Goal: Information Seeking & Learning: Learn about a topic

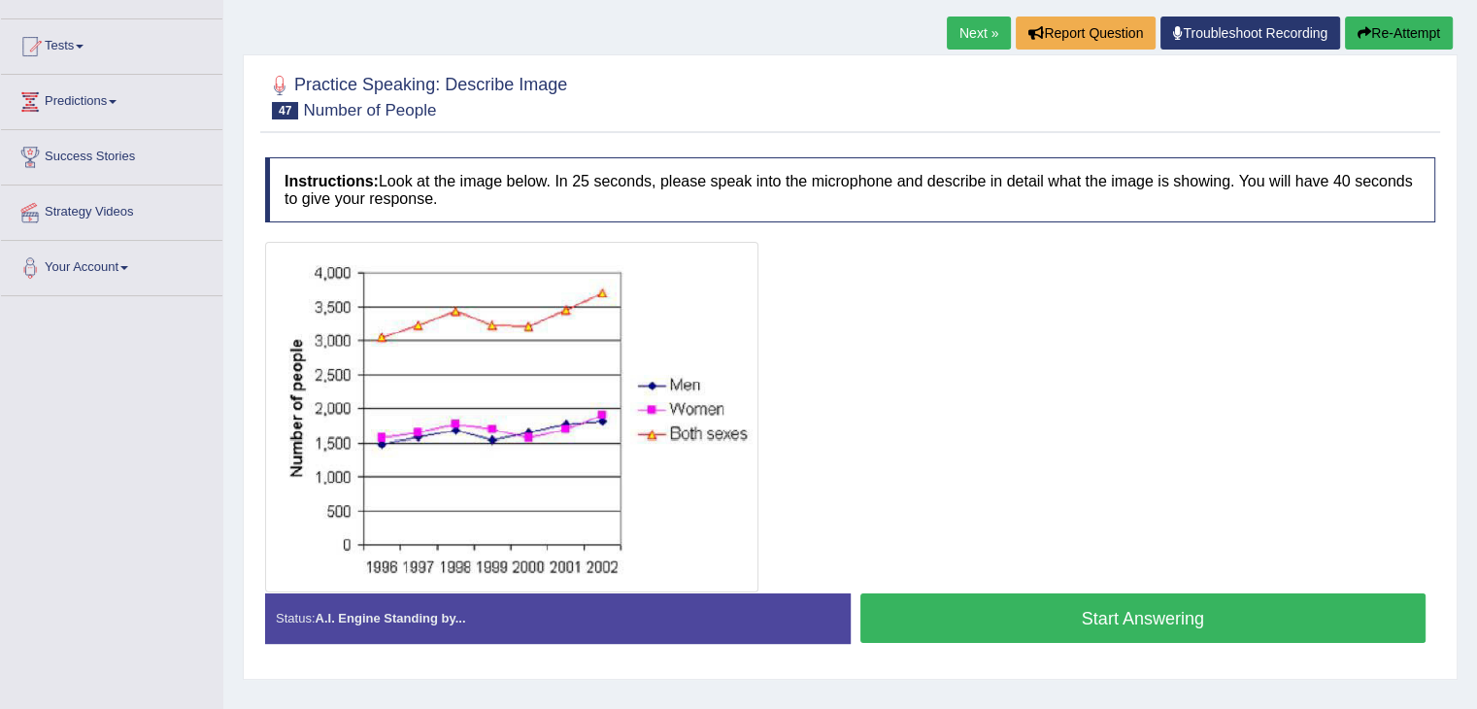
scroll to position [189, 0]
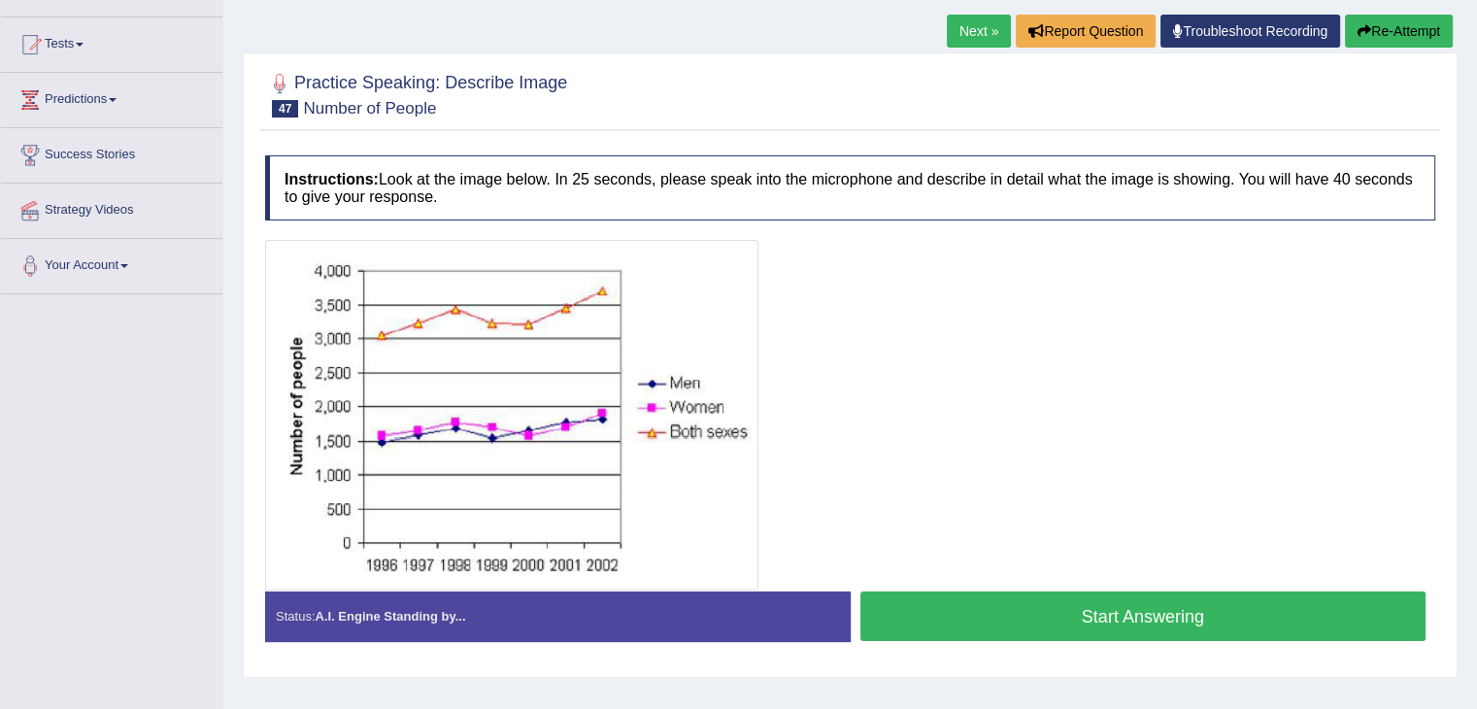
click at [1140, 610] on button "Start Answering" at bounding box center [1144, 616] width 566 height 50
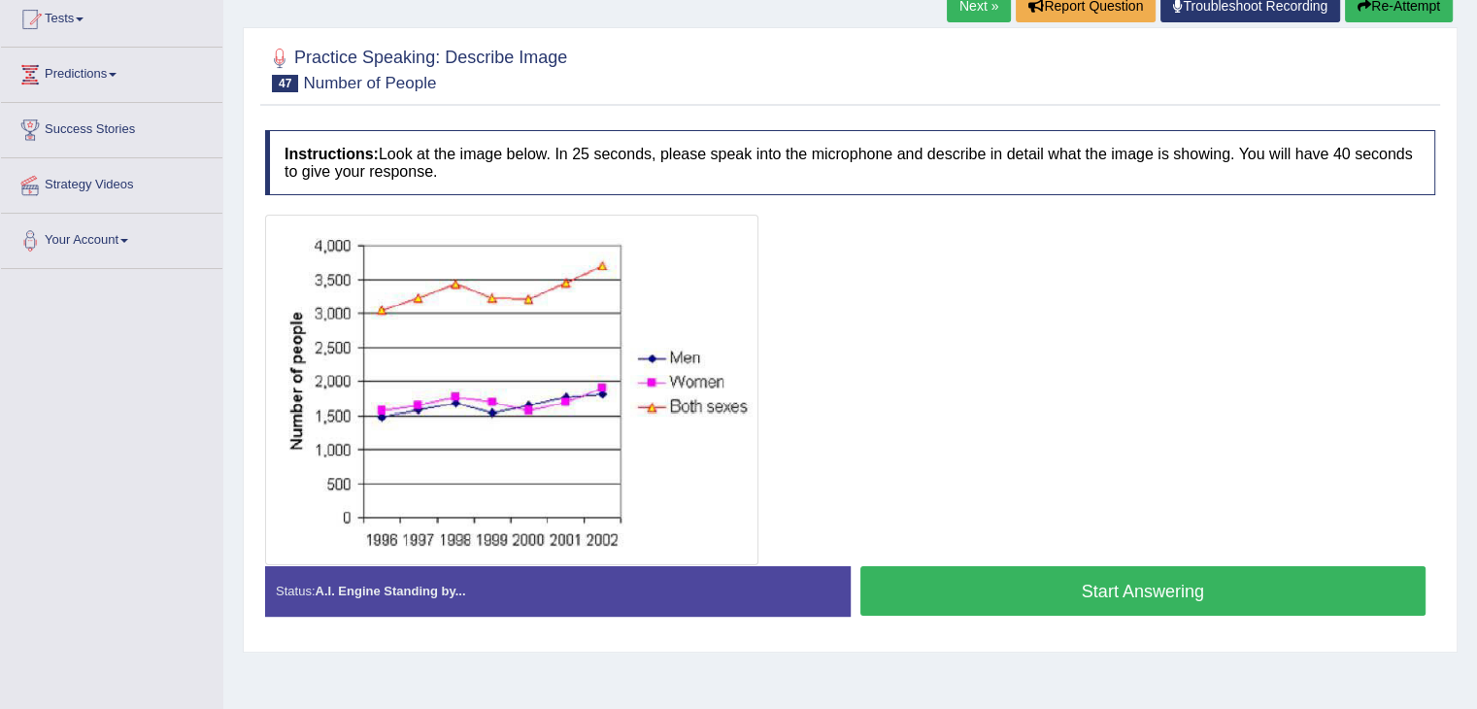
scroll to position [189, 0]
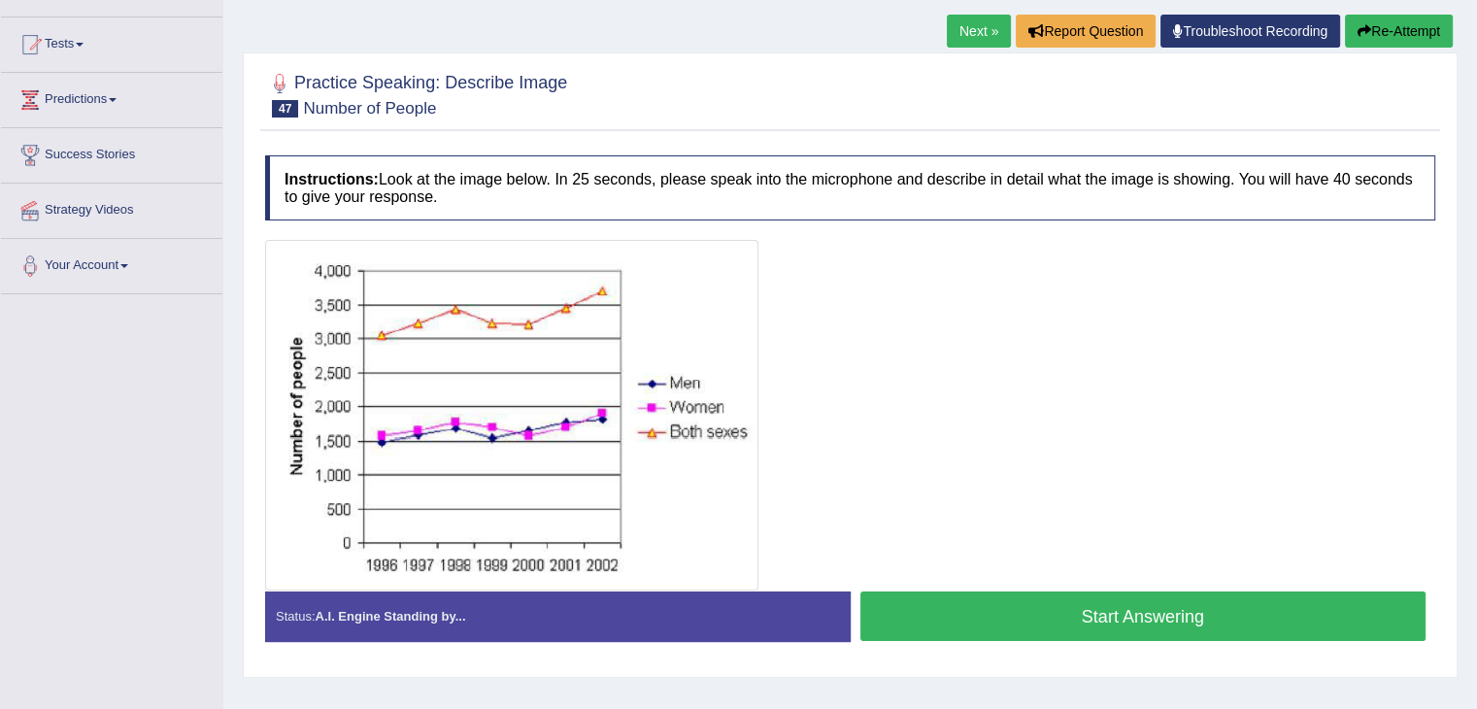
click at [1137, 600] on button "Start Answering" at bounding box center [1144, 616] width 566 height 50
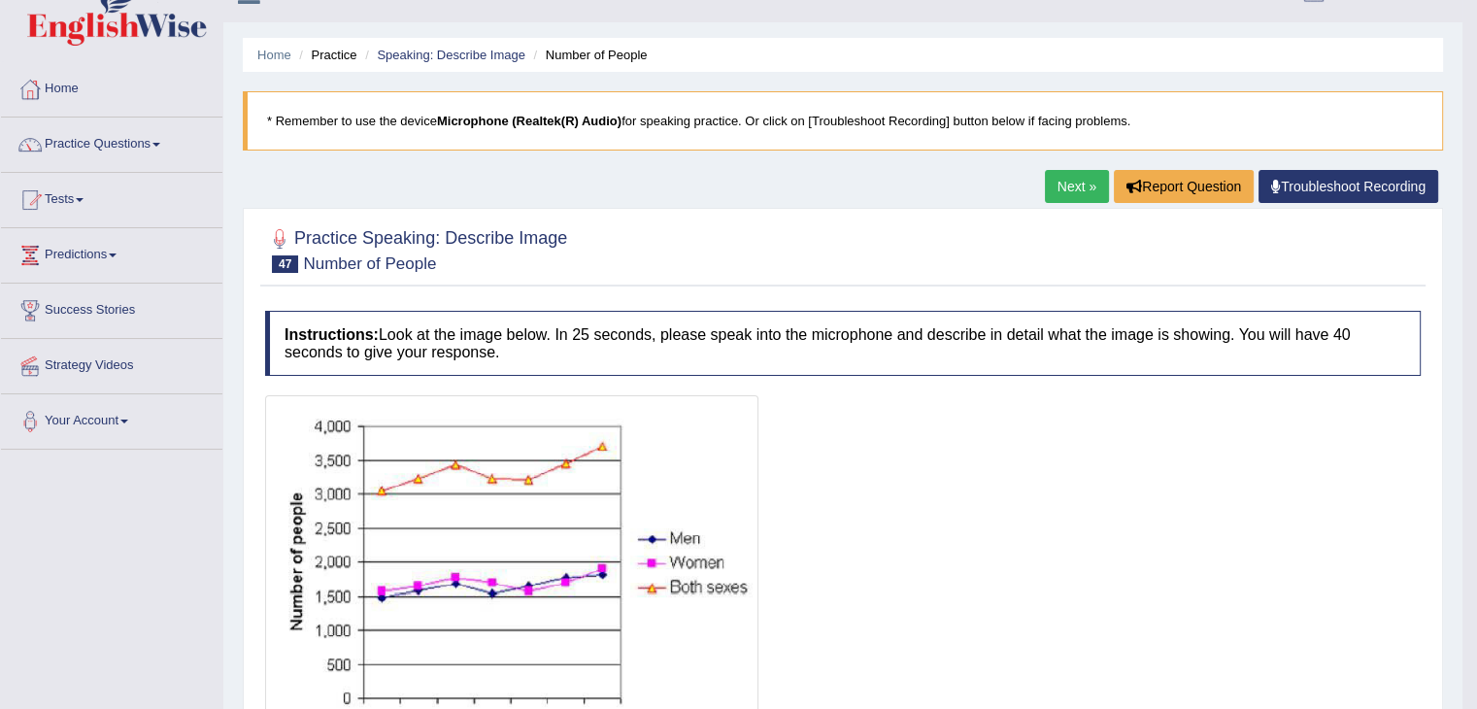
scroll to position [32, 0]
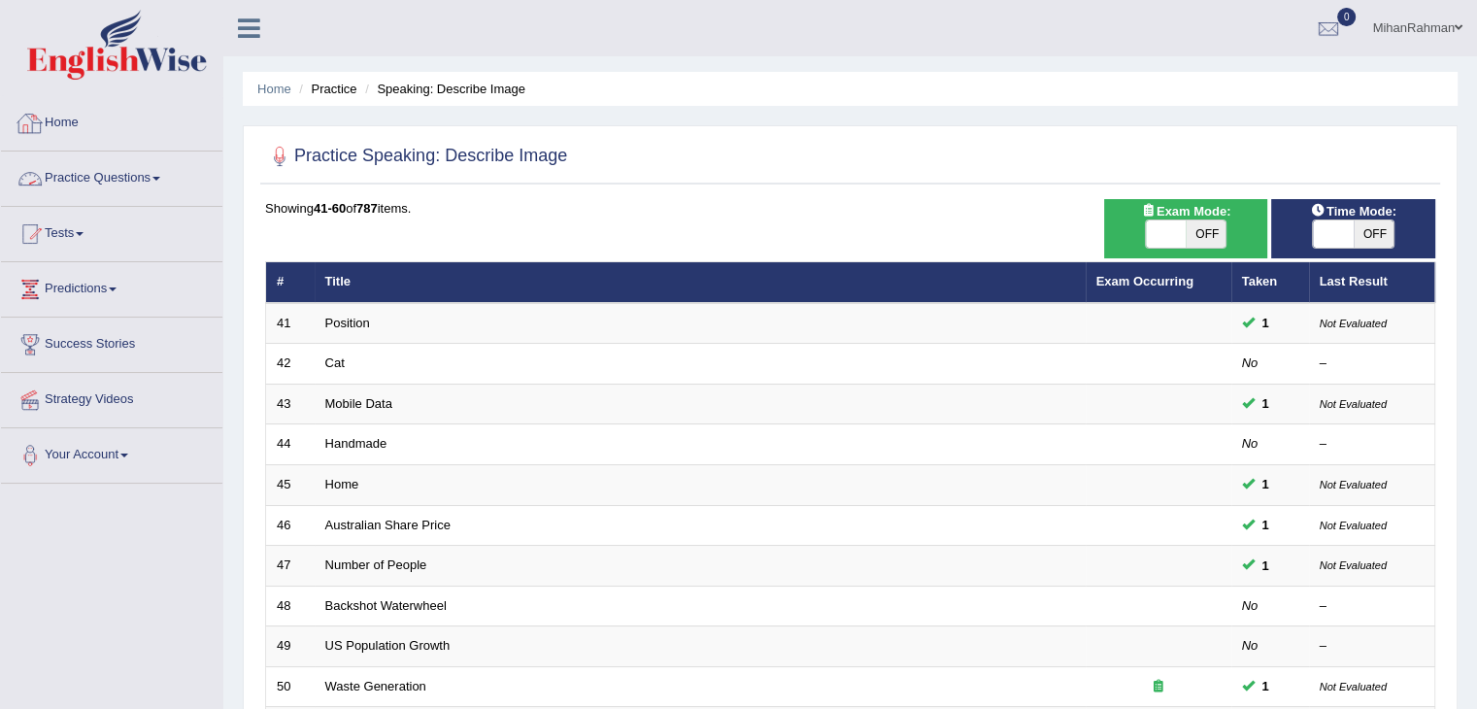
click at [138, 185] on link "Practice Questions" at bounding box center [111, 176] width 221 height 49
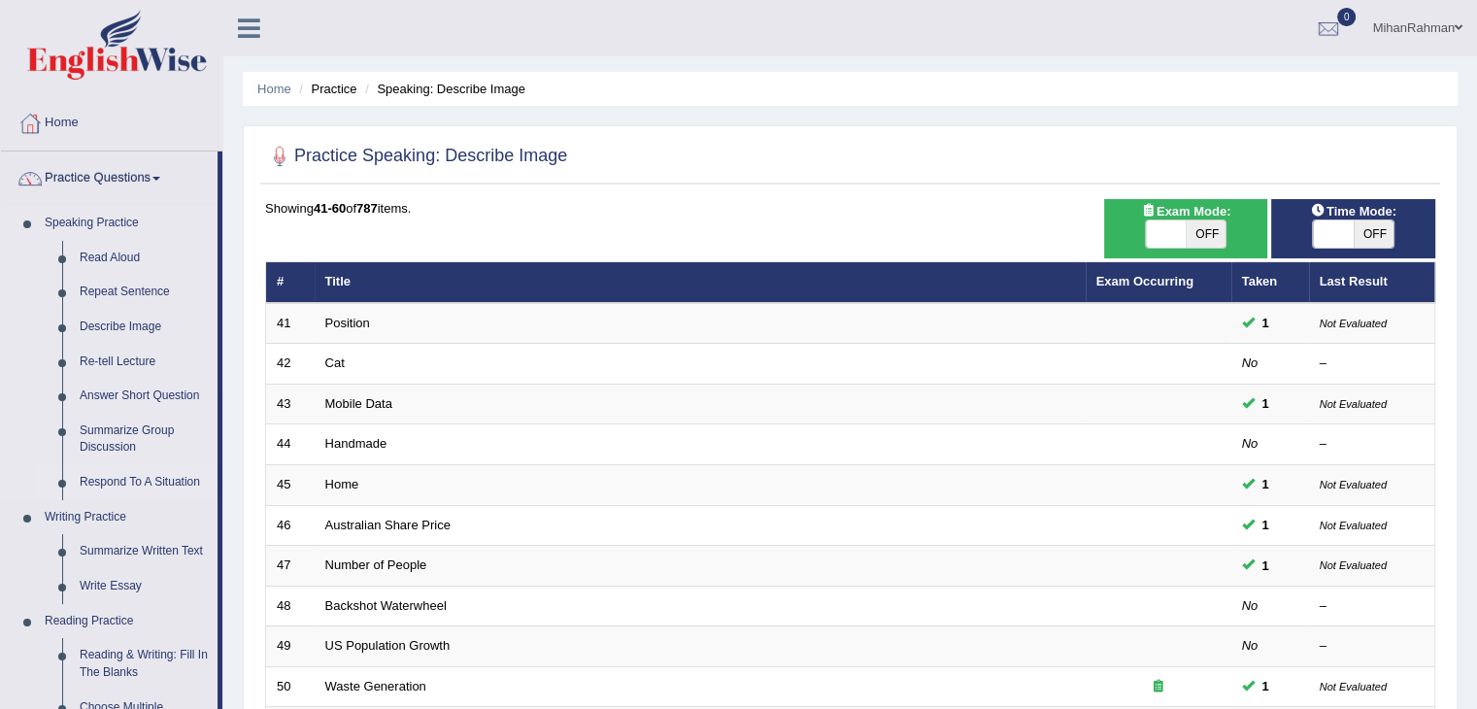
click at [148, 483] on link "Respond To A Situation" at bounding box center [144, 482] width 147 height 35
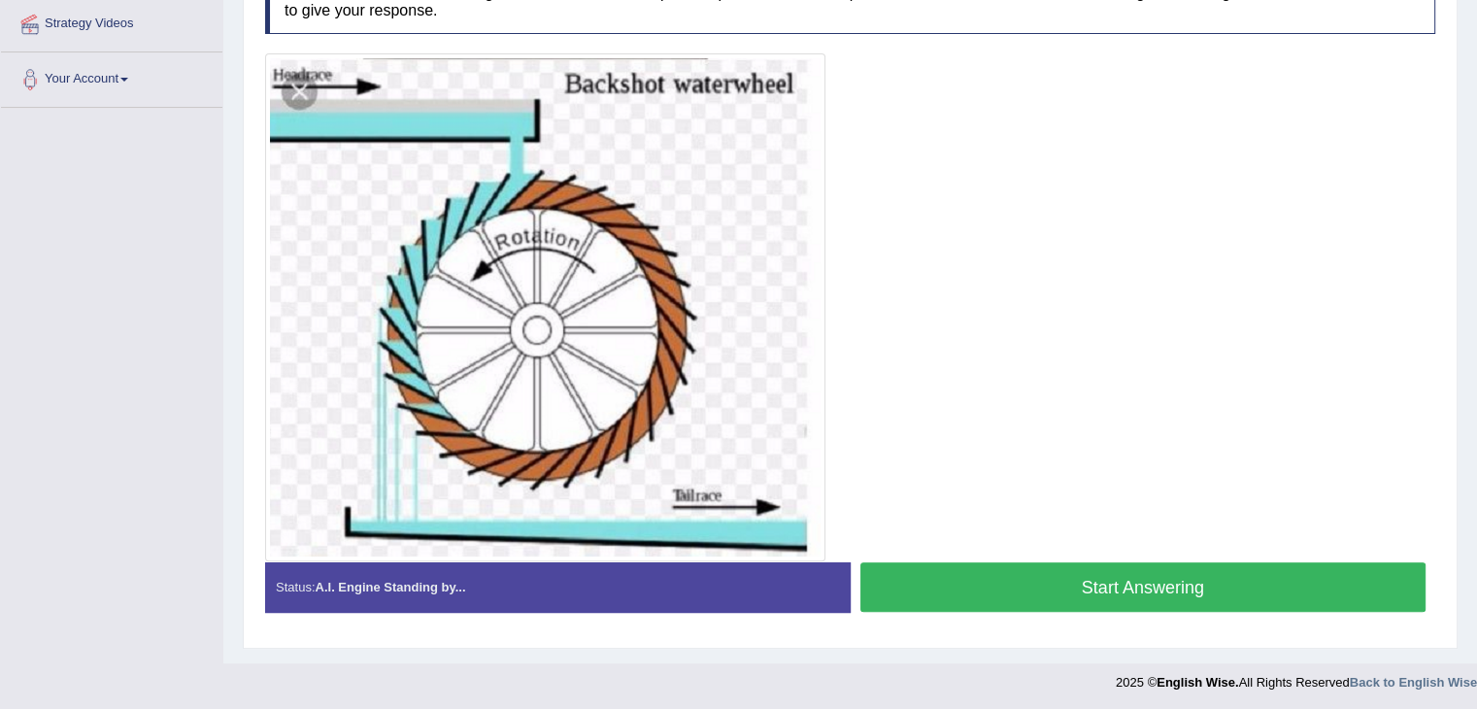
scroll to position [377, 0]
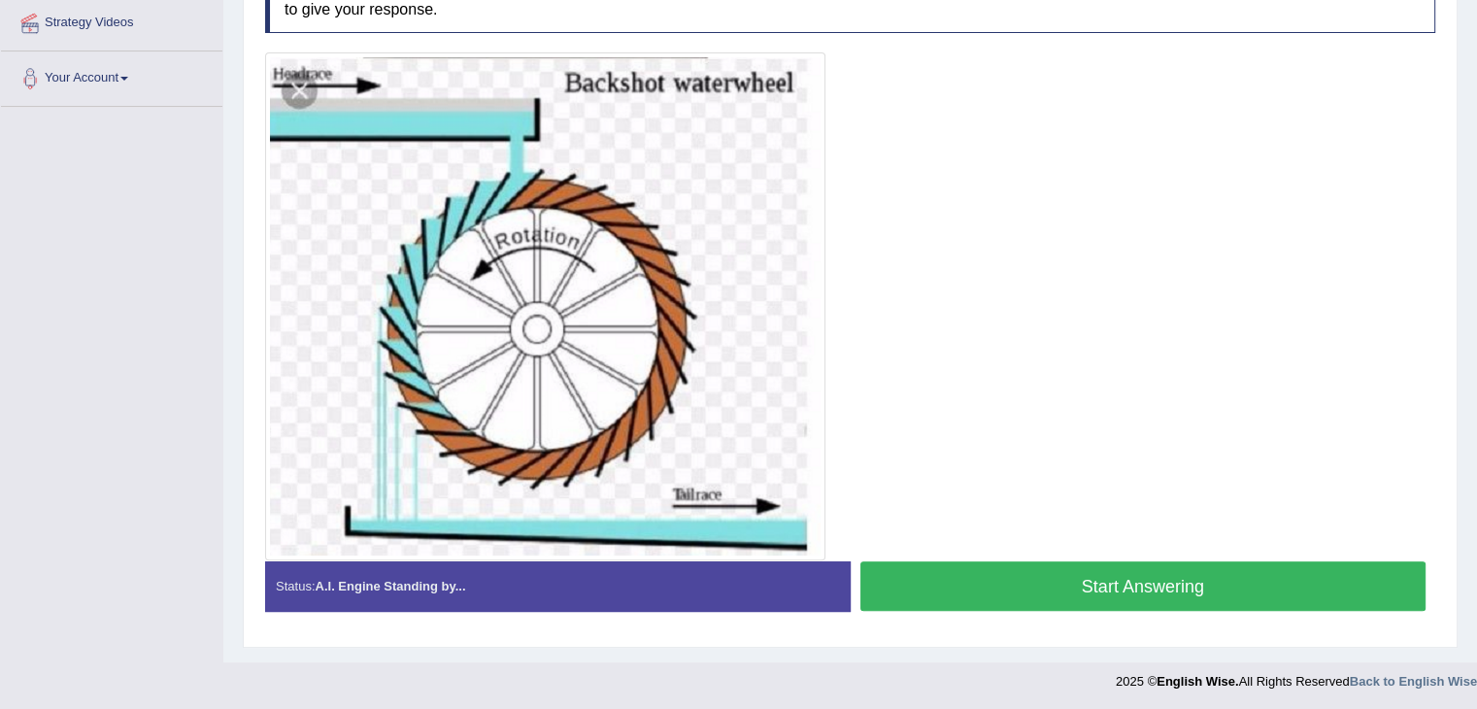
click at [1101, 606] on button "Start Answering" at bounding box center [1144, 586] width 566 height 50
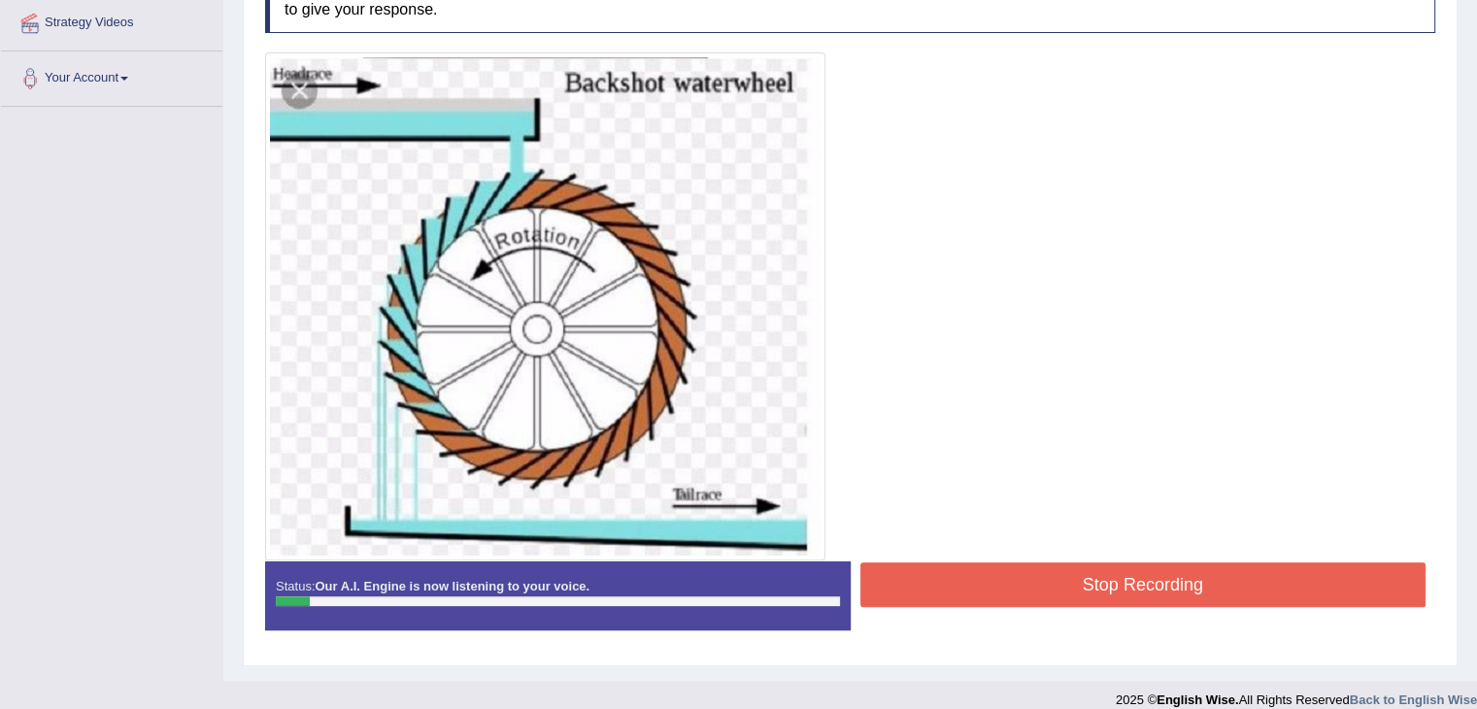
scroll to position [365, 0]
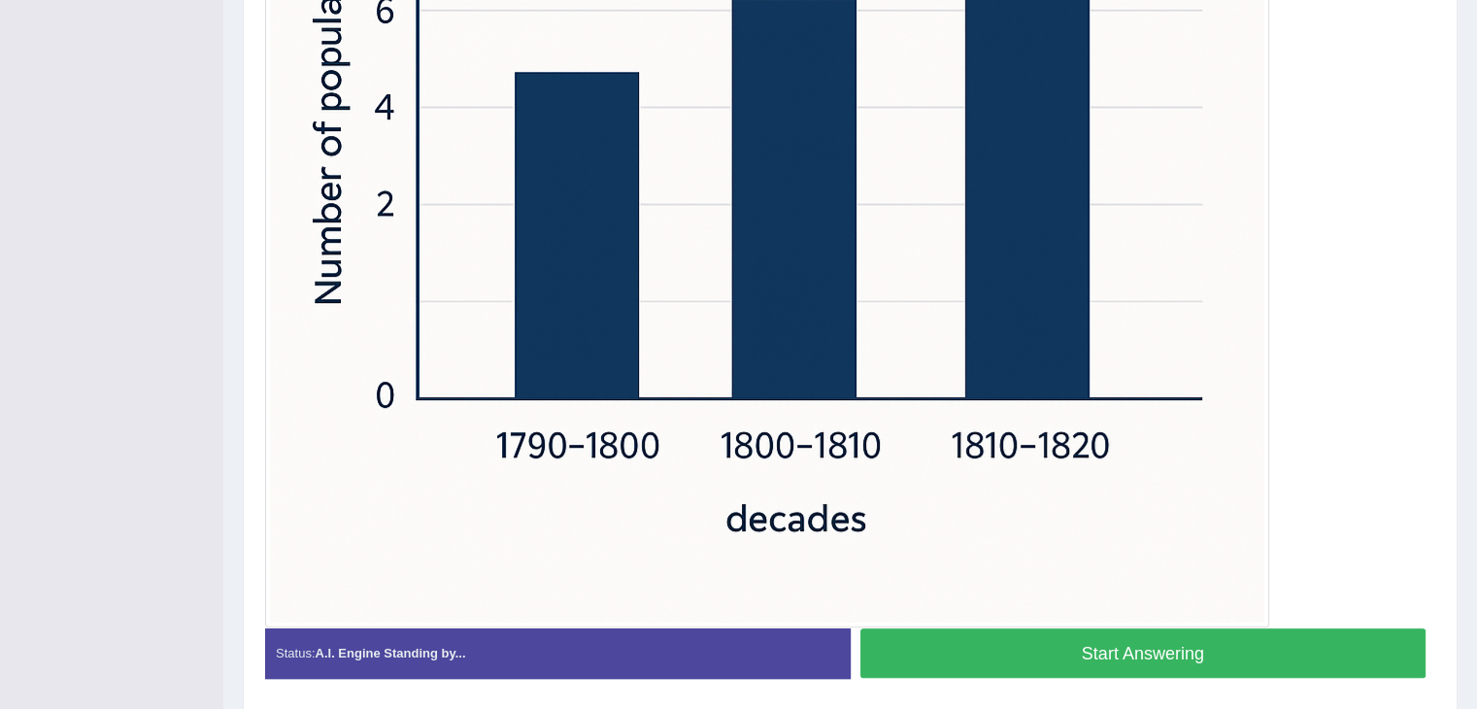
scroll to position [820, 0]
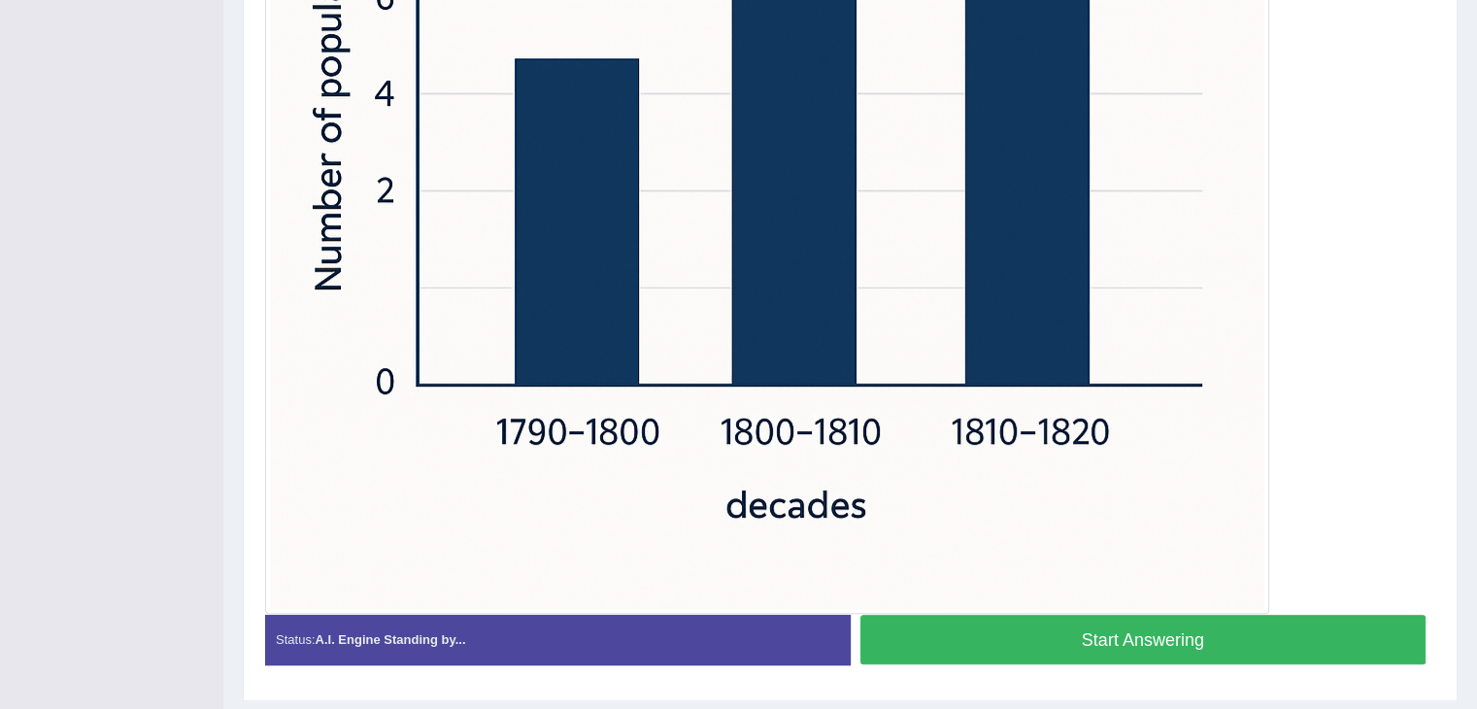
click at [1114, 626] on button "Start Answering" at bounding box center [1144, 640] width 566 height 50
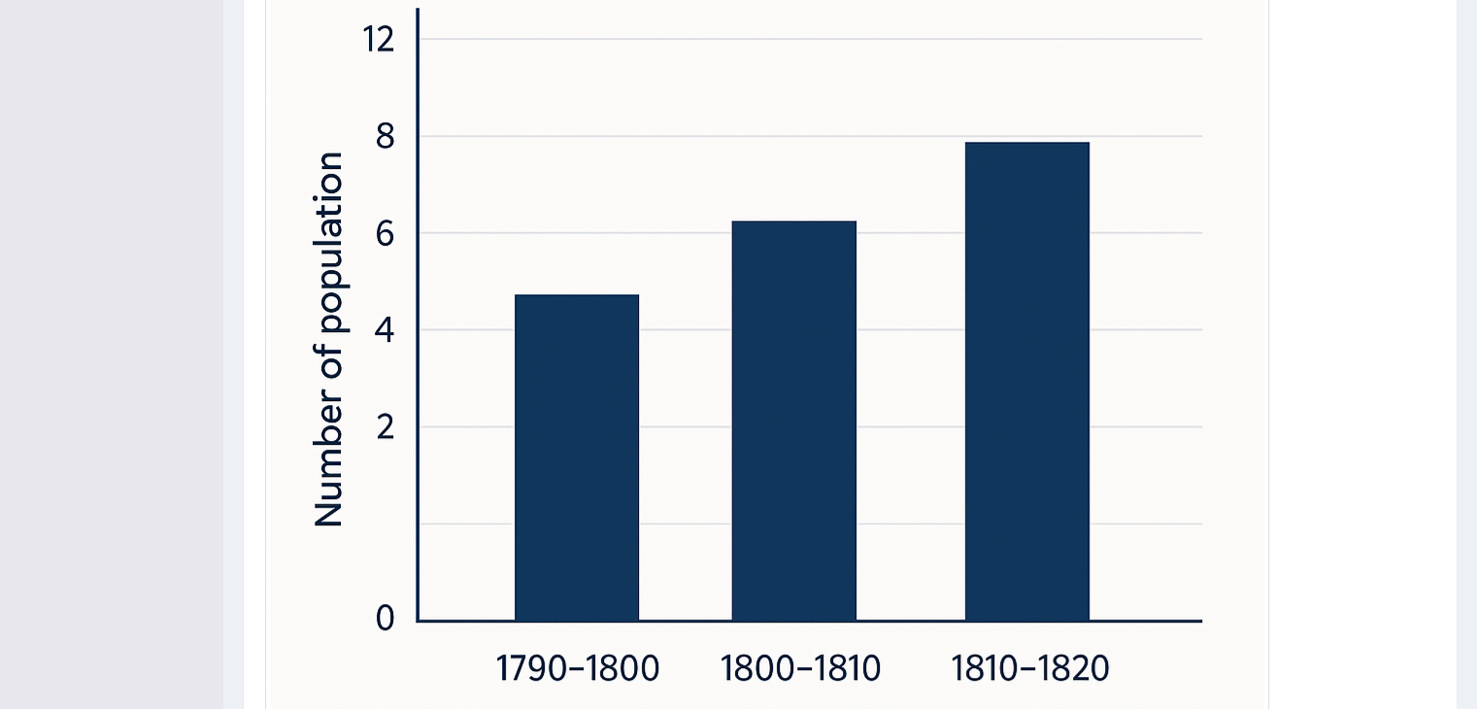
scroll to position [871, 0]
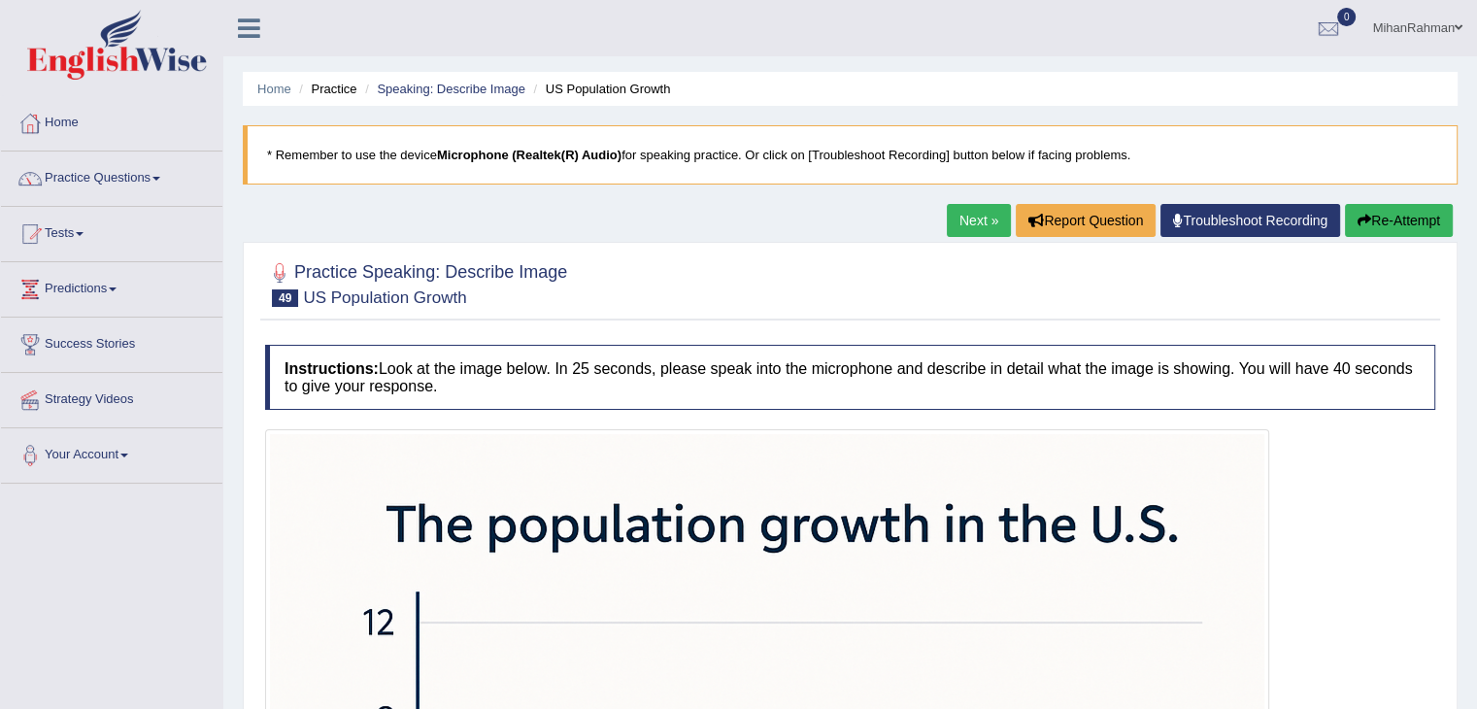
scroll to position [871, 0]
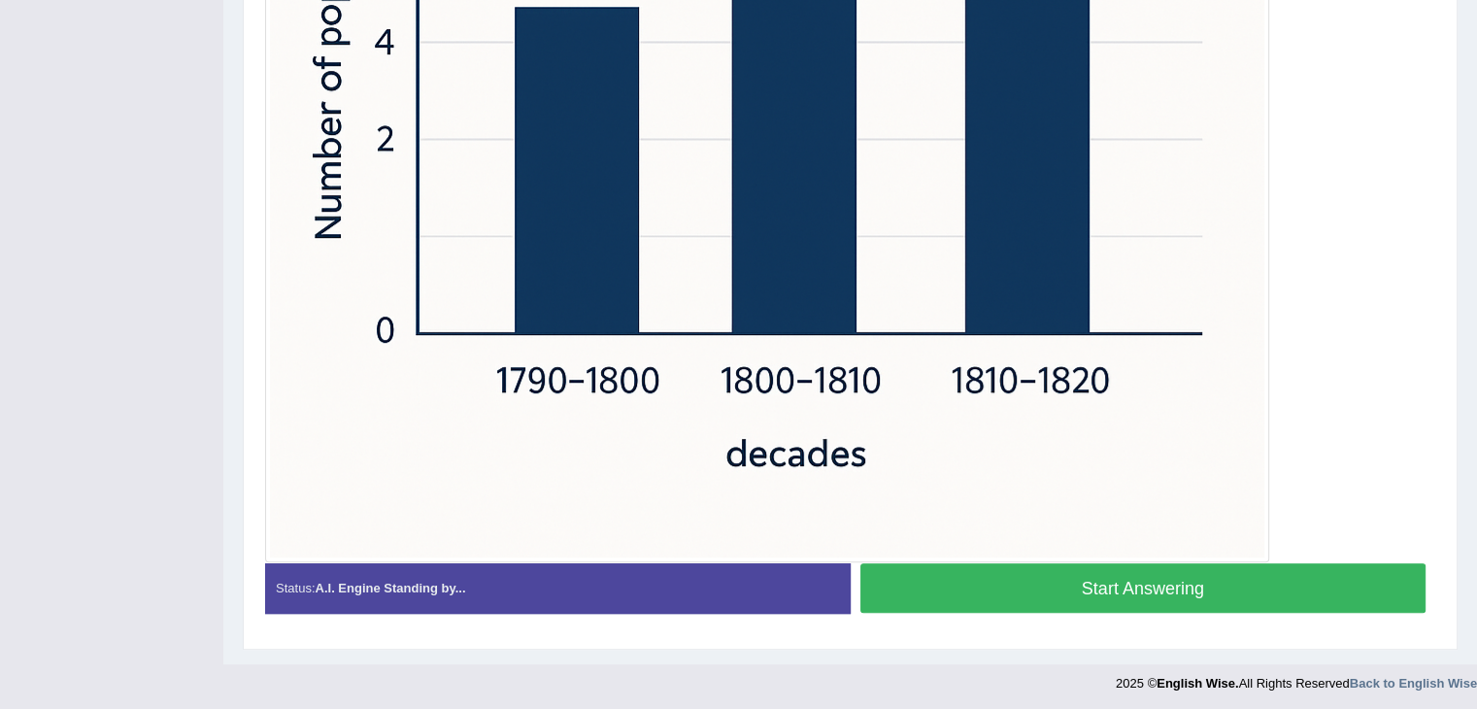
click at [1185, 576] on button "Start Answering" at bounding box center [1144, 588] width 566 height 50
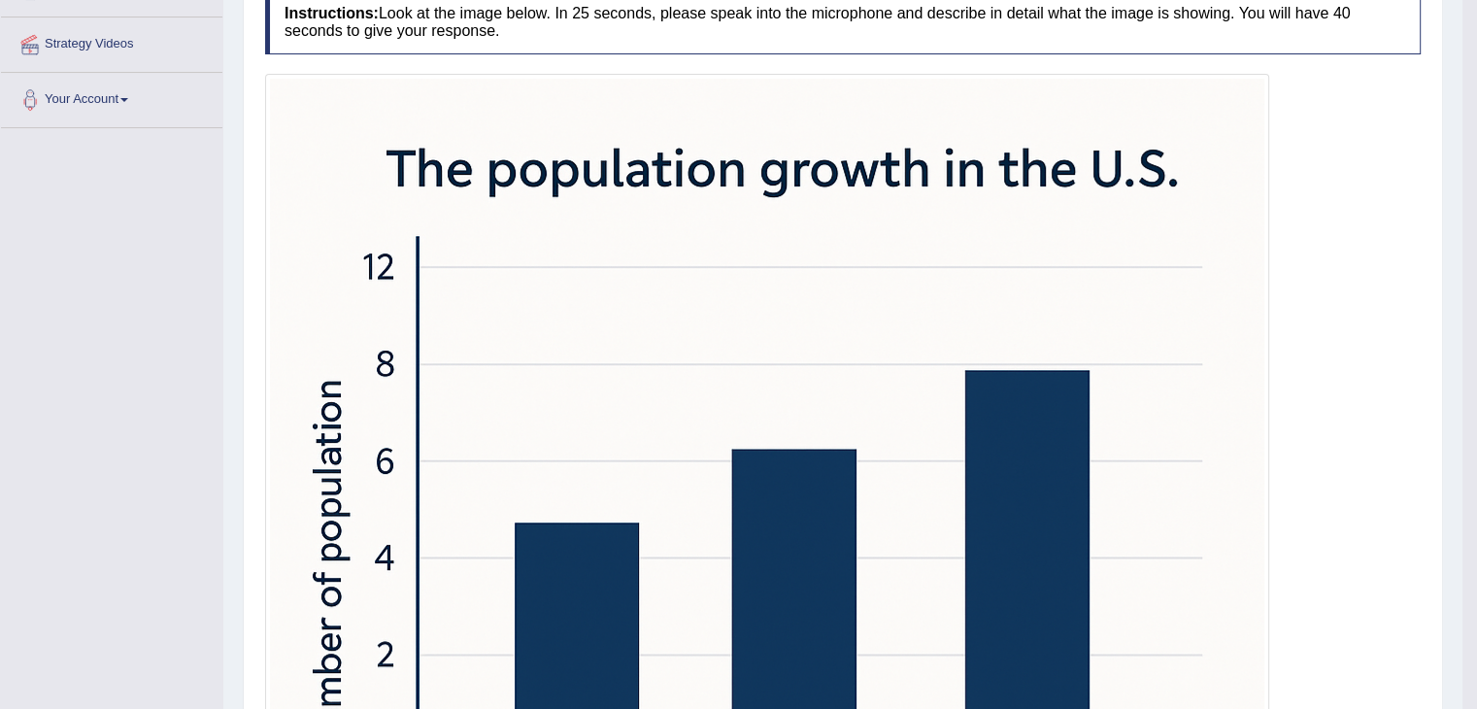
scroll to position [334, 0]
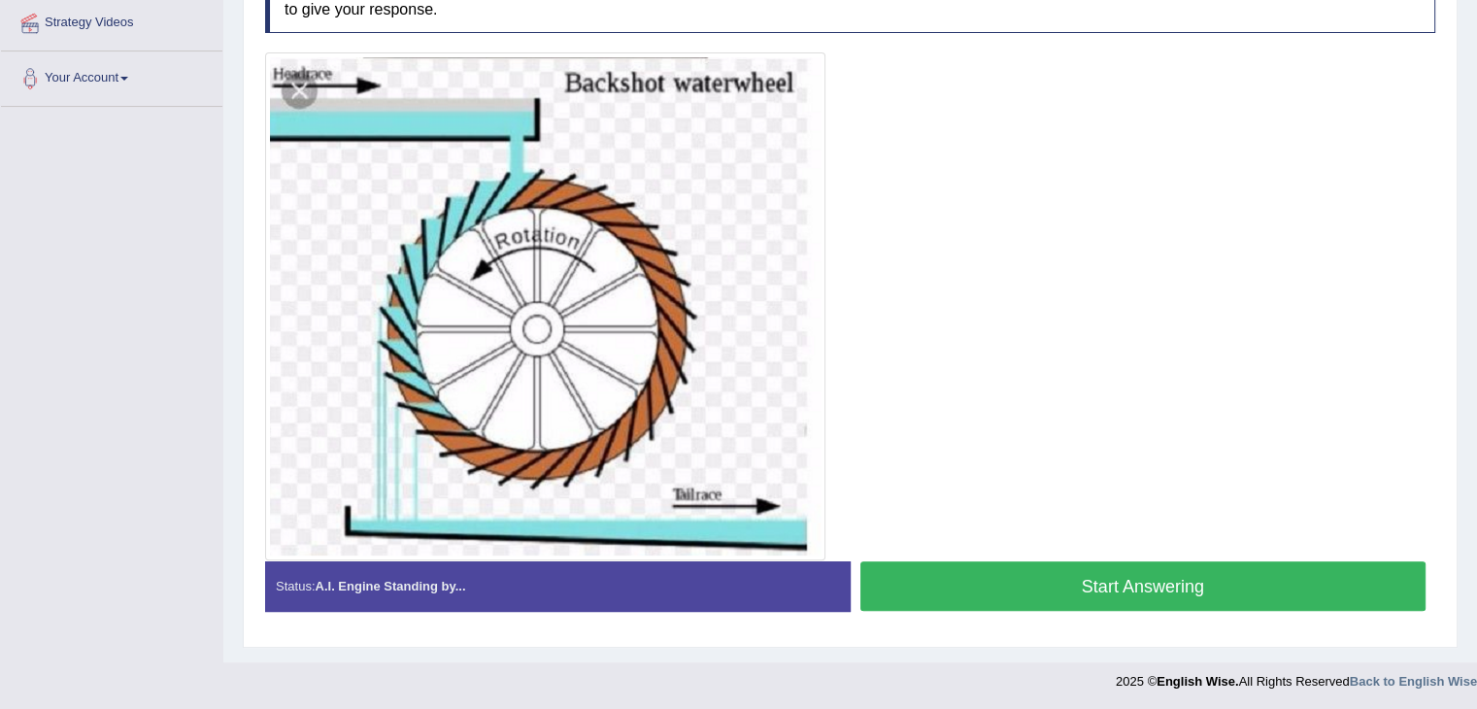
click at [1069, 580] on button "Start Answering" at bounding box center [1144, 586] width 566 height 50
click at [1092, 580] on button "Start Answering" at bounding box center [1144, 586] width 566 height 50
click at [1119, 580] on button "Start Answering" at bounding box center [1144, 586] width 566 height 50
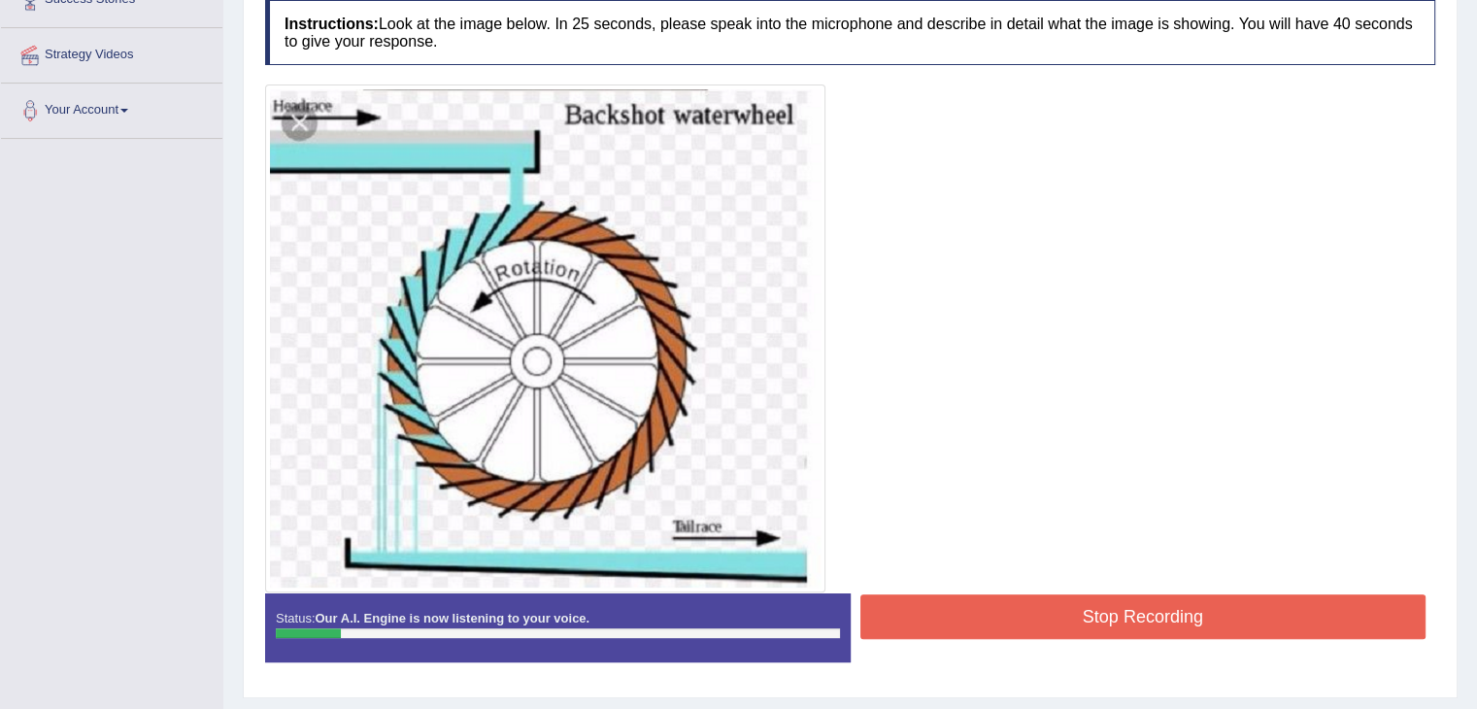
scroll to position [358, 0]
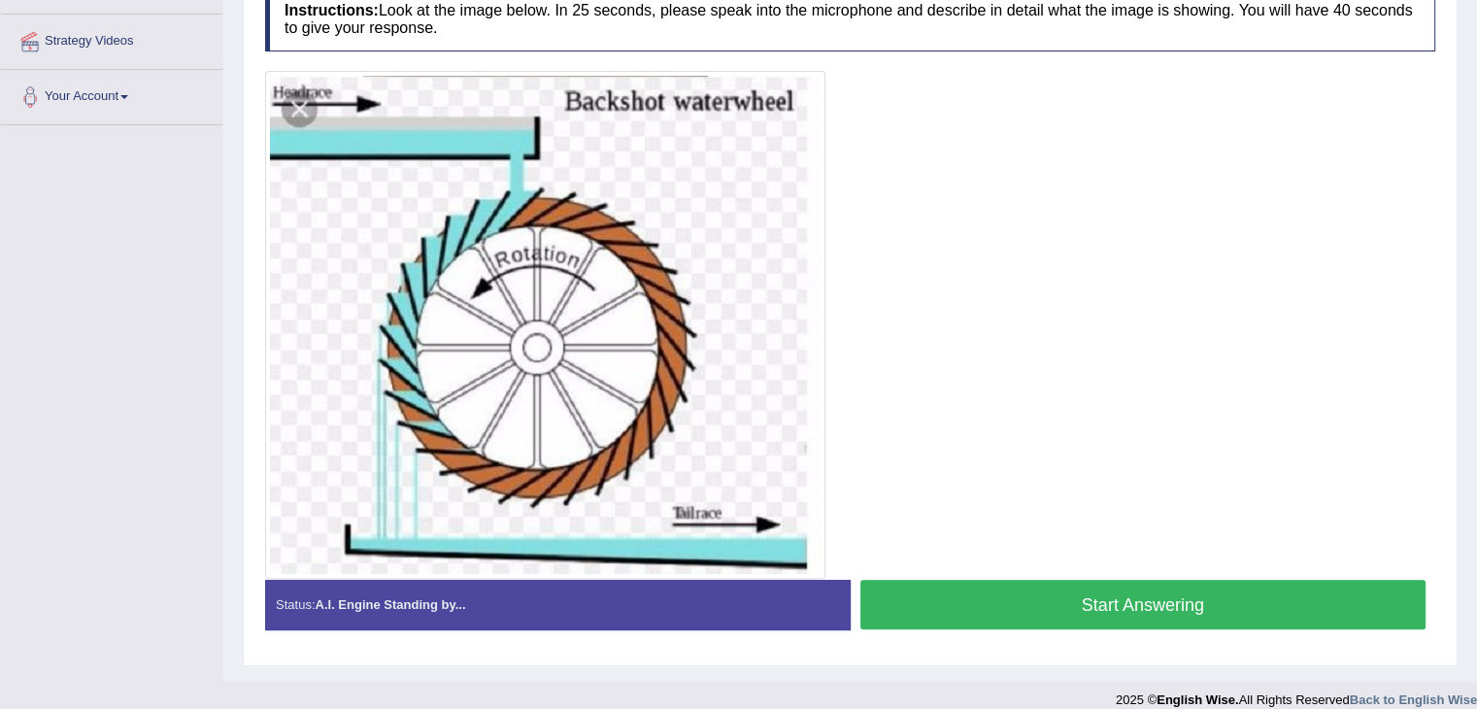
click at [1205, 611] on button "Start Answering" at bounding box center [1144, 605] width 566 height 50
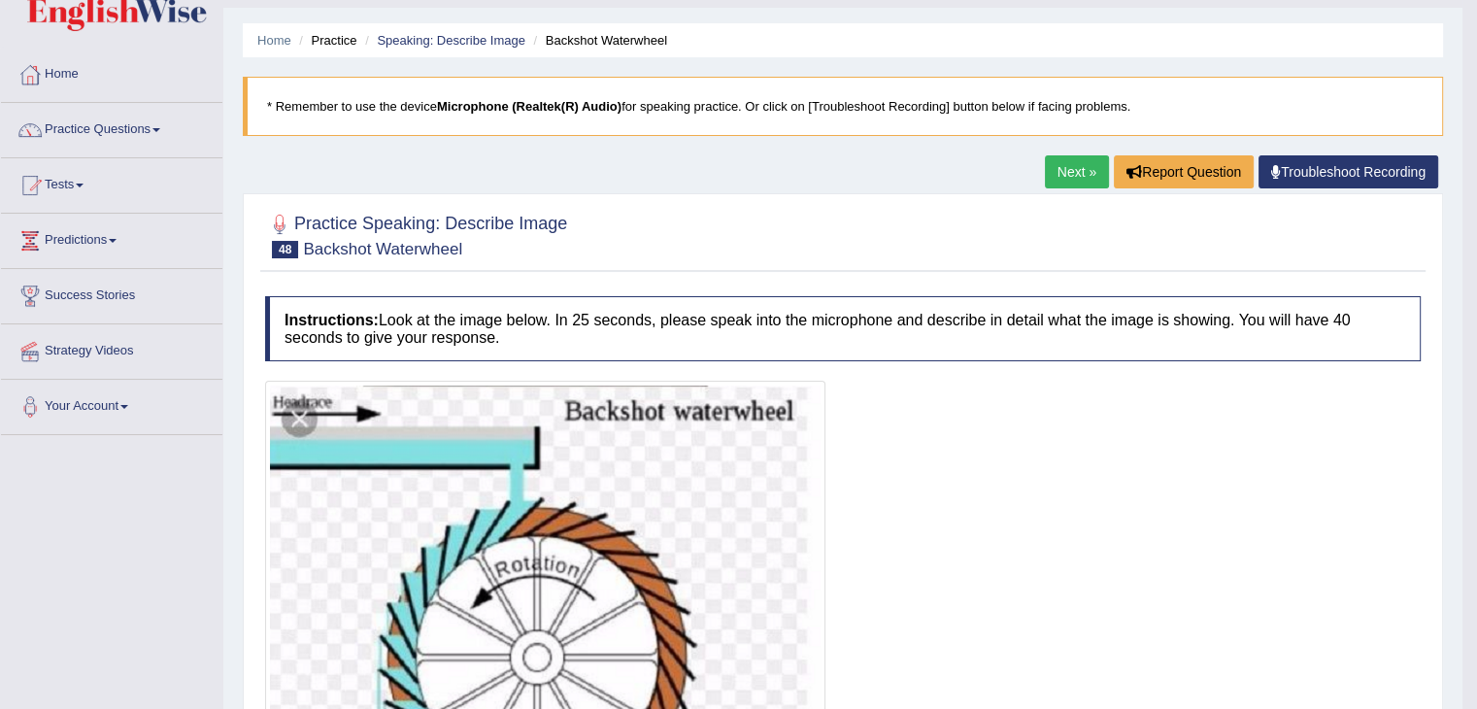
scroll to position [31, 0]
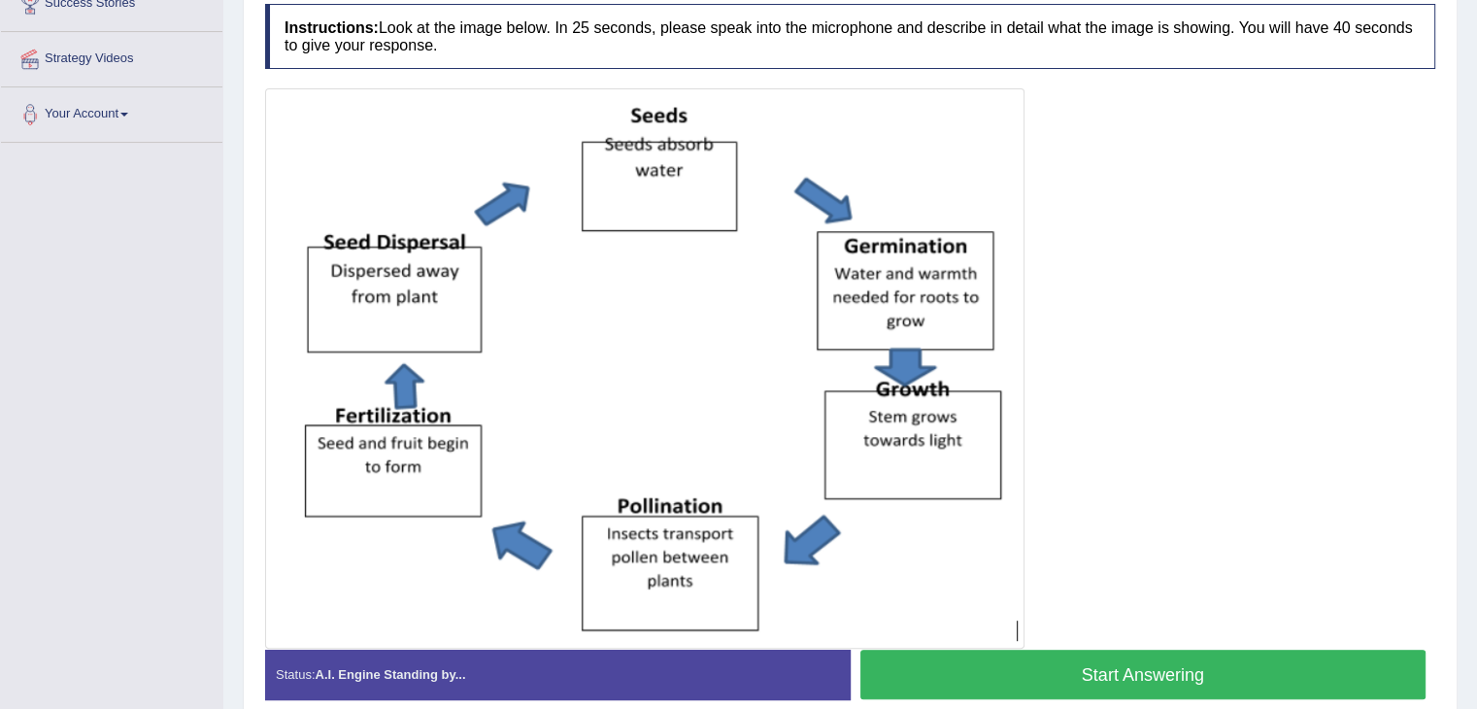
scroll to position [429, 0]
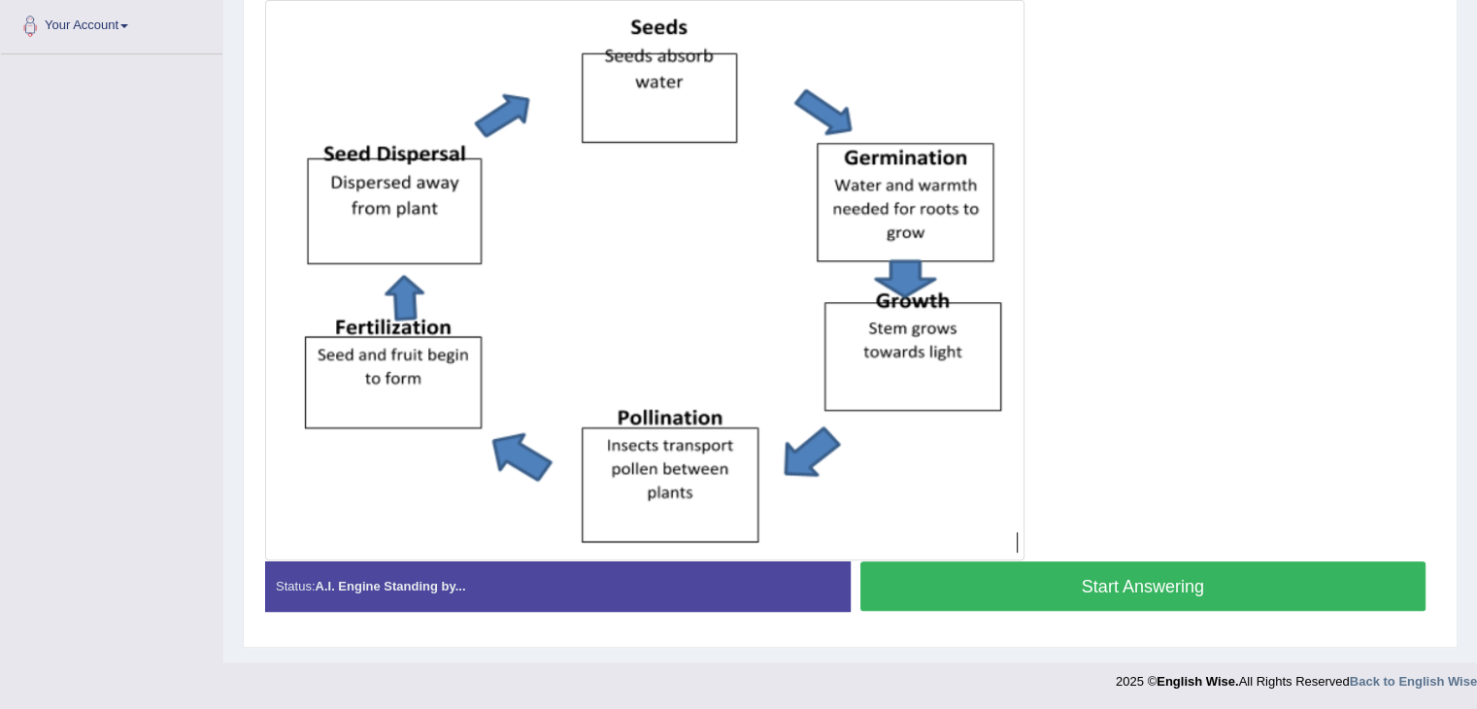
click at [1152, 596] on button "Start Answering" at bounding box center [1144, 586] width 566 height 50
click at [1154, 585] on button "Start Answering" at bounding box center [1144, 586] width 566 height 50
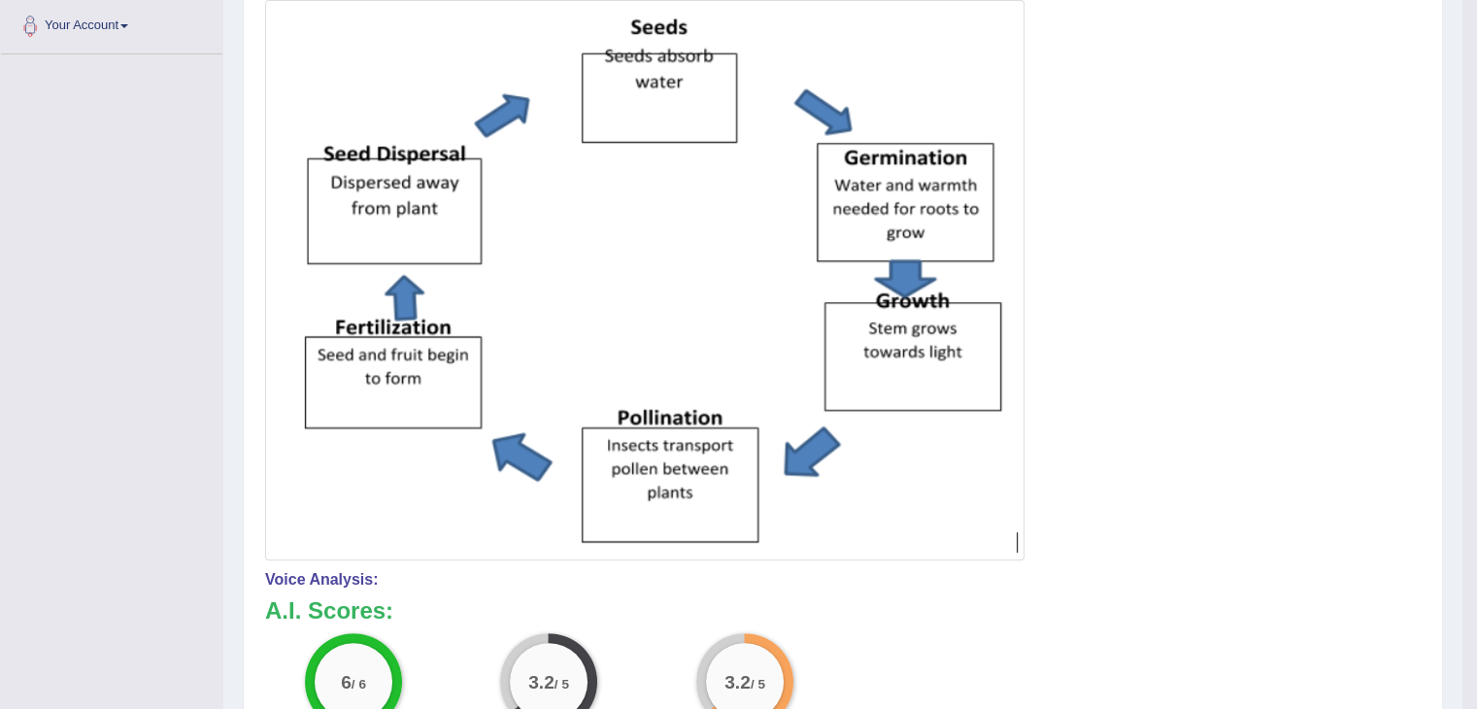
scroll to position [0, 0]
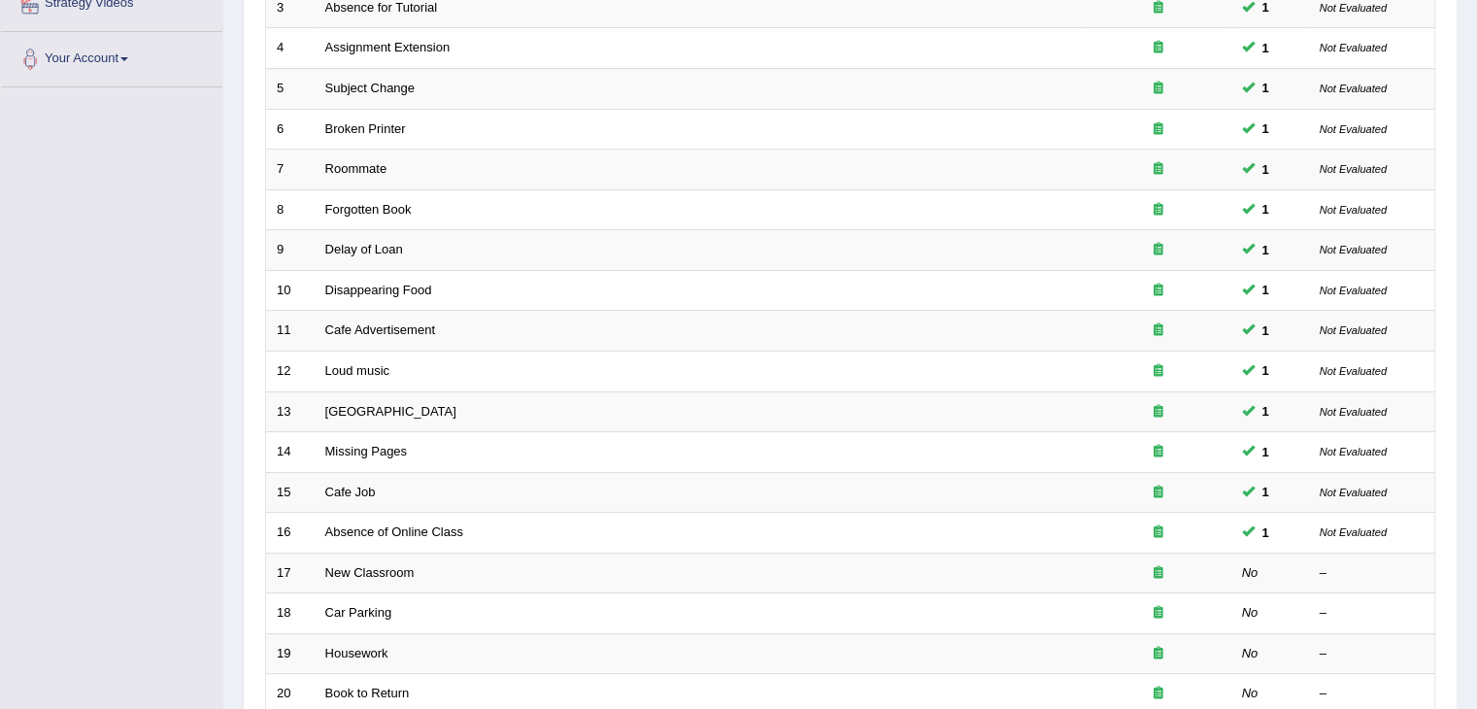
scroll to position [571, 0]
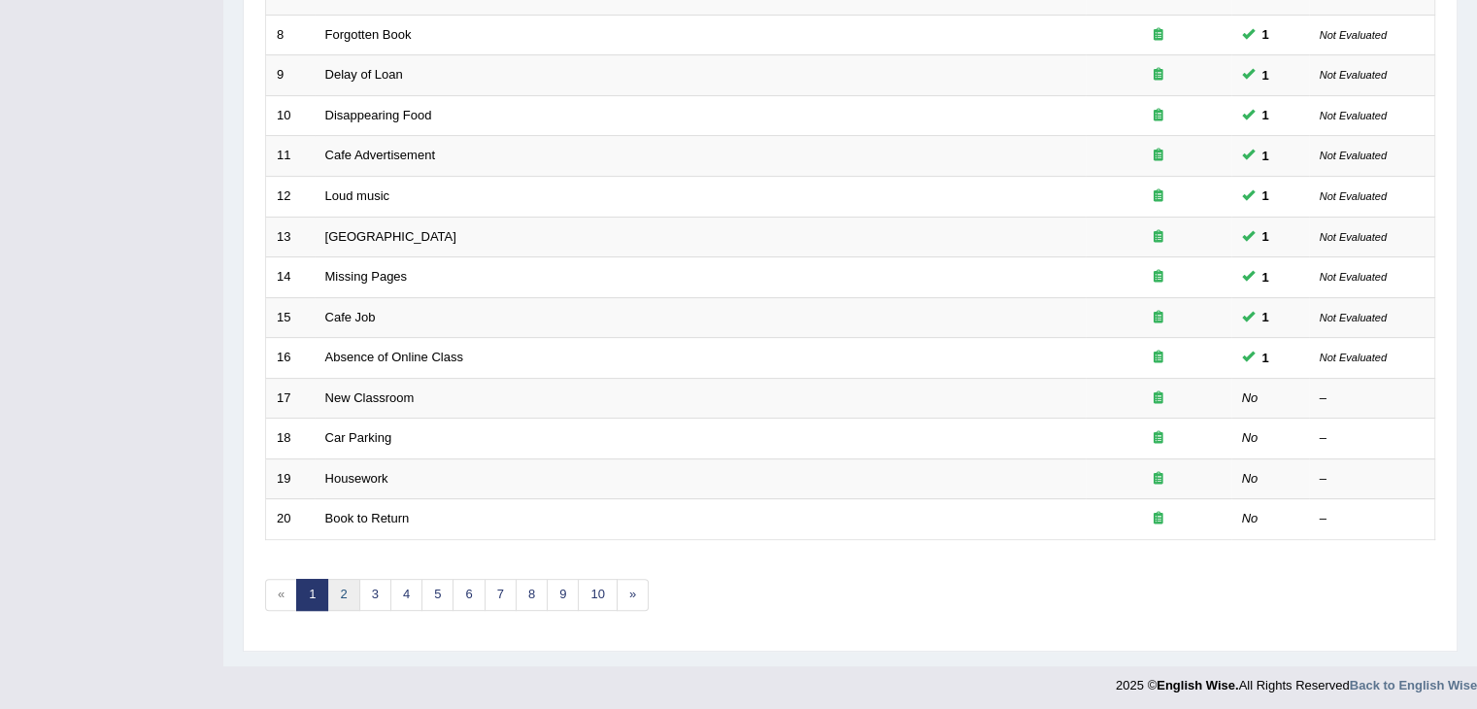
click at [341, 587] on link "2" at bounding box center [343, 595] width 32 height 32
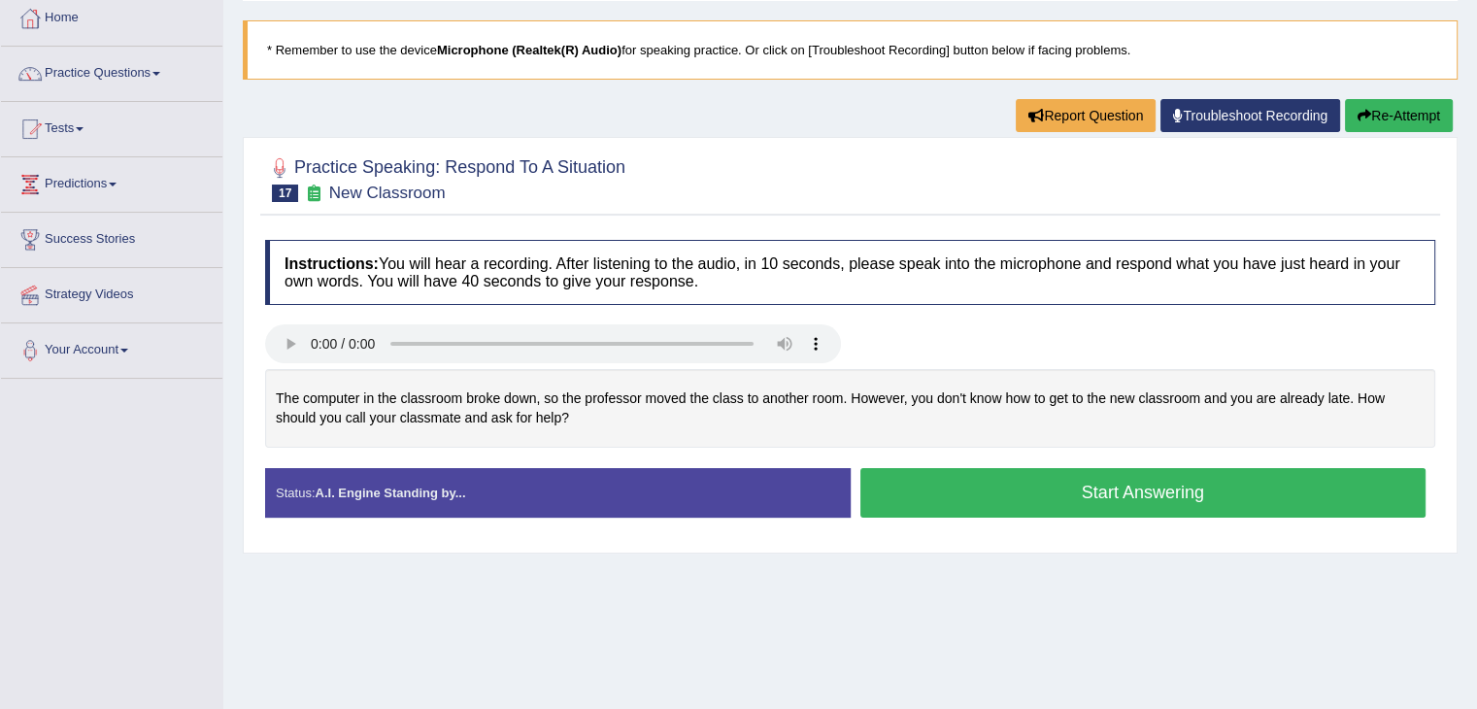
scroll to position [122, 0]
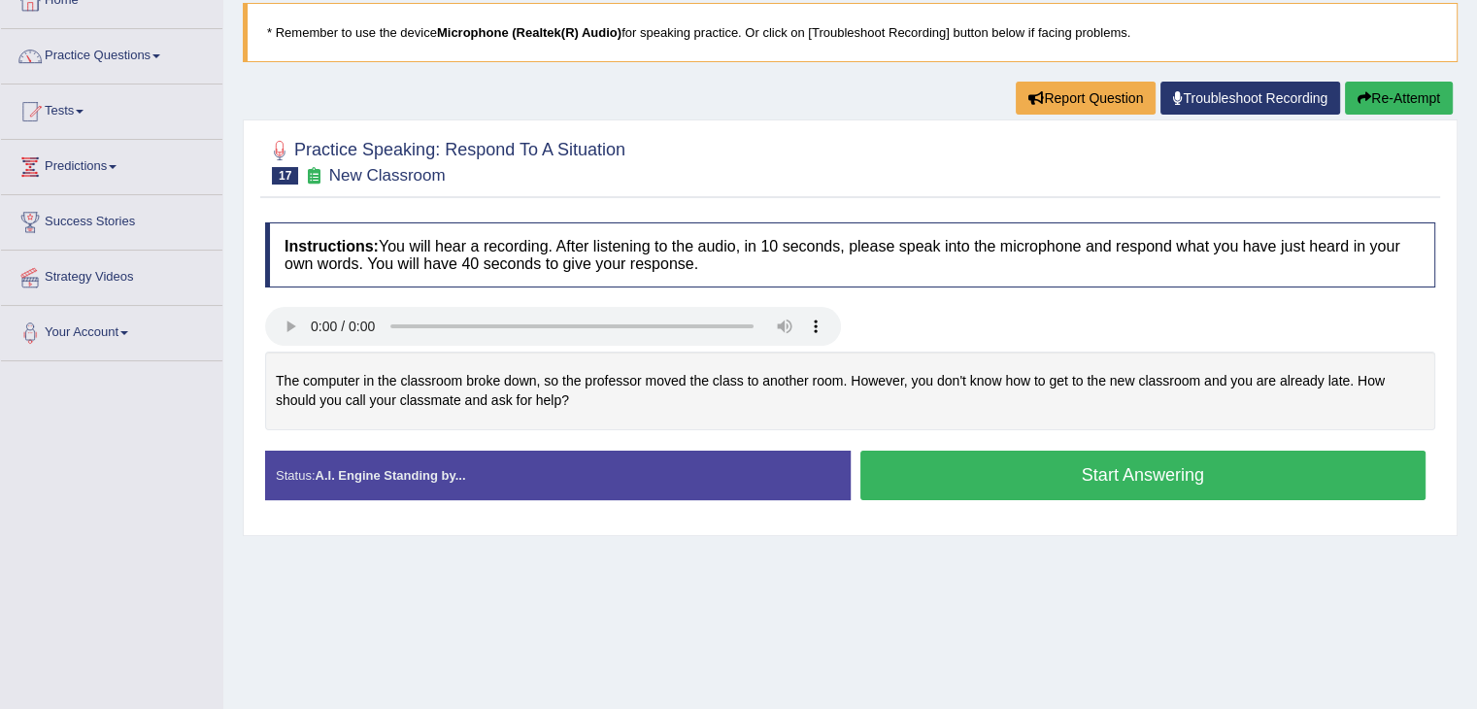
click at [1073, 470] on button "Start Answering" at bounding box center [1144, 476] width 566 height 50
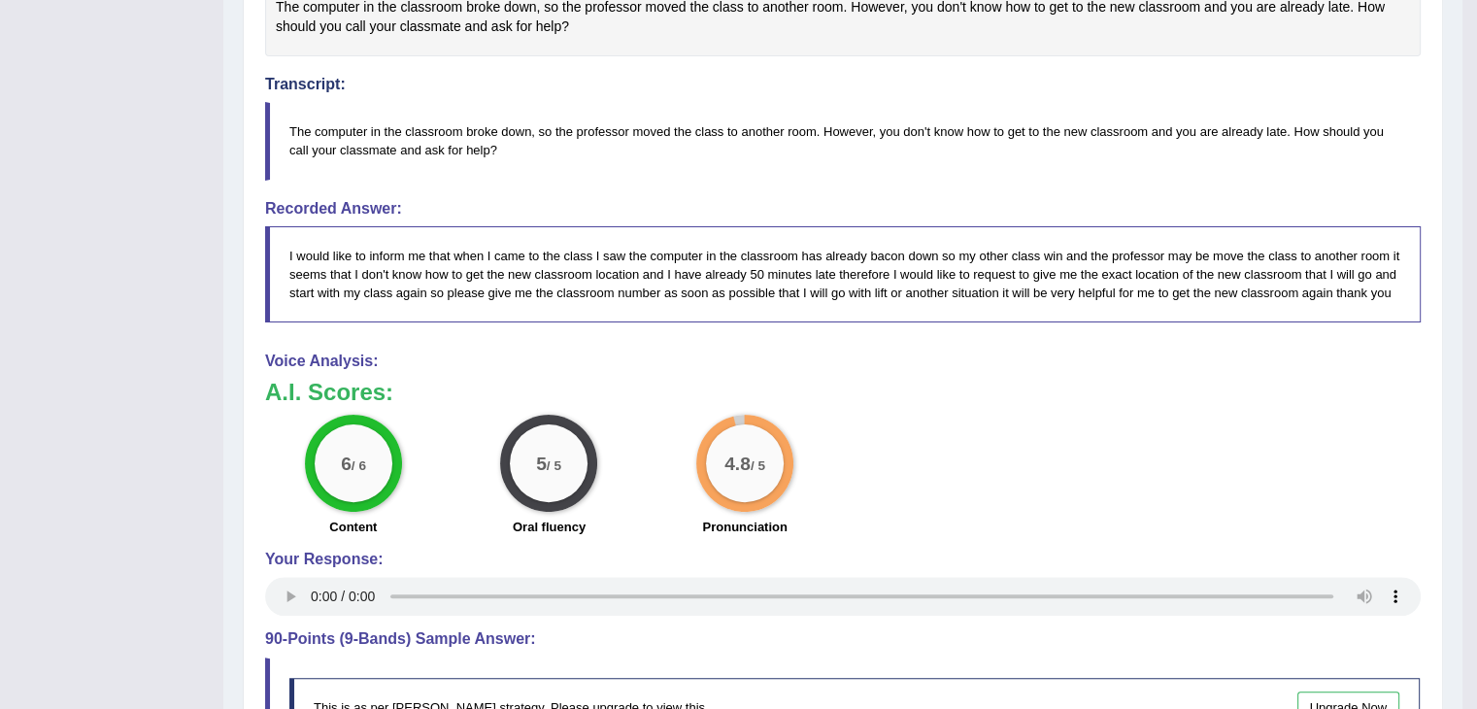
scroll to position [677, 0]
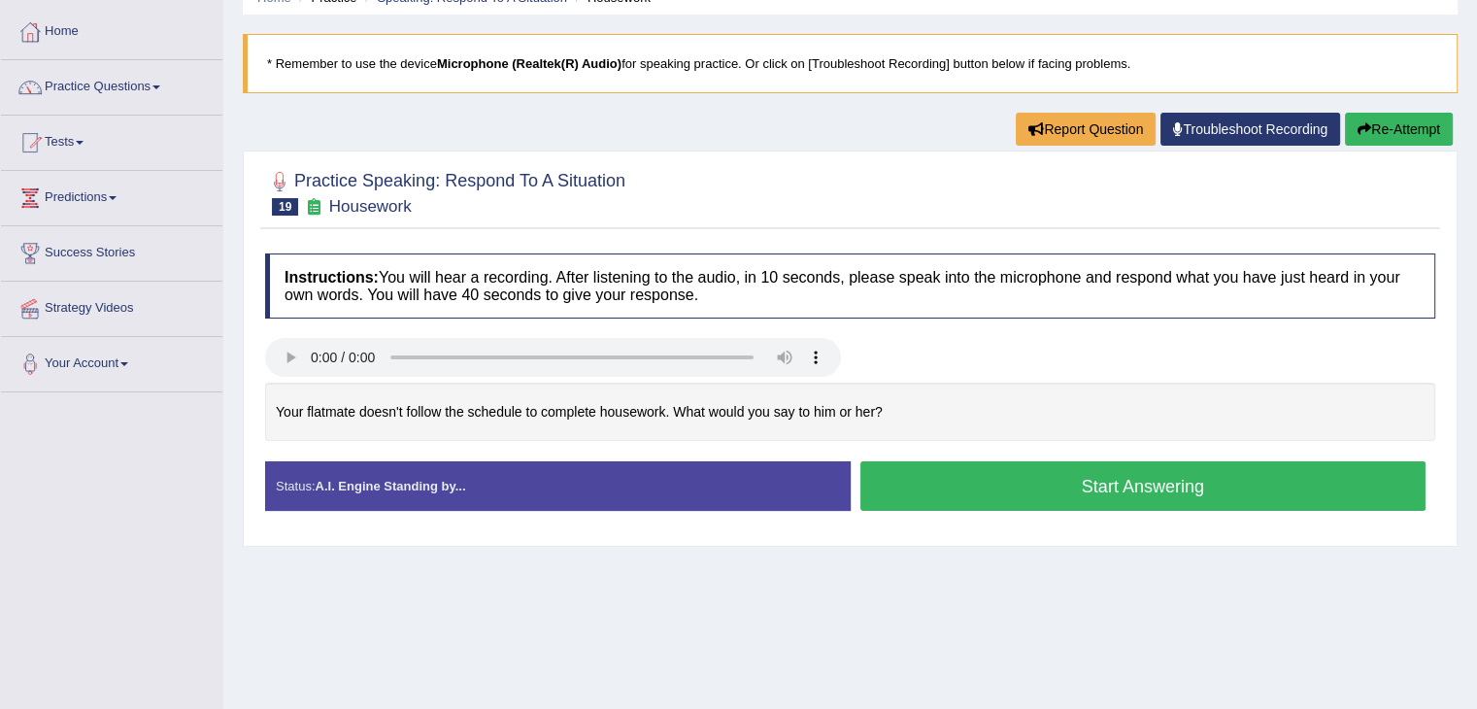
scroll to position [74, 0]
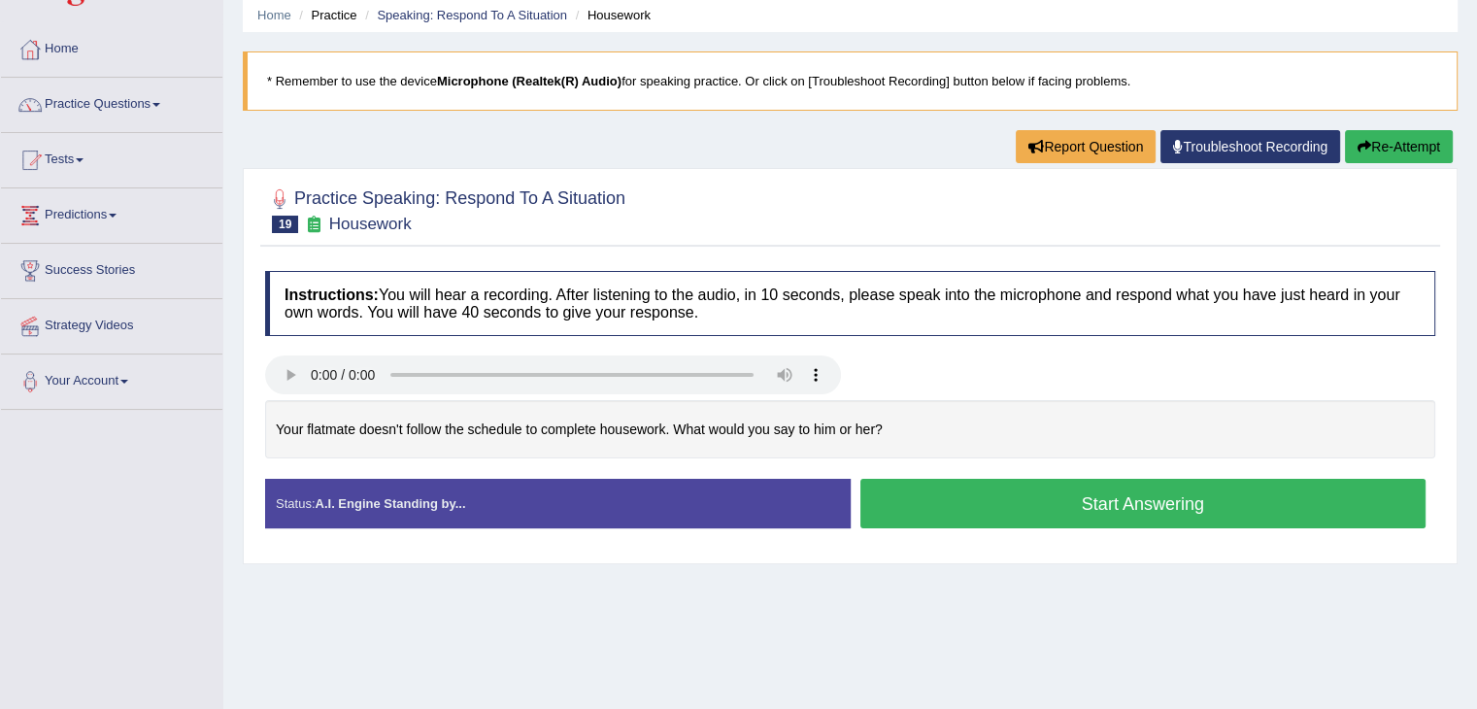
click at [1048, 498] on button "Start Answering" at bounding box center [1144, 504] width 566 height 50
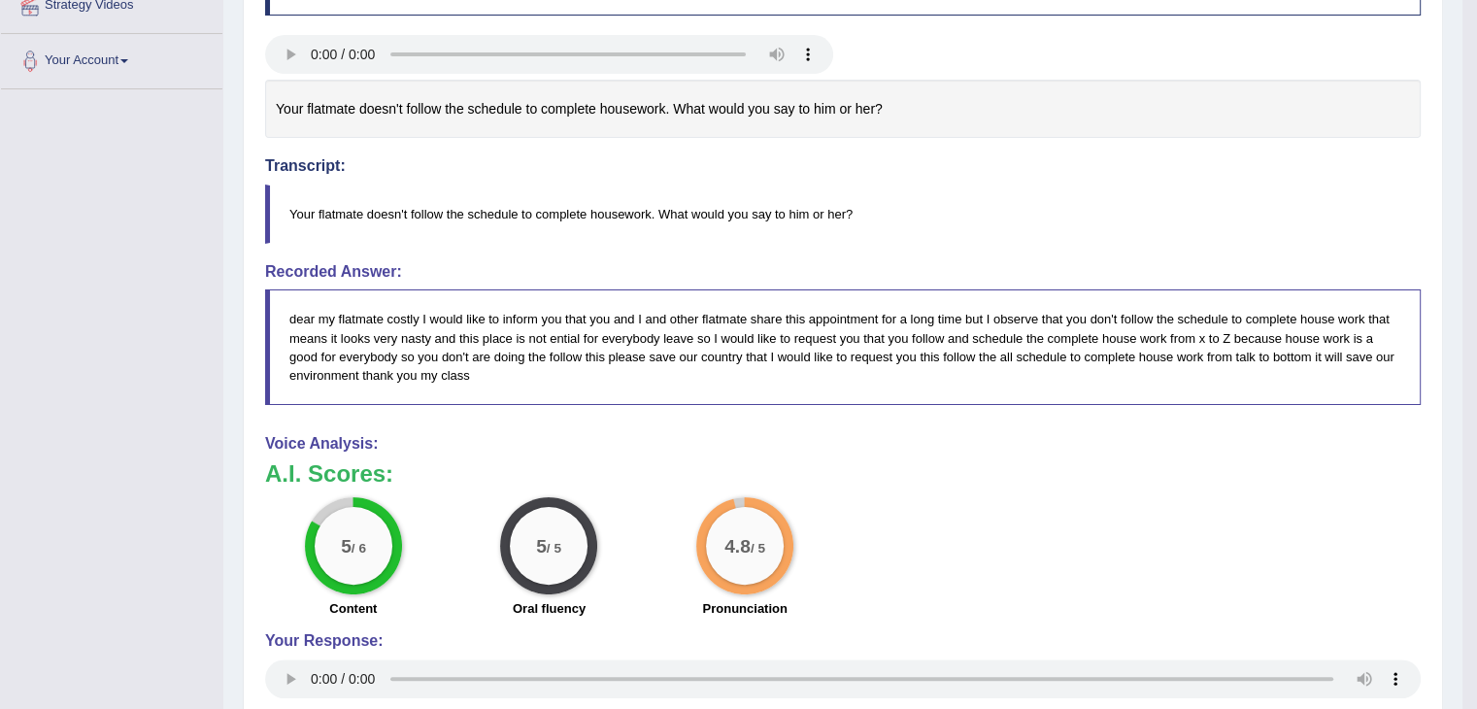
scroll to position [0, 0]
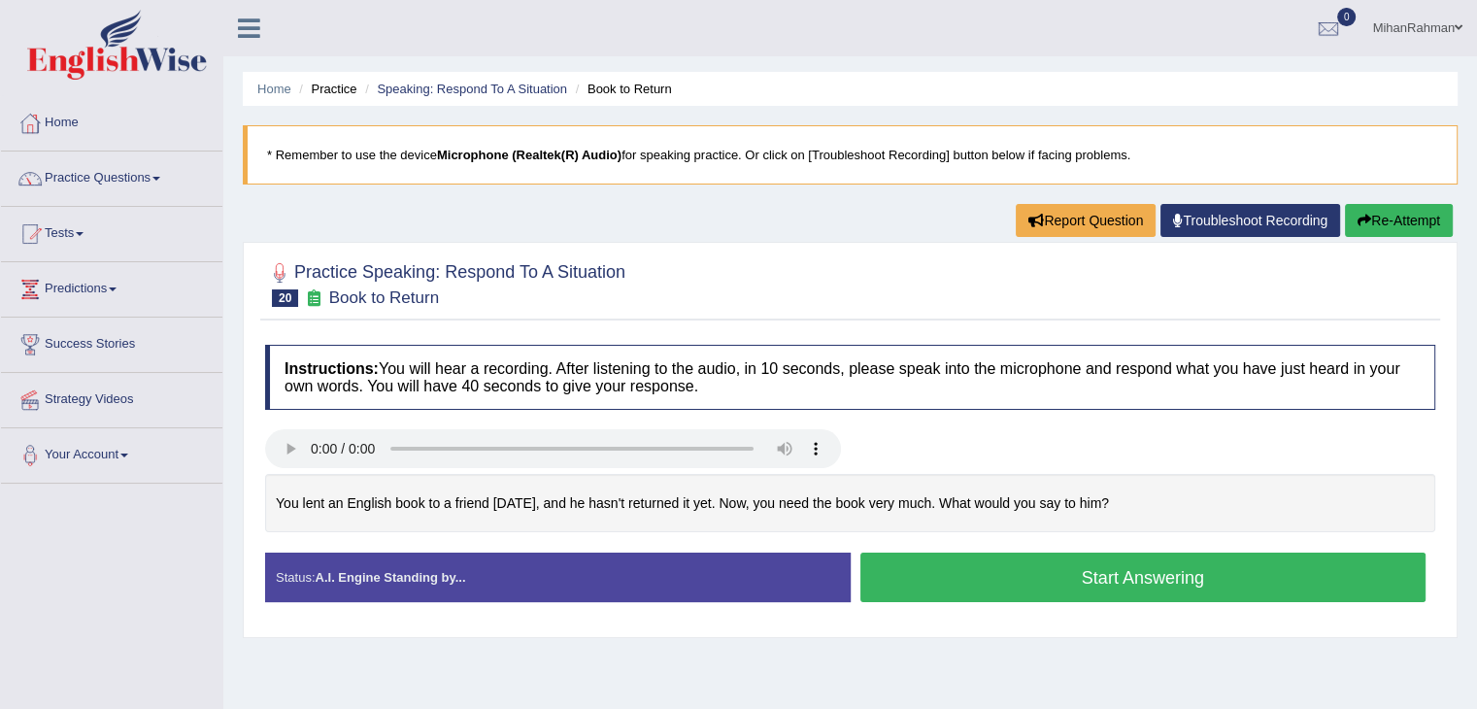
click at [1068, 591] on button "Start Answering" at bounding box center [1144, 578] width 566 height 50
click at [1016, 579] on button "Start Answering" at bounding box center [1144, 578] width 566 height 50
click at [1006, 571] on button "Start Answering" at bounding box center [1144, 578] width 566 height 50
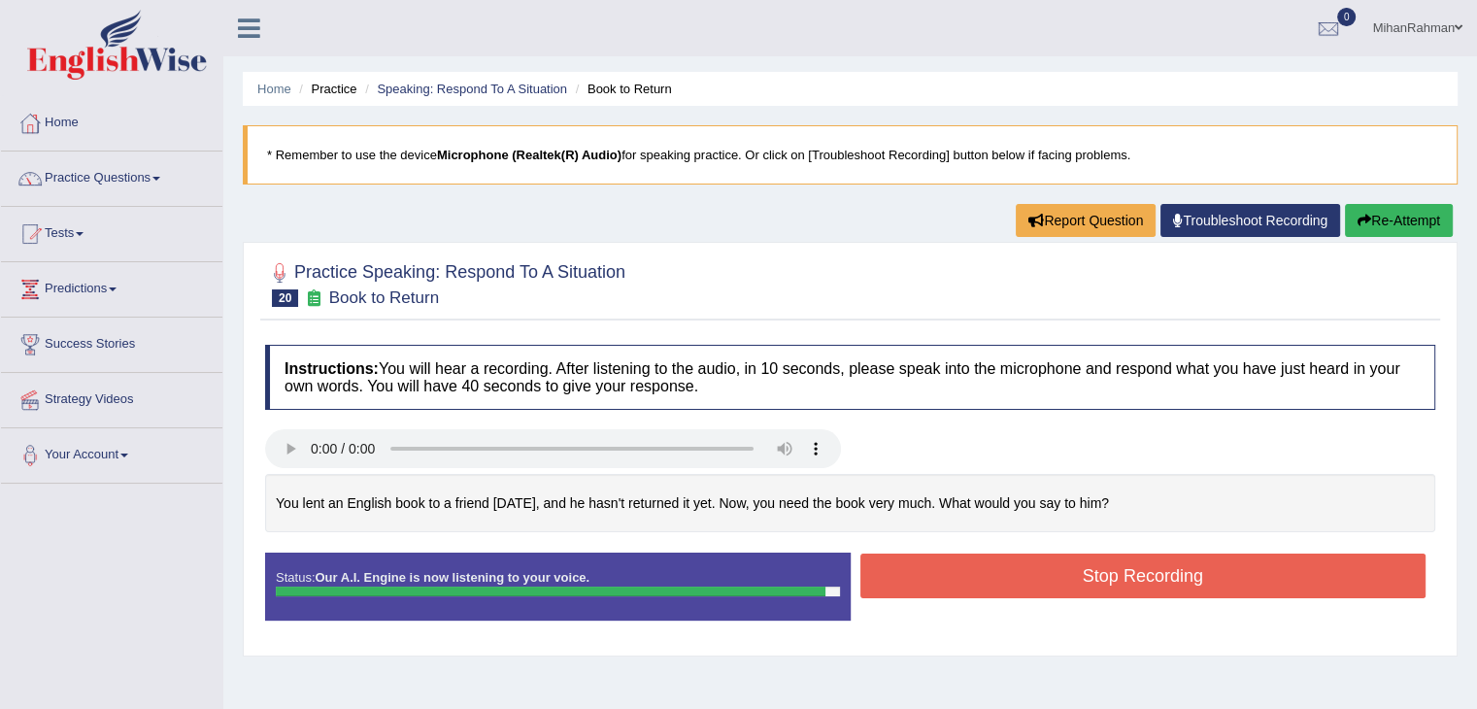
click at [1148, 579] on button "Stop Recording" at bounding box center [1144, 576] width 566 height 45
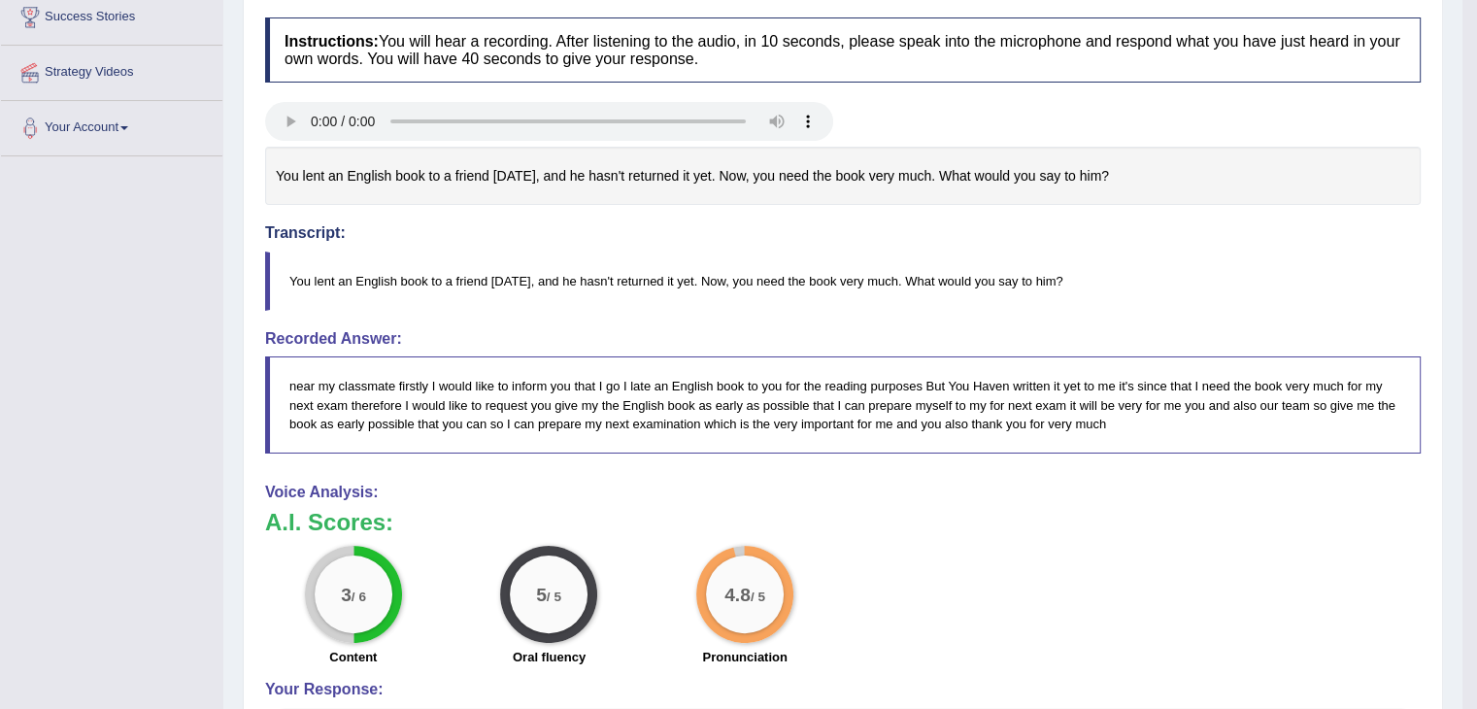
scroll to position [344, 0]
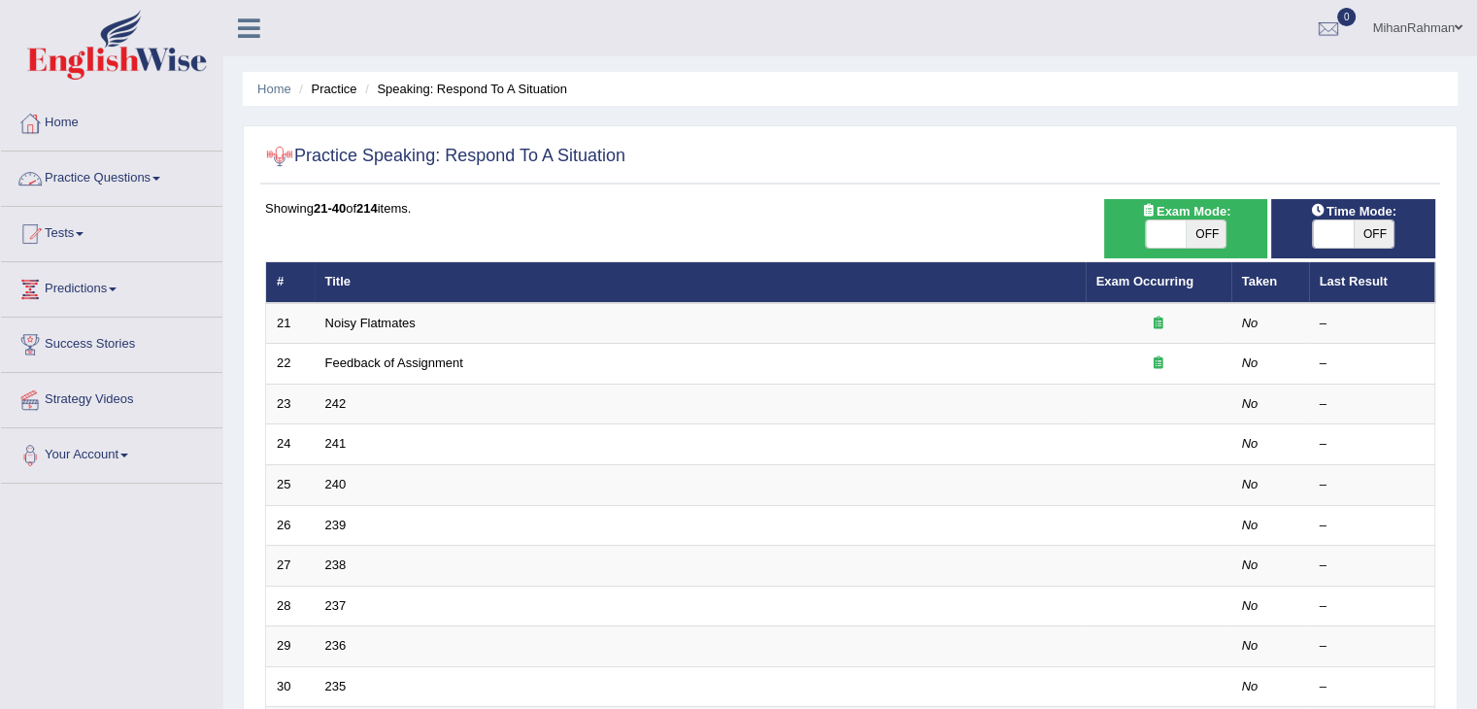
click at [117, 184] on link "Practice Questions" at bounding box center [111, 176] width 221 height 49
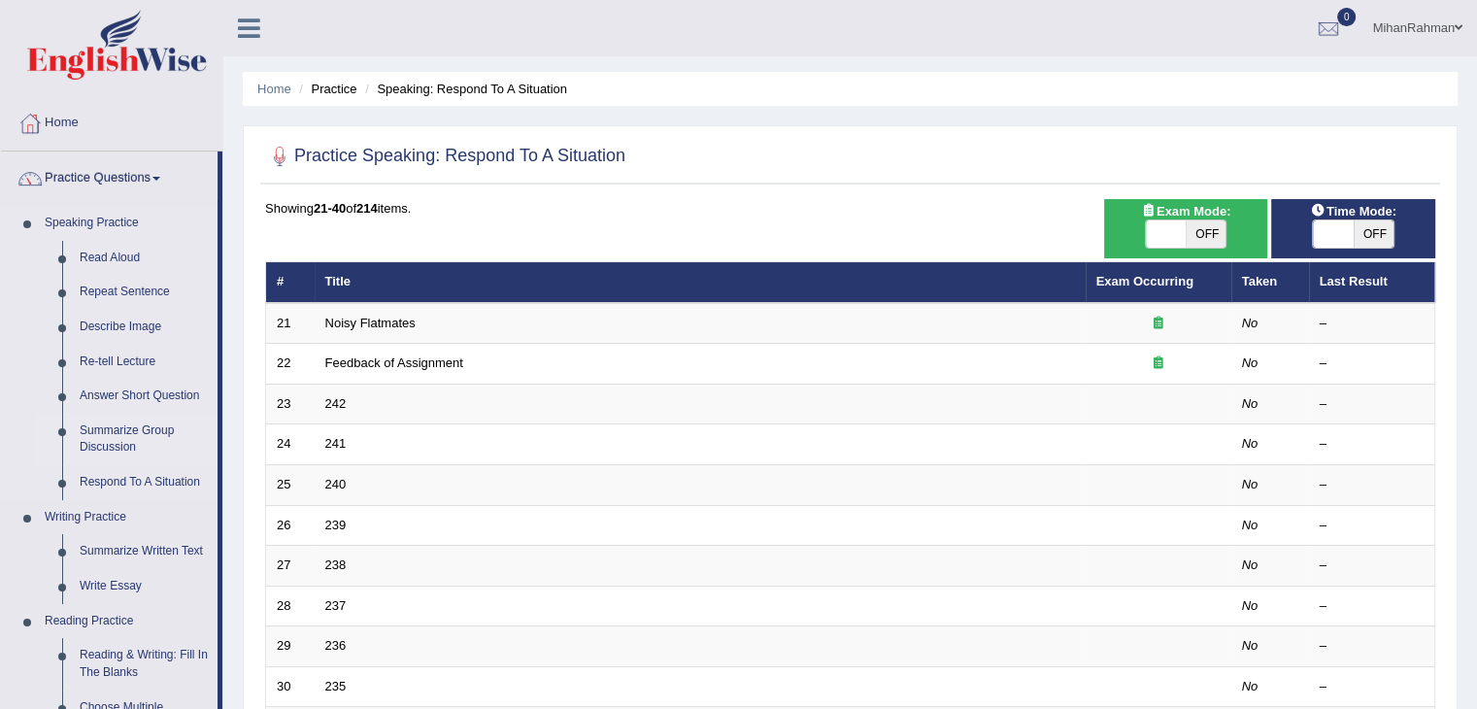
click at [147, 433] on link "Summarize Group Discussion" at bounding box center [144, 439] width 147 height 51
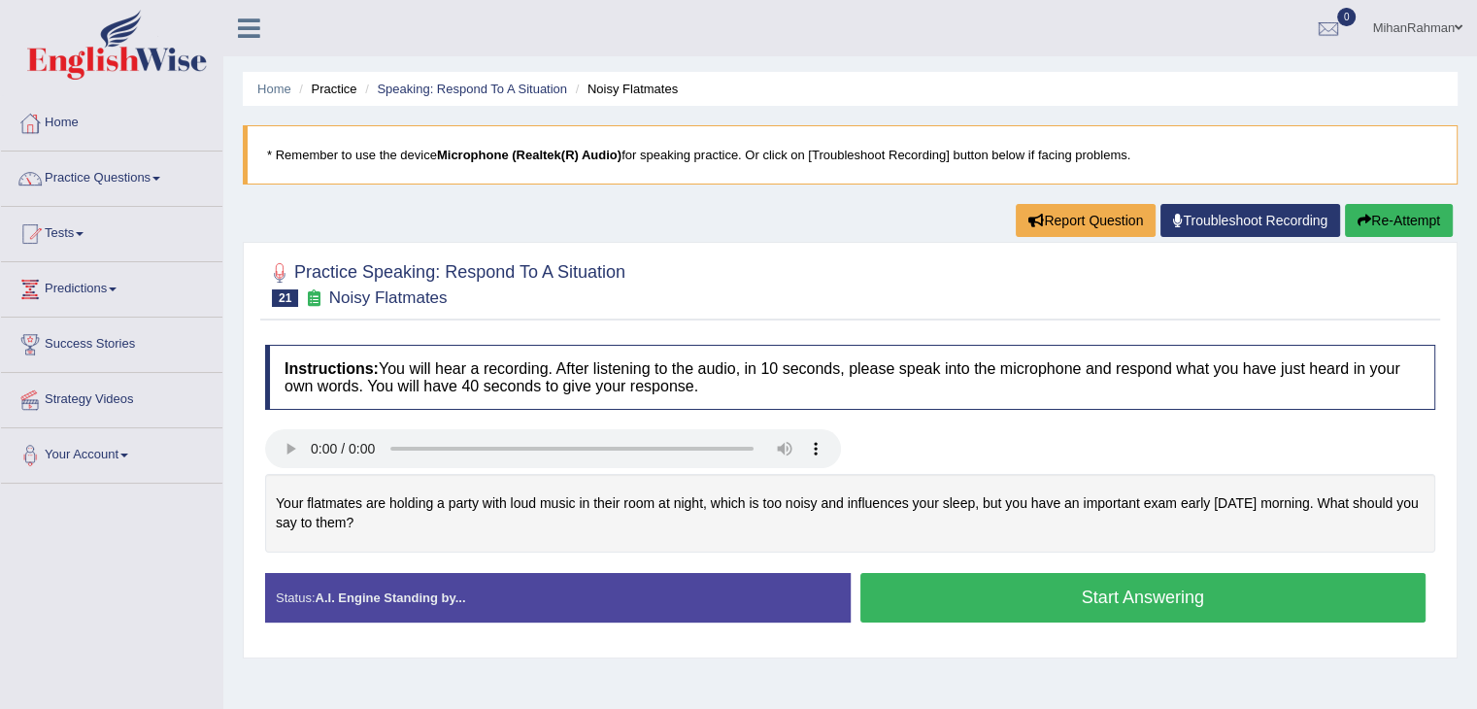
click at [913, 291] on div at bounding box center [850, 282] width 1170 height 59
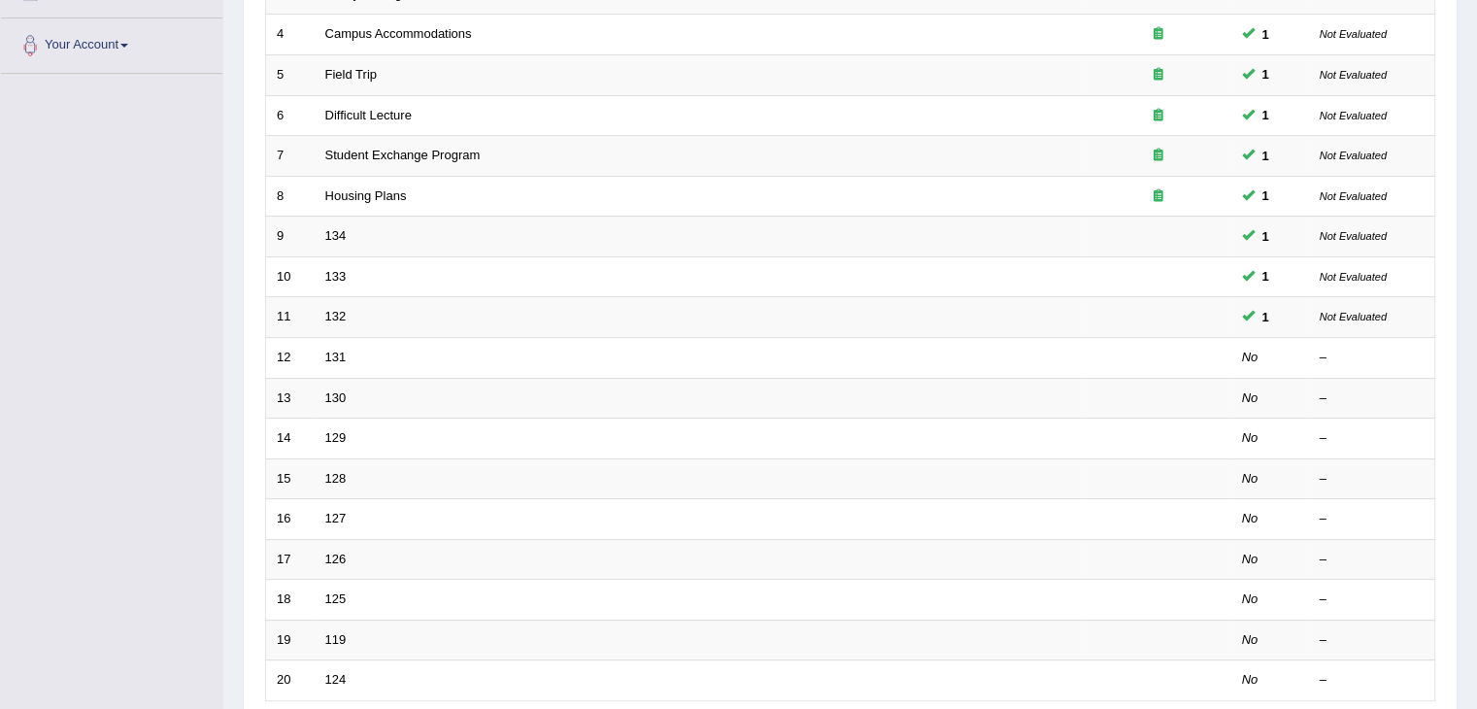
scroll to position [453, 0]
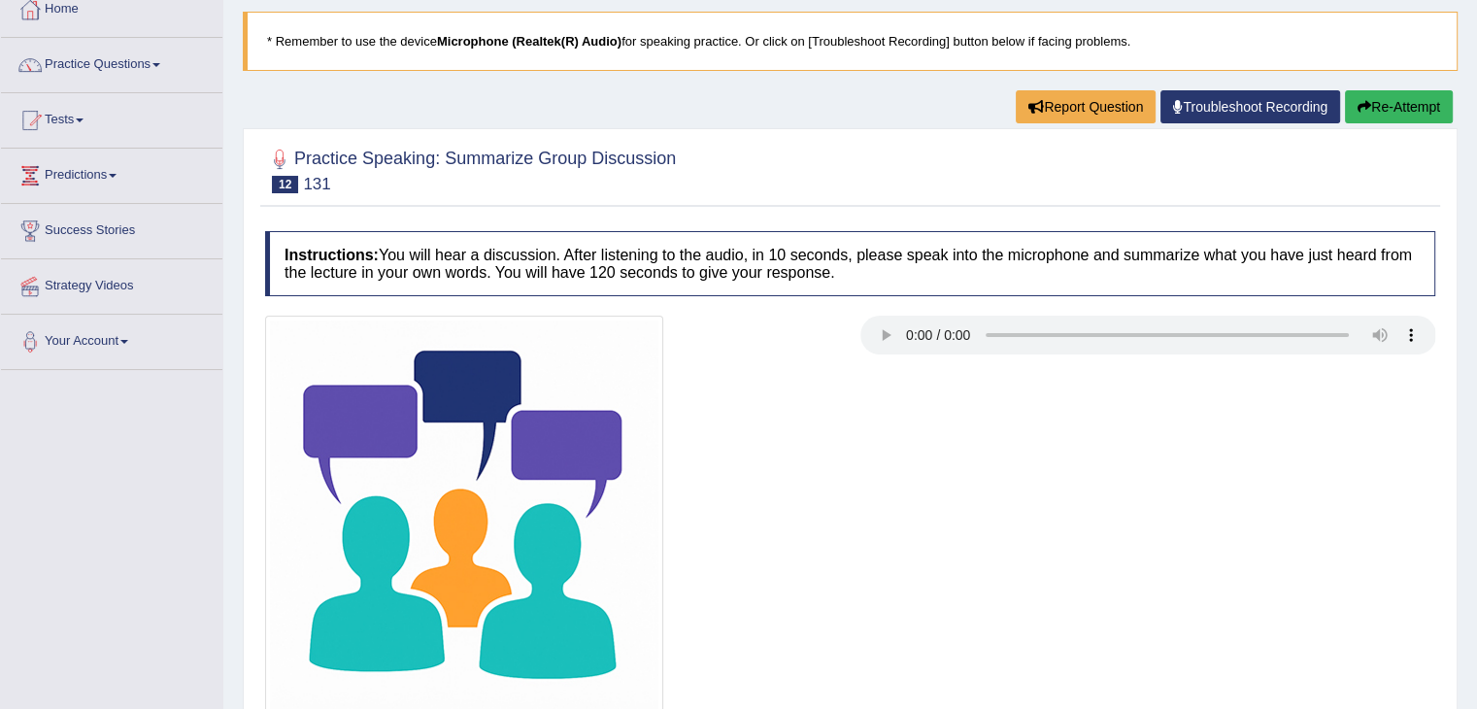
scroll to position [271, 0]
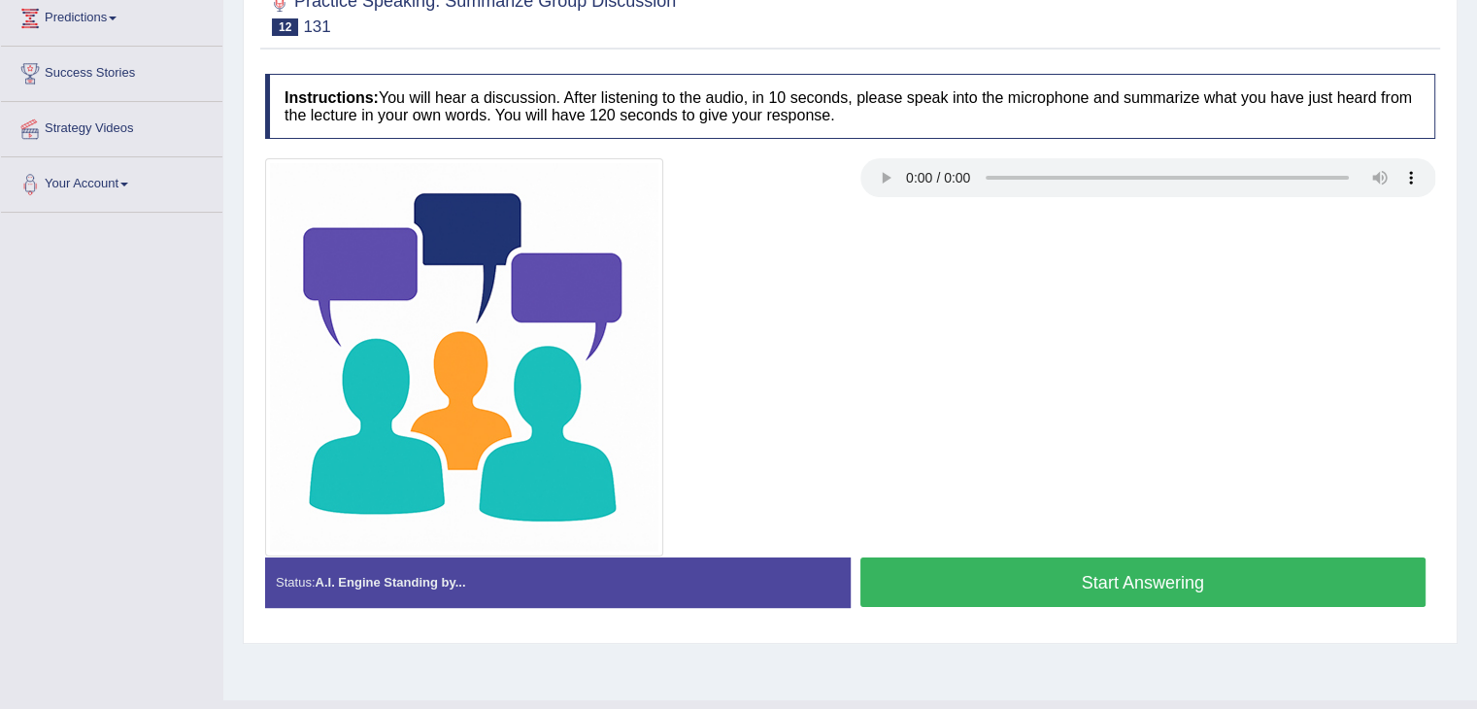
click at [1119, 580] on button "Start Answering" at bounding box center [1144, 583] width 566 height 50
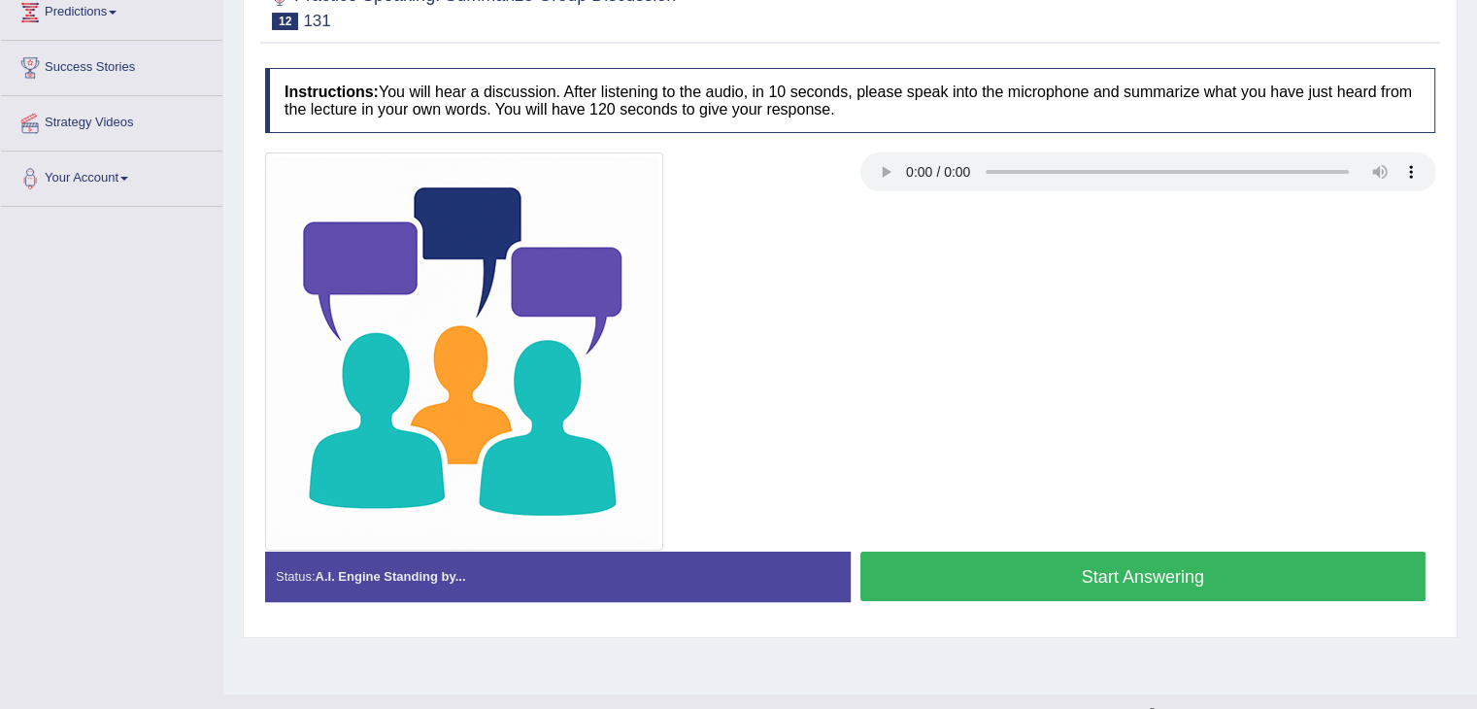
click at [1147, 559] on button "Start Answering" at bounding box center [1144, 577] width 566 height 50
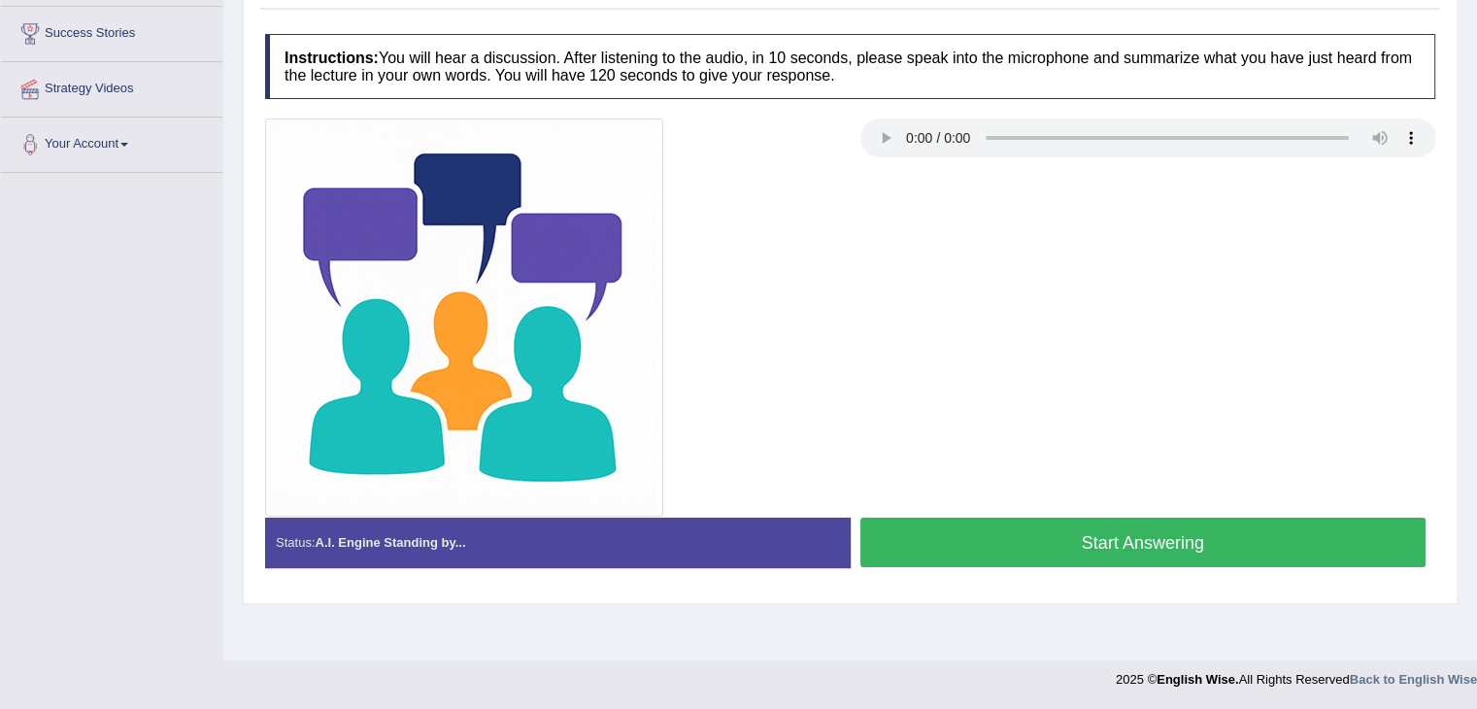
scroll to position [277, 0]
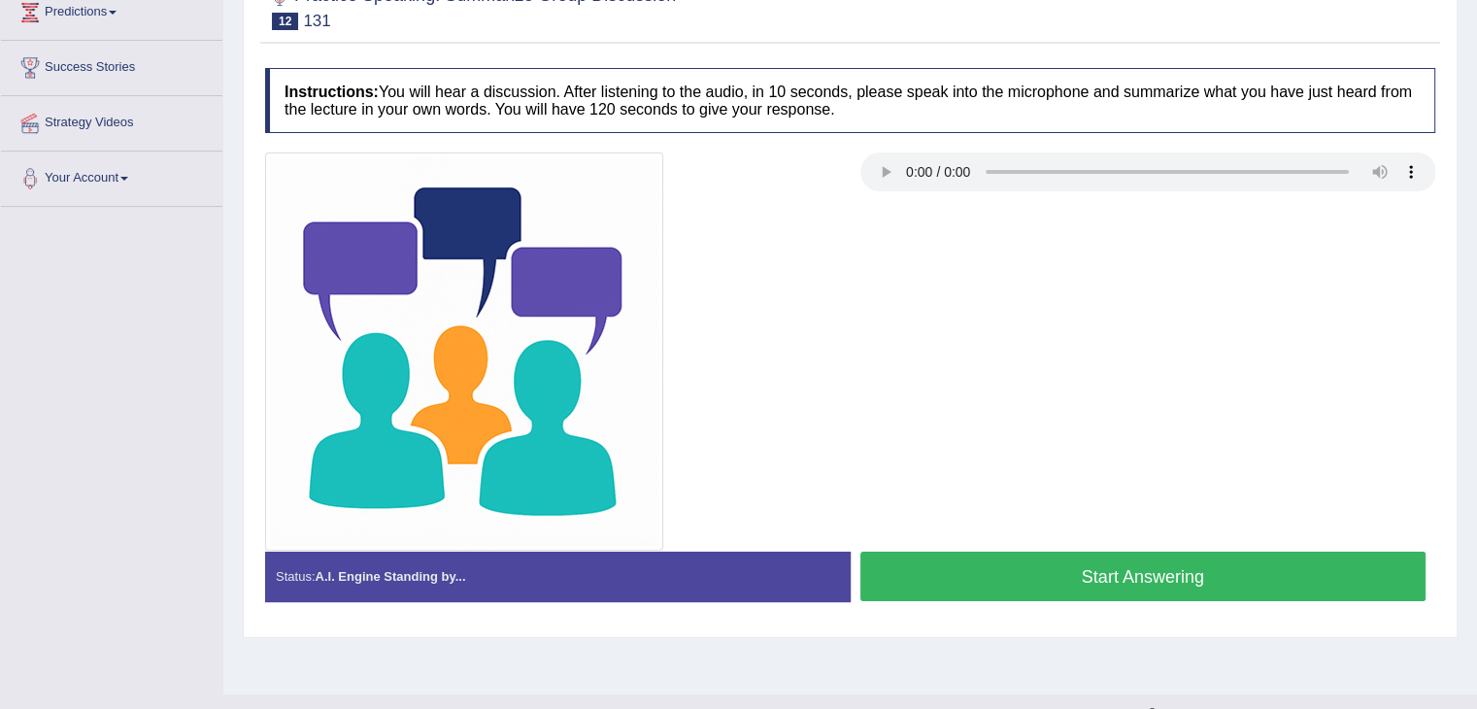
click at [1115, 572] on button "Start Answering" at bounding box center [1144, 577] width 566 height 50
click at [1162, 580] on button "Start Answering" at bounding box center [1144, 577] width 566 height 50
click at [1051, 591] on button "Start Answering" at bounding box center [1144, 577] width 566 height 50
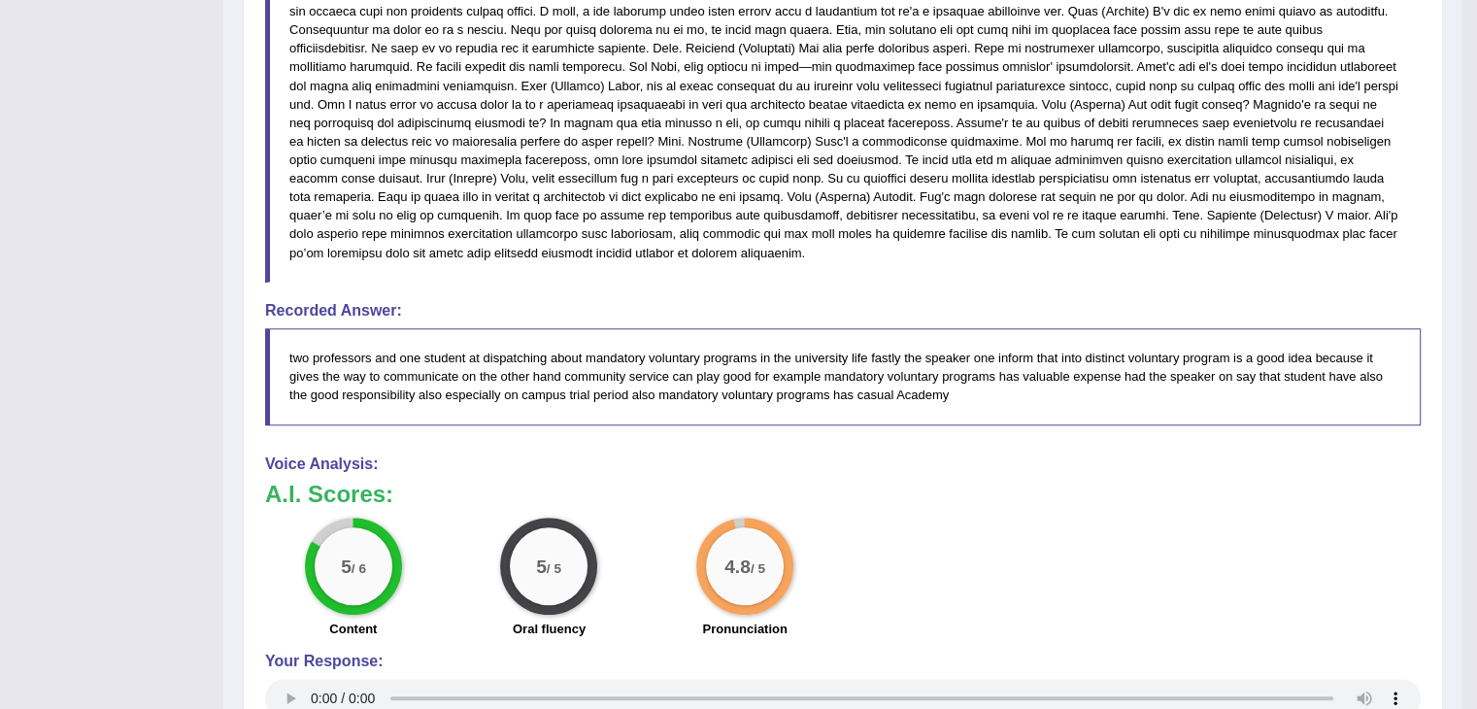
scroll to position [1134, 0]
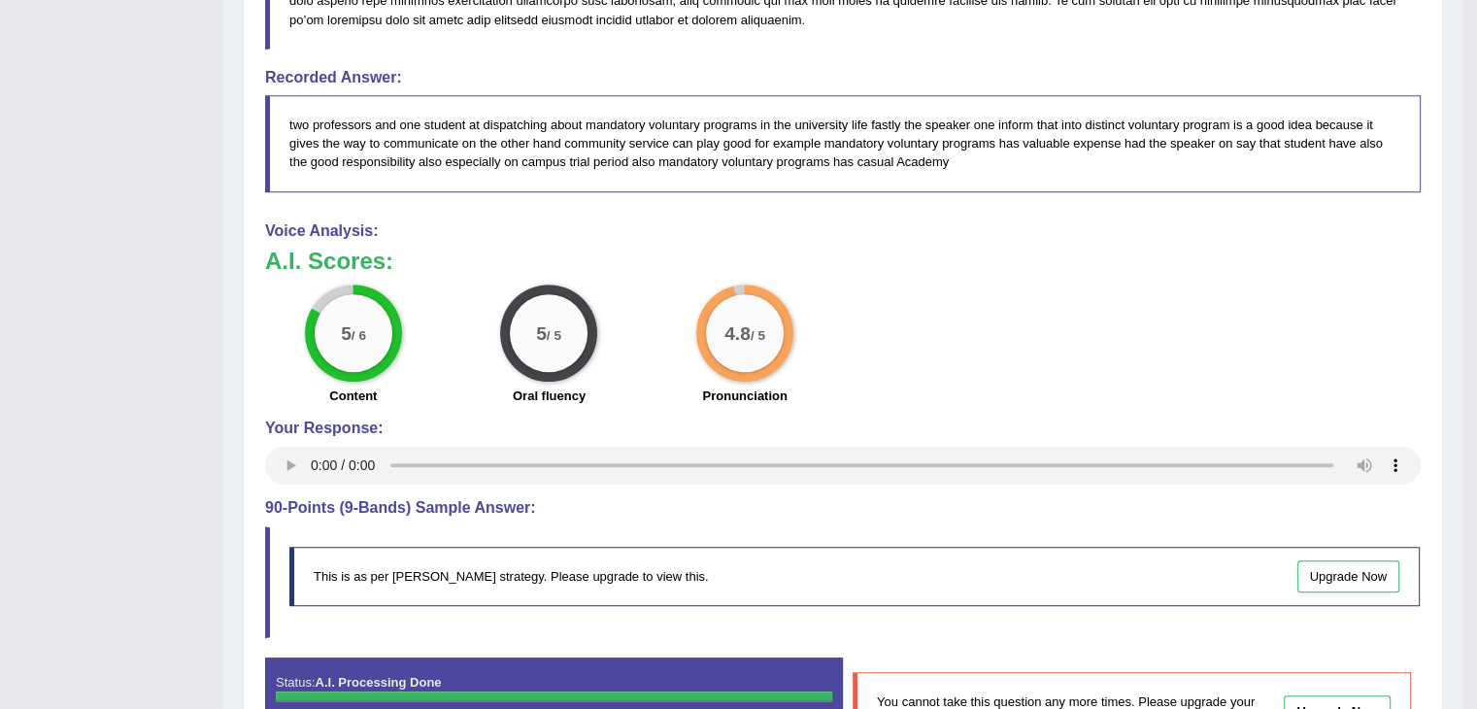
click at [1311, 403] on div "5 / 6 Content 5 / 5 Oral fluency 4.8 / 5 Pronunciation" at bounding box center [842, 347] width 1175 height 125
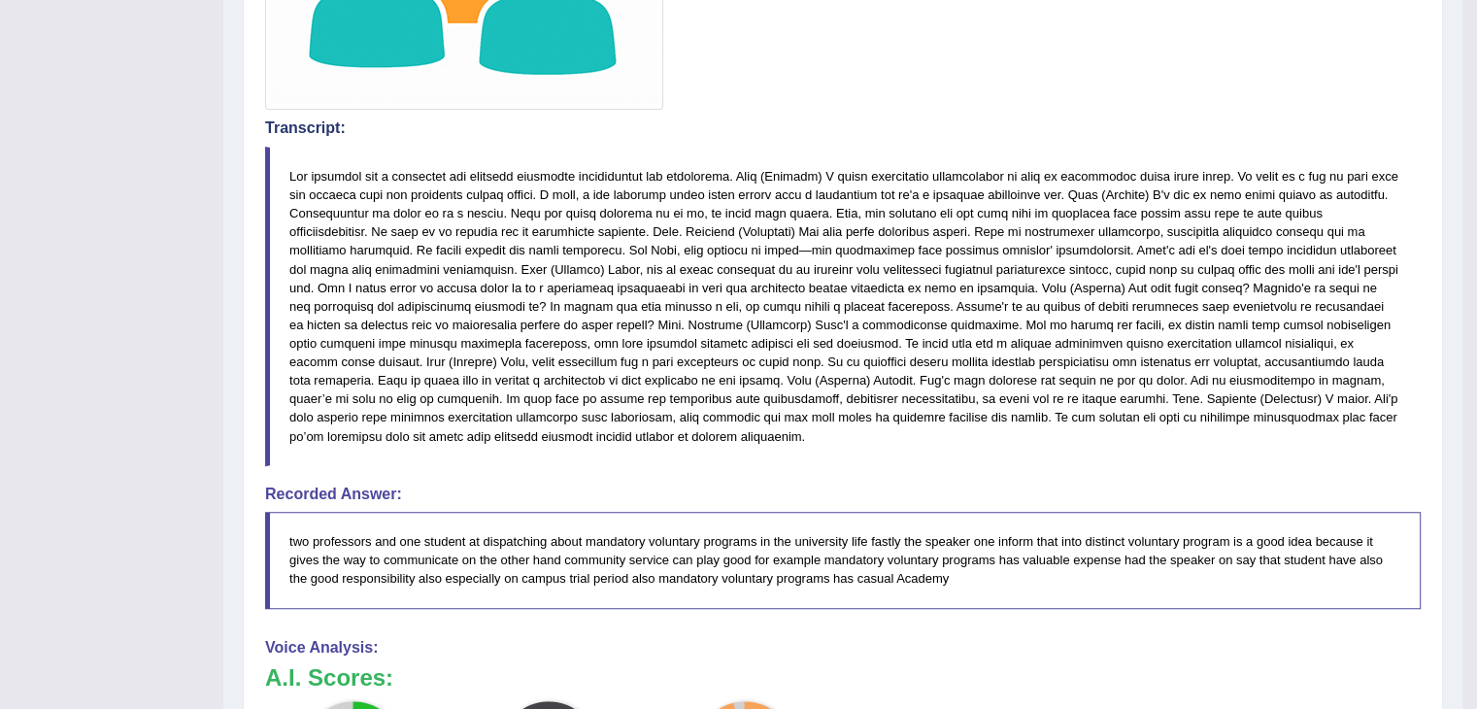
scroll to position [527, 0]
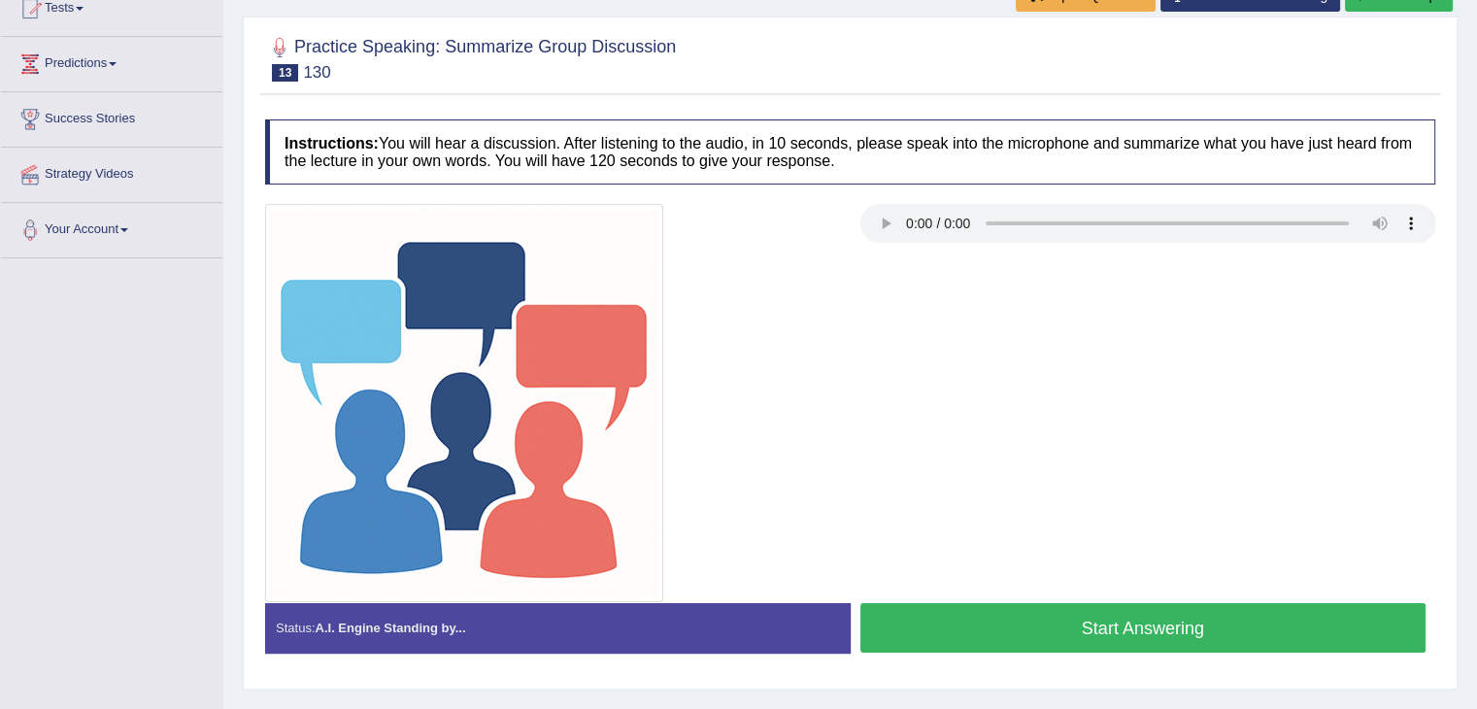
scroll to position [311, 0]
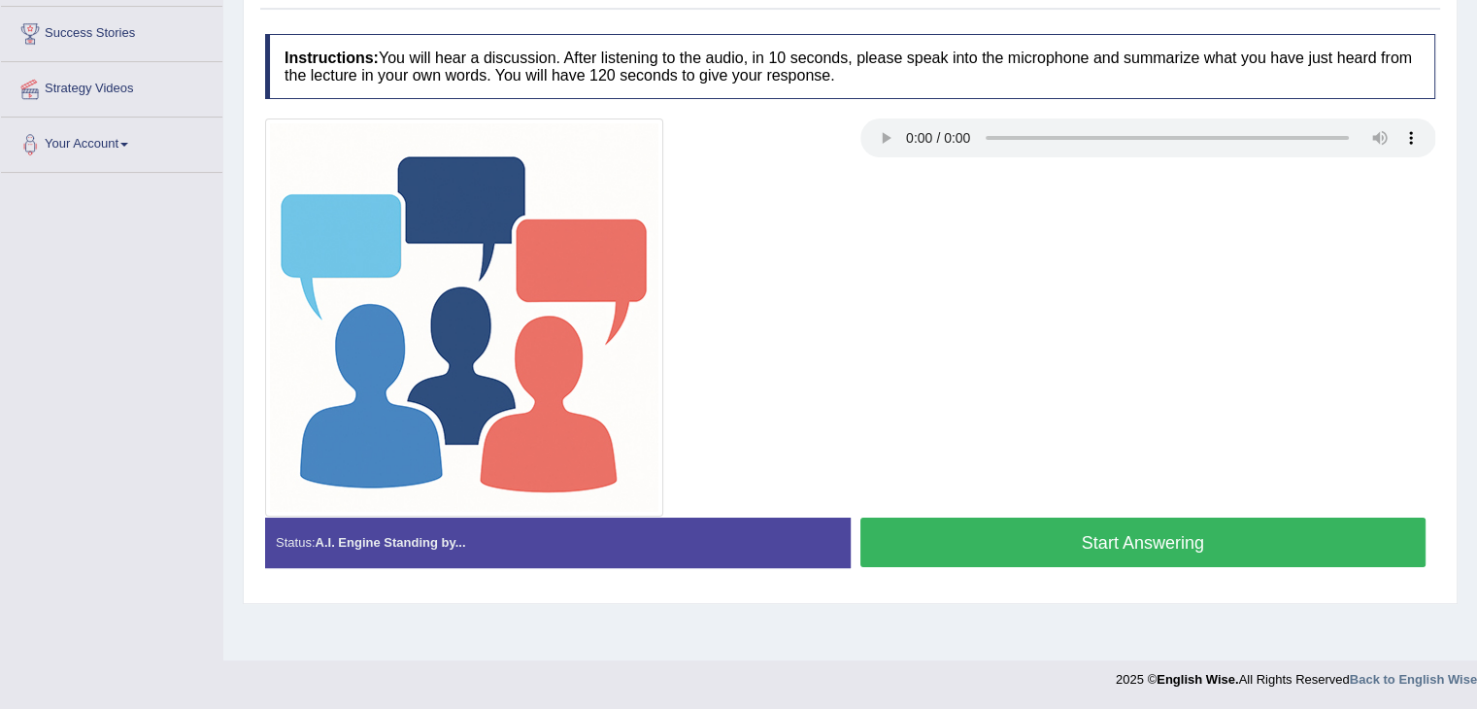
click at [1339, 310] on div at bounding box center [850, 317] width 1190 height 398
click at [1096, 538] on button "Start Answering" at bounding box center [1144, 543] width 566 height 50
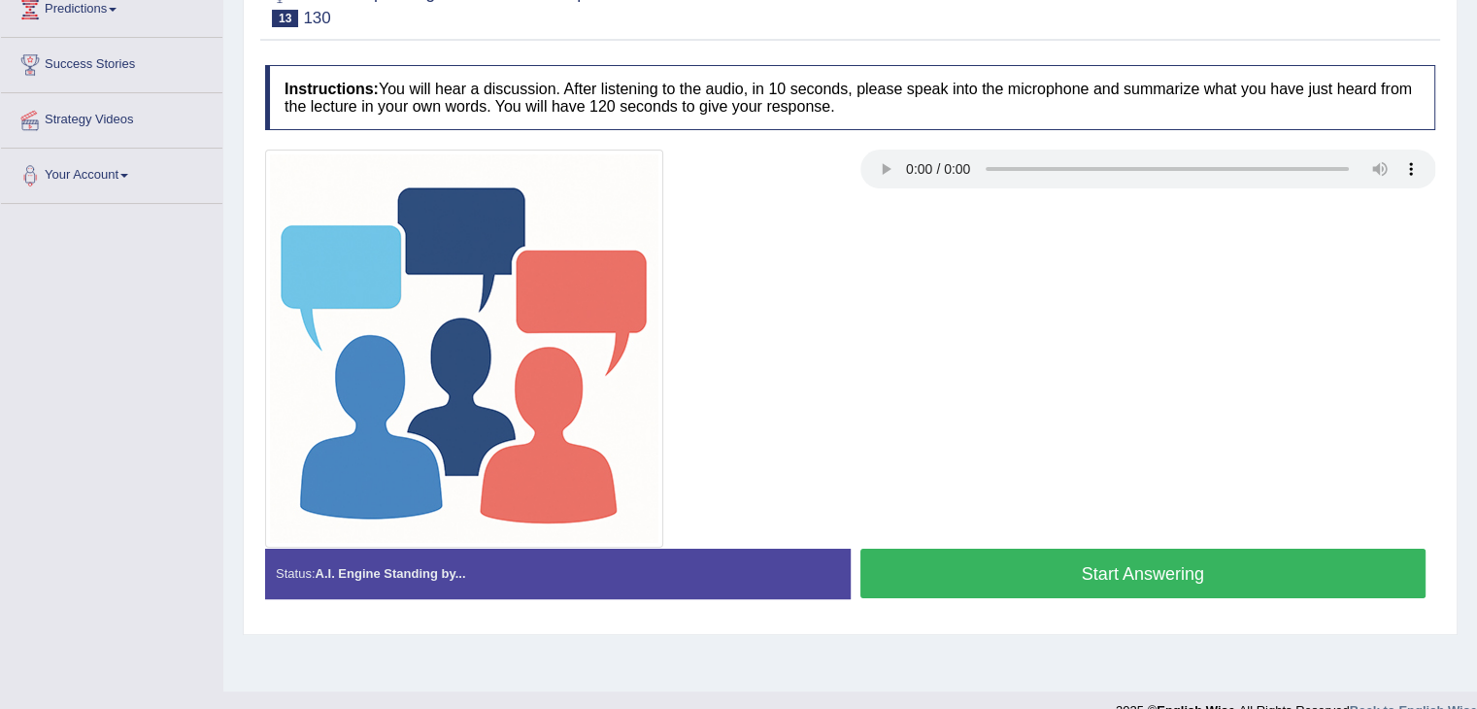
scroll to position [311, 0]
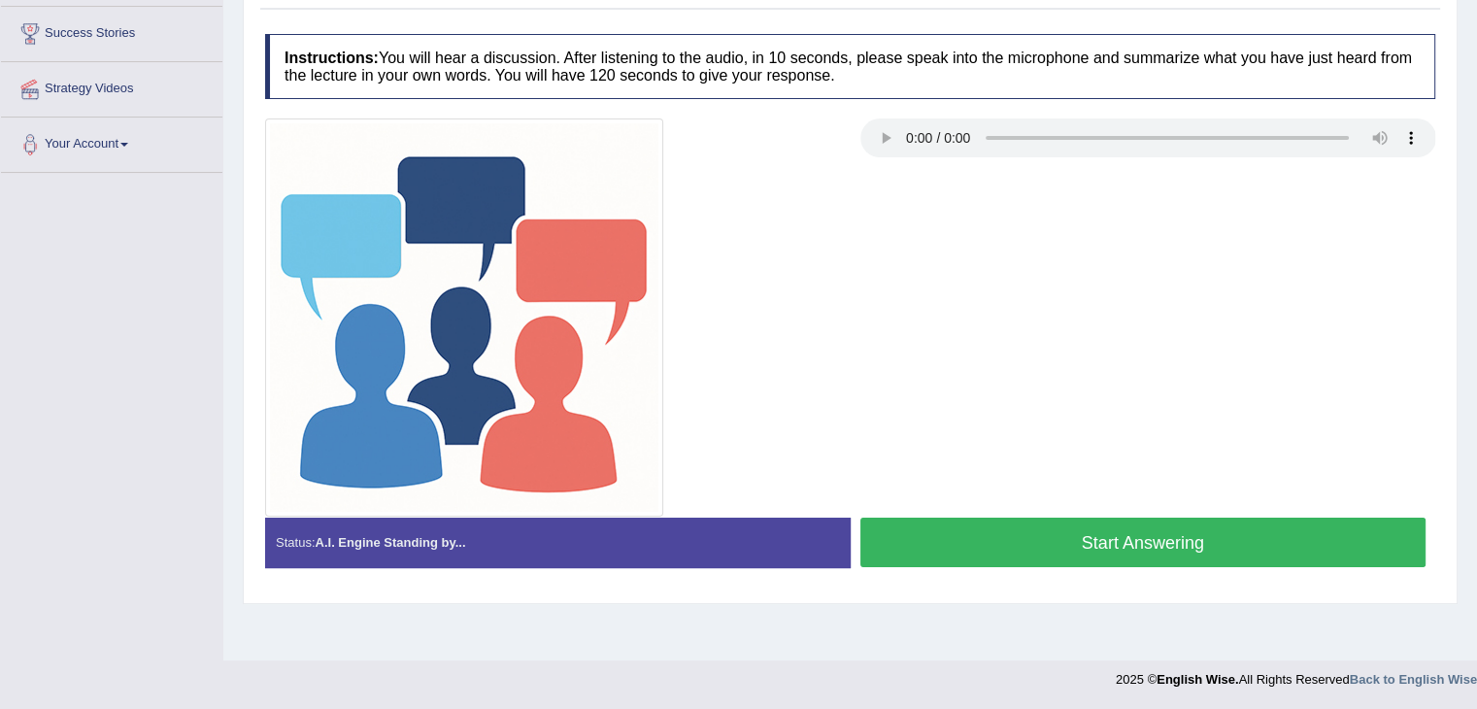
click at [1125, 546] on button "Start Answering" at bounding box center [1144, 543] width 566 height 50
click at [1082, 524] on button "Start Answering" at bounding box center [1144, 543] width 566 height 50
click at [1171, 554] on button "Start Answering" at bounding box center [1144, 543] width 566 height 50
click at [1074, 540] on button "Start Answering" at bounding box center [1144, 543] width 566 height 50
click at [1025, 527] on button "Start Answering" at bounding box center [1144, 543] width 566 height 50
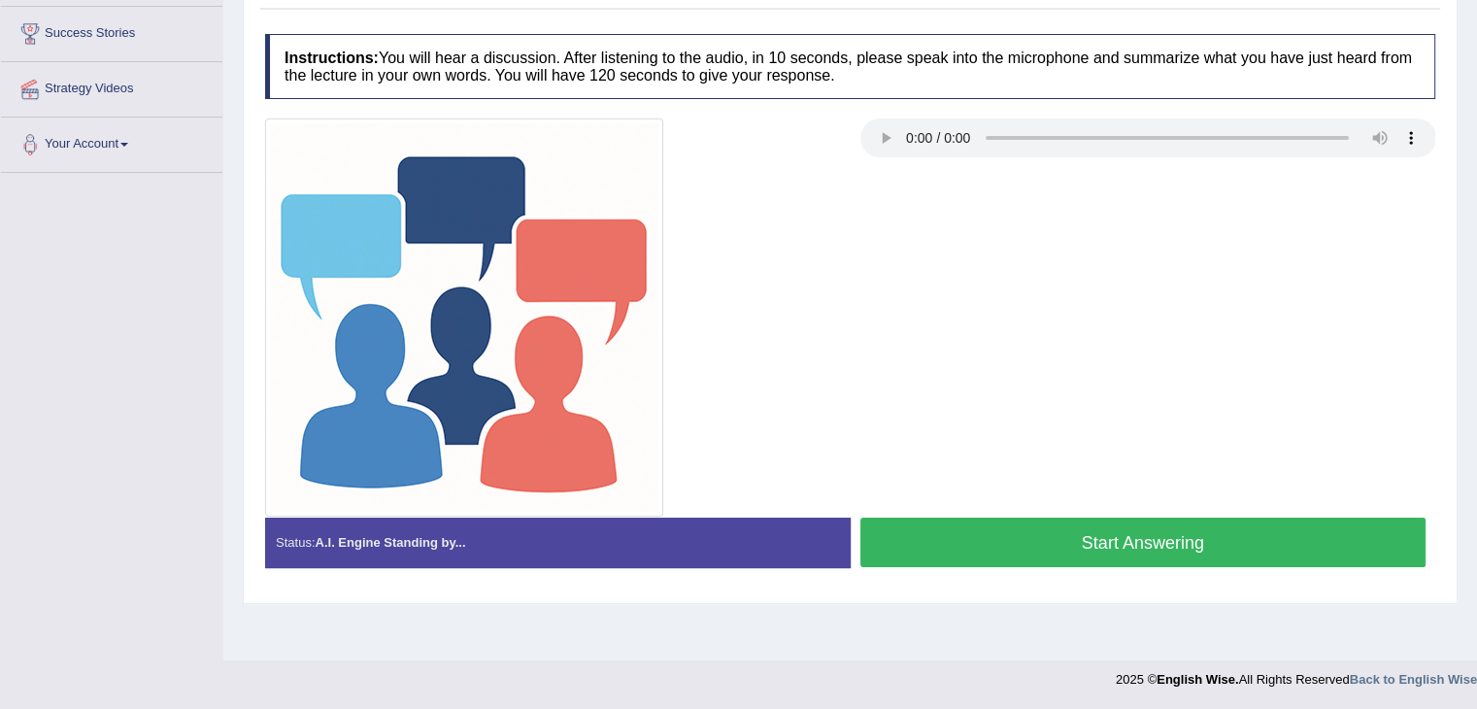
click at [1063, 523] on button "Start Answering" at bounding box center [1144, 543] width 566 height 50
click at [1095, 522] on button "Start Answering" at bounding box center [1144, 543] width 566 height 50
click at [1102, 553] on button "Start Answering" at bounding box center [1144, 543] width 566 height 50
click at [1071, 539] on button "Start Answering" at bounding box center [1144, 543] width 566 height 50
click at [1165, 545] on button "Start Answering" at bounding box center [1144, 543] width 566 height 50
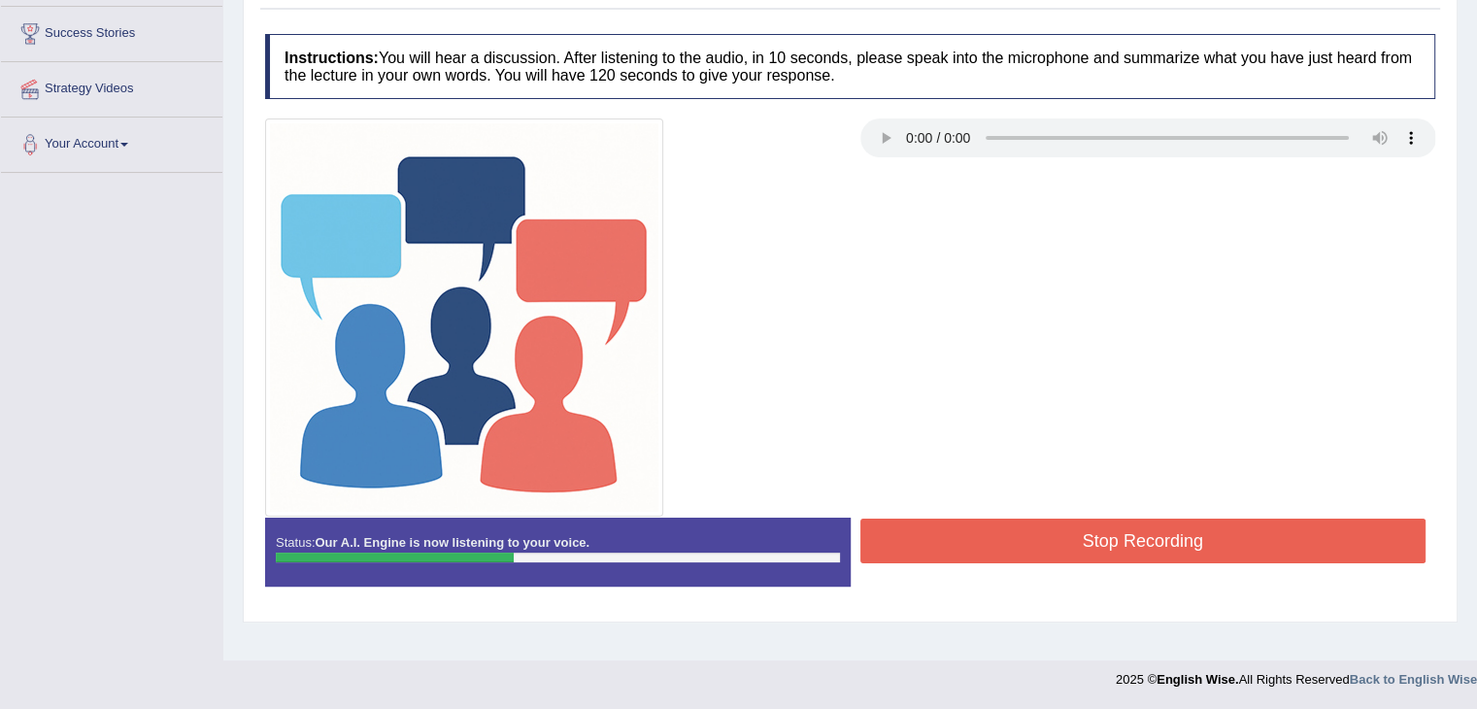
click at [920, 295] on div at bounding box center [850, 317] width 1190 height 398
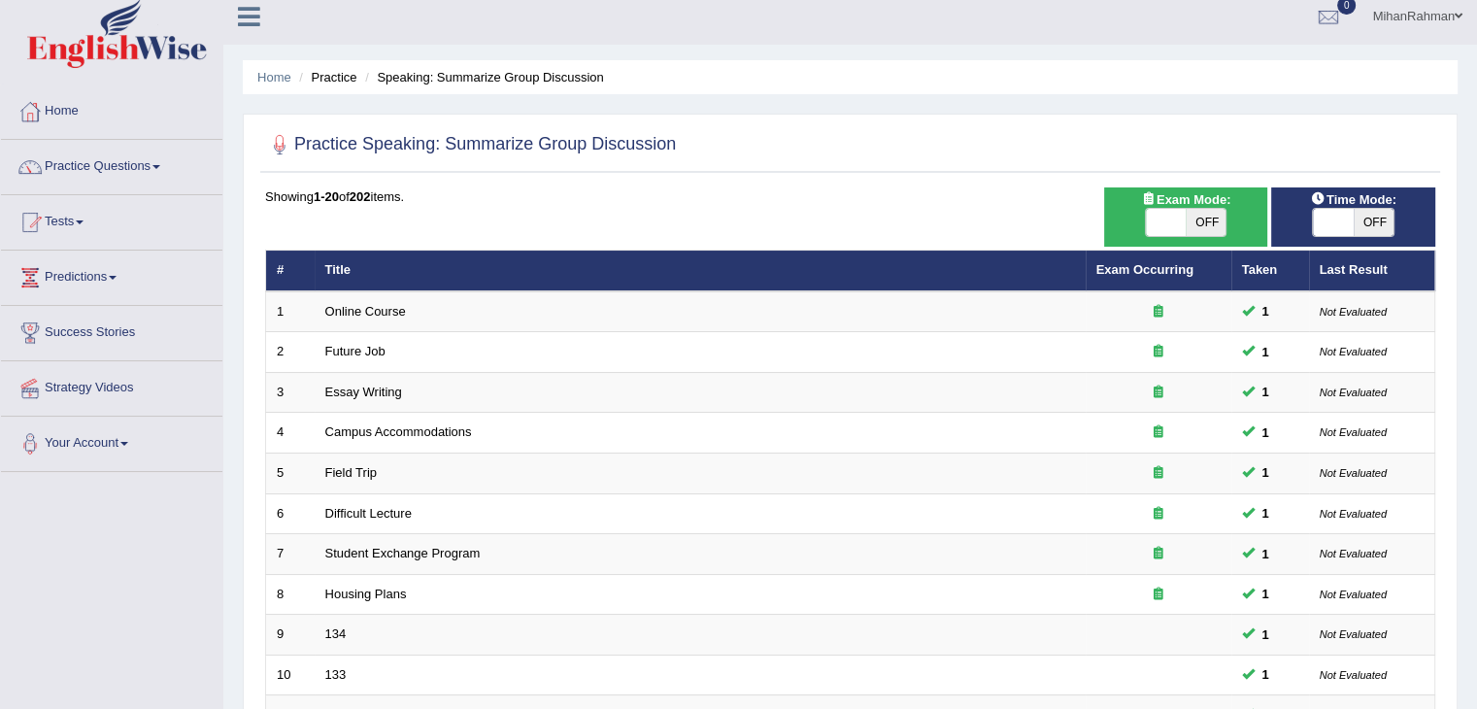
scroll to position [16, 0]
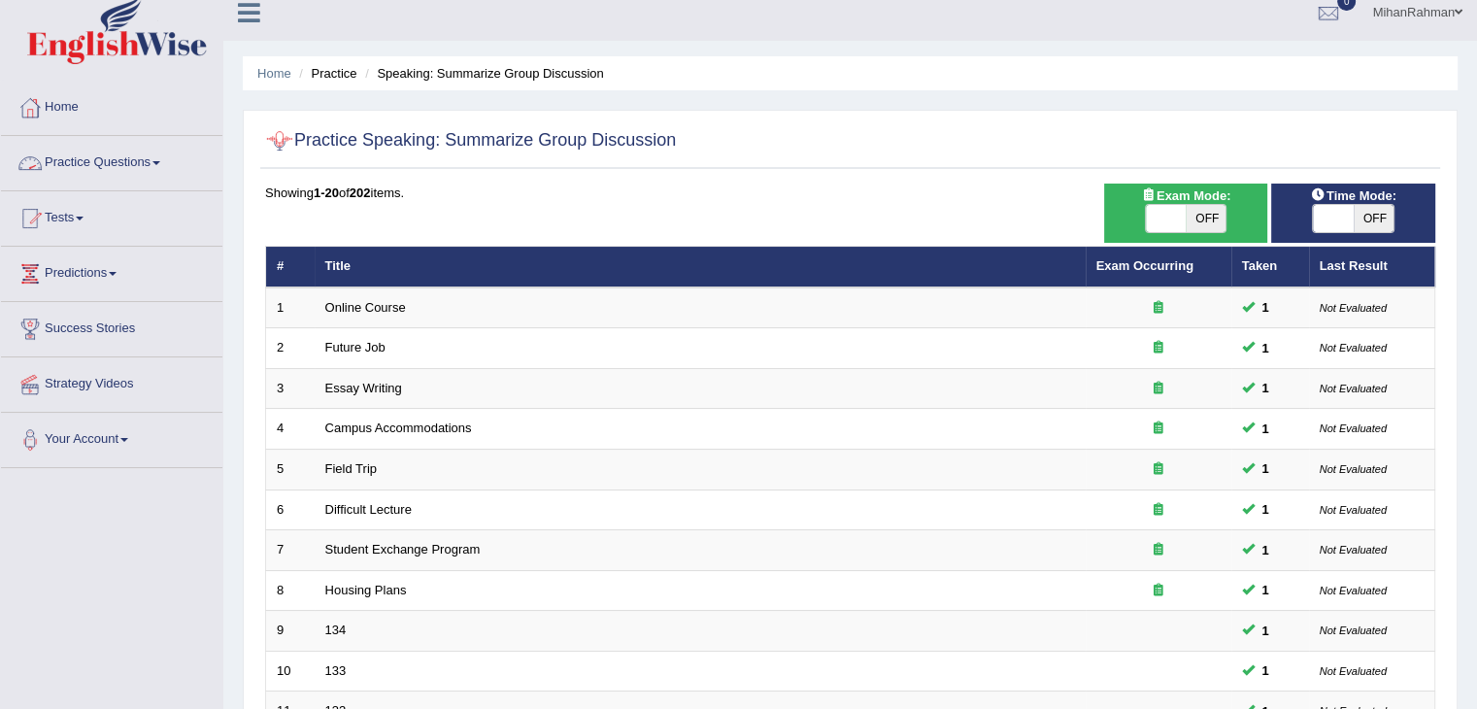
click at [139, 170] on link "Practice Questions" at bounding box center [111, 160] width 221 height 49
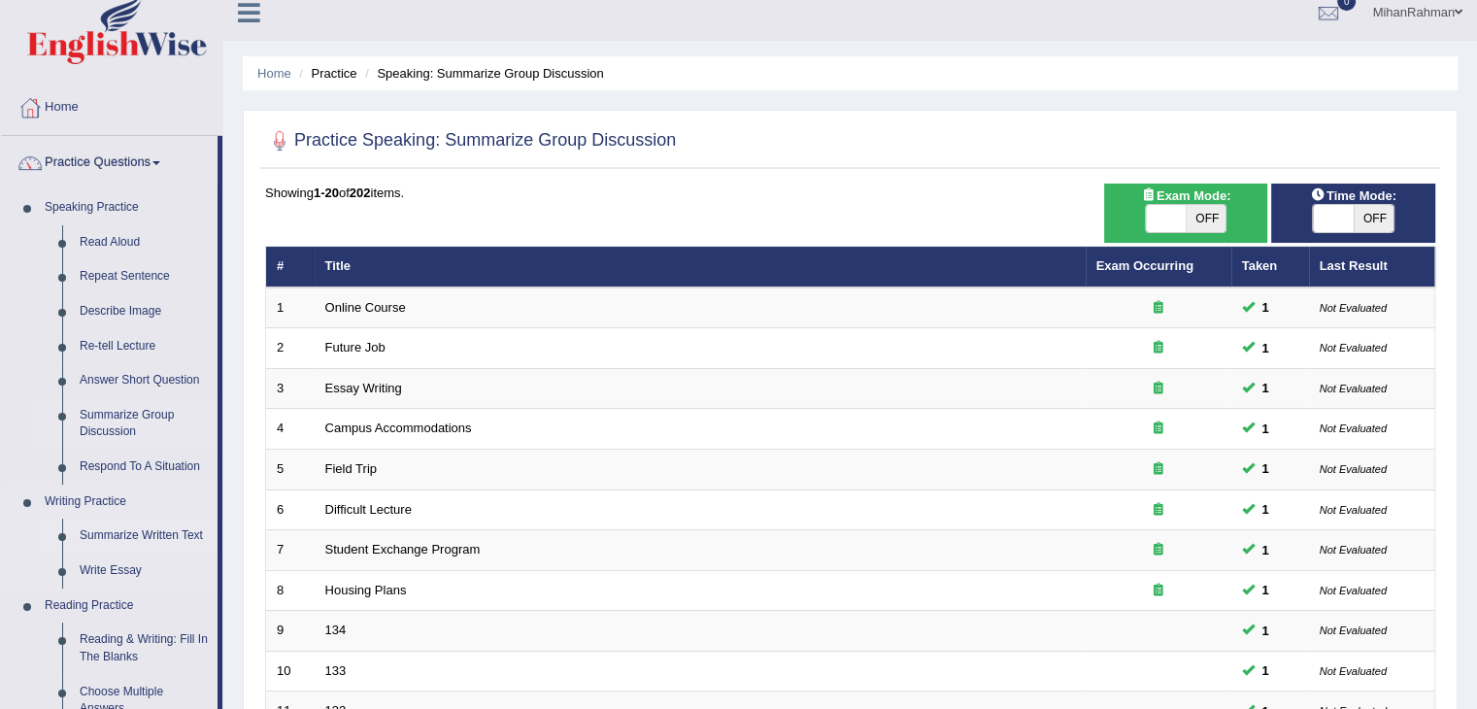
click at [156, 545] on link "Summarize Written Text" at bounding box center [144, 536] width 147 height 35
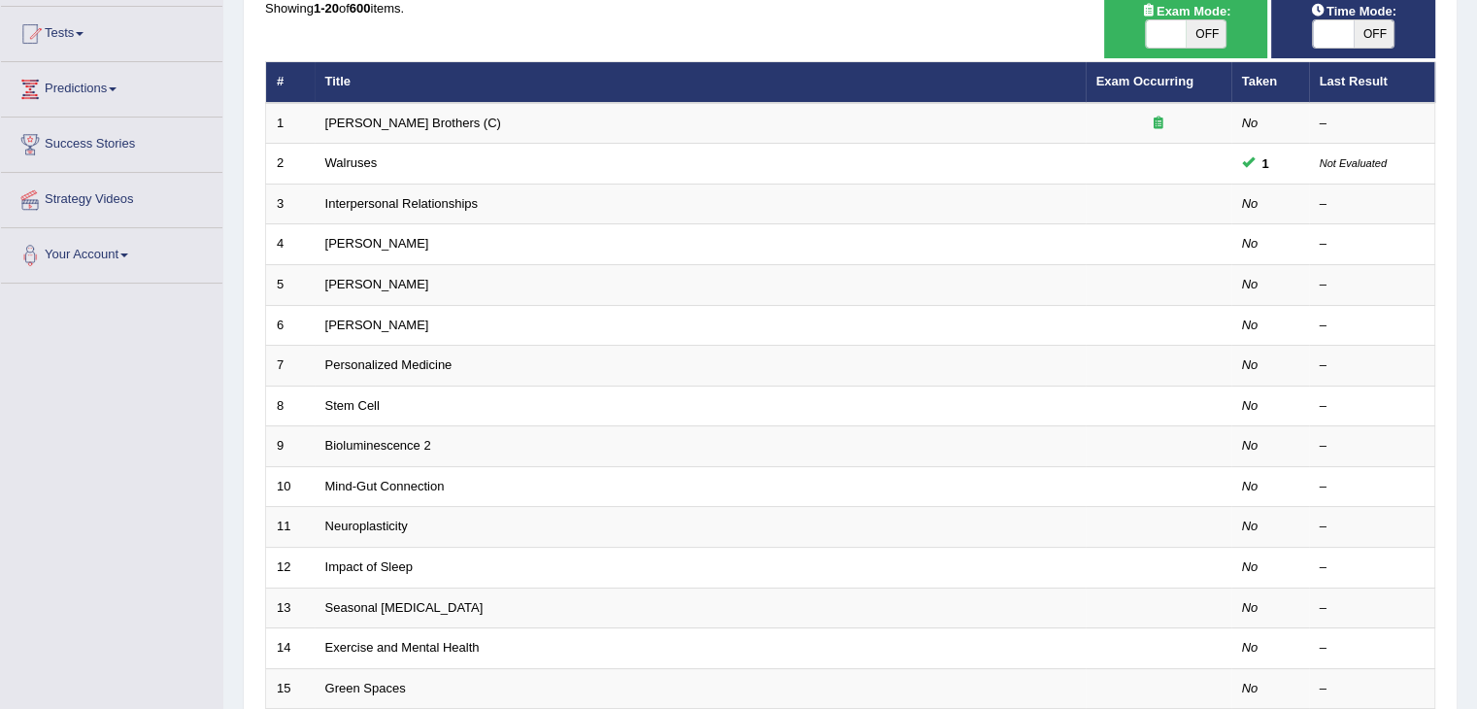
click at [1476, 269] on html "Toggle navigation Home Practice Questions Speaking Practice Read Aloud Repeat S…" at bounding box center [738, 154] width 1477 height 709
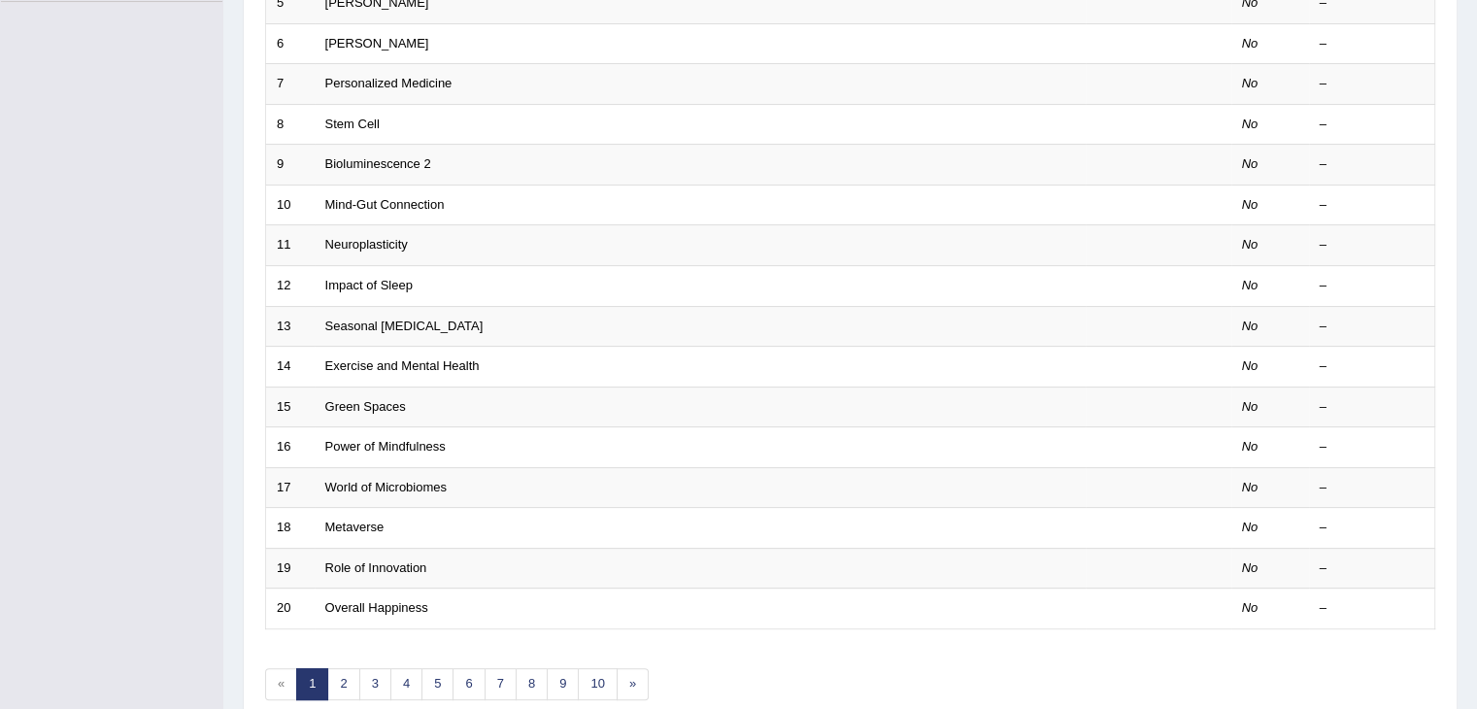
scroll to position [571, 0]
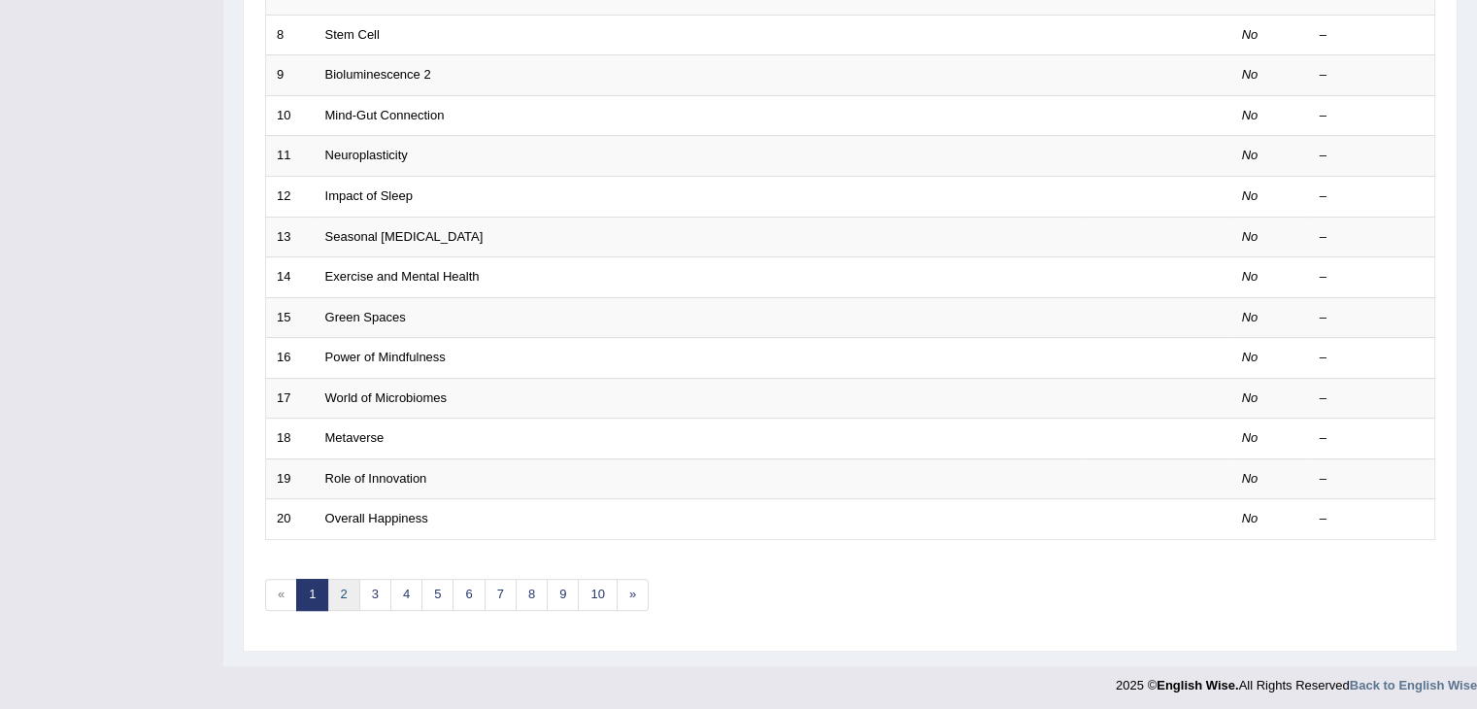
click at [342, 596] on link "2" at bounding box center [343, 595] width 32 height 32
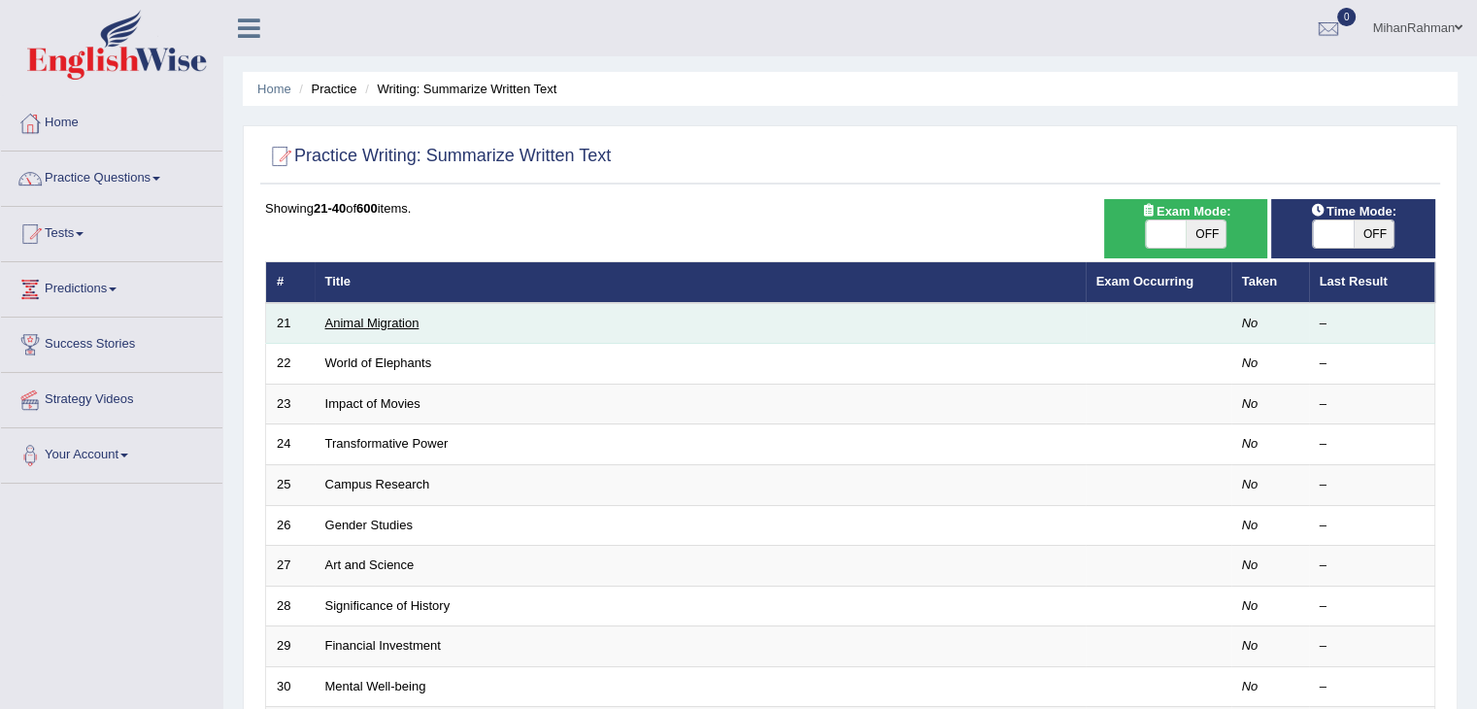
click at [342, 320] on link "Animal Migration" at bounding box center [372, 323] width 94 height 15
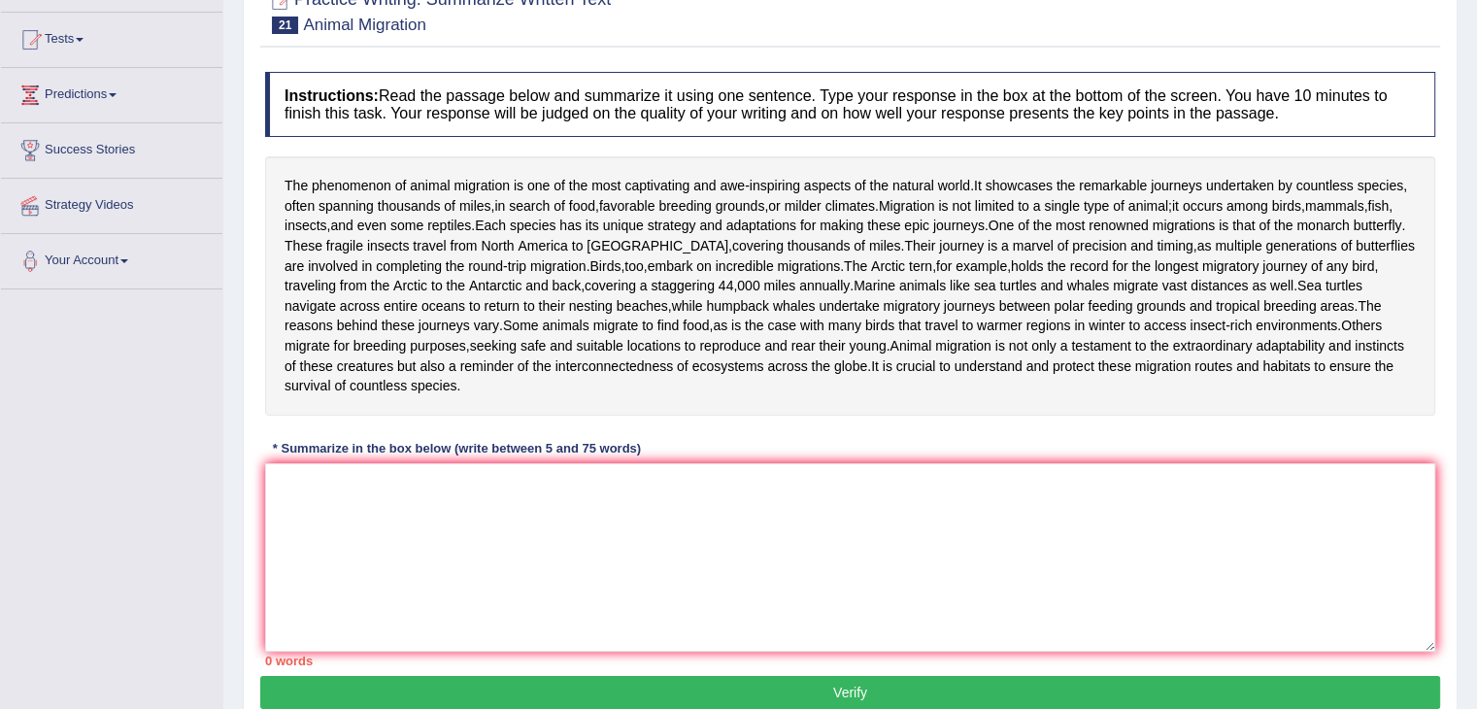
scroll to position [195, 0]
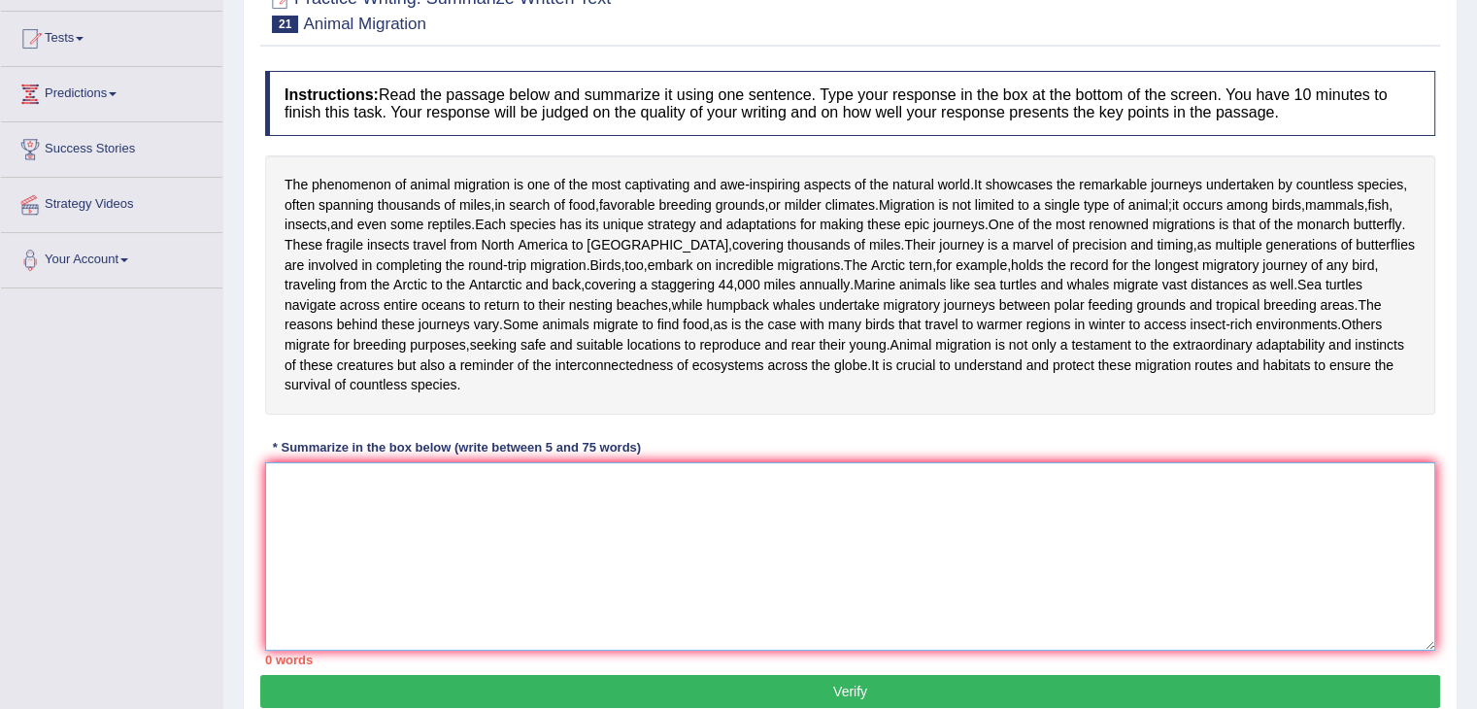
click at [442, 570] on textarea at bounding box center [850, 556] width 1170 height 188
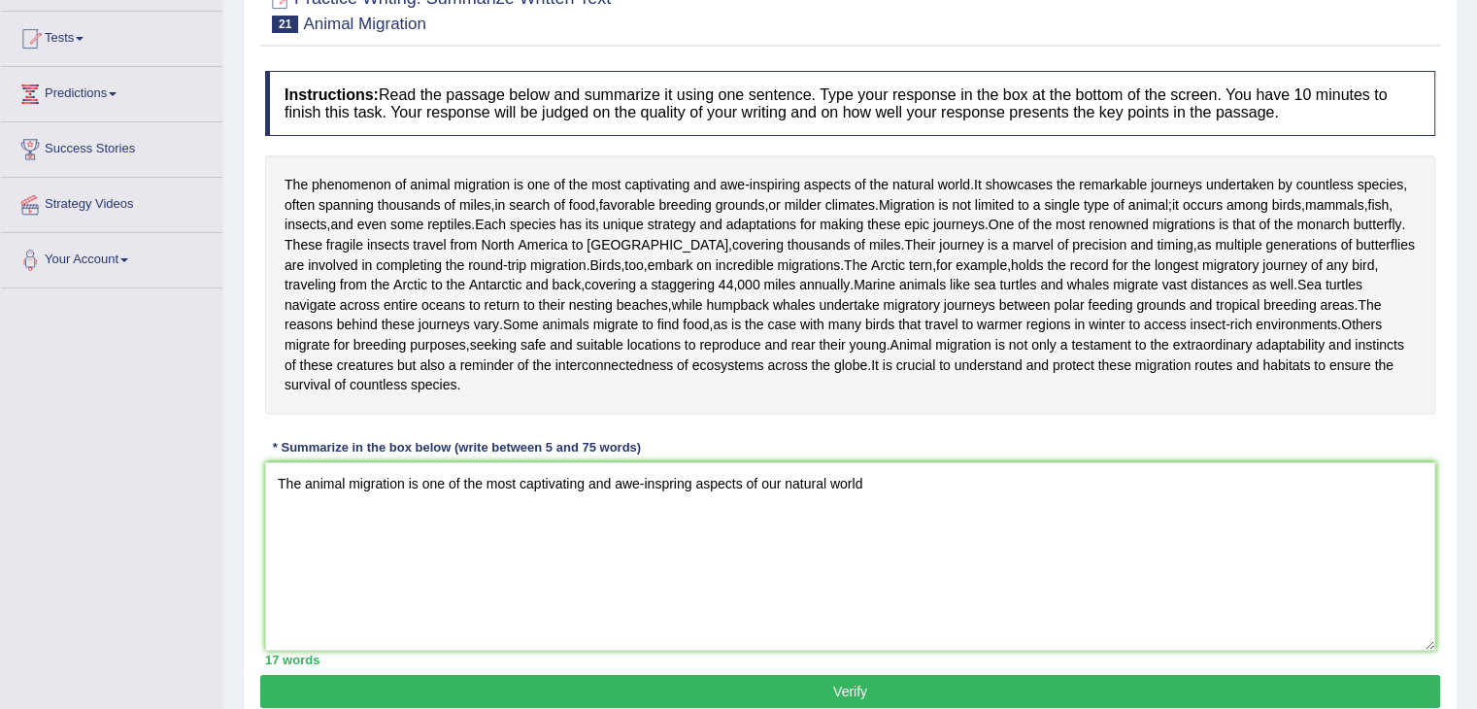
click at [717, 412] on div "The phenomenon of animal migration is one of the most captivating and awe - ins…" at bounding box center [850, 284] width 1170 height 259
click at [886, 568] on textarea "The animal migration is one of the most captivating and awe-inspiring aspects o…" at bounding box center [850, 556] width 1170 height 188
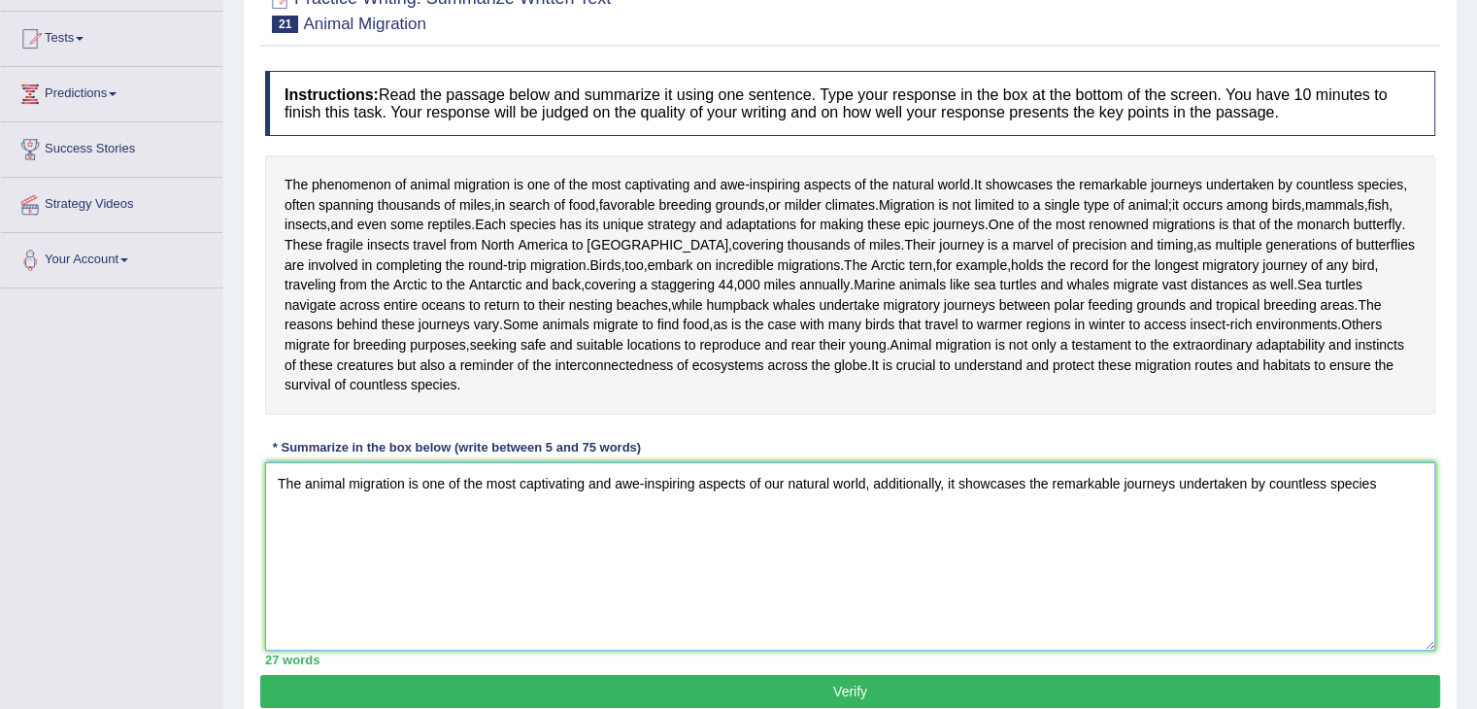
click at [1395, 543] on textarea "The animal migration is one of the most captivating and awe-inspiring aspects o…" at bounding box center [850, 556] width 1170 height 188
click at [505, 572] on textarea "The animal migration is one of the most captivating and awe-inspiring aspects o…" at bounding box center [850, 556] width 1170 height 188
drag, startPoint x: 949, startPoint y: 540, endPoint x: 971, endPoint y: 585, distance: 50.0
click at [971, 585] on textarea "The animal migration is one of the most captivating and awe-inspiring aspects o…" at bounding box center [850, 556] width 1170 height 188
click at [578, 580] on textarea "The animal migration is one of the most captivating and awe-inspiring aspects o…" at bounding box center [850, 556] width 1170 height 188
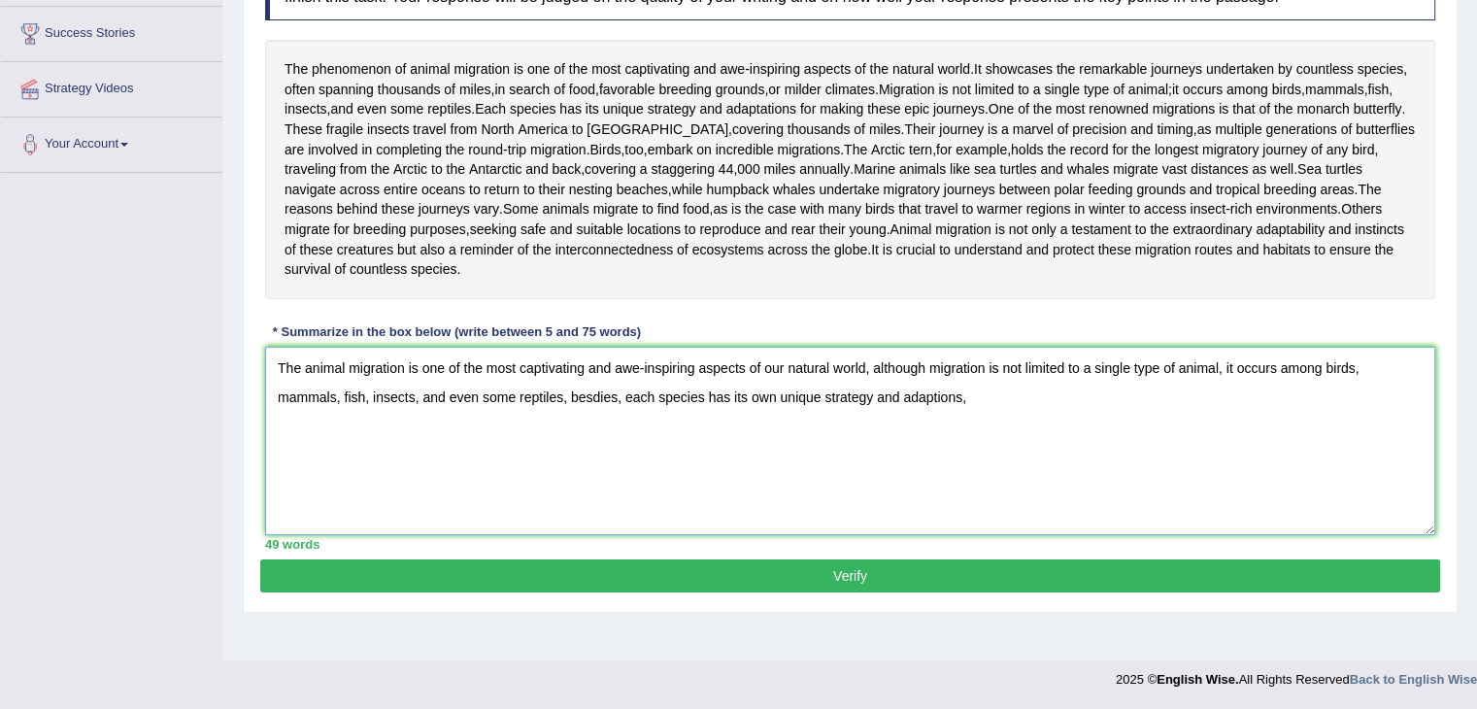
scroll to position [151, 0]
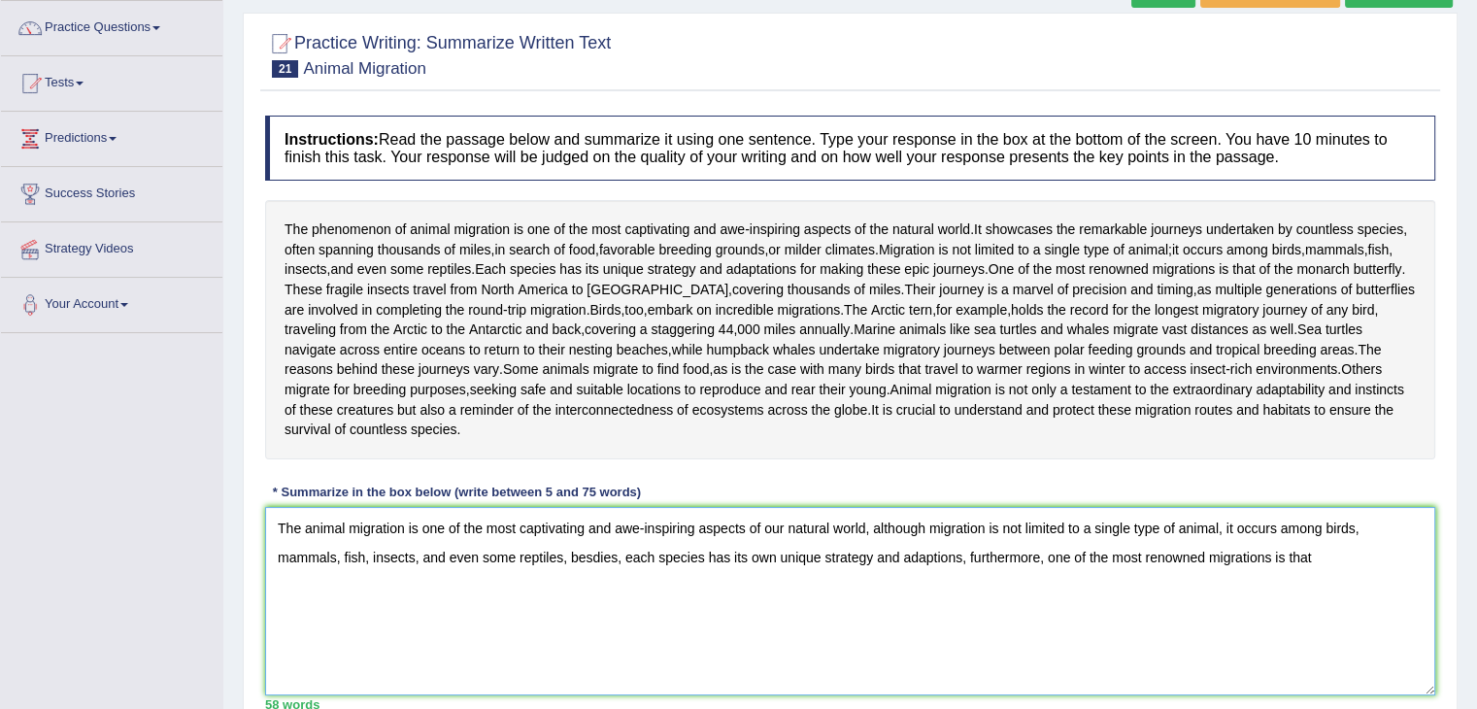
click at [1325, 638] on textarea "The animal migration is one of the most captivating and awe-inspiring aspects o…" at bounding box center [850, 601] width 1170 height 188
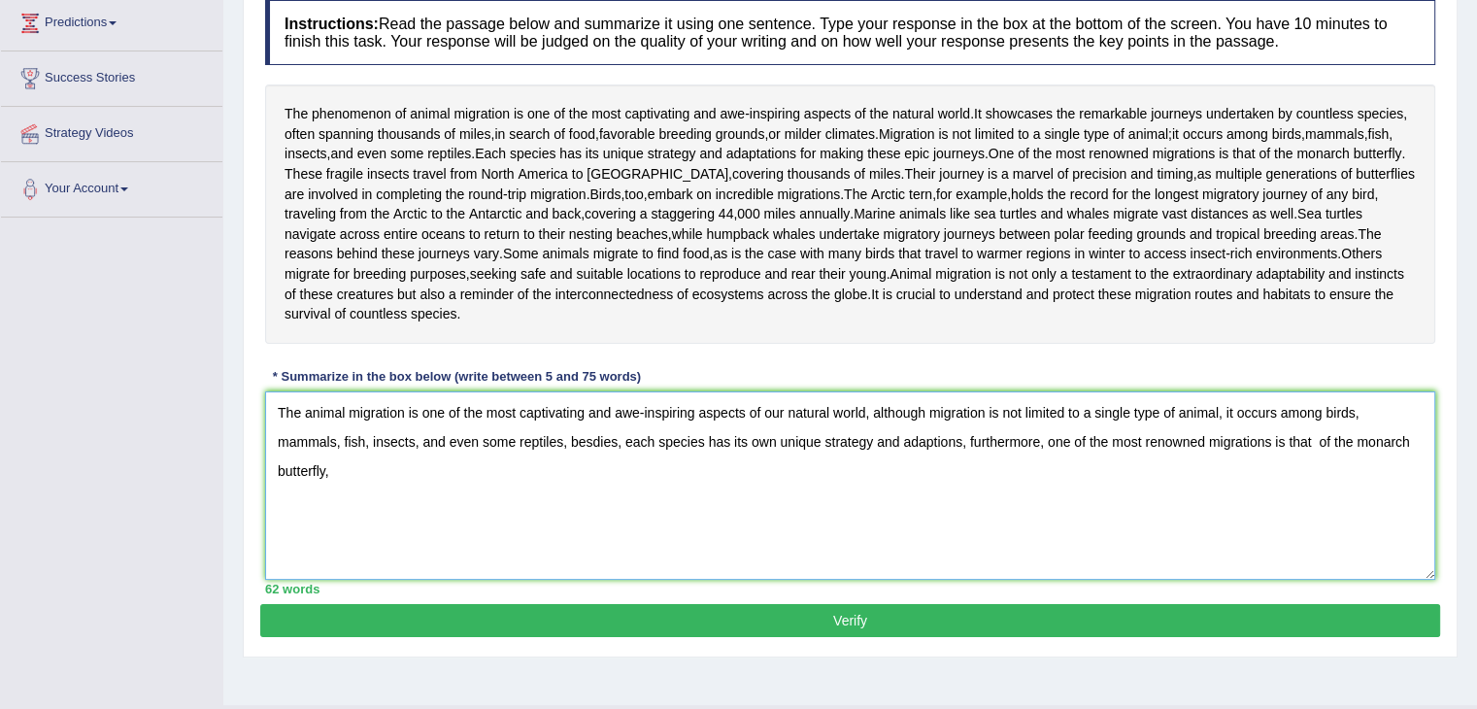
scroll to position [273, 0]
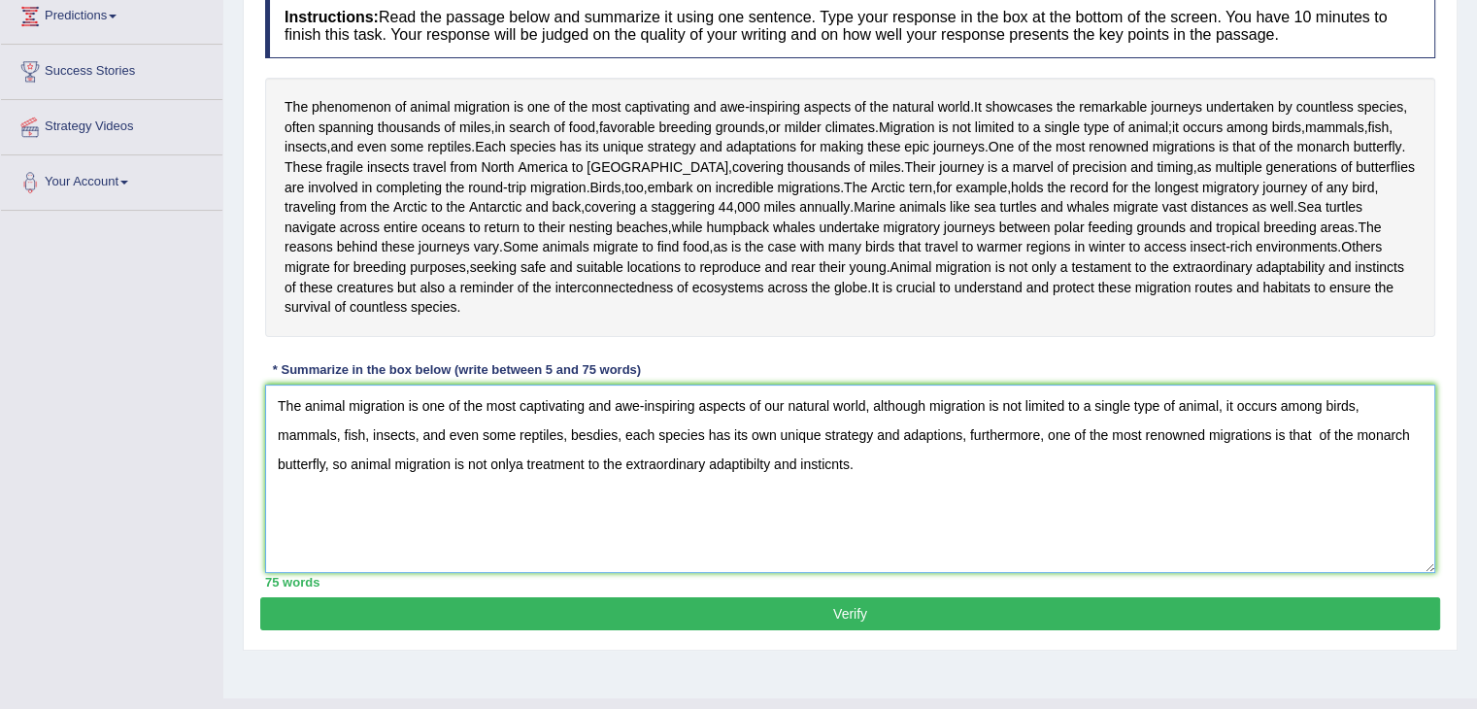
click at [523, 535] on textarea "The animal migration is one of the most captivating and awe-inspiring aspects o…" at bounding box center [850, 479] width 1170 height 188
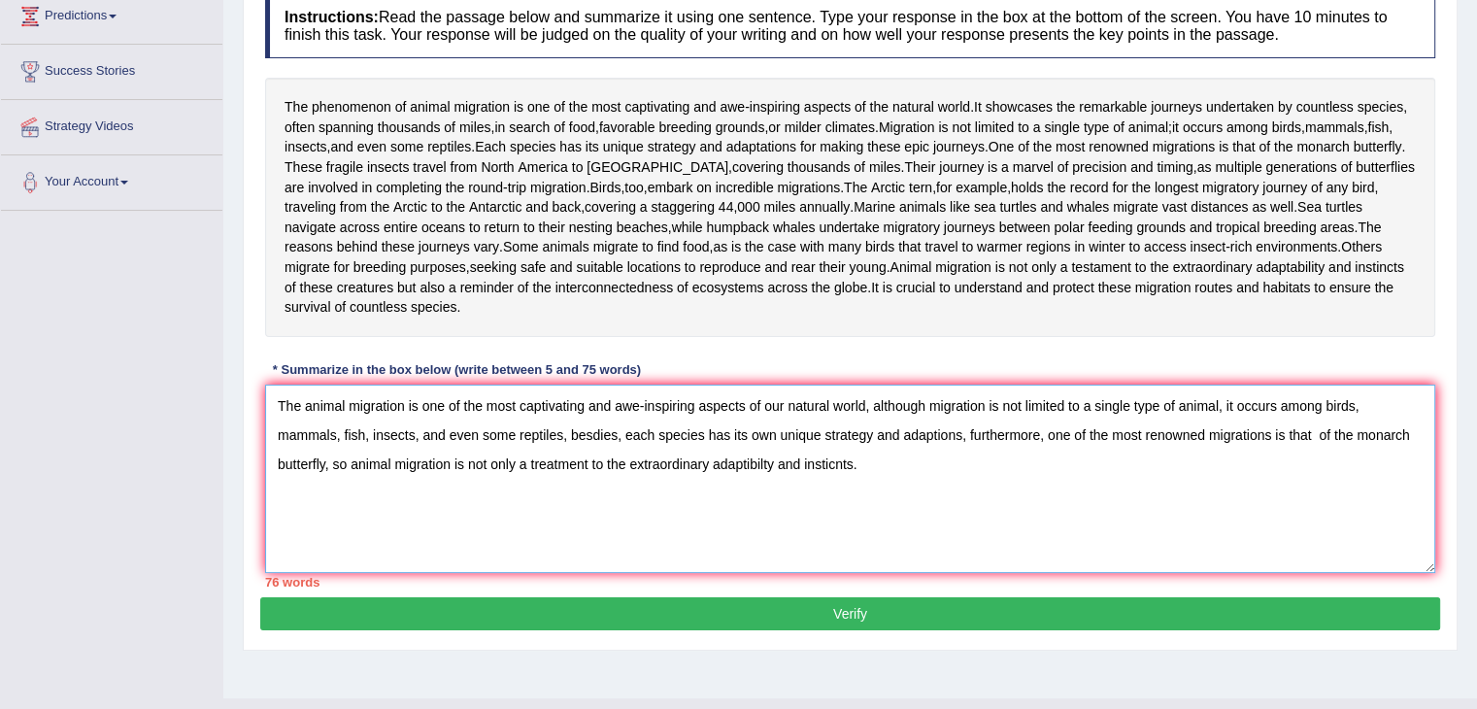
click at [557, 528] on textarea "The animal migration is one of the most captivating and awe-inspiring aspects o…" at bounding box center [850, 479] width 1170 height 188
click at [546, 525] on textarea "The animal migration is one of the most captivating and awe-inspiring aspects o…" at bounding box center [850, 479] width 1170 height 188
click at [642, 573] on textarea "The animal migration is one of the most captivating and awe-inspiring aspects o…" at bounding box center [850, 479] width 1170 height 188
click at [862, 566] on textarea "The animal migration is one of the most captivating and awe-inspiring aspects o…" at bounding box center [850, 479] width 1170 height 188
click at [712, 75] on div "Instructions: Read the passage below and summarize it using one sentence. Type …" at bounding box center [850, 290] width 1180 height 614
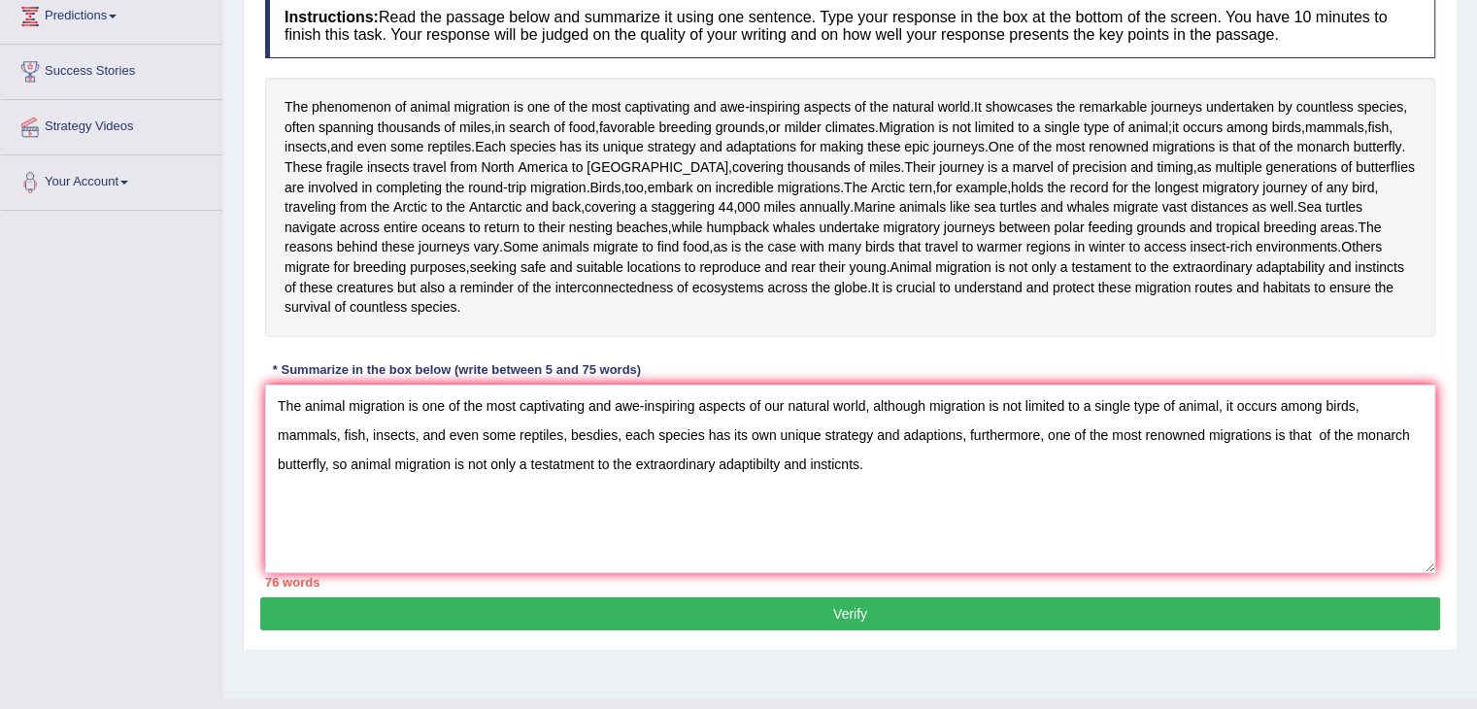
click at [712, 75] on div "Instructions: Read the passage below and summarize it using one sentence. Type …" at bounding box center [850, 290] width 1180 height 614
click at [372, 499] on textarea "The animal migration is one of the most captivating and awe-inspiring aspects o…" at bounding box center [850, 479] width 1170 height 188
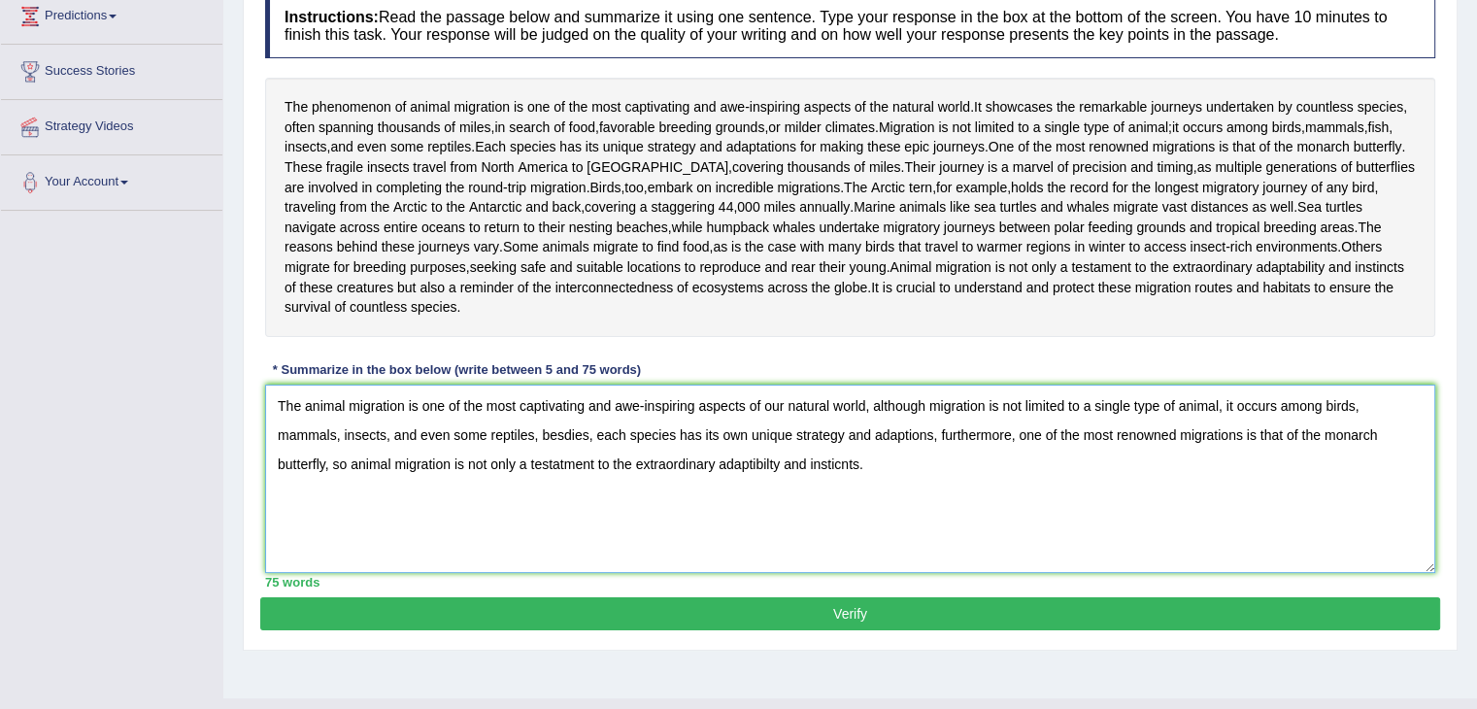
type textarea "The animal migration is one of the most captivating and awe-inspiring aspects o…"
click at [850, 630] on button "Verify" at bounding box center [850, 613] width 1180 height 33
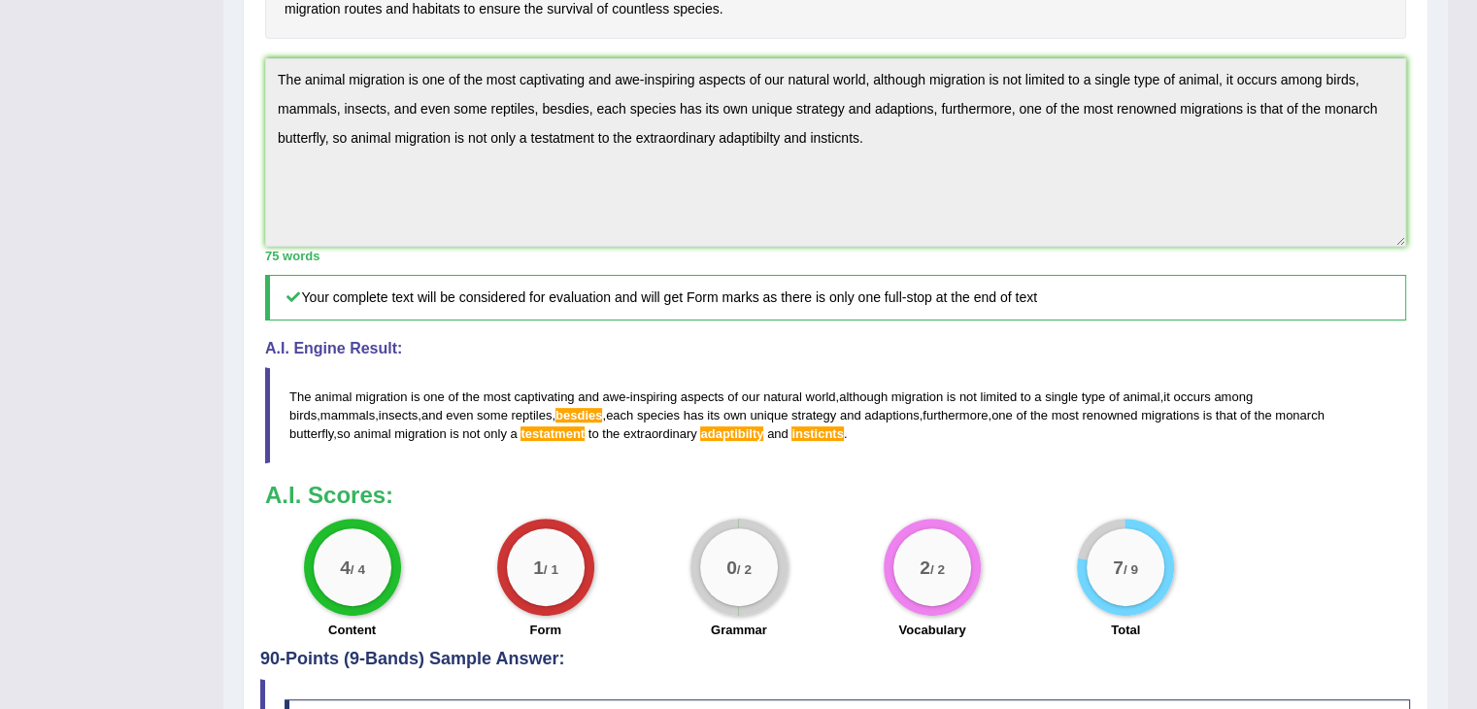
scroll to position [0, 0]
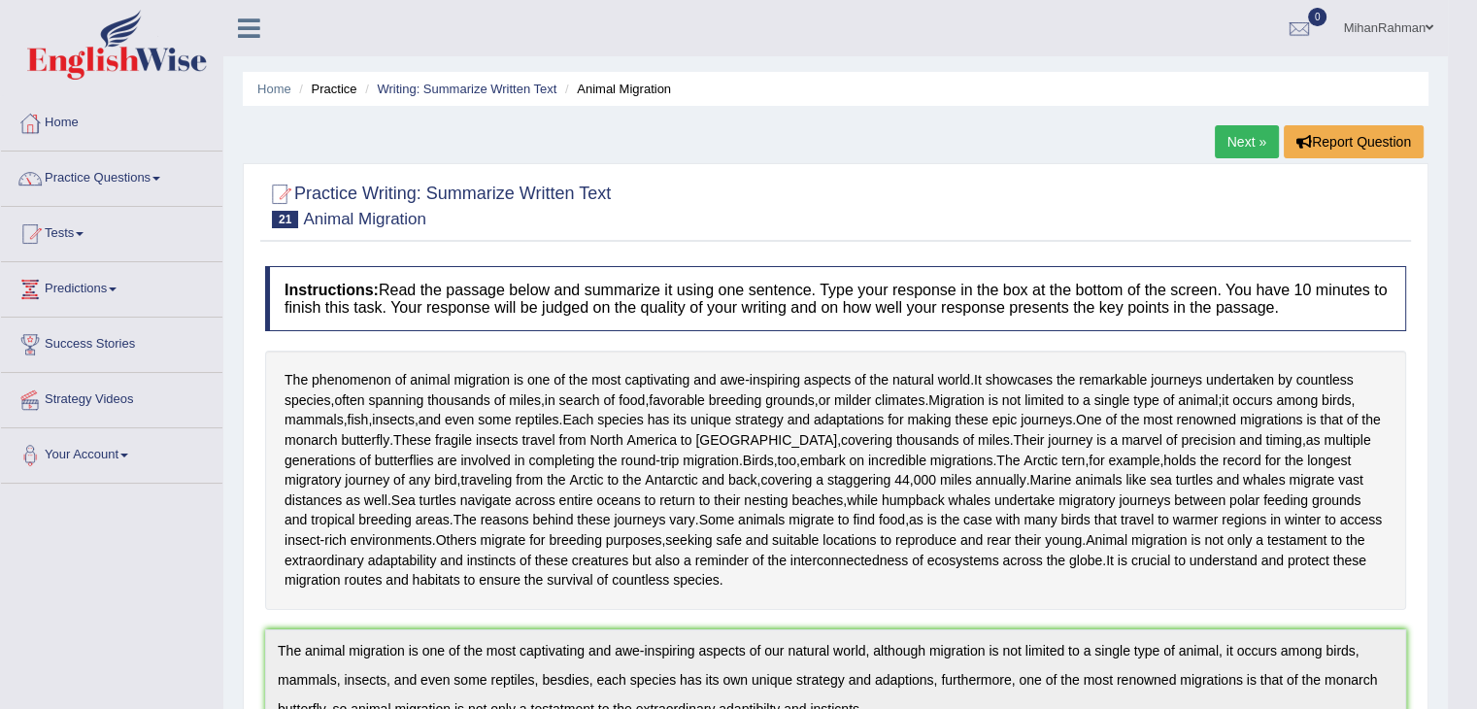
click at [1234, 144] on link "Next »" at bounding box center [1247, 141] width 64 height 33
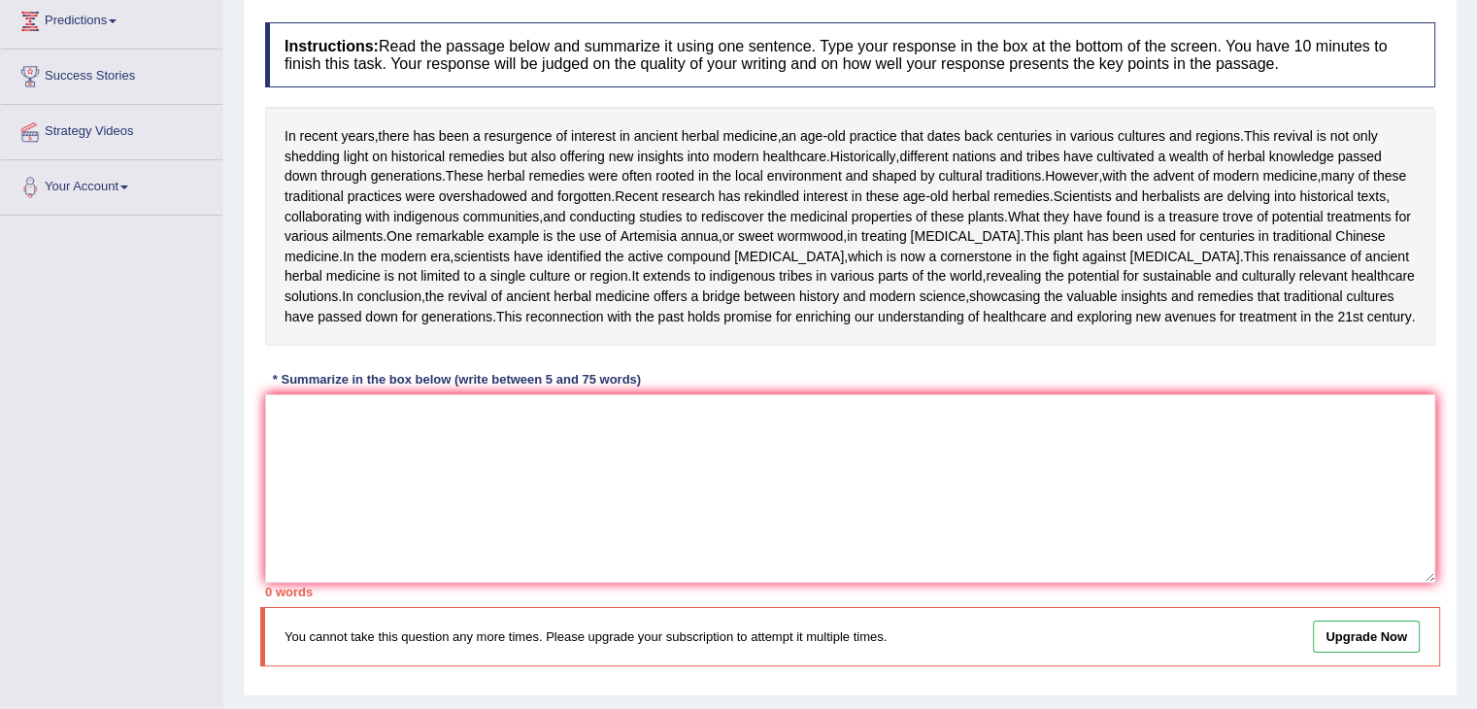
scroll to position [270, 0]
click at [341, 541] on textarea at bounding box center [850, 486] width 1170 height 188
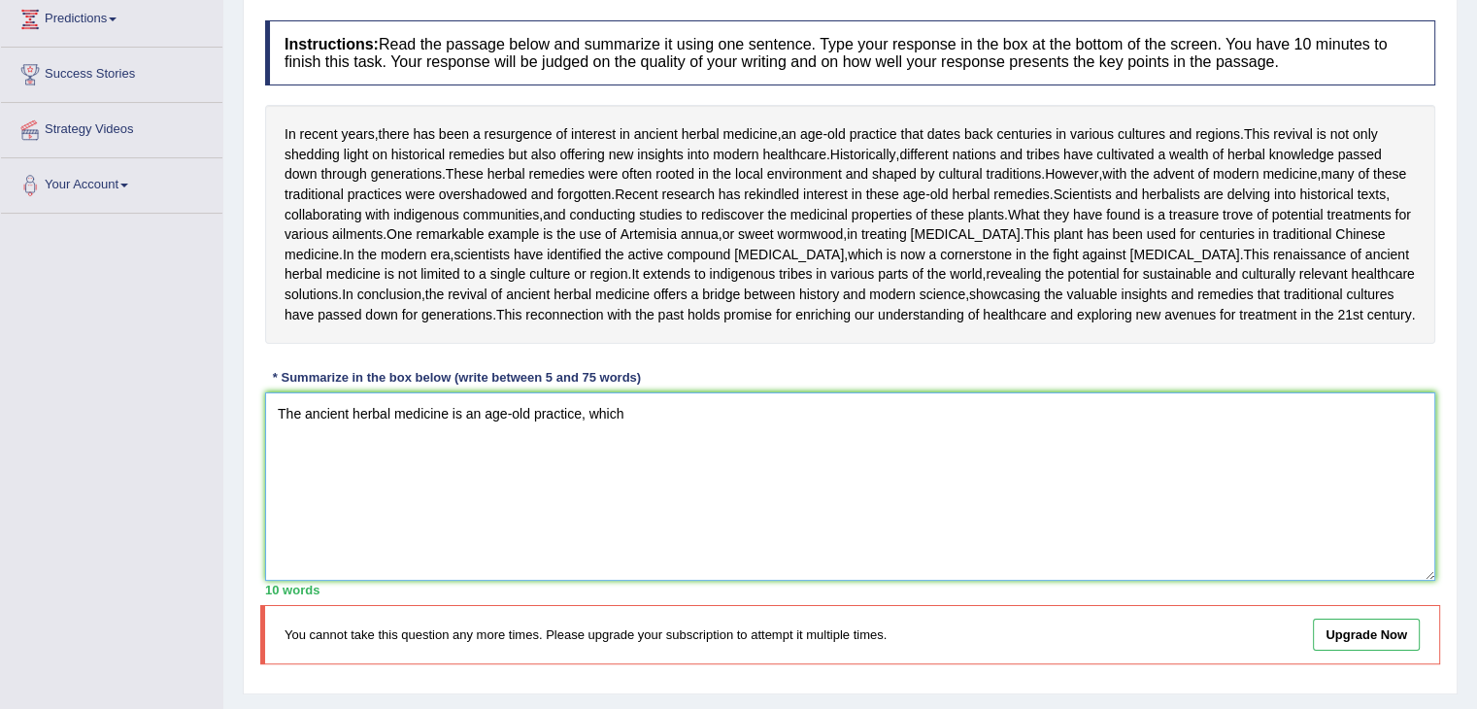
click at [631, 577] on textarea "The ancient herbal medicine is an age-old practice, which" at bounding box center [850, 486] width 1170 height 188
click at [931, 552] on textarea "The ancient herbal medicine is an age-old practice, which dates back centuries …" at bounding box center [850, 486] width 1170 height 188
click at [955, 551] on textarea "The ancient herbal medicine is an age-old practice, which dates back centuries …" at bounding box center [850, 486] width 1170 height 188
click at [953, 553] on textarea "The ancient herbal medicine is an age-old practice, which dates back centuries …" at bounding box center [850, 486] width 1170 height 188
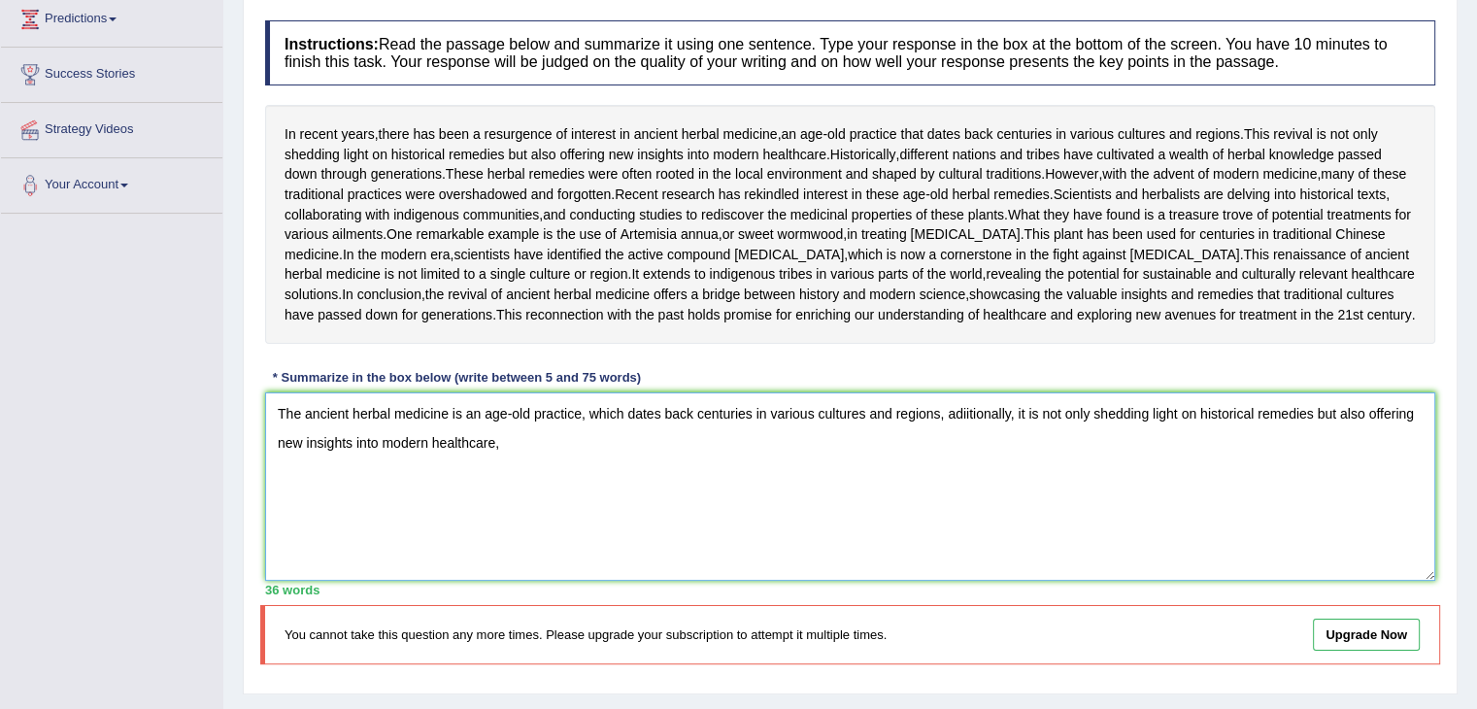
click at [955, 581] on textarea "The ancient herbal medicine is an age-old practice, which dates back centuries …" at bounding box center [850, 486] width 1170 height 188
click at [1033, 557] on textarea "The ancient herbal medicine is an age-old practice, which dates back centuries …" at bounding box center [850, 486] width 1170 height 188
click at [699, 581] on textarea "The ancient herbal medicine is an age-old practice, which dates back centuries …" at bounding box center [850, 486] width 1170 height 188
click at [1250, 581] on textarea "The ancient herbal medicine is an age-old practice, which dates back centuries …" at bounding box center [850, 486] width 1170 height 188
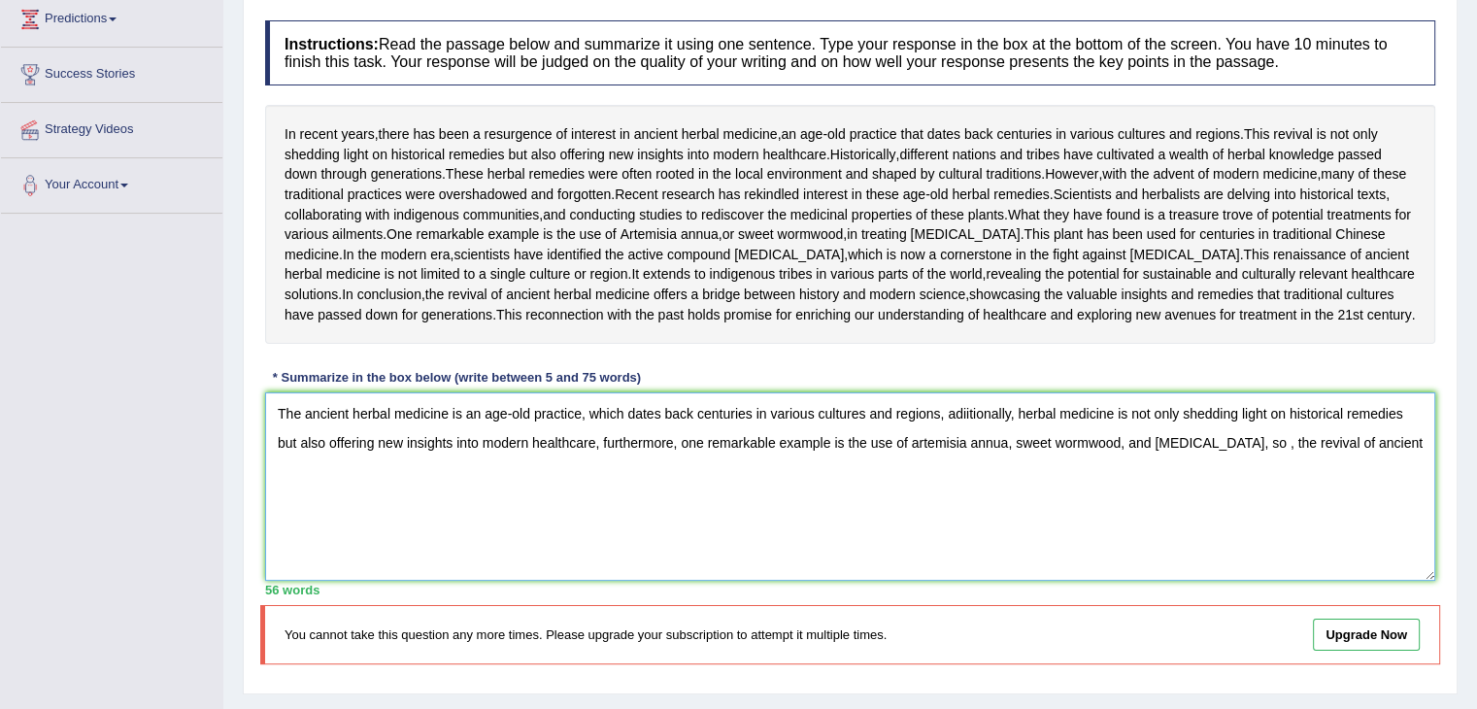
click at [1371, 581] on textarea "The ancient herbal medicine is an age-old practice, which dates back centuries …" at bounding box center [850, 486] width 1170 height 188
click at [431, 581] on textarea "The ancient herbal medicine is an age-old practice, which dates back centuries …" at bounding box center [850, 486] width 1170 height 188
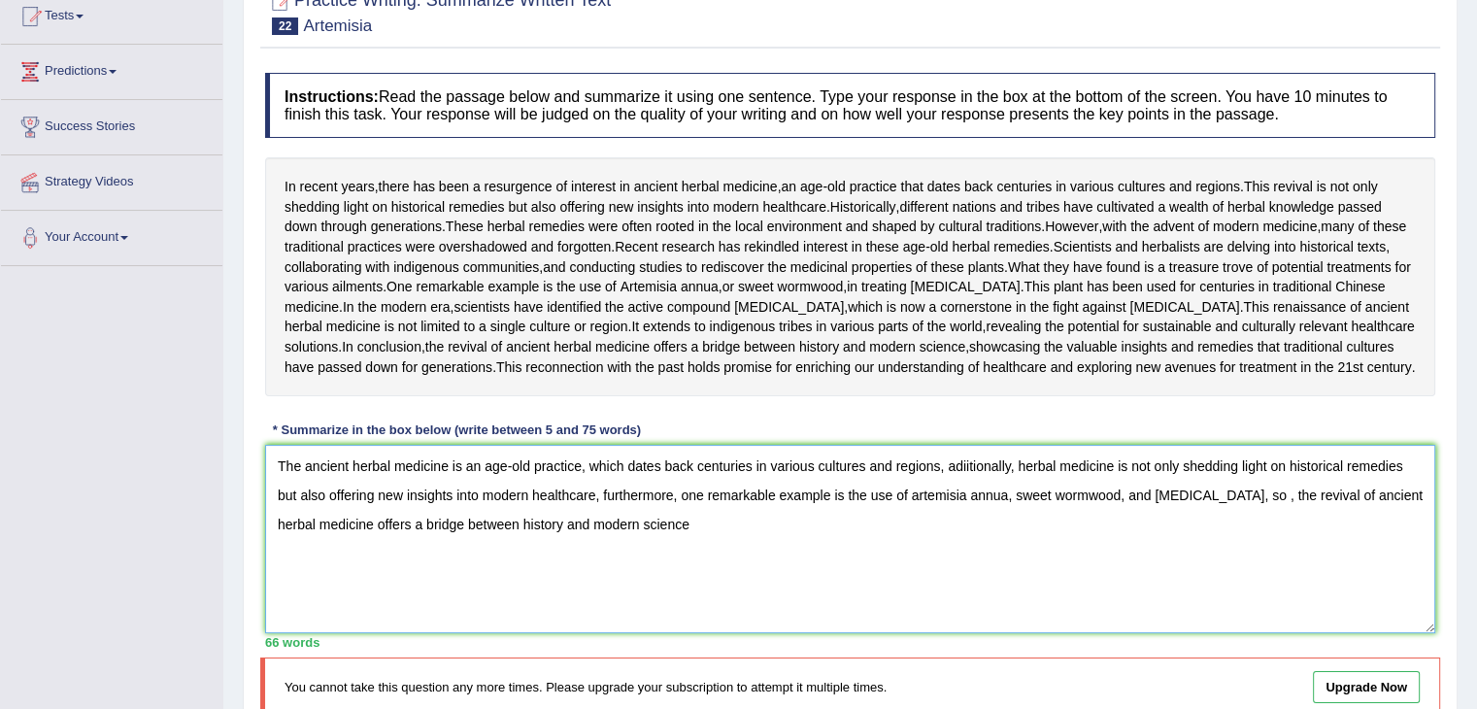
scroll to position [0, 0]
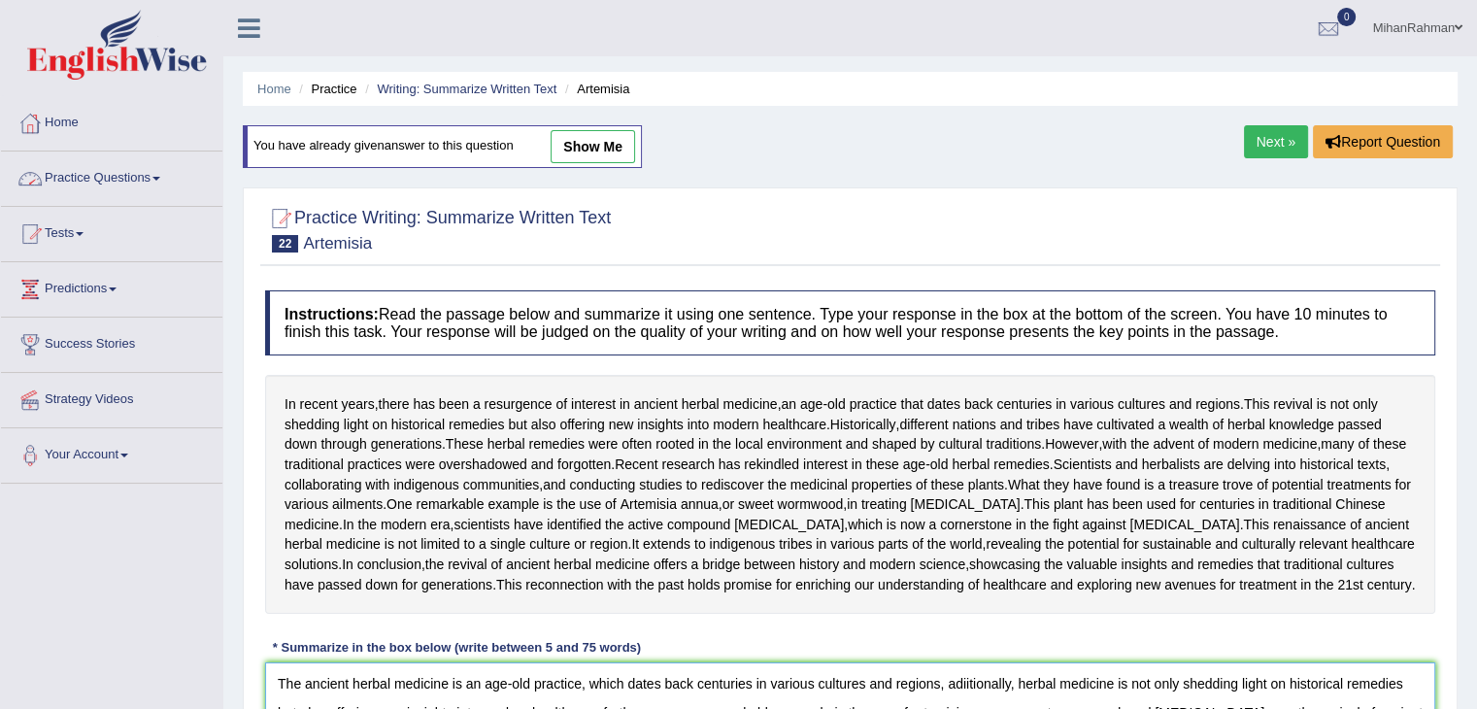
type textarea "The ancient herbal medicine is an age-old practice, which dates back centuries …"
click at [101, 181] on link "Practice Questions" at bounding box center [111, 176] width 221 height 49
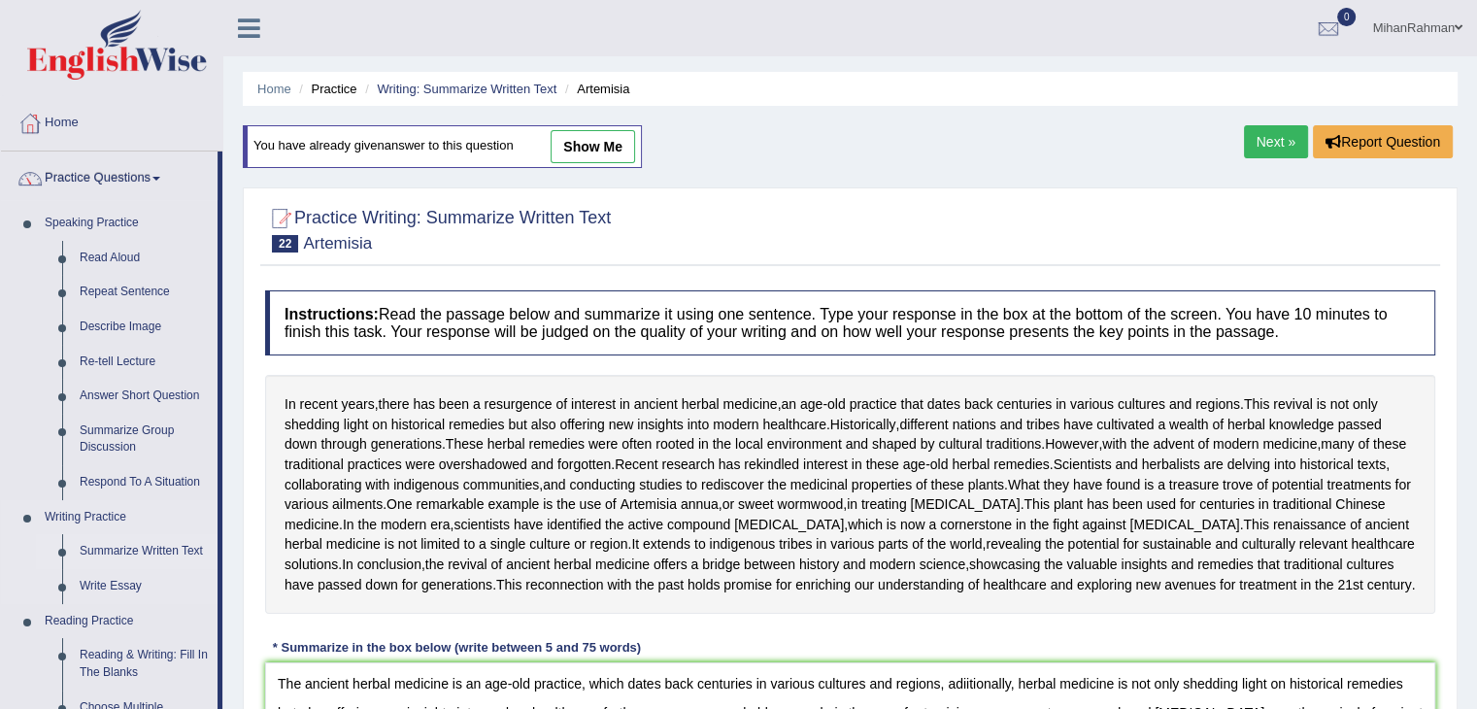
click at [108, 554] on link "Summarize Written Text" at bounding box center [144, 551] width 147 height 35
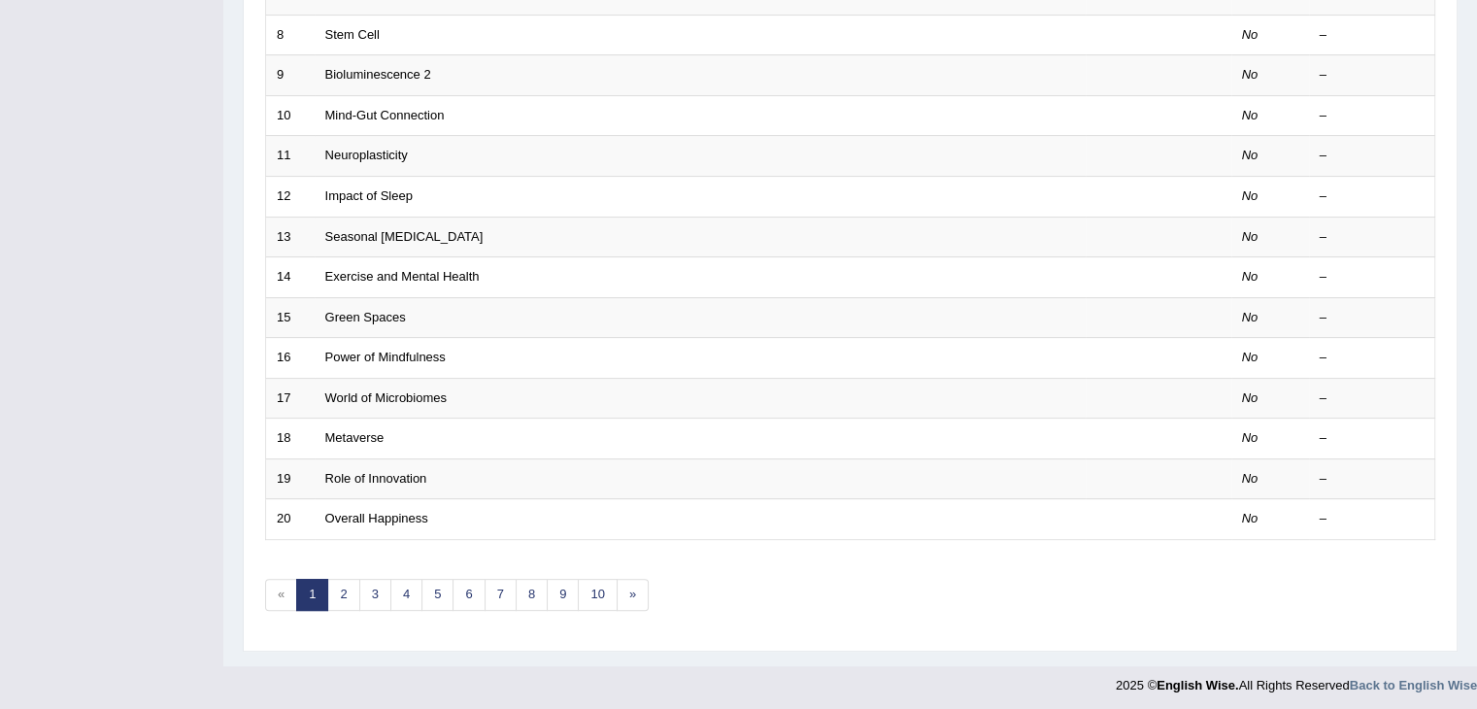
click at [347, 600] on link "2" at bounding box center [343, 595] width 32 height 32
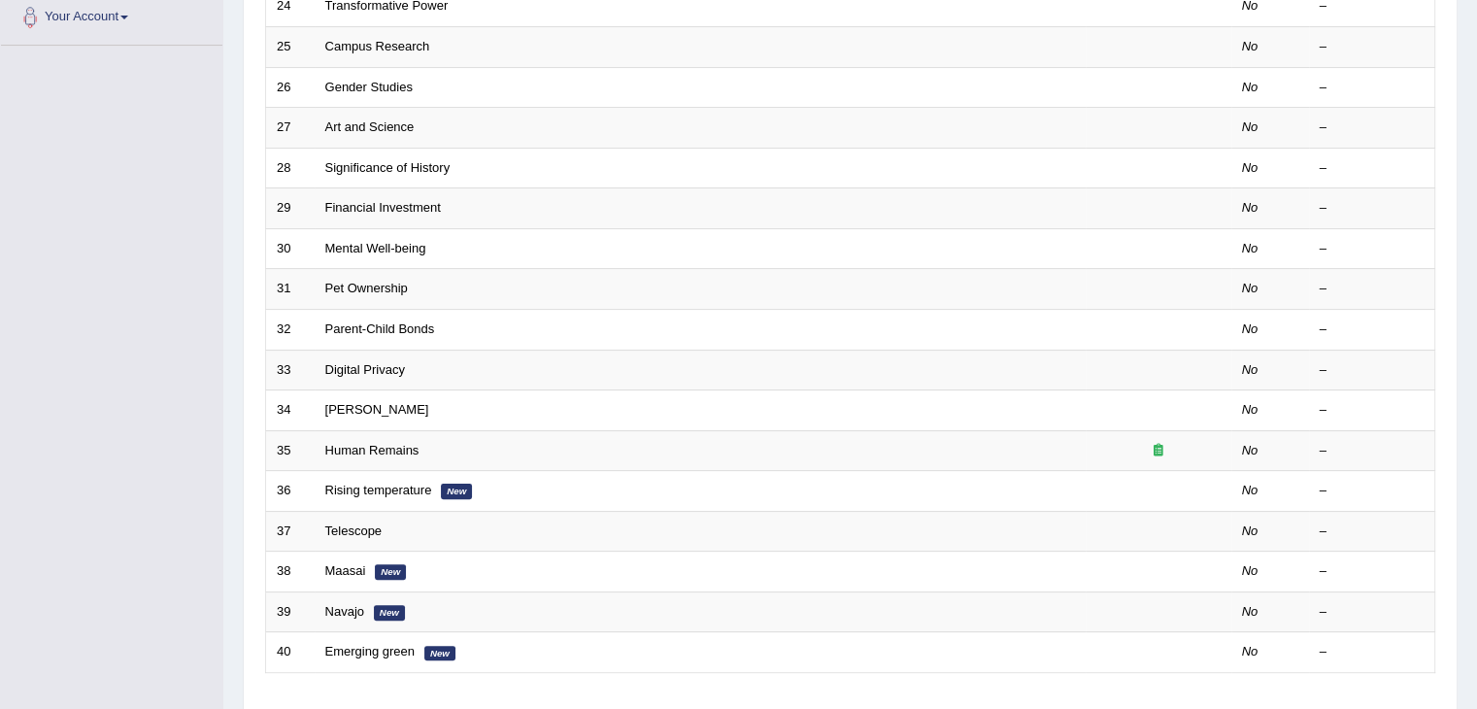
scroll to position [571, 0]
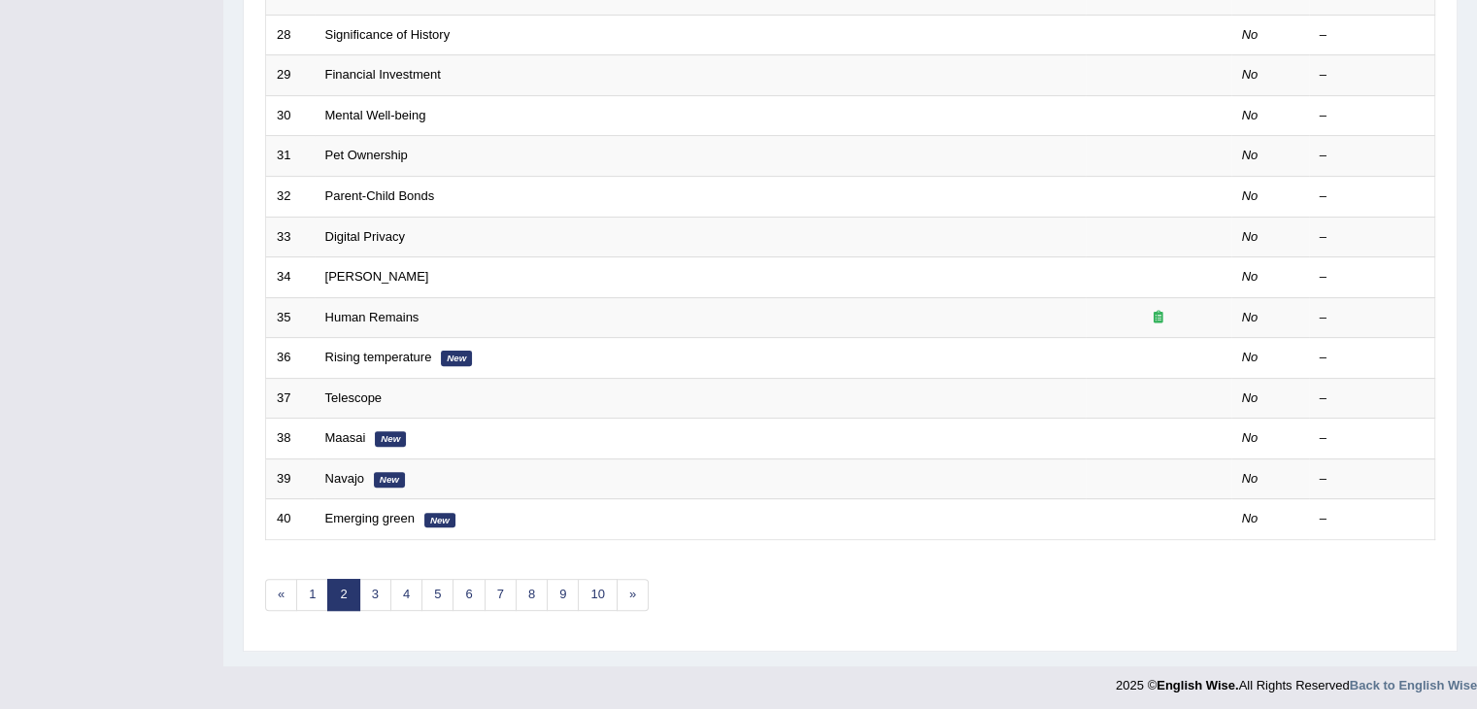
drag, startPoint x: 0, startPoint y: 0, endPoint x: 1491, endPoint y: 629, distance: 1618.3
click at [376, 590] on link "3" at bounding box center [375, 595] width 32 height 32
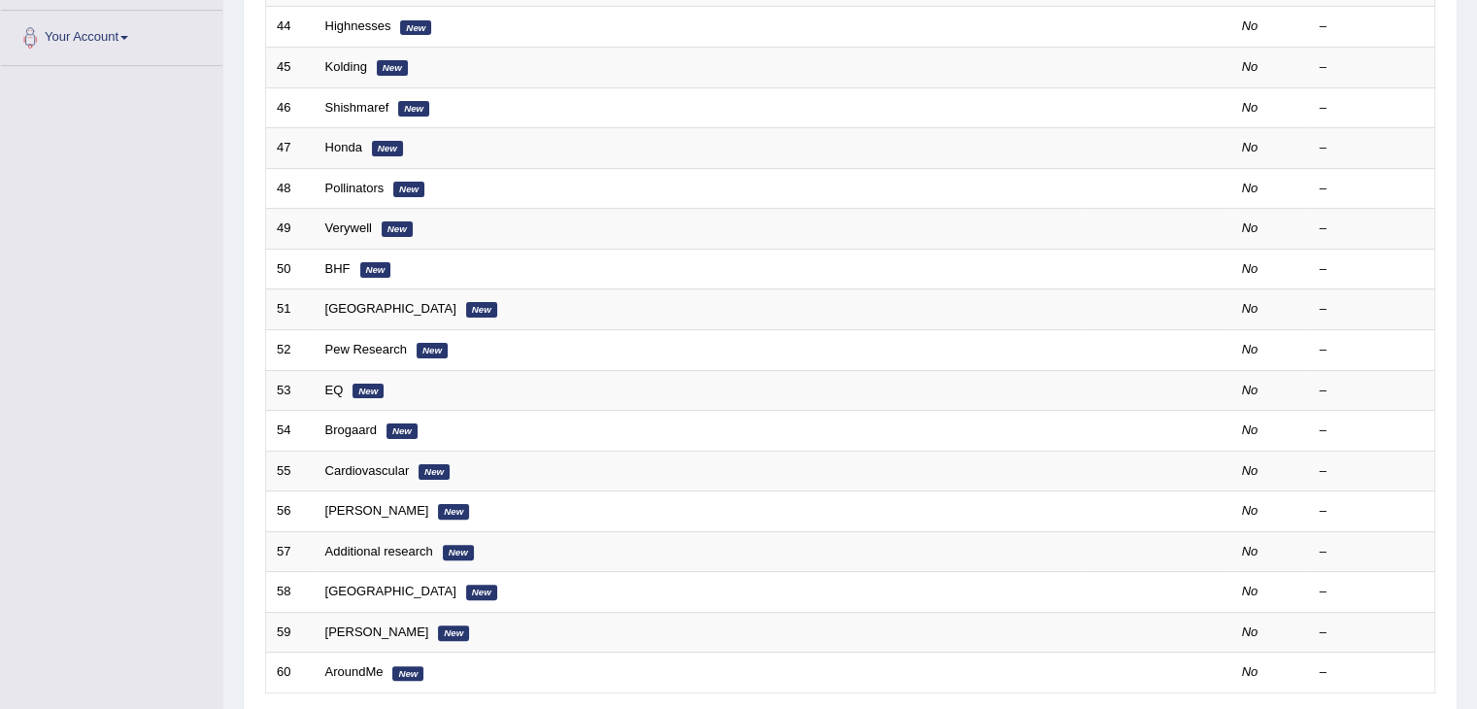
scroll to position [571, 0]
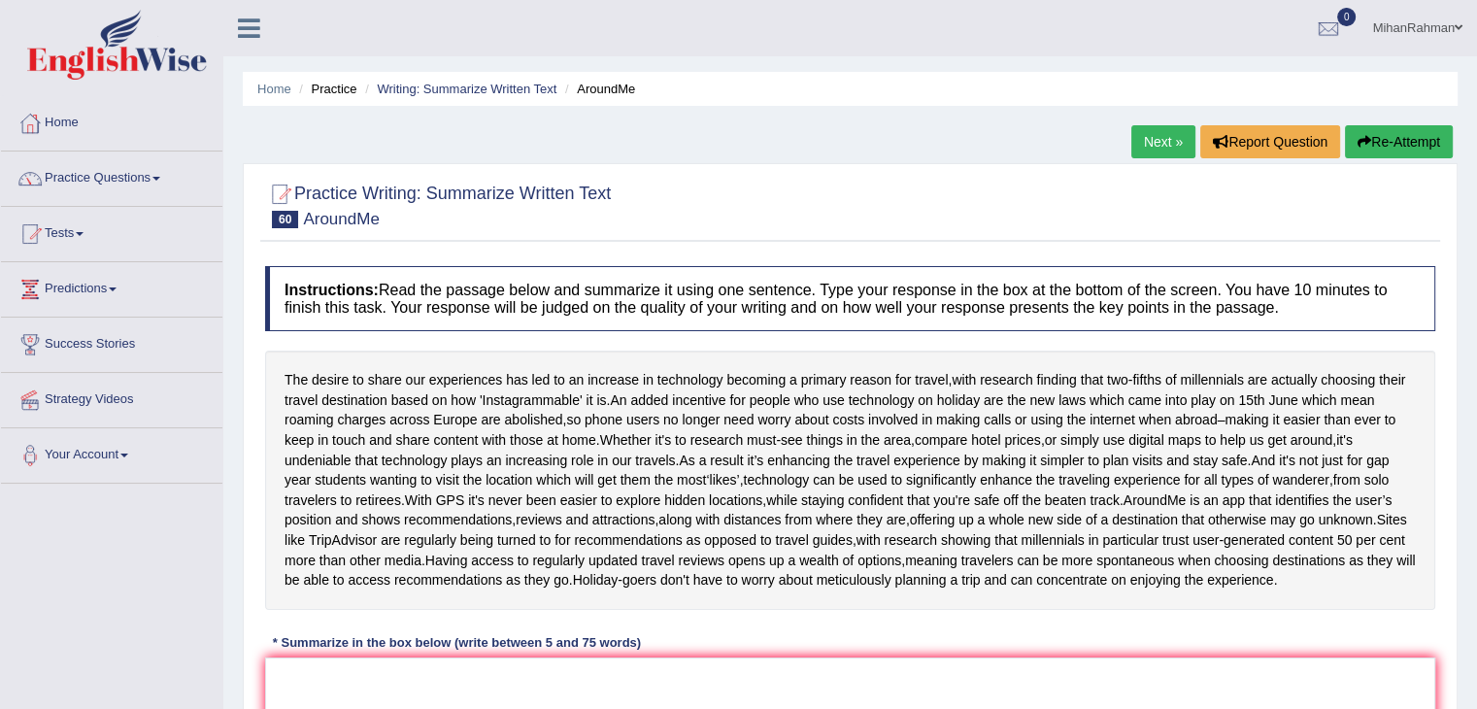
scroll to position [216, 0]
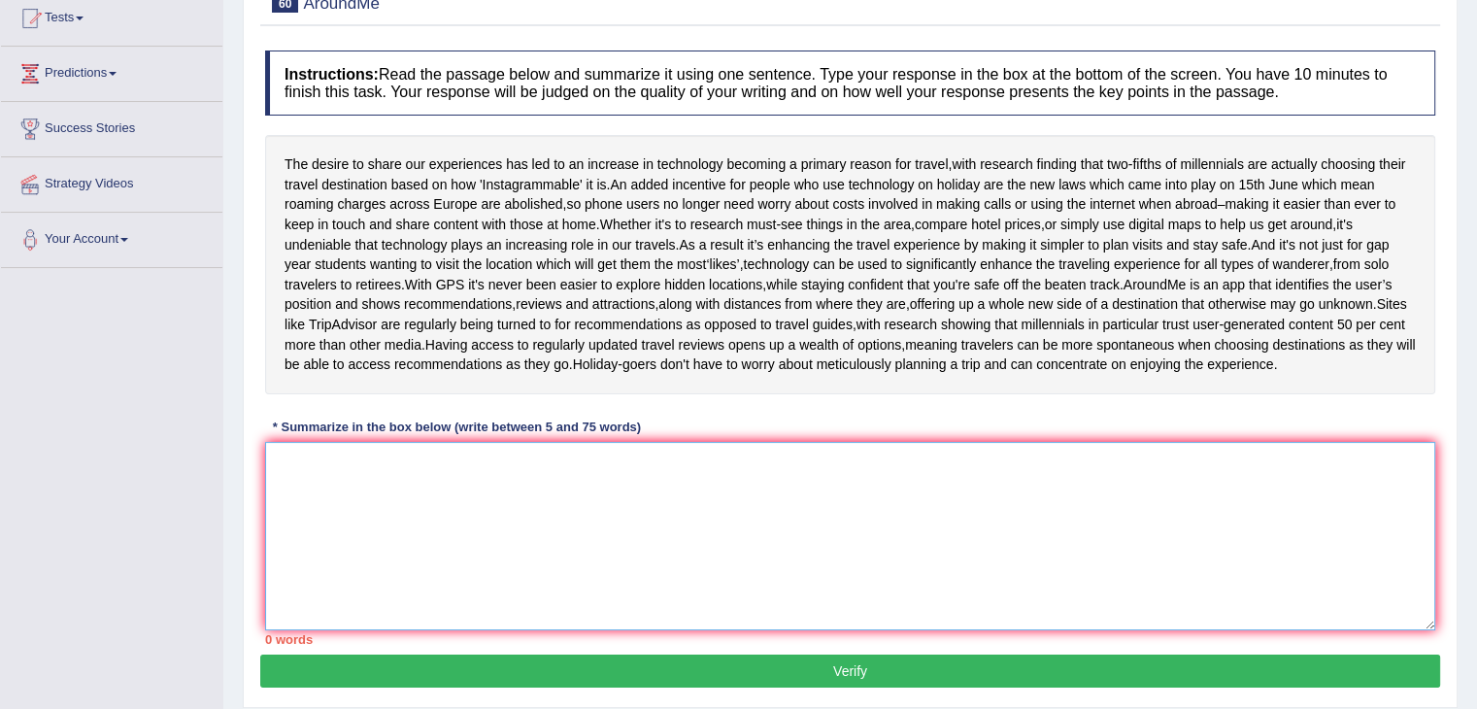
click at [390, 535] on textarea at bounding box center [850, 536] width 1170 height 188
click at [427, 550] on textarea "Our share experinces" at bounding box center [850, 536] width 1170 height 188
type textarea "O"
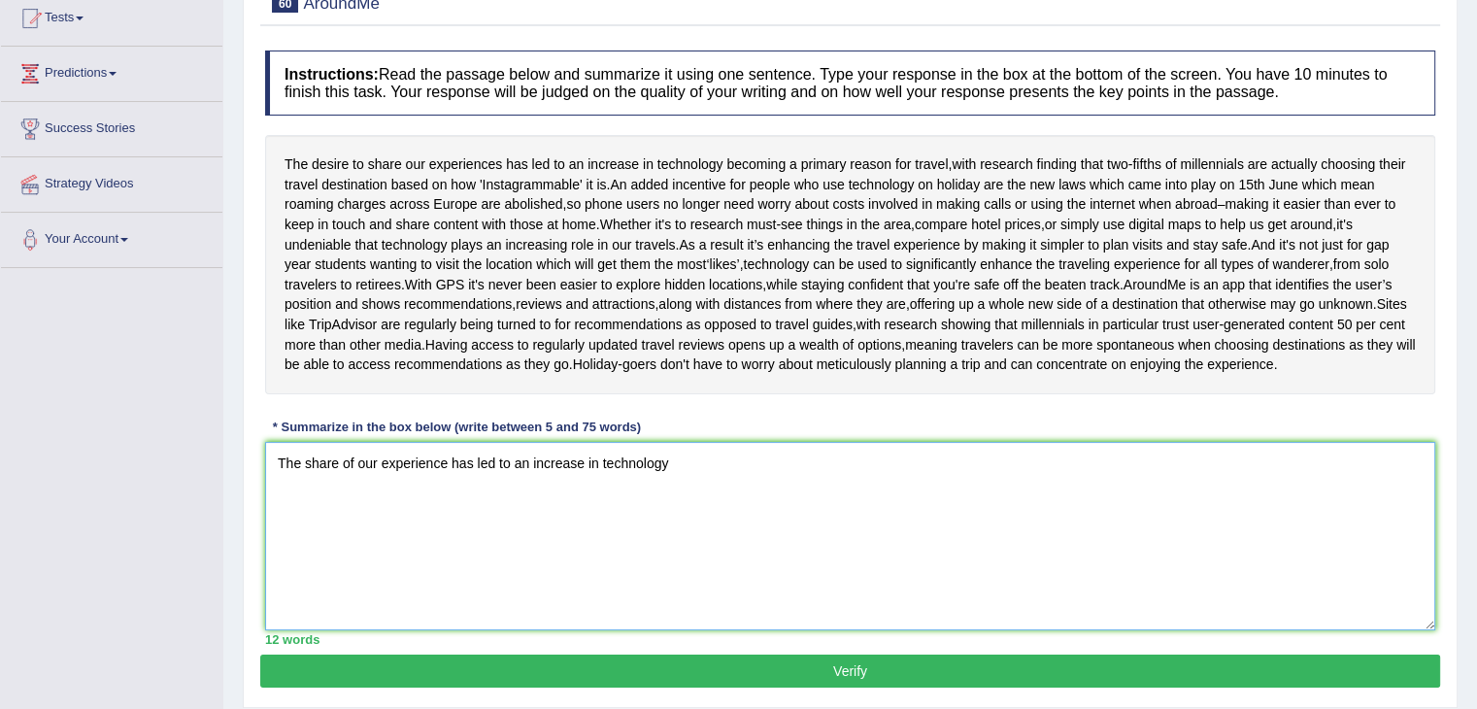
click at [687, 549] on textarea "The share of our experience has led to an increase in technology" at bounding box center [850, 536] width 1170 height 188
click at [995, 565] on textarea "The share of our experience has led to an increase in technology, which finds t…" at bounding box center [850, 536] width 1170 height 188
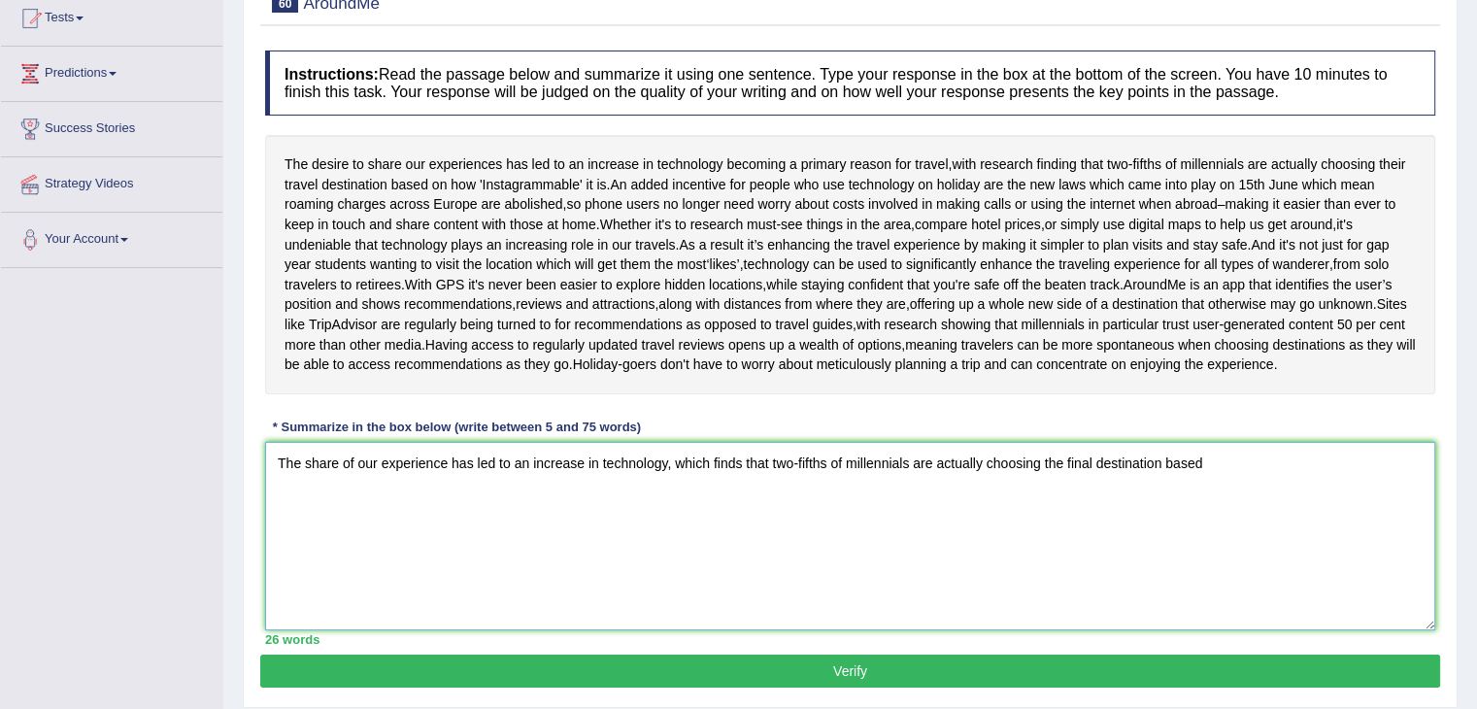
click at [1098, 547] on textarea "The share of our experience has led to an increase in technology, which finds t…" at bounding box center [850, 536] width 1170 height 188
click at [1232, 547] on textarea "The share of our experience has led to an increase in technology, which finds t…" at bounding box center [850, 536] width 1170 height 188
click at [1235, 549] on textarea "The share of our experience has led to an increase in technology, which finds t…" at bounding box center [850, 536] width 1170 height 188
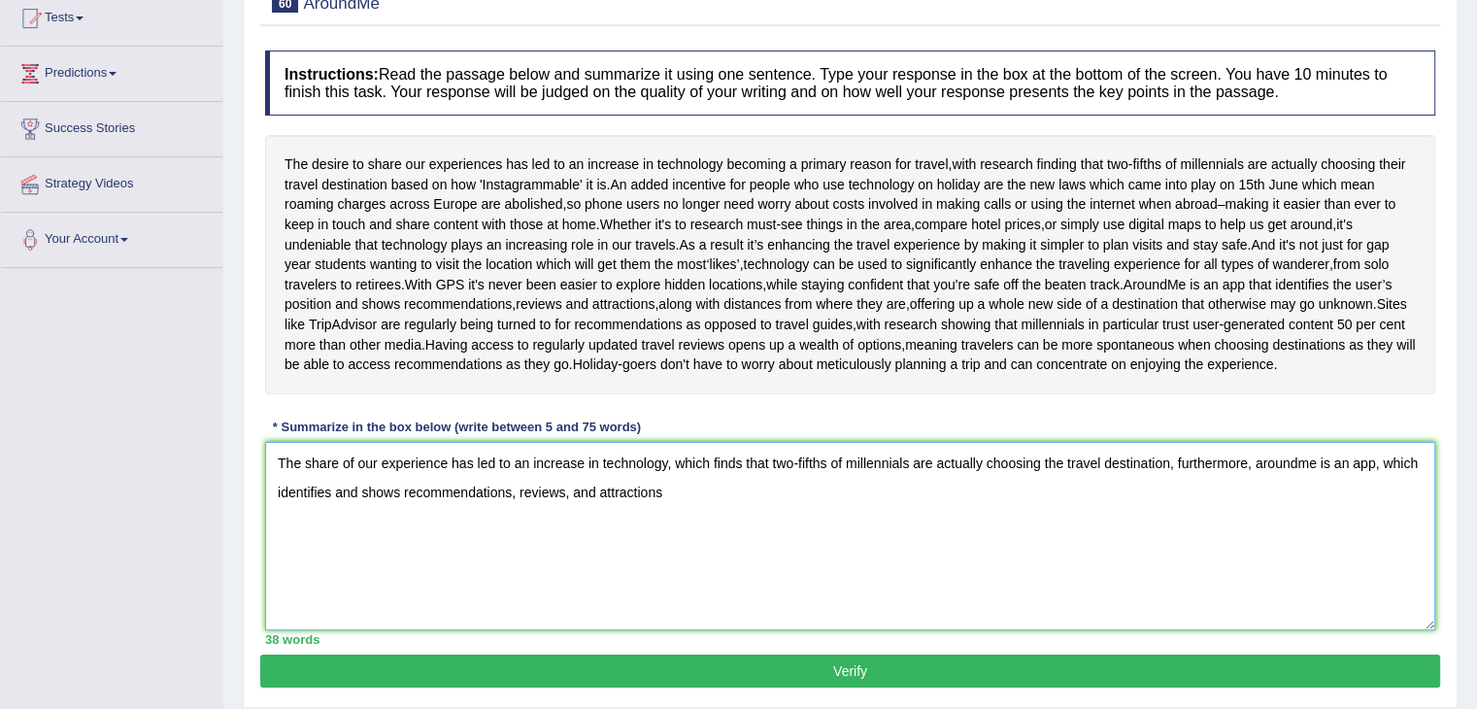
click at [672, 576] on textarea "The share of our experience has led to an increase in technology, which finds t…" at bounding box center [850, 536] width 1170 height 188
click at [964, 565] on textarea "The share of our experience has led to an increase in technology, which finds t…" at bounding box center [850, 536] width 1170 height 188
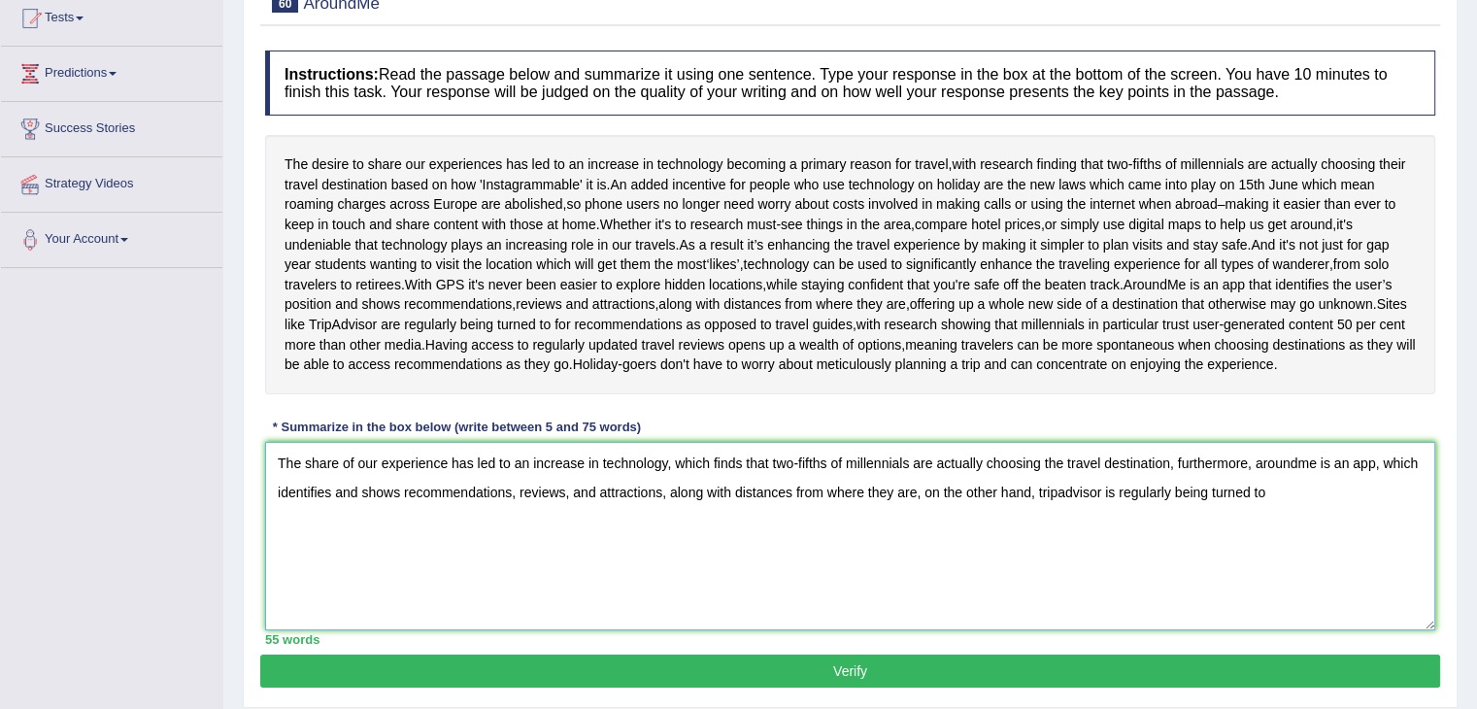
click at [1292, 585] on textarea "The share of our experience has led to an increase in technology, which finds t…" at bounding box center [850, 536] width 1170 height 188
click at [690, 612] on textarea "The share of our experience has led to an increase in technology, which finds t…" at bounding box center [850, 536] width 1170 height 188
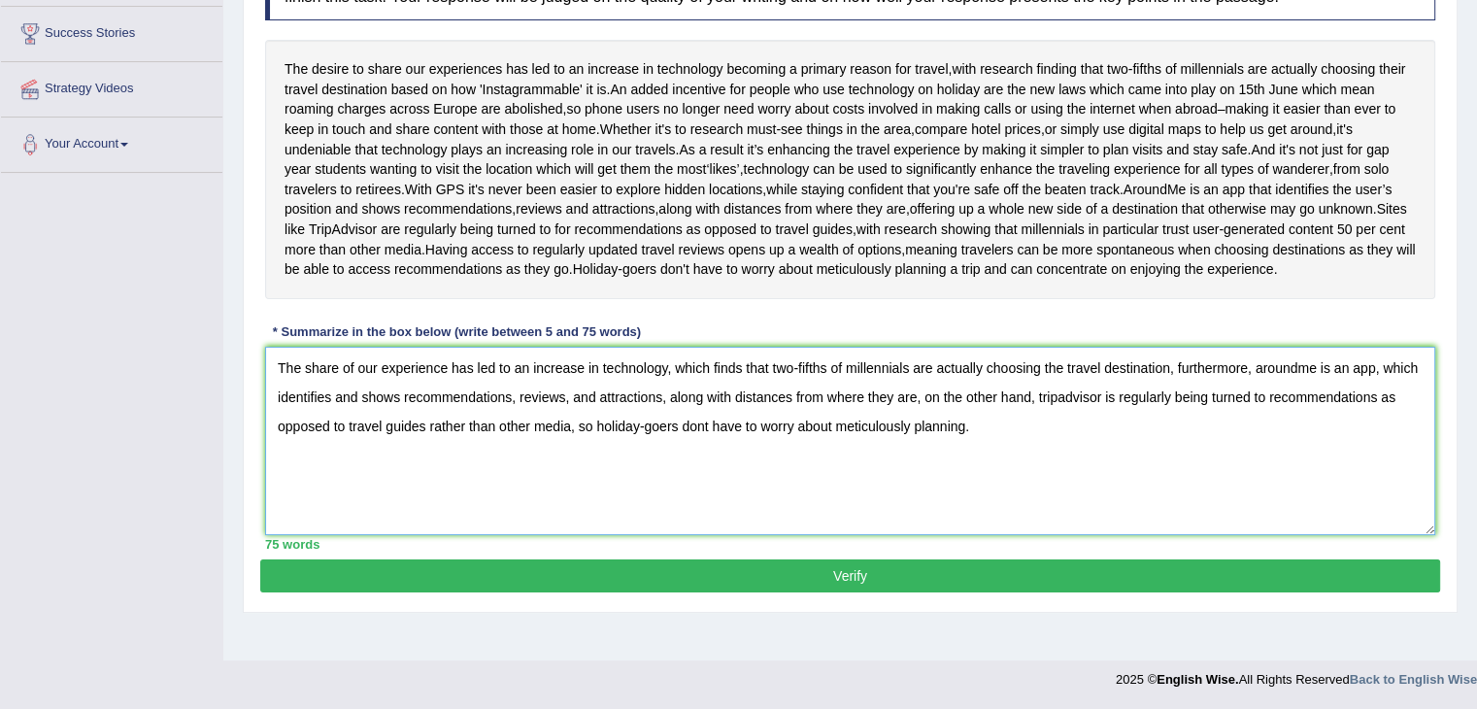
click at [703, 469] on textarea "The share of our experience has led to an increase in technology, which finds t…" at bounding box center [850, 441] width 1170 height 188
type textarea "The share of our experience has led to an increase in technology, which finds t…"
click at [838, 592] on button "Verify" at bounding box center [850, 575] width 1180 height 33
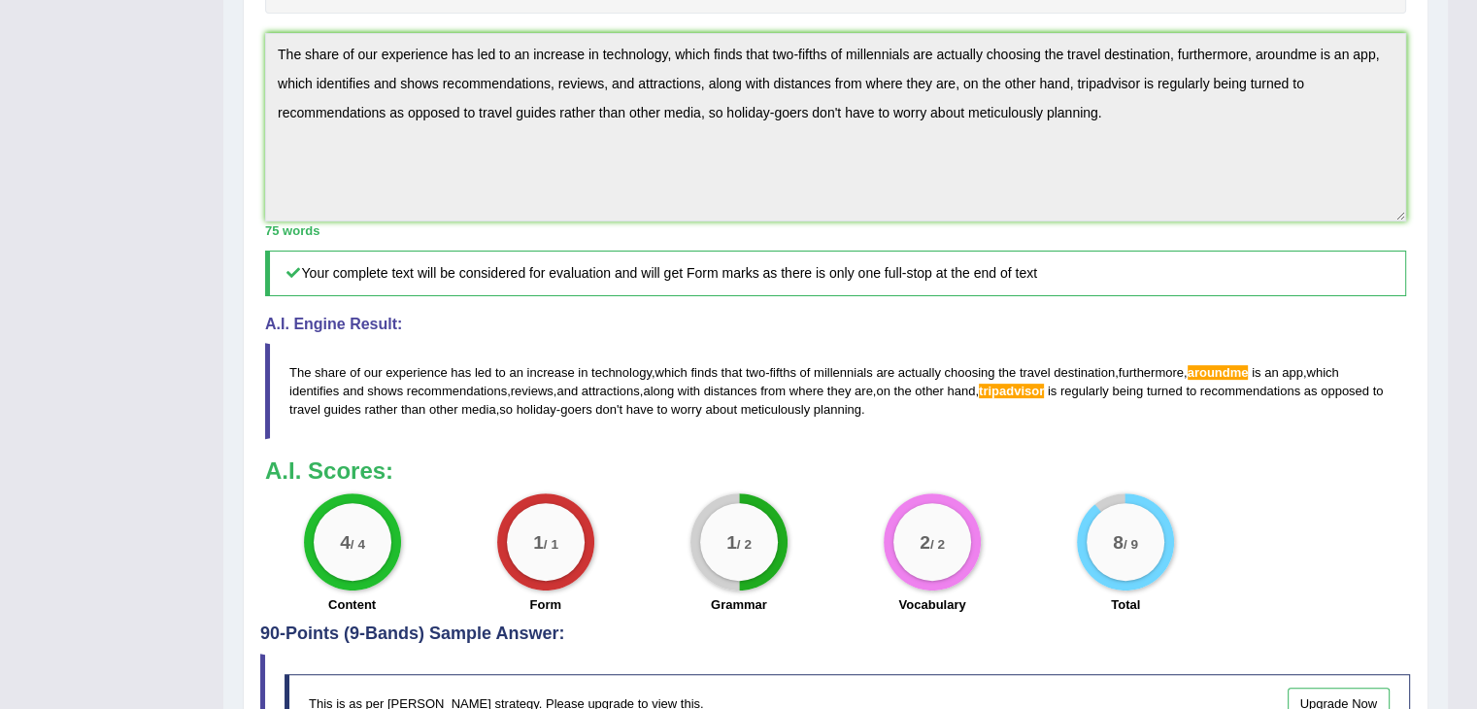
scroll to position [0, 0]
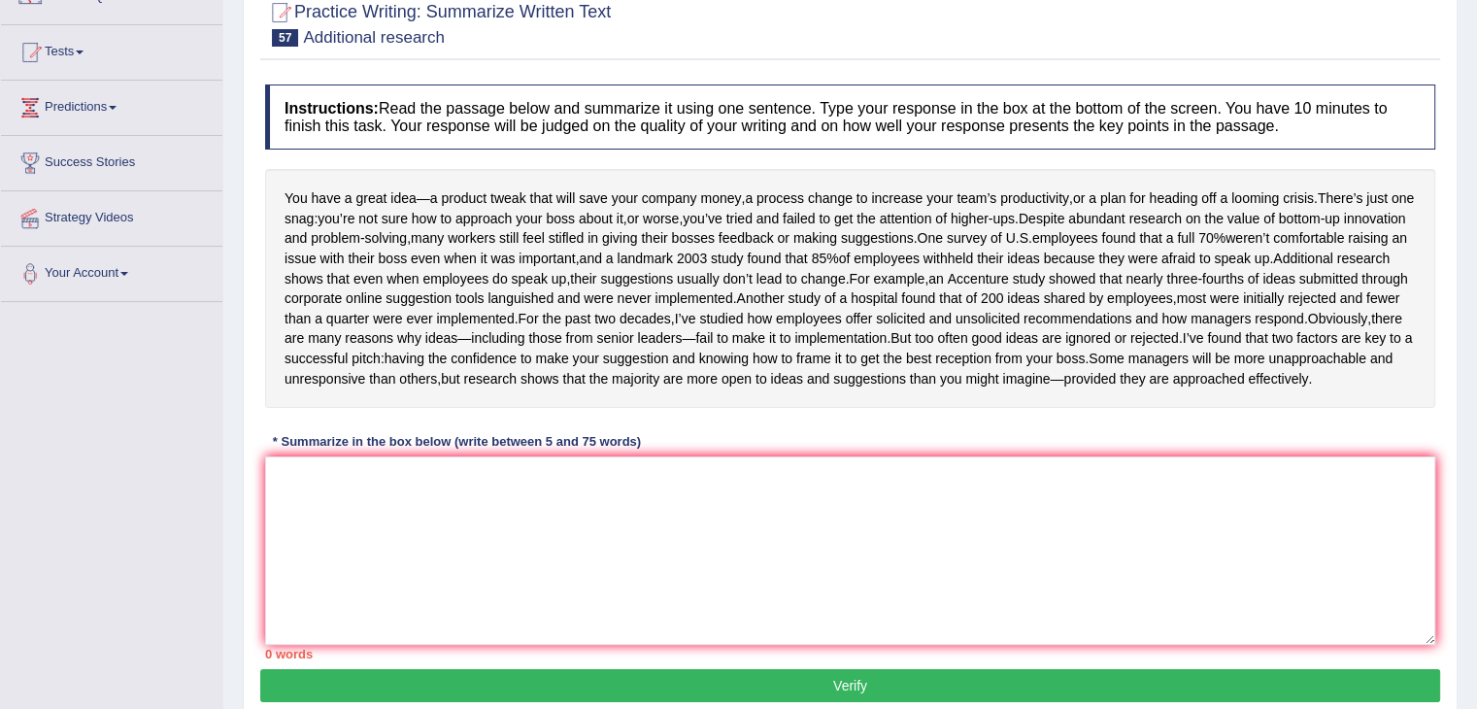
scroll to position [192, 0]
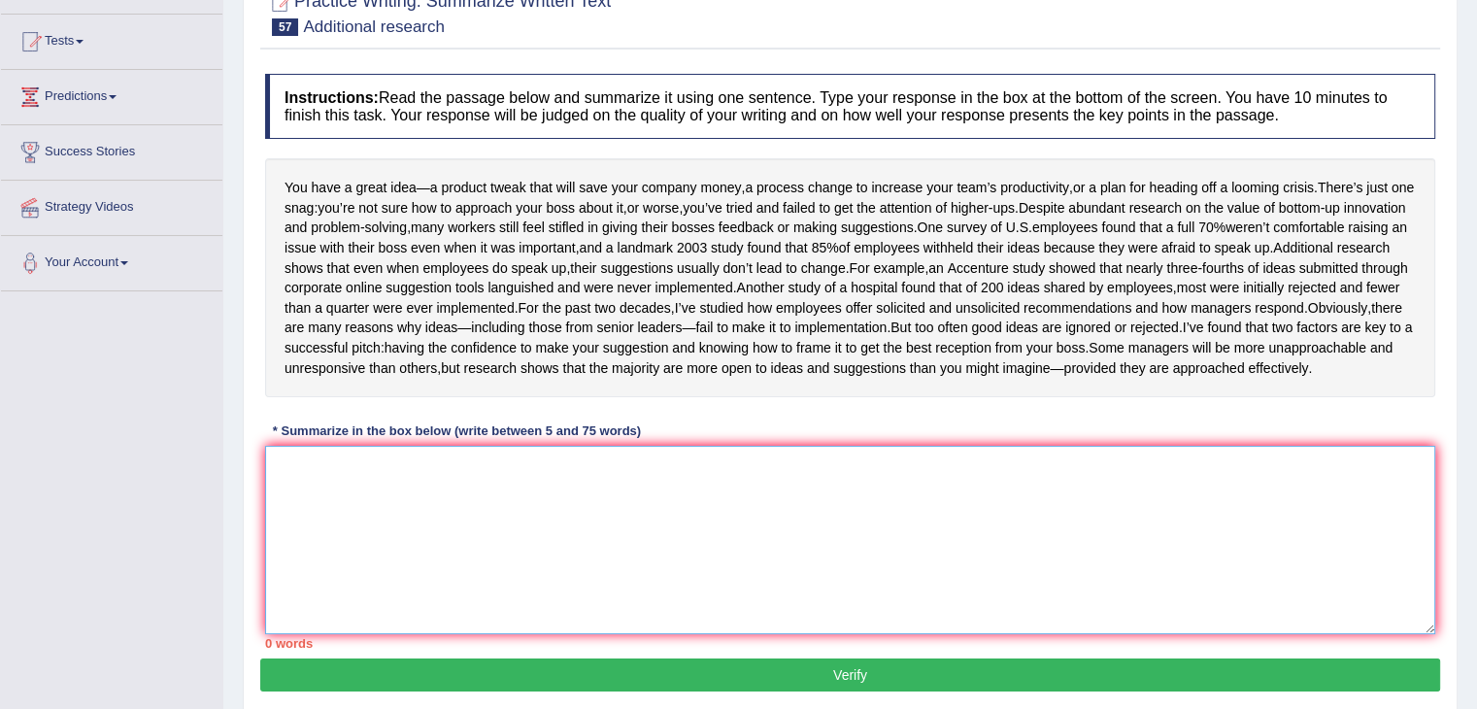
click at [363, 581] on textarea at bounding box center [850, 540] width 1170 height 188
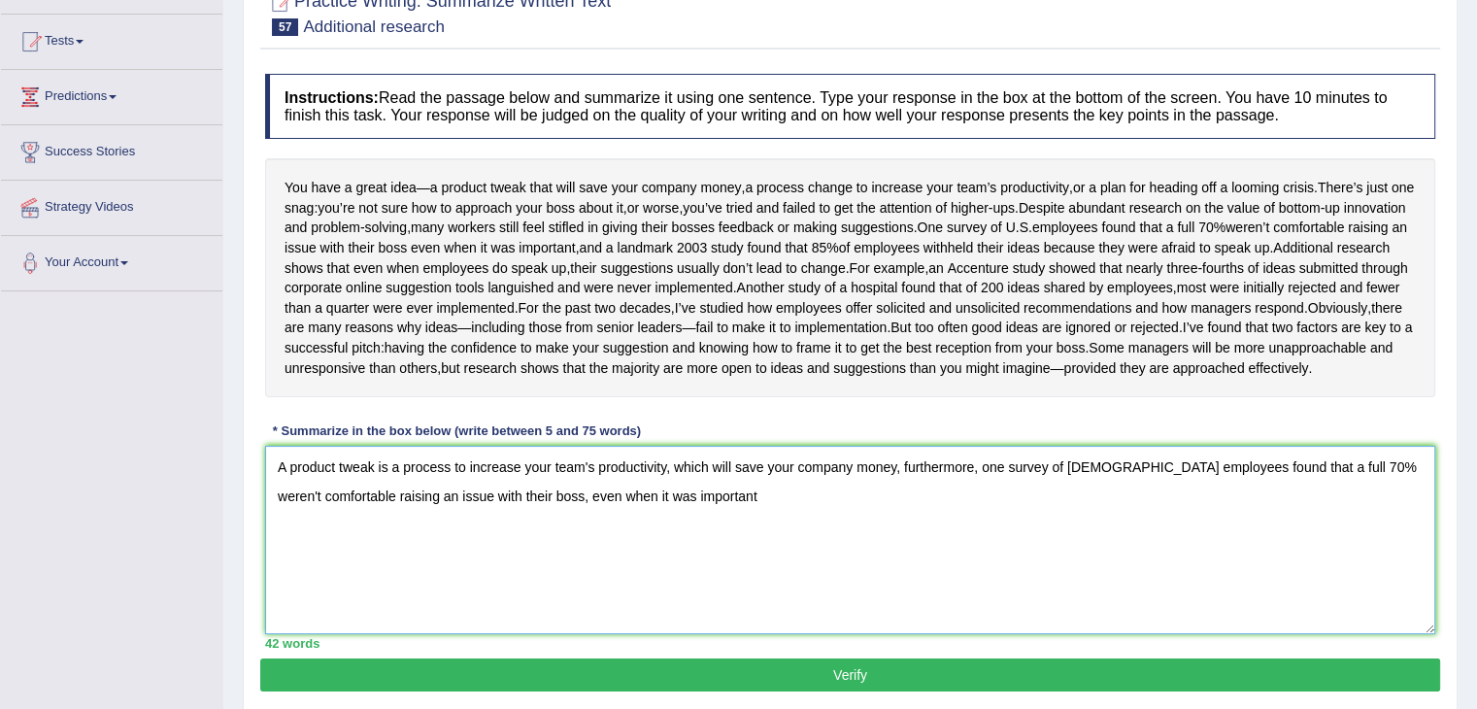
click at [651, 609] on textarea "A product tweak is a process to increase your team's productivity, which will s…" at bounding box center [850, 540] width 1170 height 188
click at [645, 627] on textarea "A product tweak is a process to increase your team's productivity, which will s…" at bounding box center [850, 540] width 1170 height 188
drag, startPoint x: 643, startPoint y: 594, endPoint x: 917, endPoint y: 612, distance: 274.5
click at [917, 612] on textarea "A product tweak is a process to increase your team's productivity, which will s…" at bounding box center [850, 540] width 1170 height 188
click at [1096, 598] on textarea "A product tweak is a process to increase your team's productivity, which will s…" at bounding box center [850, 540] width 1170 height 188
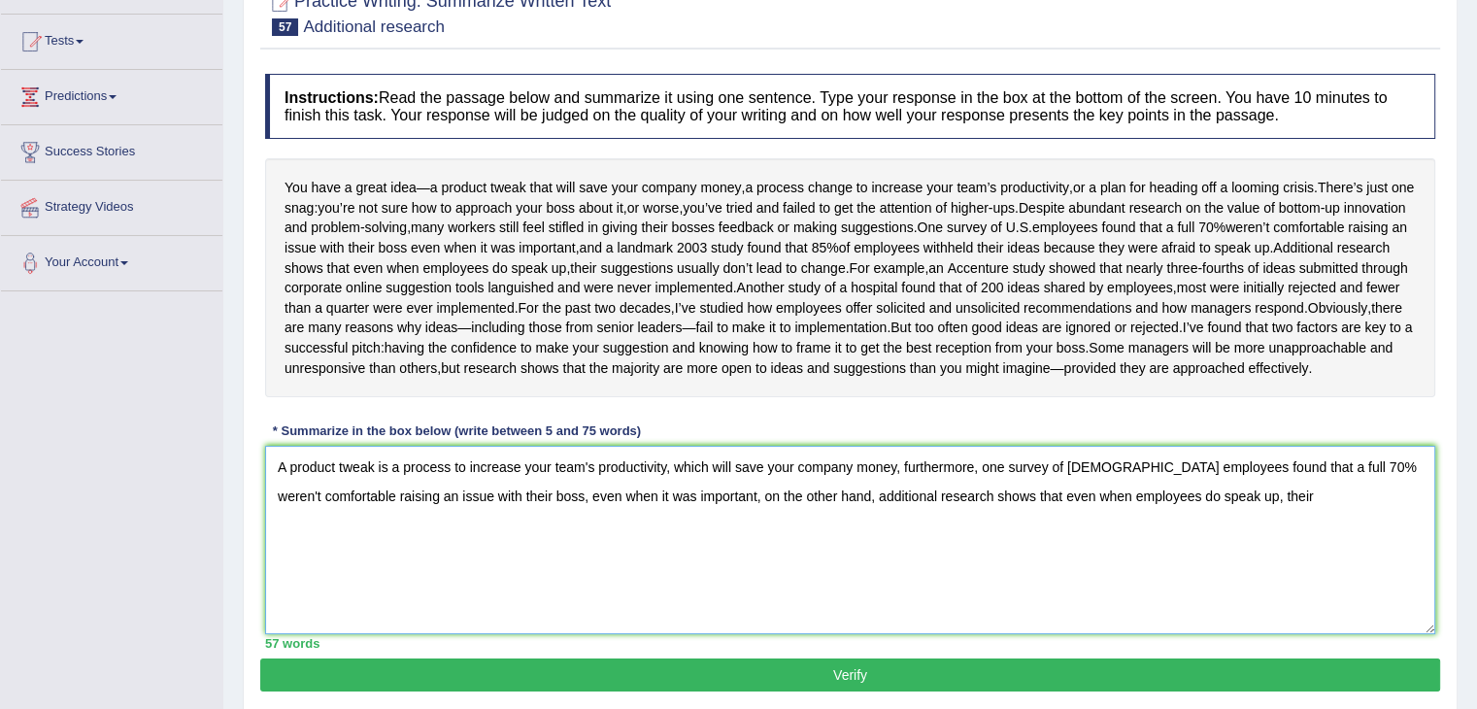
click at [1202, 603] on textarea "A product tweak is a process to increase your team's productivity, which will s…" at bounding box center [850, 540] width 1170 height 188
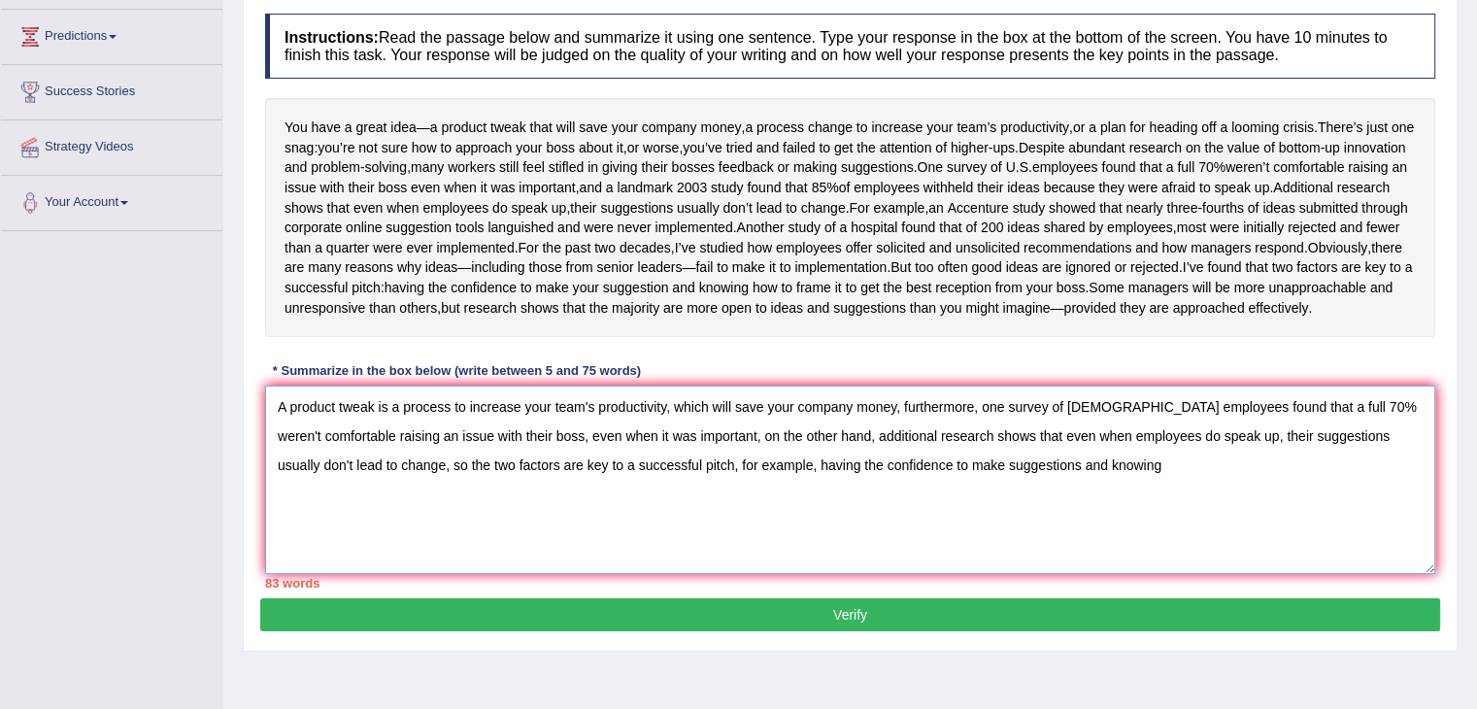
scroll to position [253, 0]
drag, startPoint x: 1158, startPoint y: 535, endPoint x: 321, endPoint y: 566, distance: 836.8
click at [321, 566] on textarea "A product tweak is a process to increase your team's productivity, which will s…" at bounding box center [850, 480] width 1170 height 188
click at [637, 534] on textarea "A product tweak is a process to increase your team's productivity, which will s…" at bounding box center [850, 480] width 1170 height 188
click at [860, 574] on textarea "A product tweak is a process to increase your team's productivity, which will s…" at bounding box center [850, 480] width 1170 height 188
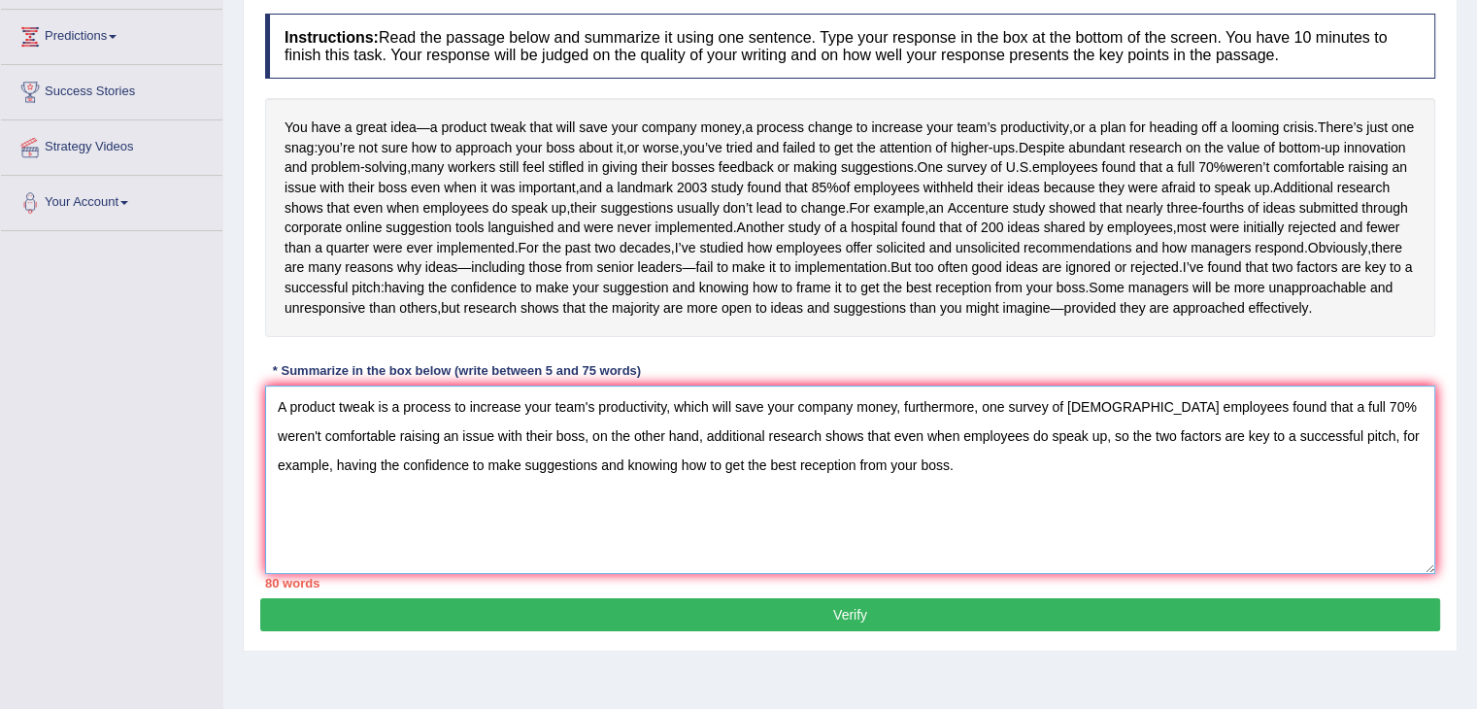
click at [976, 541] on textarea "A product tweak is a process to increase your team's productivity, which will s…" at bounding box center [850, 480] width 1170 height 188
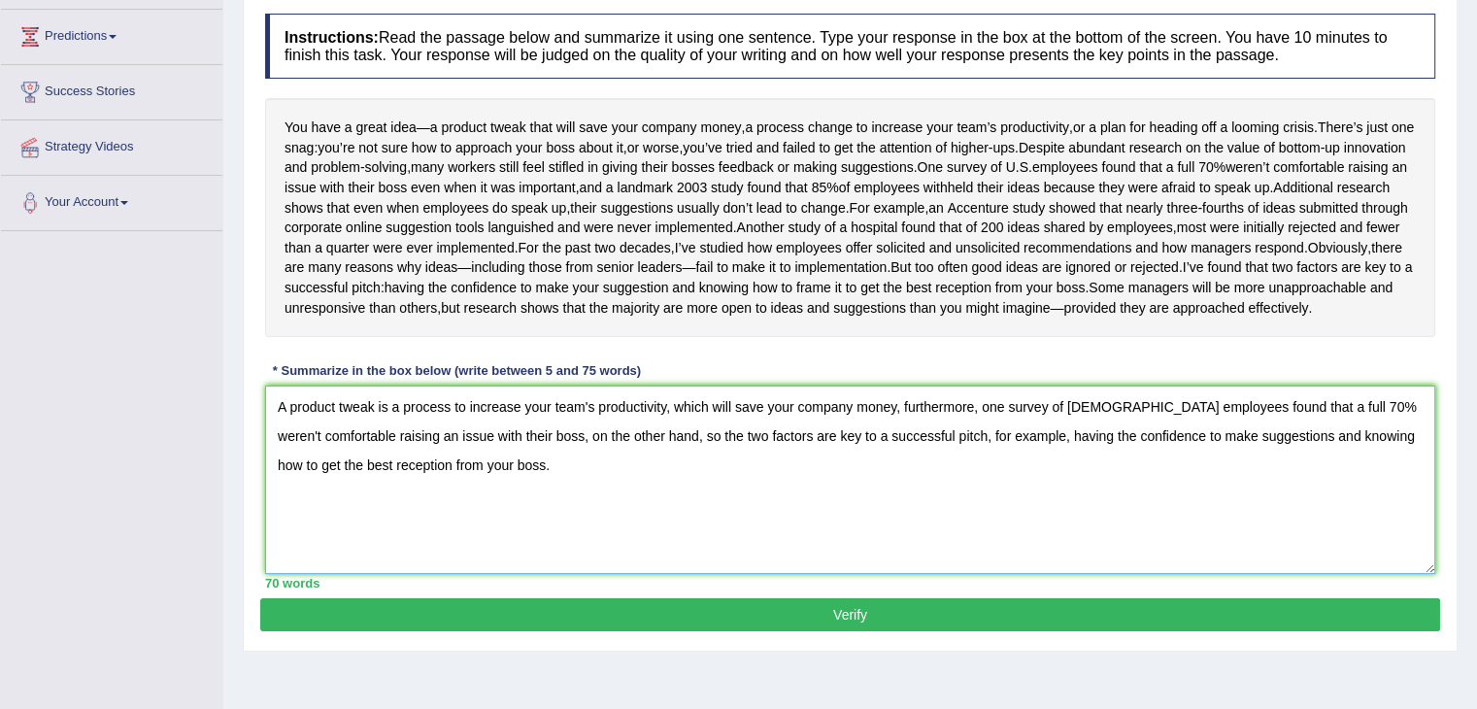
click at [587, 537] on textarea "A product tweak is a process to increase your team's productivity, which will s…" at bounding box center [850, 480] width 1170 height 188
click at [579, 537] on textarea "A product tweak is a process to increase your team's productivity, which will s…" at bounding box center [850, 480] width 1170 height 188
click at [602, 536] on textarea "A product tweak is a process to increase your team's productivity, which will s…" at bounding box center [850, 480] width 1170 height 188
click at [602, 547] on textarea "A product tweak is a process to increase your team's productivity, which will s…" at bounding box center [850, 480] width 1170 height 188
click at [567, 574] on textarea "A product tweak is a process to increase your team's productivity, which will s…" at bounding box center [850, 480] width 1170 height 188
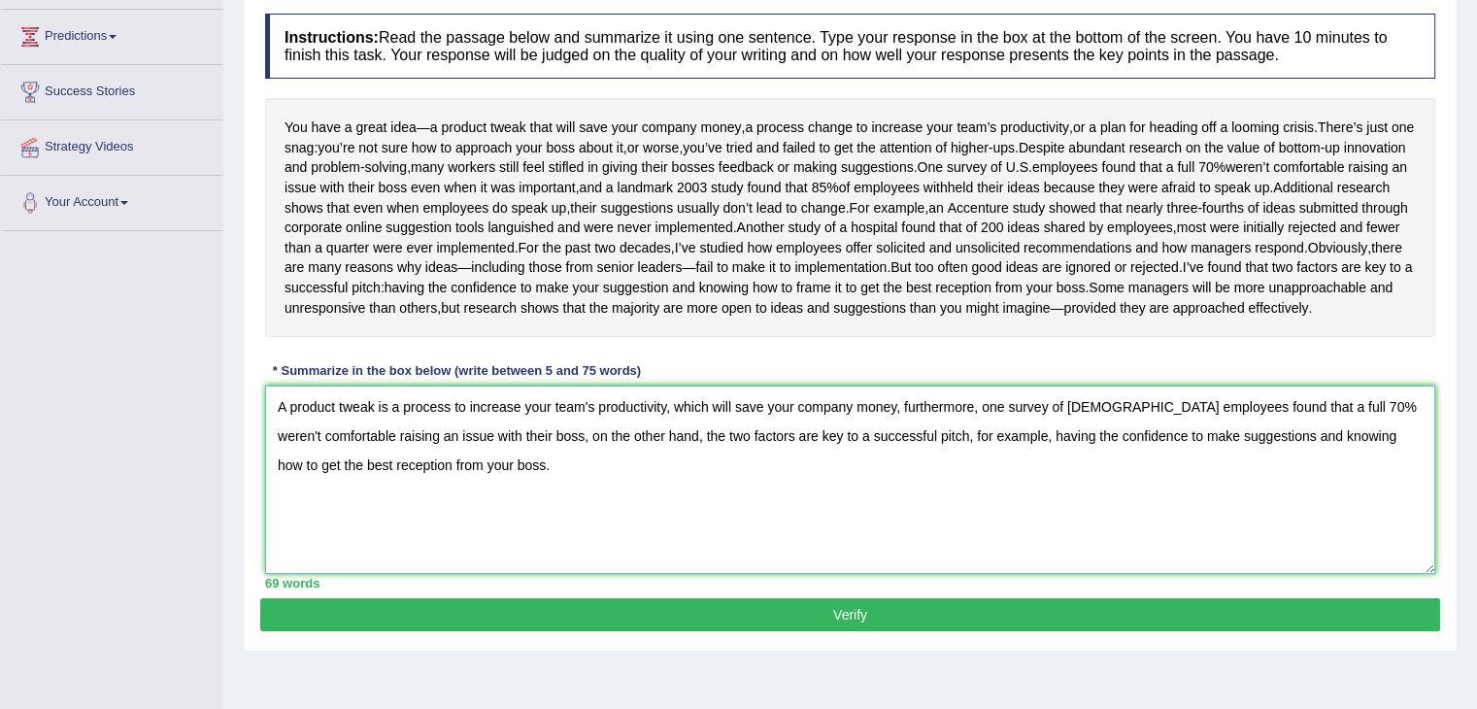
drag, startPoint x: 1393, startPoint y: 501, endPoint x: 1389, endPoint y: 565, distance: 64.2
click at [1389, 565] on textarea "A product tweak is a process to increase your team's productivity, which will s…" at bounding box center [850, 480] width 1170 height 188
click at [1190, 564] on textarea "A product tweak is a process to increase your team's productivity, which will s…" at bounding box center [850, 480] width 1170 height 188
click at [405, 506] on textarea "A product tweak is a process to increase your team's productivity, which will s…" at bounding box center [850, 480] width 1170 height 188
click at [517, 522] on textarea "A product tweak is a great idea process to increase your team's productivity, w…" at bounding box center [850, 480] width 1170 height 188
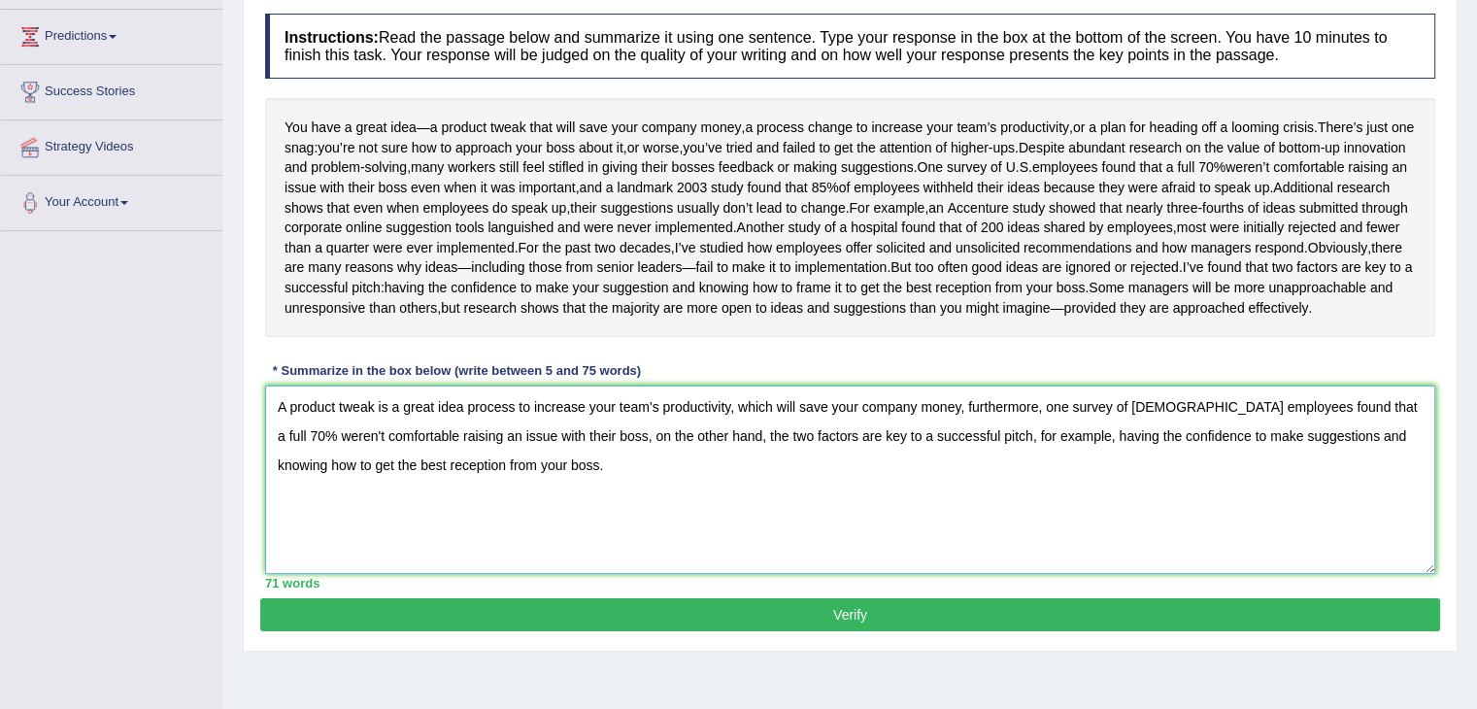
click at [523, 563] on textarea "A product tweak is a great idea process to increase your team's productivity, w…" at bounding box center [850, 480] width 1170 height 188
click at [546, 574] on textarea "A product tweak is a great idea process to increase your team's productivity, w…" at bounding box center [850, 480] width 1170 height 188
click at [724, 510] on textarea "A product tweak is a great idea process to increase your team's productivity, w…" at bounding box center [850, 480] width 1170 height 188
click at [727, 510] on textarea "A product tweak is a great idea process to increase your team's productivity, w…" at bounding box center [850, 480] width 1170 height 188
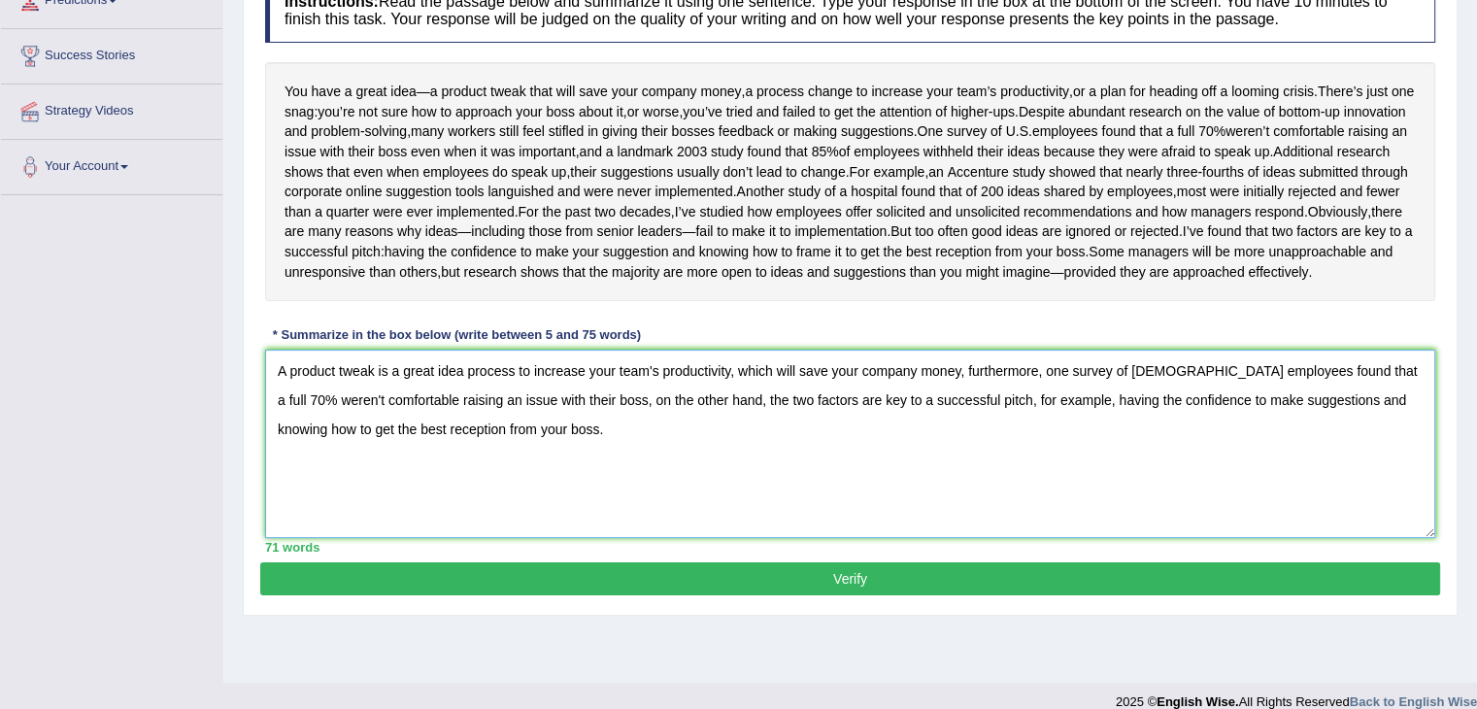
scroll to position [297, 0]
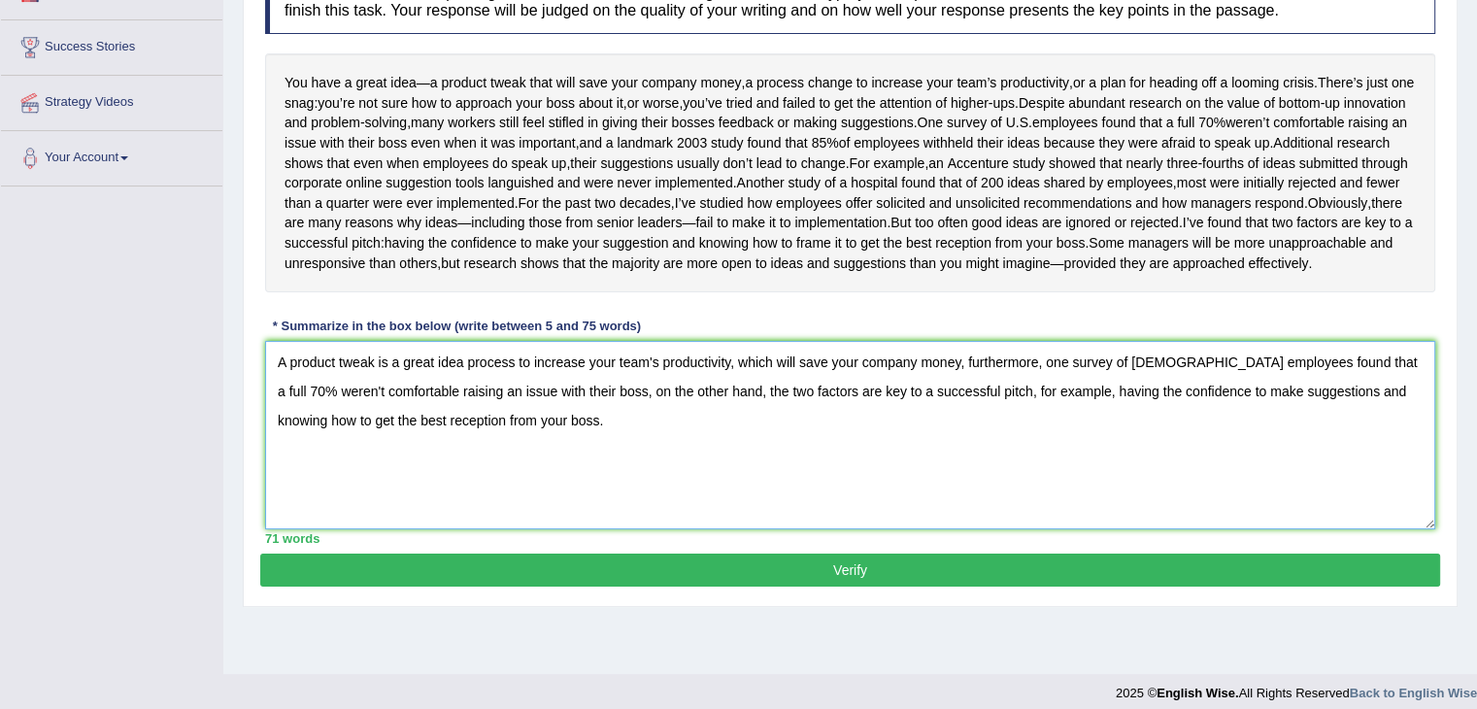
click at [509, 525] on textarea "A product tweak is a great idea process to increase your team's productivity, w…" at bounding box center [850, 435] width 1170 height 188
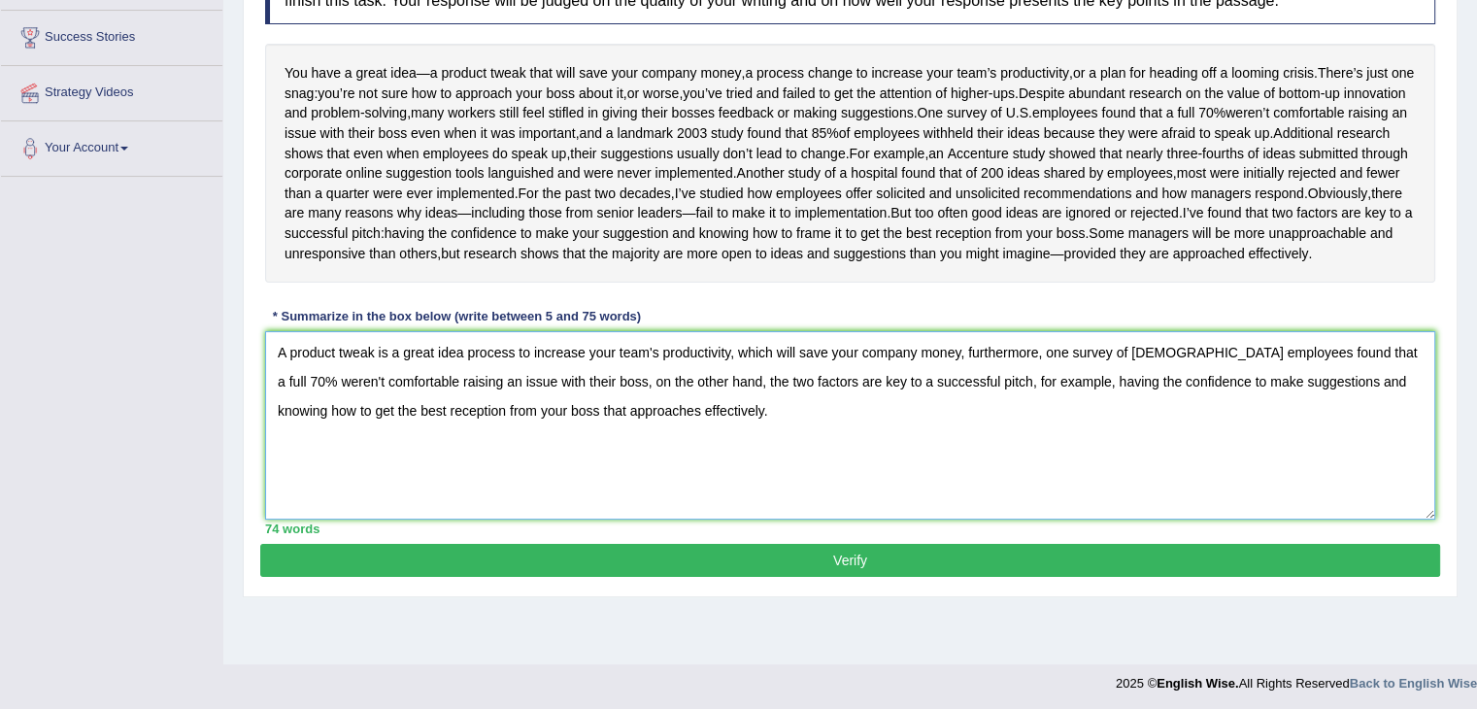
scroll to position [320, 0]
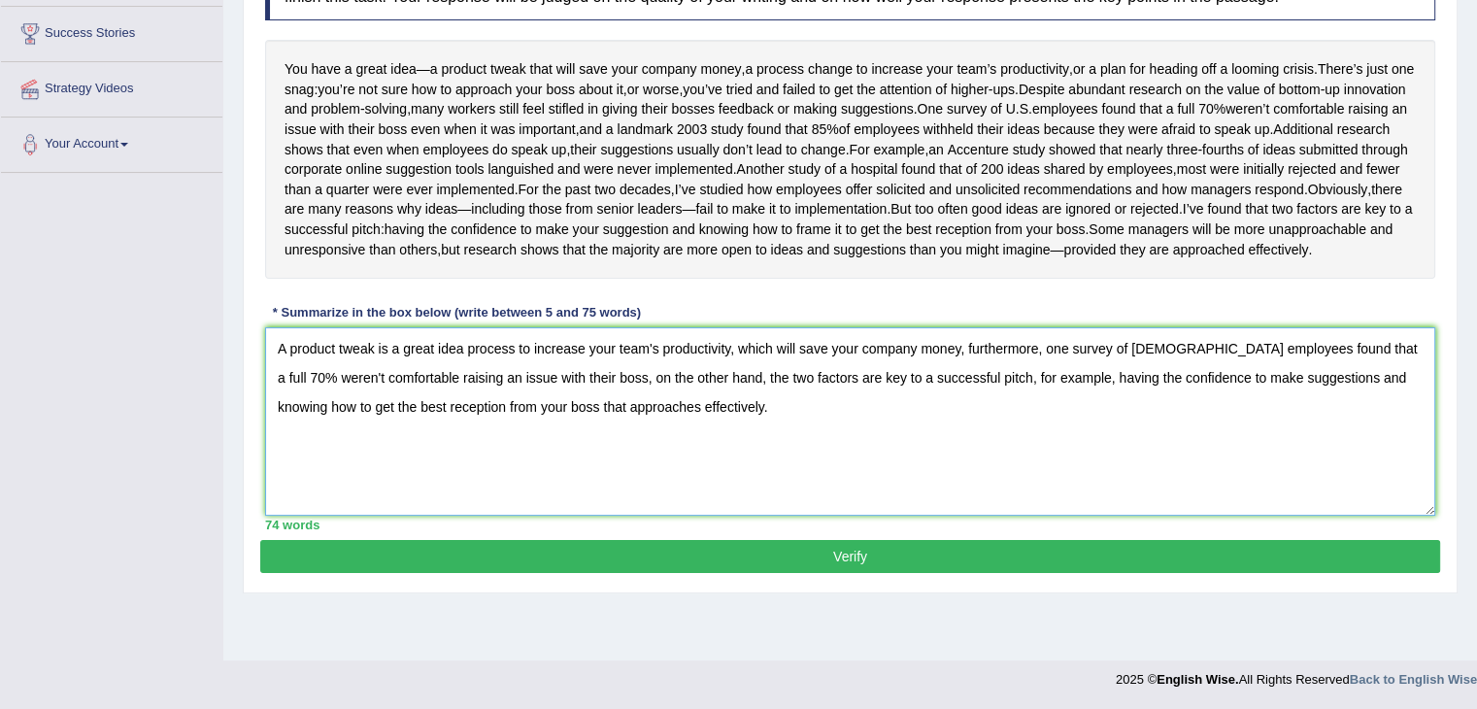
type textarea "A product tweak is a great idea process to increase your team's productivity, w…"
click at [859, 573] on button "Verify" at bounding box center [850, 556] width 1180 height 33
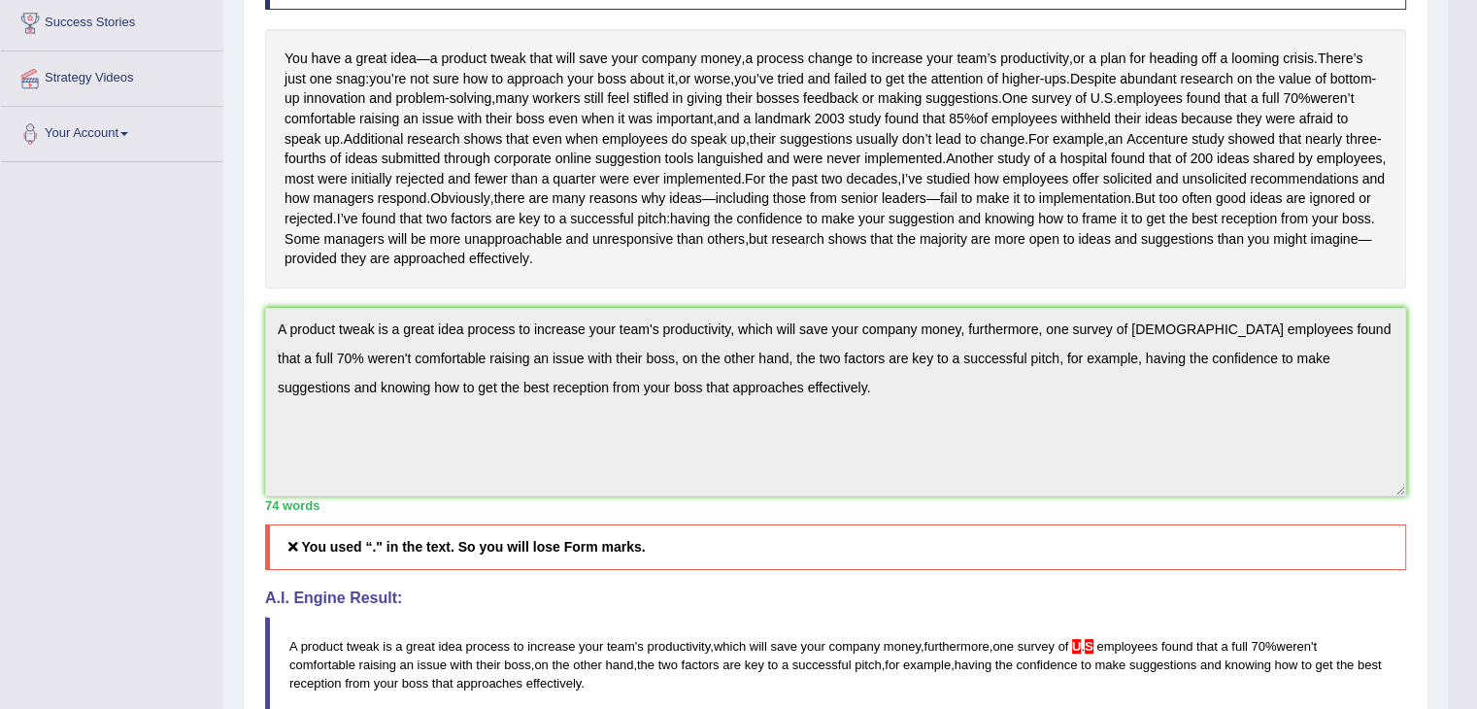
scroll to position [196, 0]
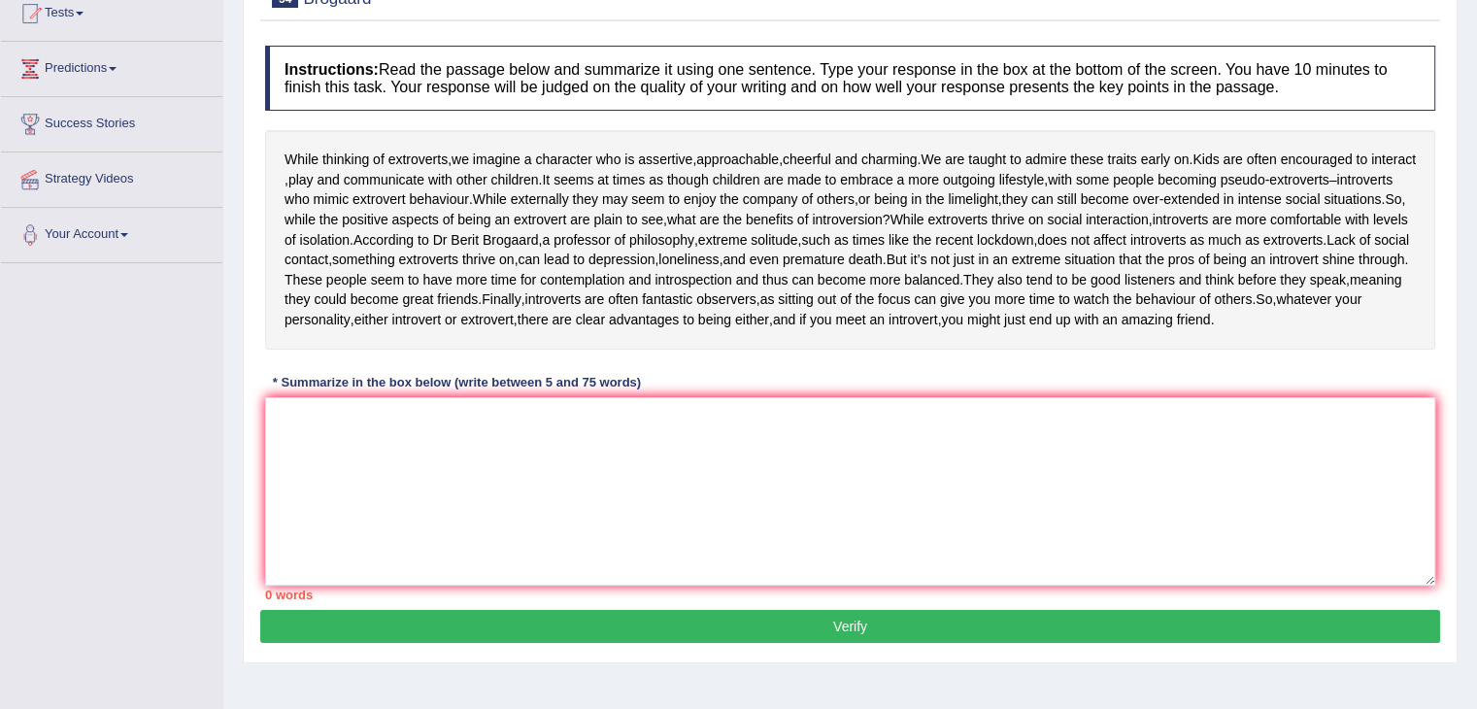
scroll to position [140, 0]
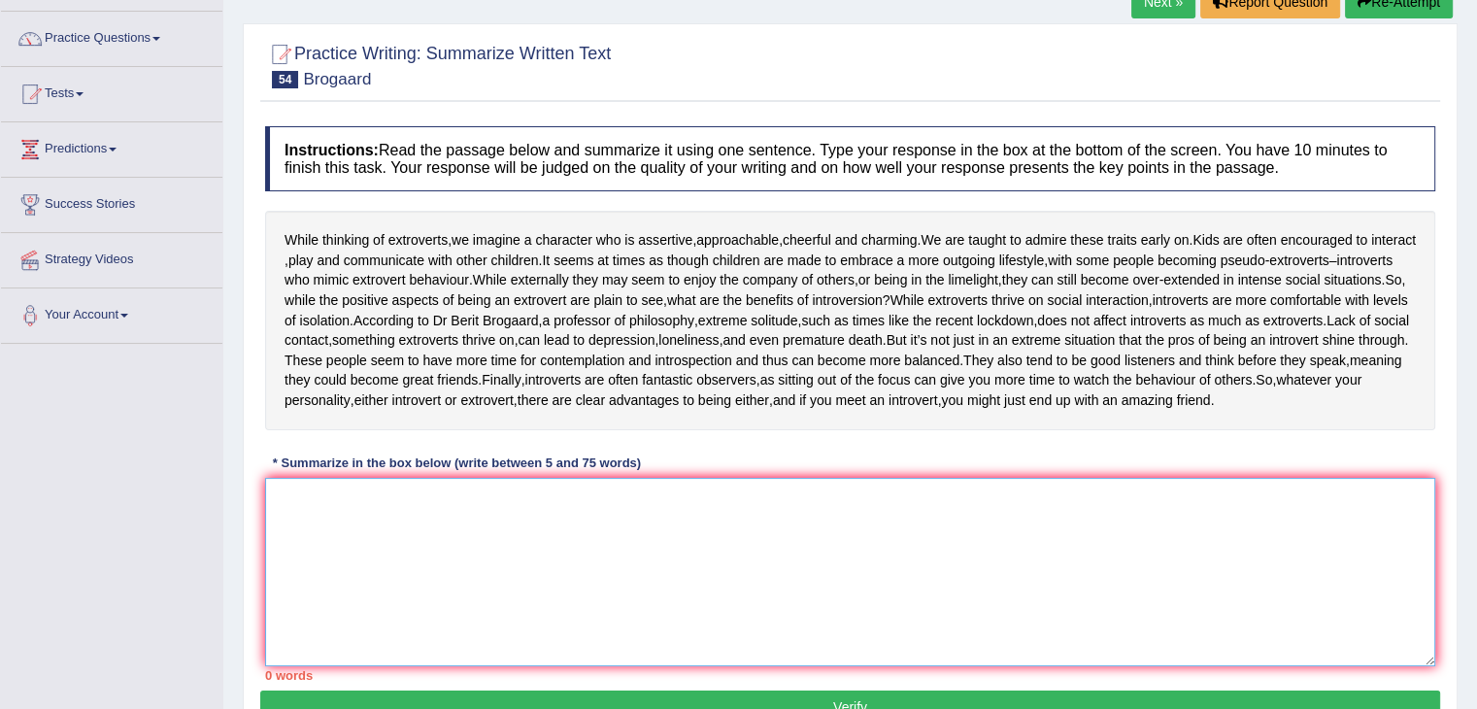
click at [326, 627] on textarea at bounding box center [850, 572] width 1170 height 188
type textarea "w"
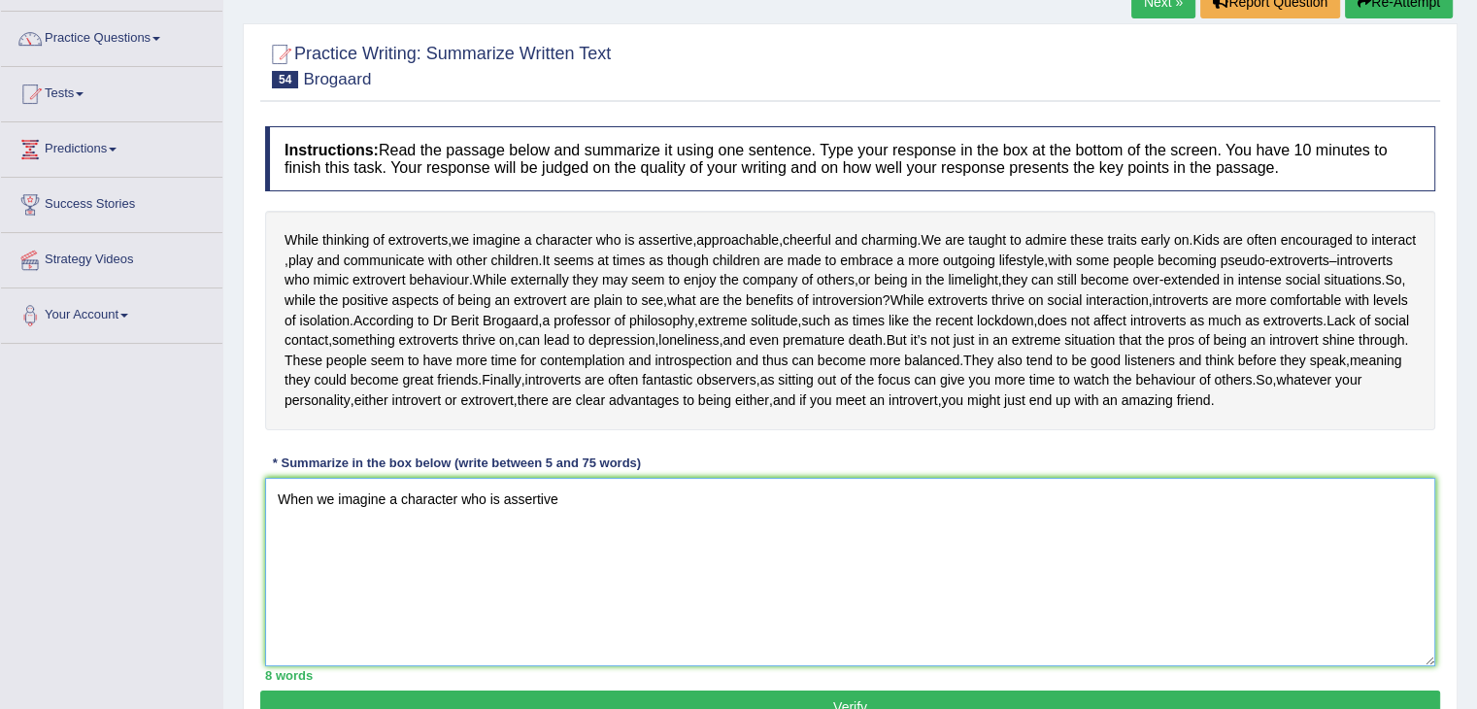
click at [586, 582] on textarea "When we imagine a character who is assertive" at bounding box center [850, 572] width 1170 height 188
click at [621, 606] on textarea "When we imagine a character who is assertive, appro" at bounding box center [850, 572] width 1170 height 188
click at [944, 584] on textarea "When we imagine a character who is assertive, approachable, cheerful, and charm…" at bounding box center [850, 572] width 1170 height 188
click at [1189, 572] on textarea "When we imagine a character who is assertive, approachable, cheerful, and charm…" at bounding box center [850, 572] width 1170 height 188
click at [365, 599] on textarea "When we imagine a character who is assertive, approachable, cheerful, and charm…" at bounding box center [850, 572] width 1170 height 188
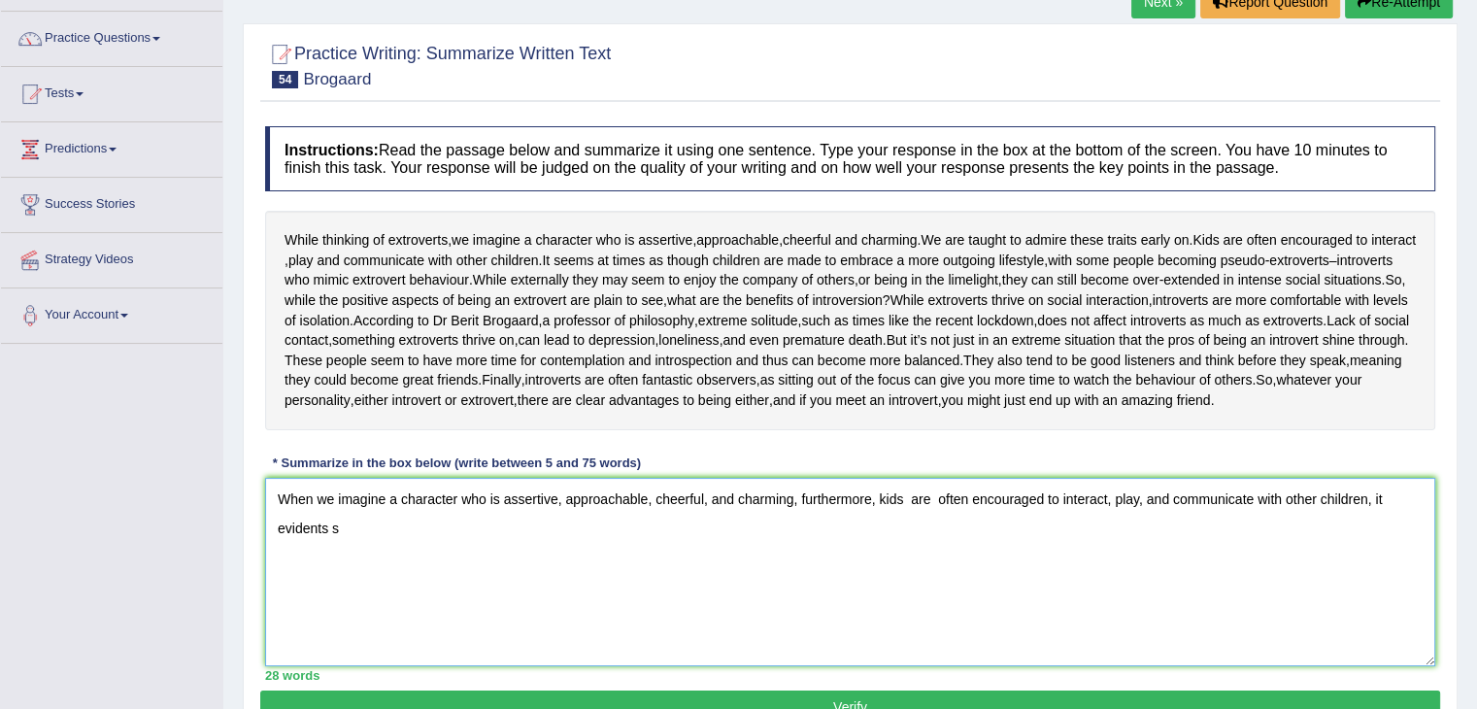
click at [359, 621] on textarea "When we imagine a character who is assertive, approachable, cheerful, and charm…" at bounding box center [850, 572] width 1170 height 188
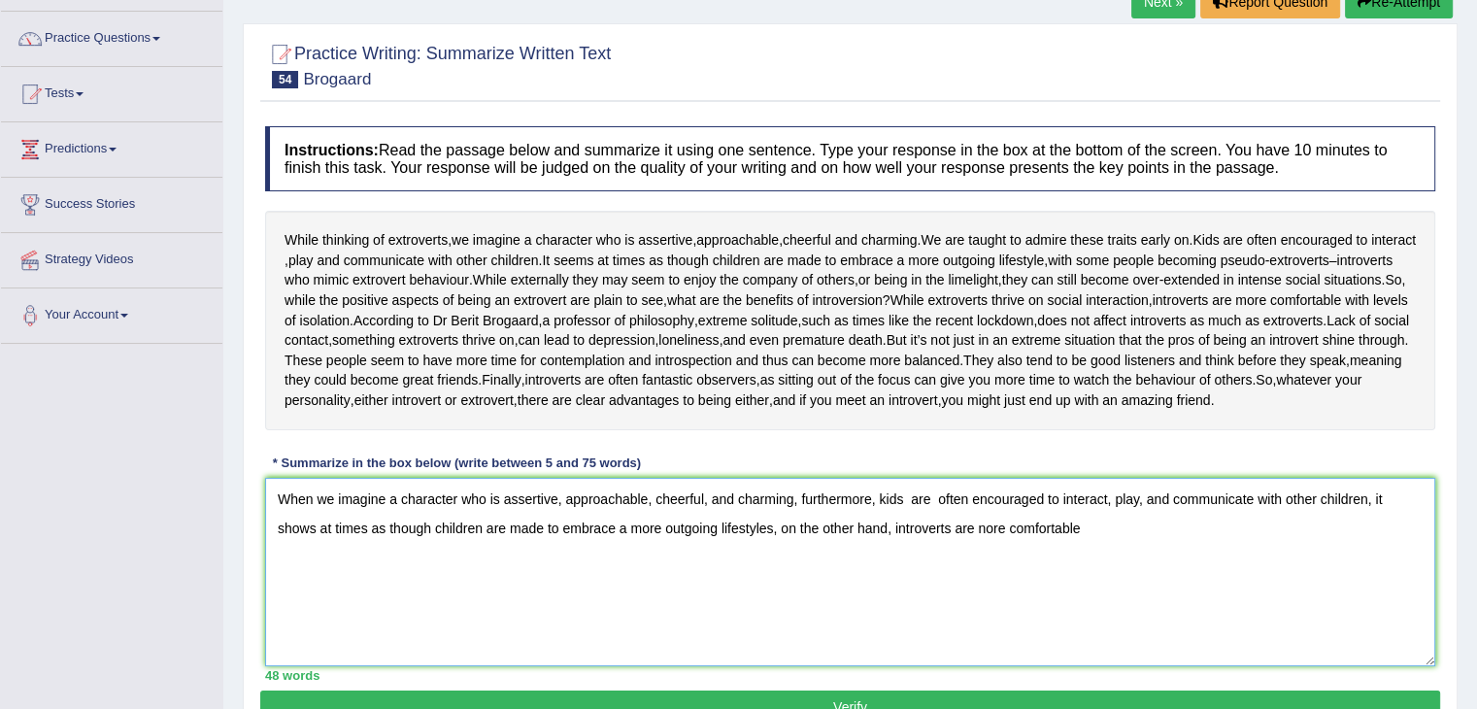
click at [940, 611] on textarea "When we imagine a character who is assertive, approachable, cheerful, and charm…" at bounding box center [850, 572] width 1170 height 188
click at [1138, 626] on textarea "When we imagine a character who is assertive, approachable, cheerful, and charm…" at bounding box center [850, 572] width 1170 height 188
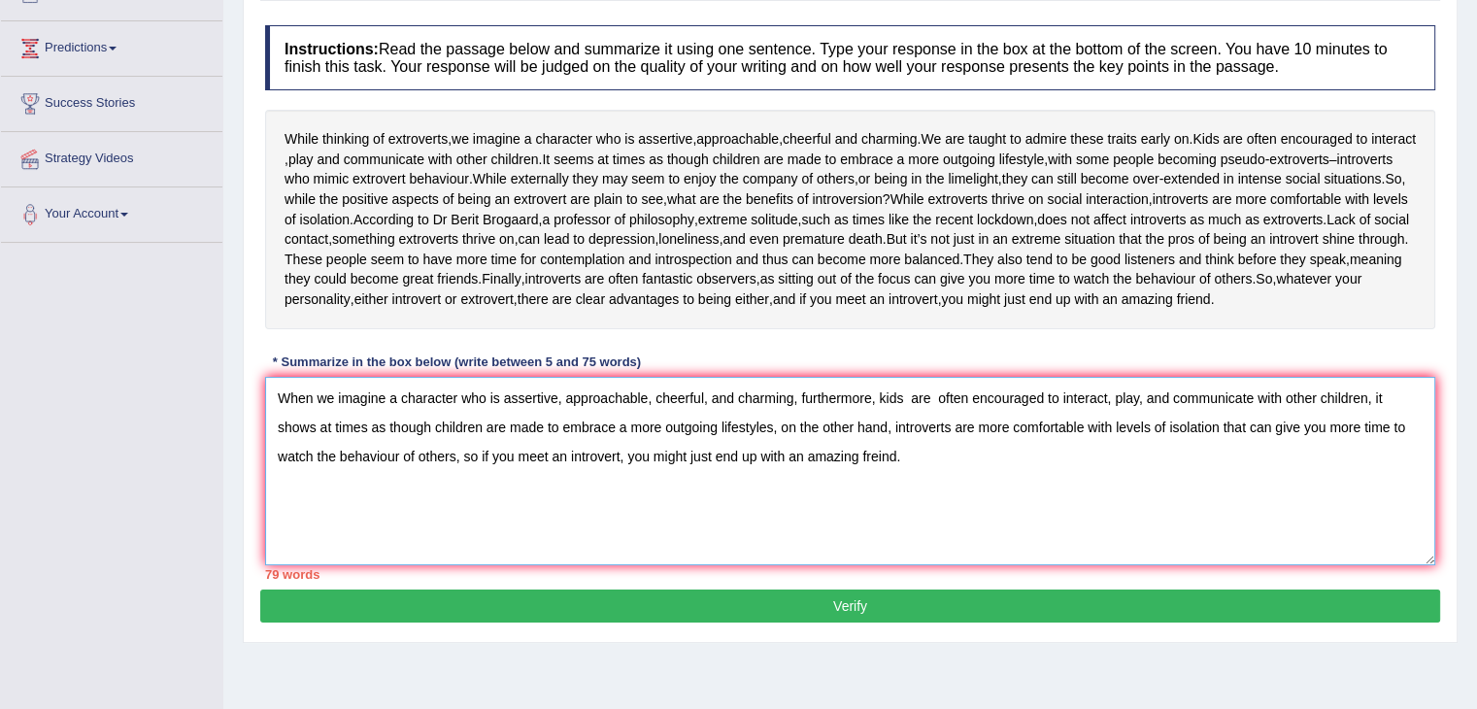
scroll to position [243, 0]
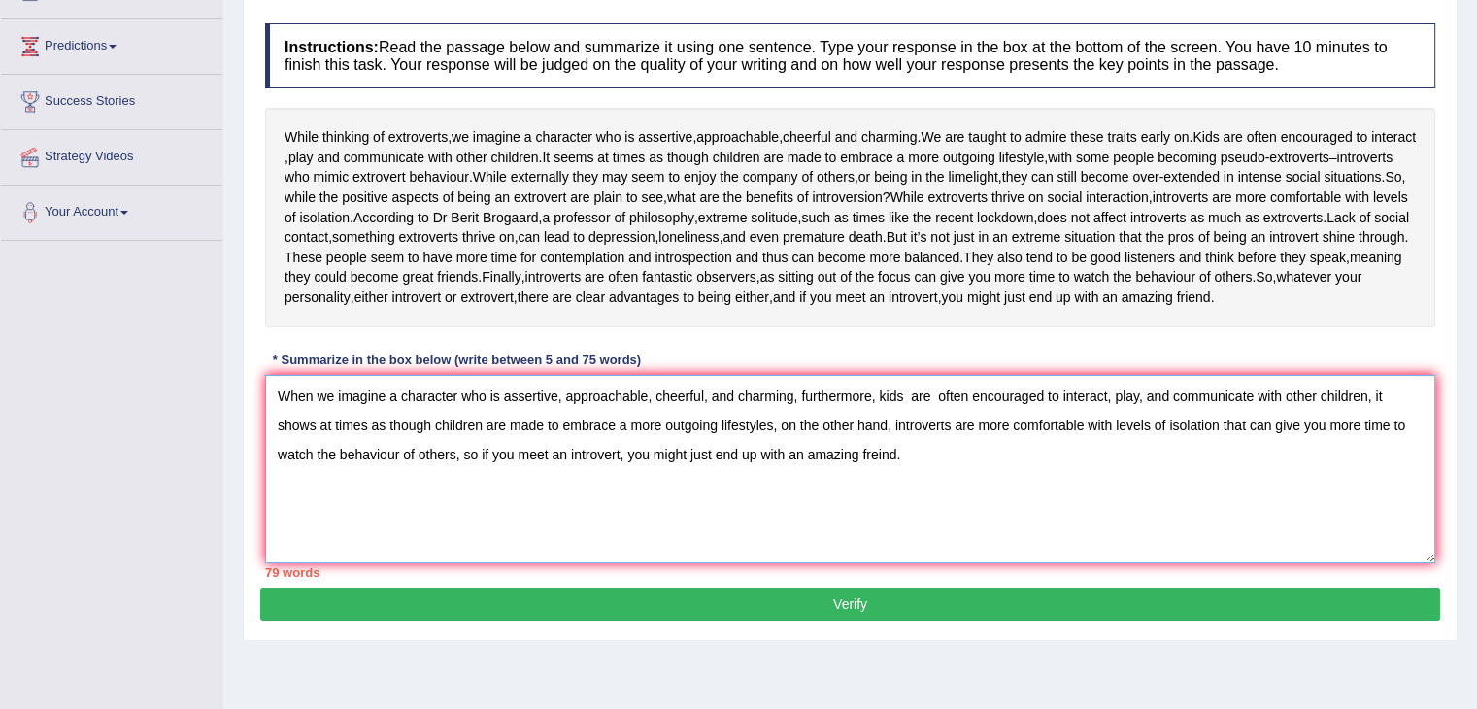
click at [707, 563] on textarea "When we imagine a character who is assertive, approachable, cheerful, and charm…" at bounding box center [850, 469] width 1170 height 188
click at [717, 563] on textarea "When we imagine a character who is assertive, approachable, cheerful, and charm…" at bounding box center [850, 469] width 1170 height 188
click at [722, 563] on textarea "When we imagine a character who is assertive, approachable, cheerful, and charm…" at bounding box center [850, 469] width 1170 height 188
click at [897, 563] on textarea "When we imagine a character who is assertive, approachable, cheerful, and charm…" at bounding box center [850, 469] width 1170 height 188
click at [699, 546] on textarea "When we imagine a character who is assertive, approachable, cheerful, and charm…" at bounding box center [850, 469] width 1170 height 188
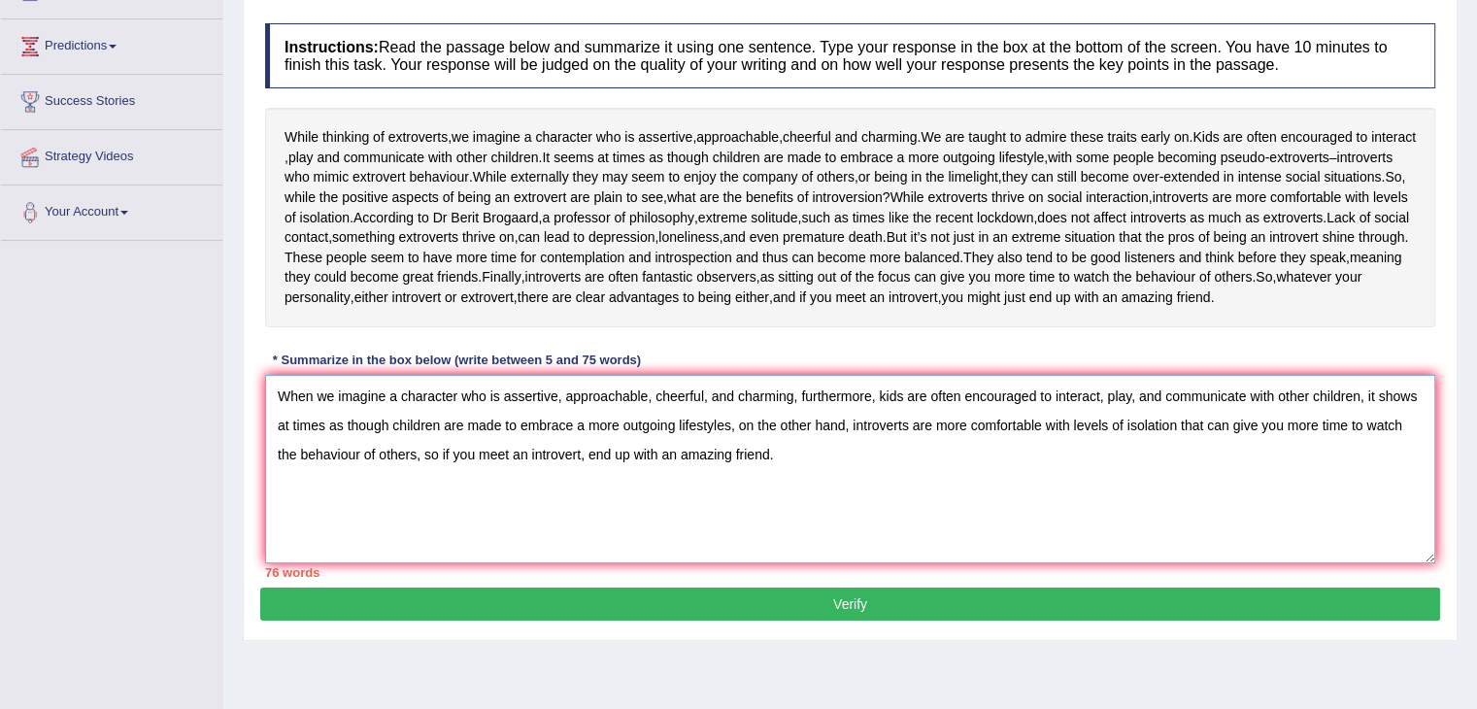
click at [787, 541] on textarea "When we imagine a character who is assertive, approachable, cheerful, and charm…" at bounding box center [850, 469] width 1170 height 188
click at [701, 481] on textarea "When we imagine a character who is assertive, approachable, cheerful, and charm…" at bounding box center [850, 469] width 1170 height 188
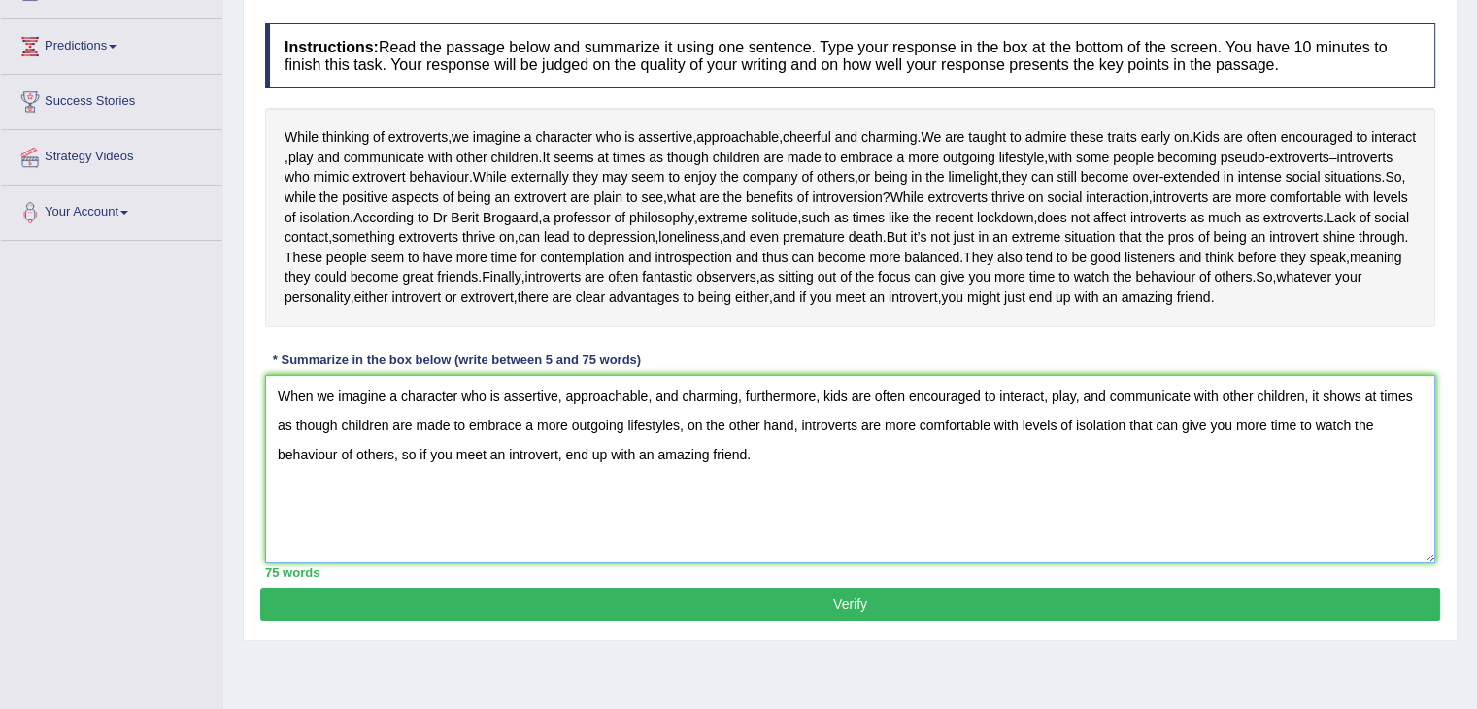
click at [678, 514] on textarea "When we imagine a character who is assertive, approachable, and charming, furth…" at bounding box center [850, 469] width 1170 height 188
type textarea "When we imagine a character who is assertive, approachable, and charming, furth…"
click at [848, 621] on button "Verify" at bounding box center [850, 604] width 1180 height 33
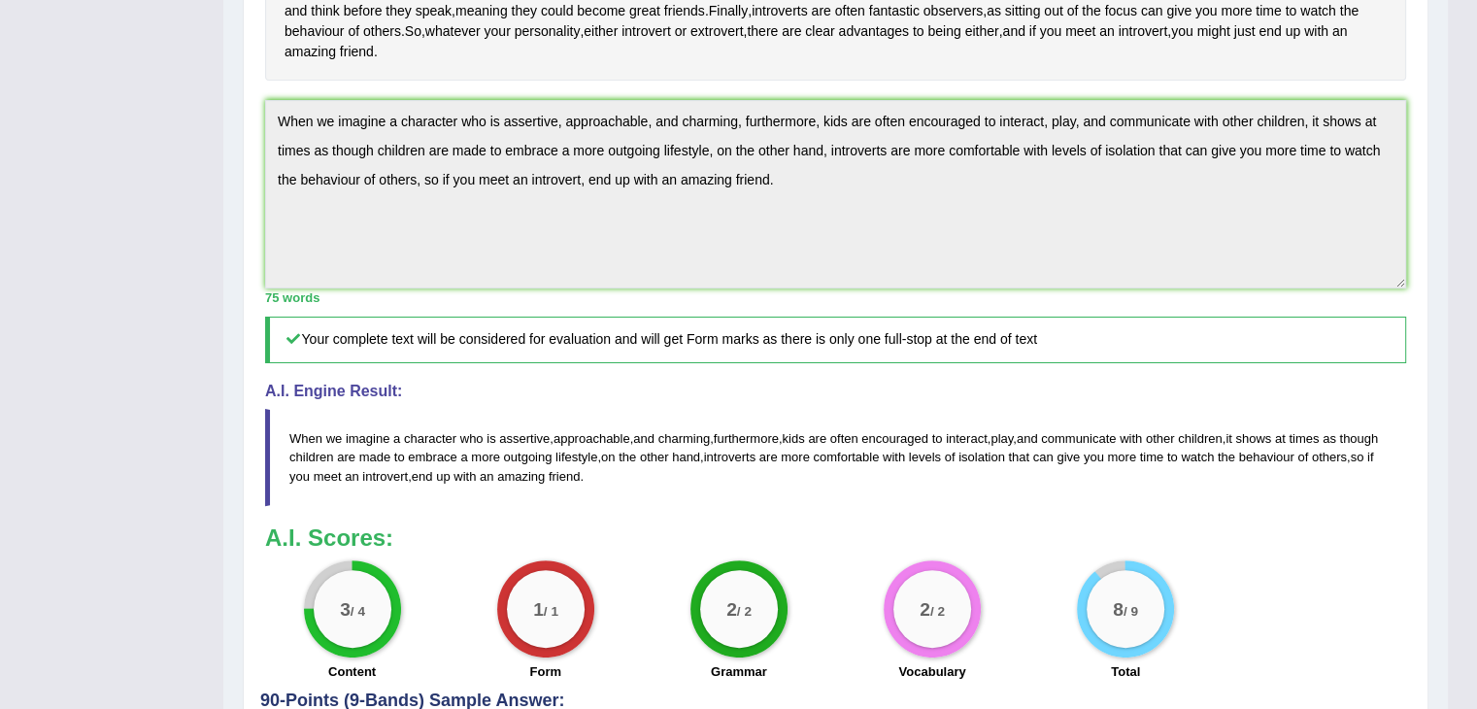
scroll to position [0, 0]
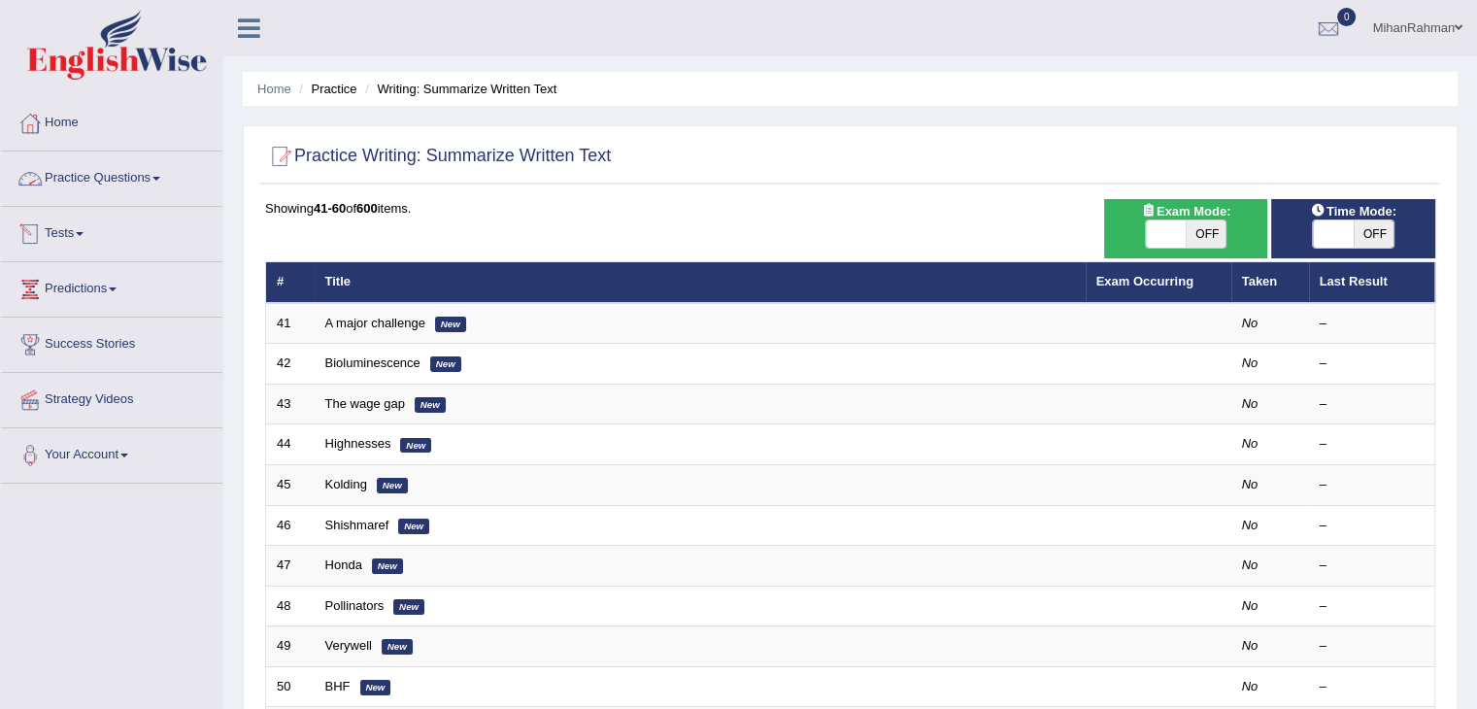
click at [118, 189] on link "Practice Questions" at bounding box center [111, 176] width 221 height 49
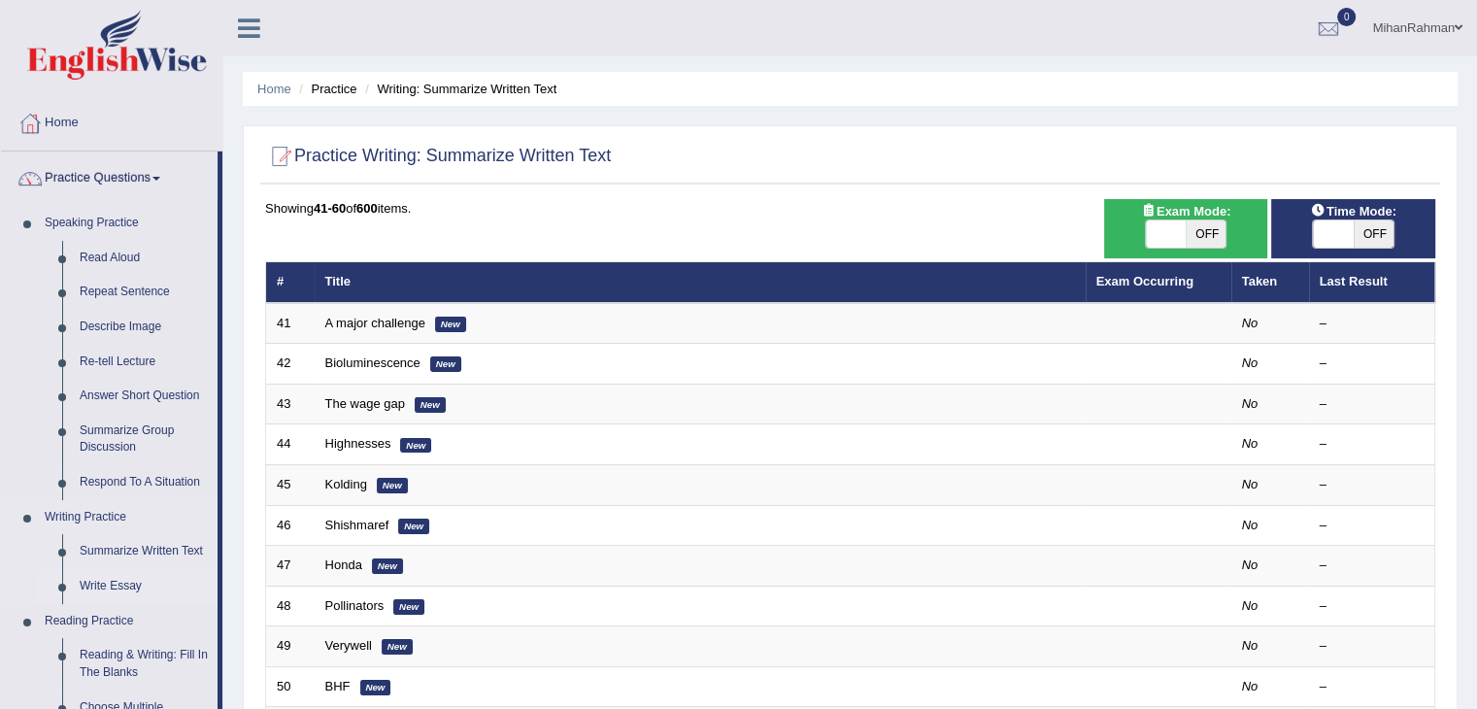
click at [108, 591] on link "Write Essay" at bounding box center [144, 586] width 147 height 35
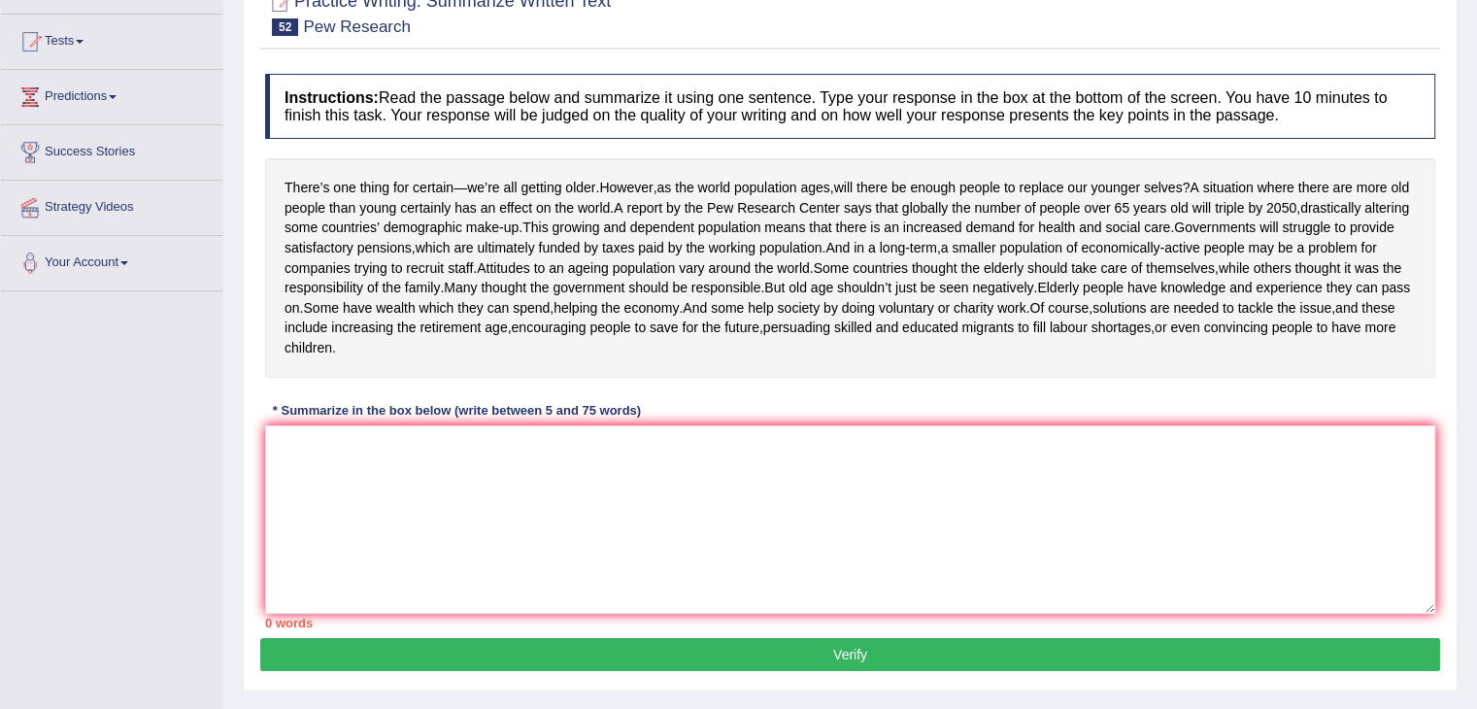
scroll to position [208, 0]
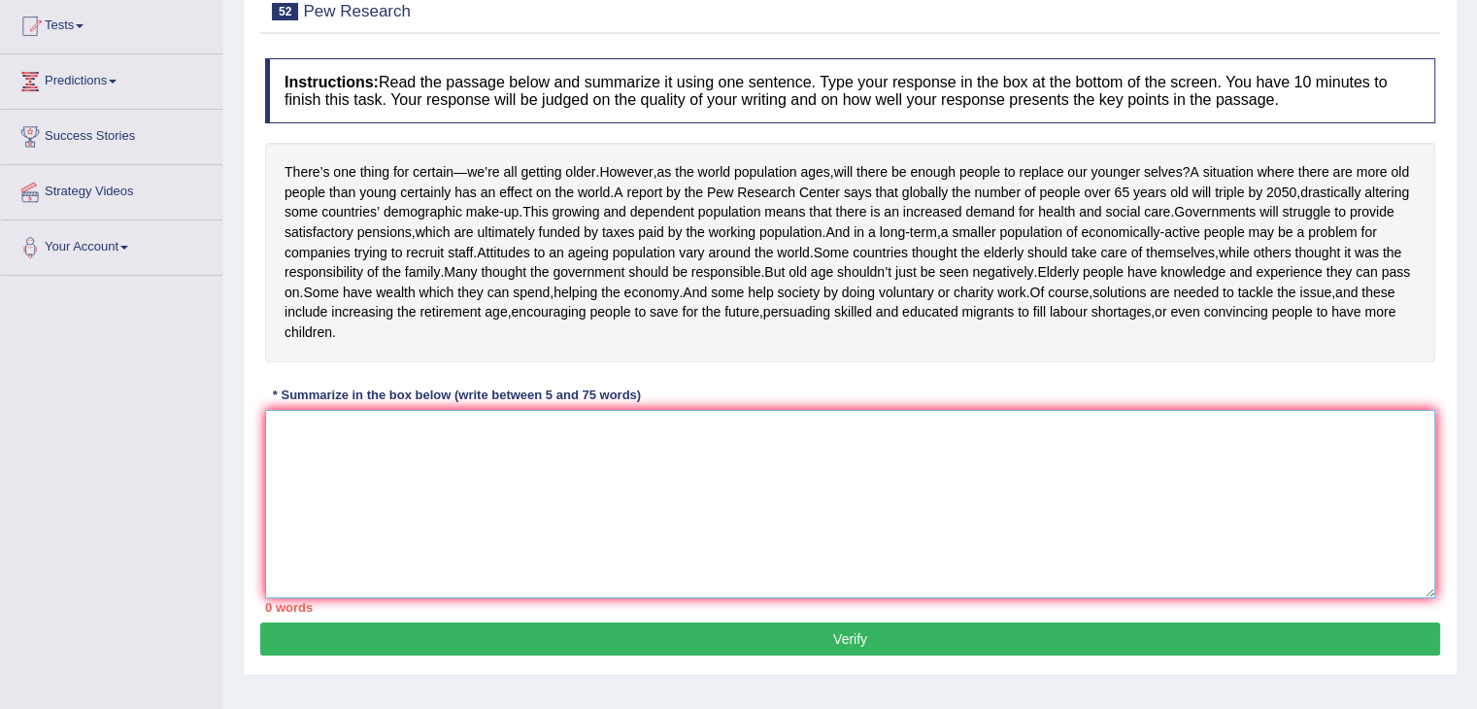
click at [463, 538] on textarea at bounding box center [850, 504] width 1170 height 188
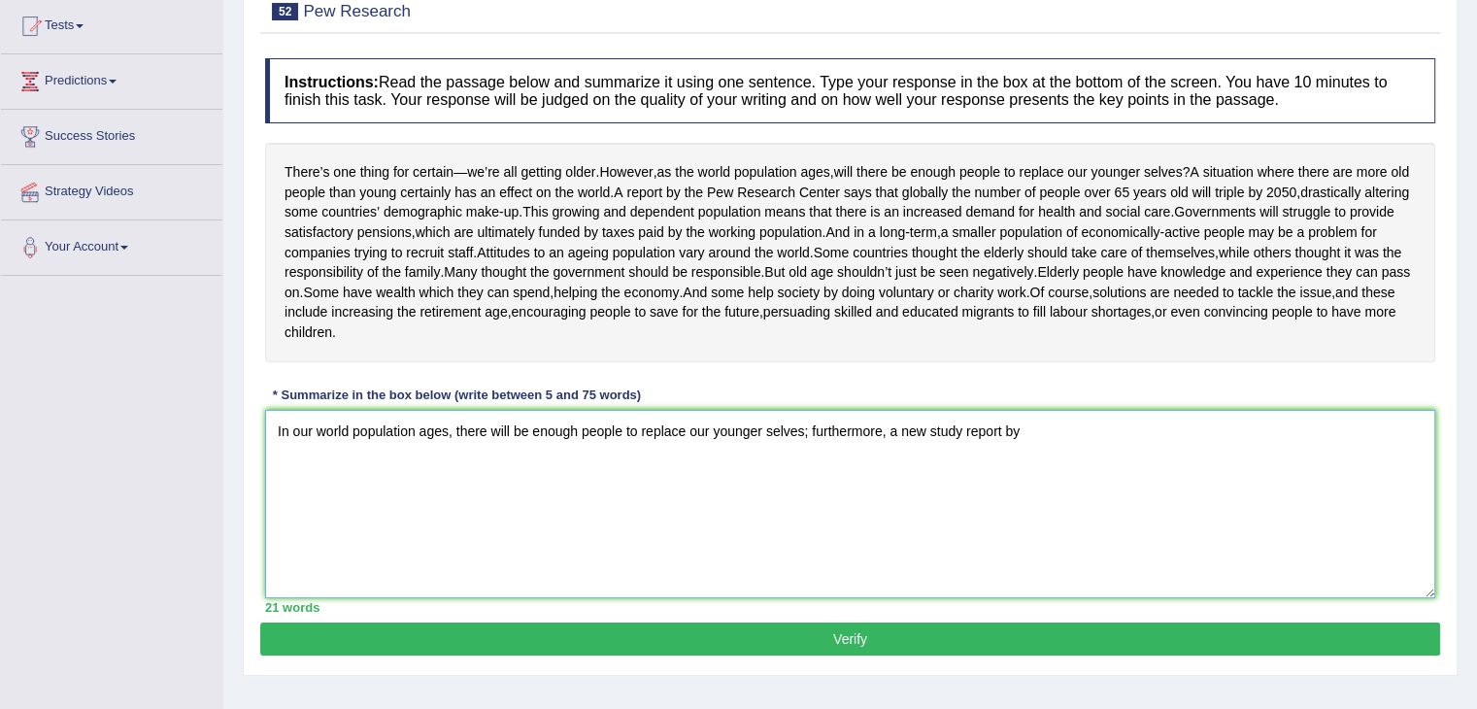
click at [1018, 511] on textarea "In our world population ages, there will be enough people to replace our younge…" at bounding box center [850, 504] width 1170 height 188
click at [1349, 512] on textarea "In our world population ages, there will be enough people to replace our younge…" at bounding box center [850, 504] width 1170 height 188
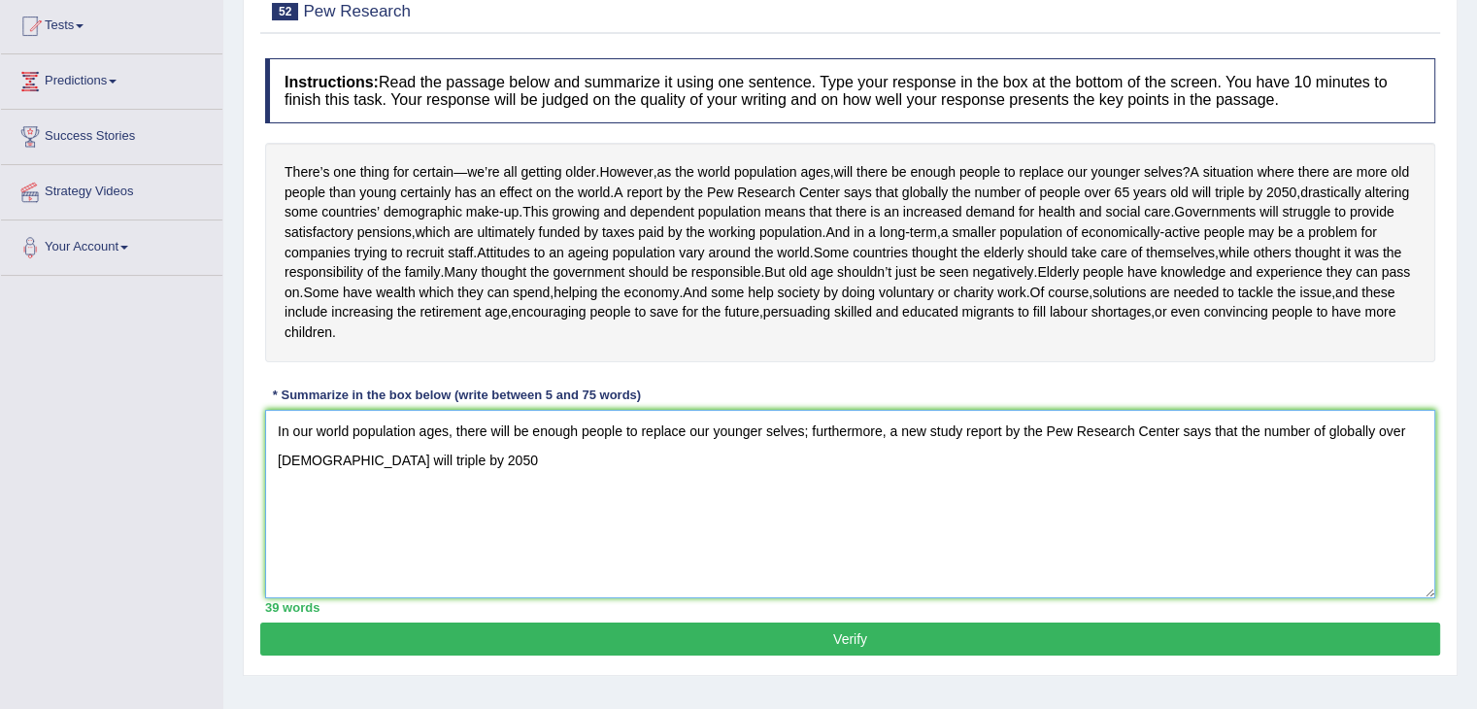
click at [440, 535] on textarea "In our world population ages, there will be enough people to replace our younge…" at bounding box center [850, 504] width 1170 height 188
click at [358, 546] on textarea "In our world population ages, there will be enough people to replace our younge…" at bounding box center [850, 504] width 1170 height 188
click at [482, 544] on textarea "In our world population ages, there will be enough people to replace our younge…" at bounding box center [850, 504] width 1170 height 188
click at [432, 541] on textarea "In our world population ages, there will be enough people to replace our younge…" at bounding box center [850, 504] width 1170 height 188
click at [473, 558] on textarea "In our world population ages, there will be enough people to replace our younge…" at bounding box center [850, 504] width 1170 height 188
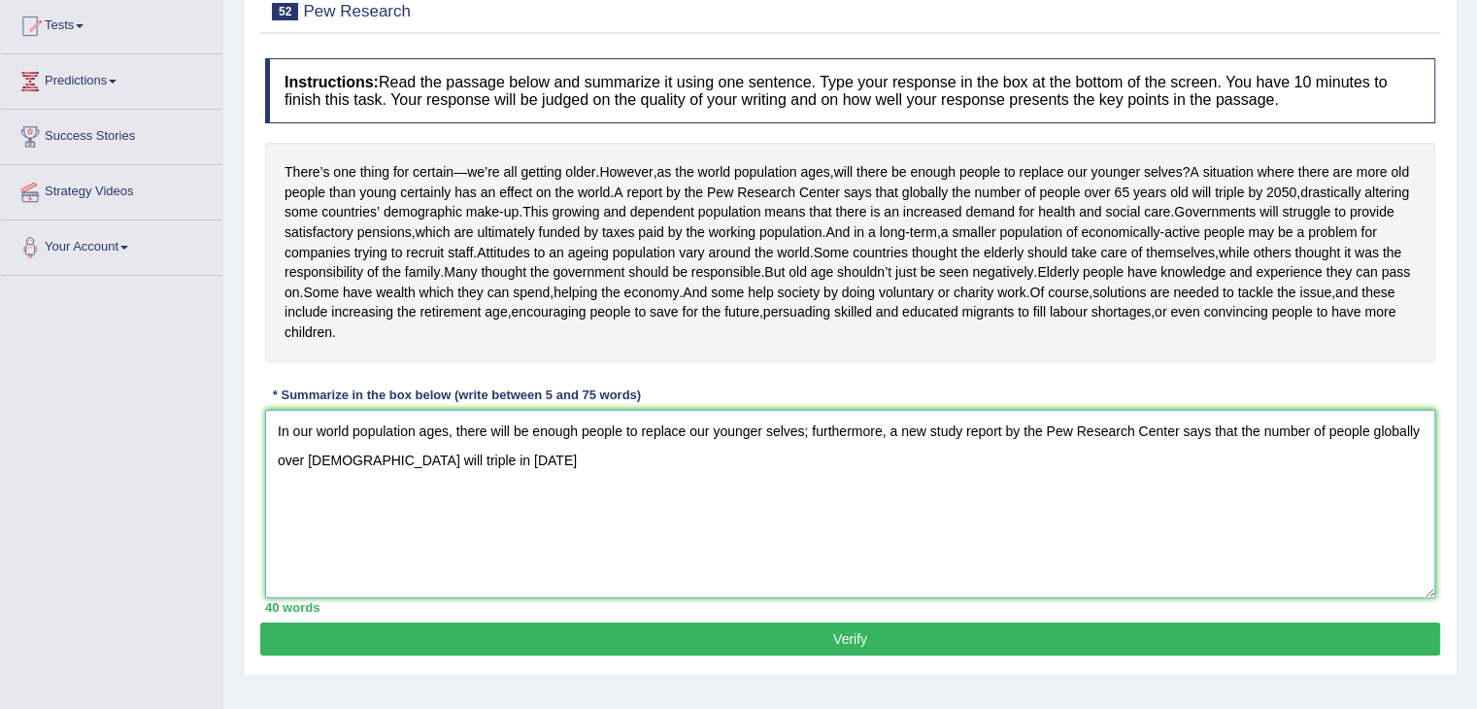
click at [495, 558] on textarea "In our world population ages, there will be enough people to replace our younge…" at bounding box center [850, 504] width 1170 height 188
click at [872, 529] on textarea "In our world population ages, there will be enough people to replace our younge…" at bounding box center [850, 504] width 1170 height 188
click at [1022, 552] on textarea "In our world population ages, there will be enough people to replace our younge…" at bounding box center [850, 504] width 1170 height 188
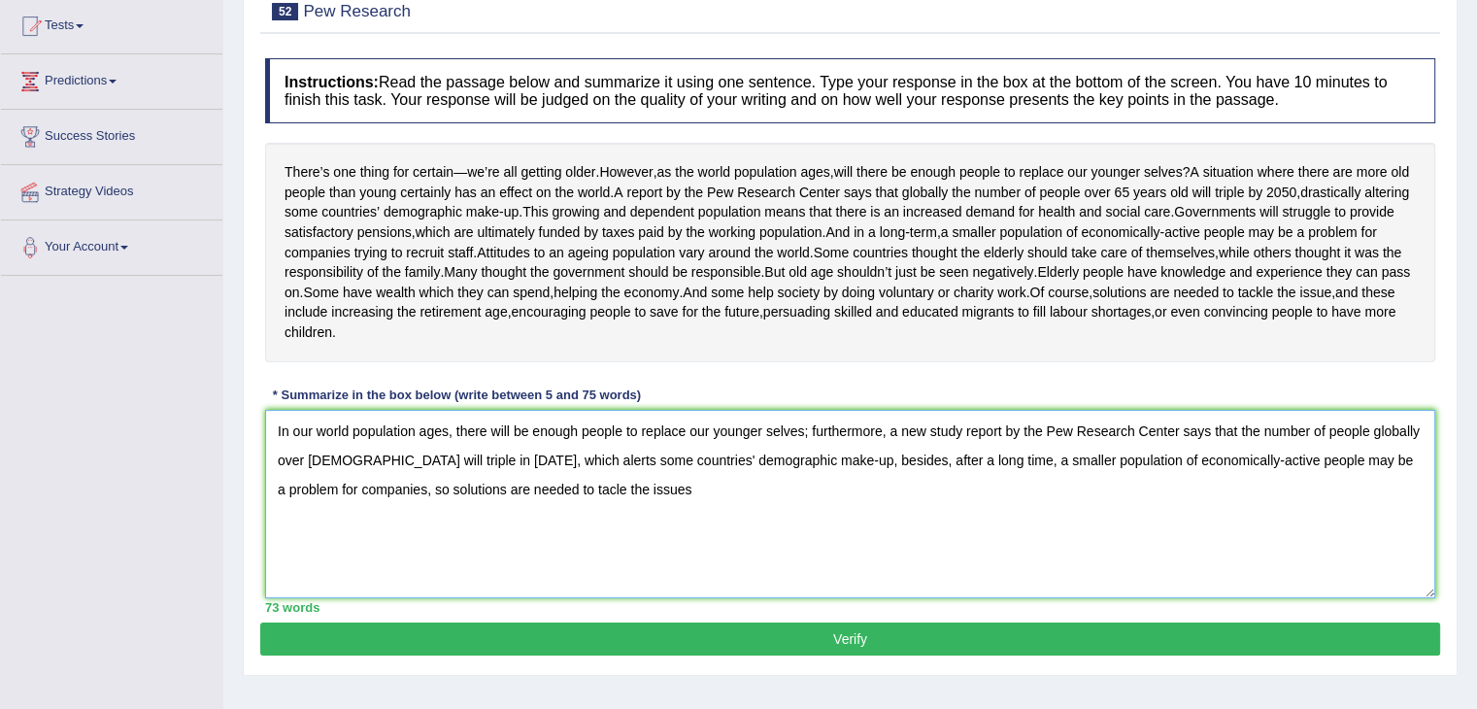
click at [532, 573] on textarea "In our world population ages, there will be enough people to replace our younge…" at bounding box center [850, 504] width 1170 height 188
click at [544, 568] on textarea "In our world population ages, there will be enough people to replace our younge…" at bounding box center [850, 504] width 1170 height 188
click at [533, 568] on textarea "In our world population ages, there will be enough people to replace our younge…" at bounding box center [850, 504] width 1170 height 188
click at [642, 559] on textarea "In our world population ages, there will be enough people to replace our younge…" at bounding box center [850, 504] width 1170 height 188
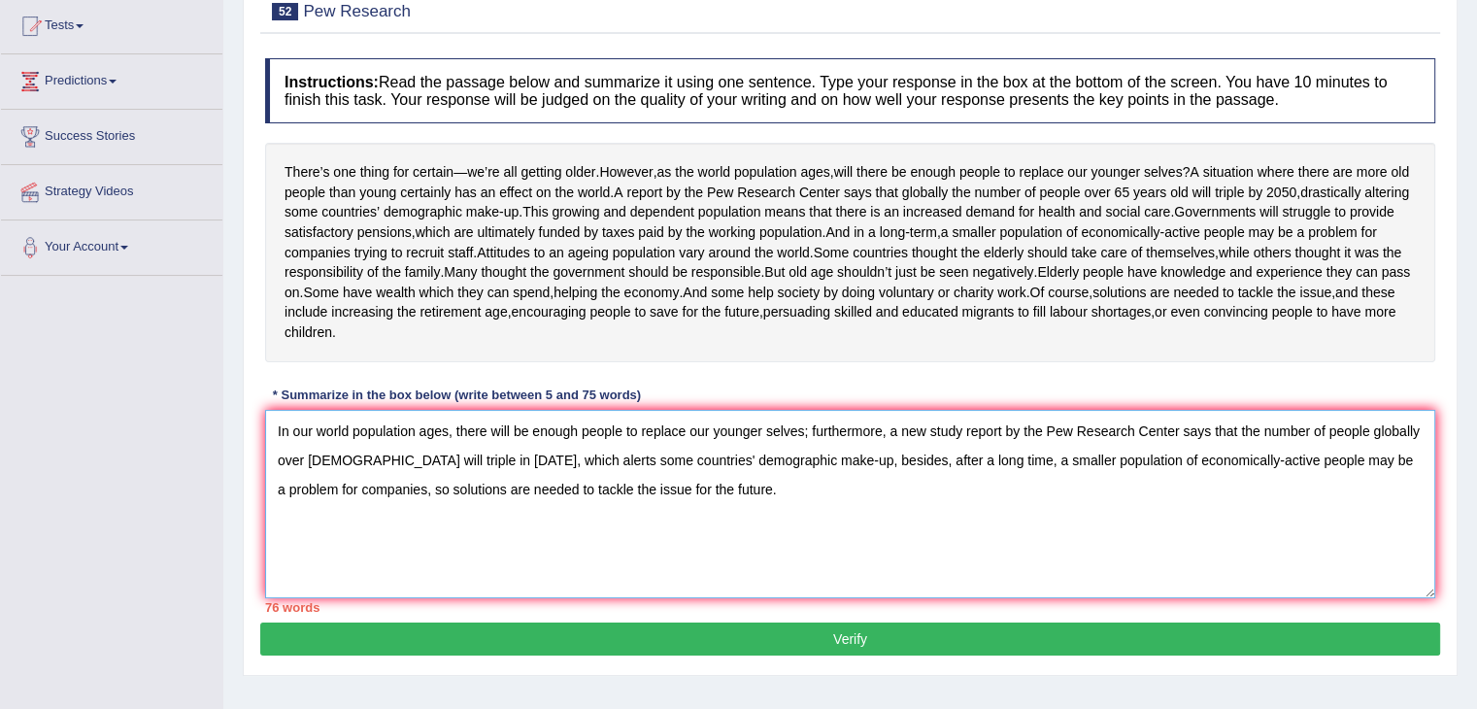
click at [953, 514] on textarea "In our world population ages, there will be enough people to replace our younge…" at bounding box center [850, 504] width 1170 height 188
click at [925, 512] on textarea "In our world population ages, there will be enough people to replace our younge…" at bounding box center [850, 504] width 1170 height 188
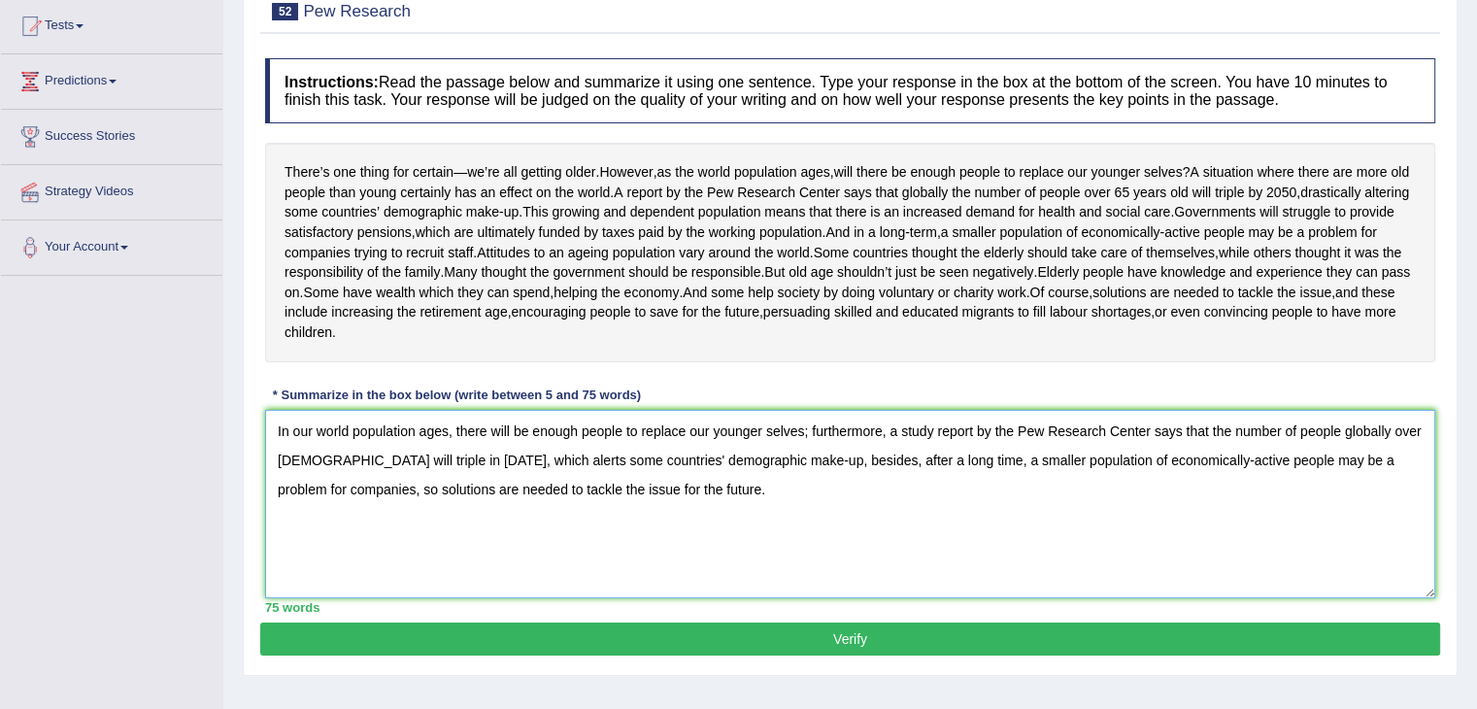
click at [538, 537] on textarea "In our world population ages, there will be enough people to replace our younge…" at bounding box center [850, 504] width 1170 height 188
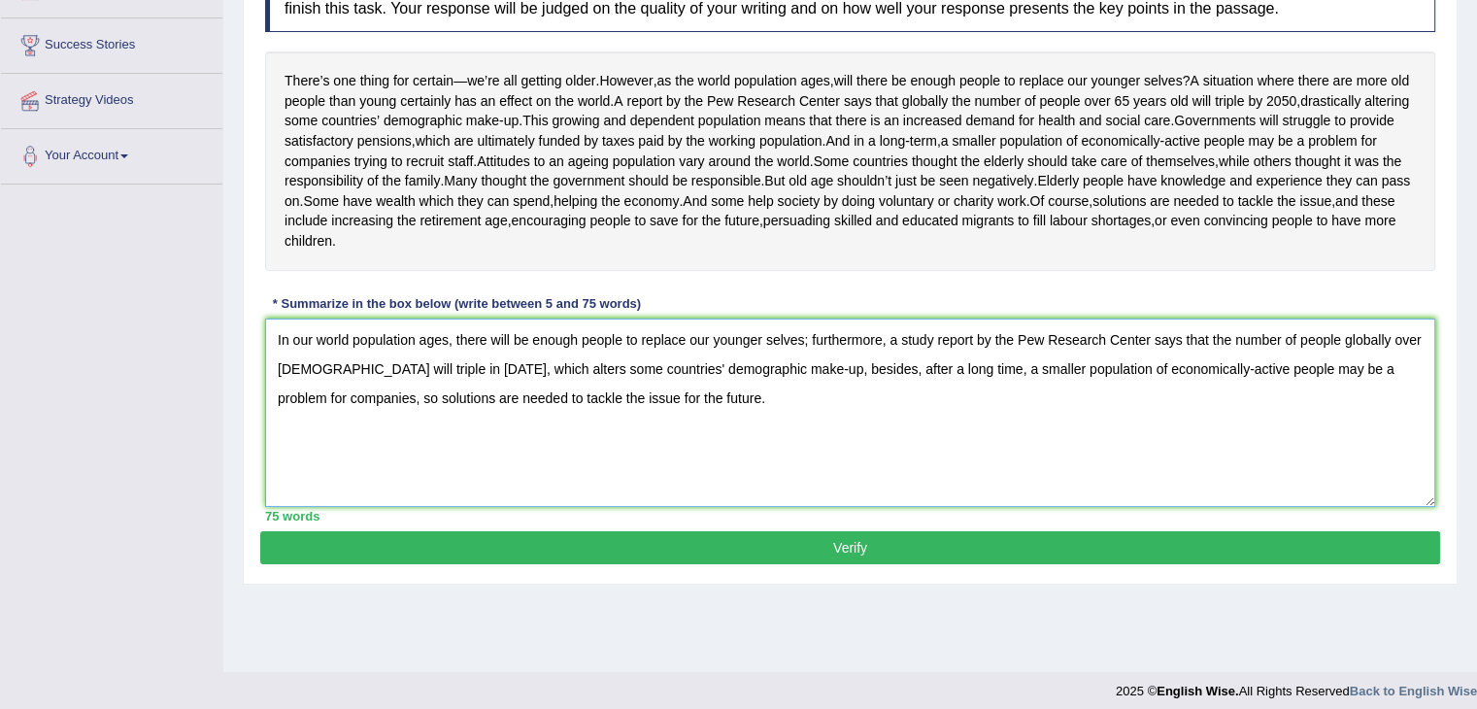
scroll to position [309, 0]
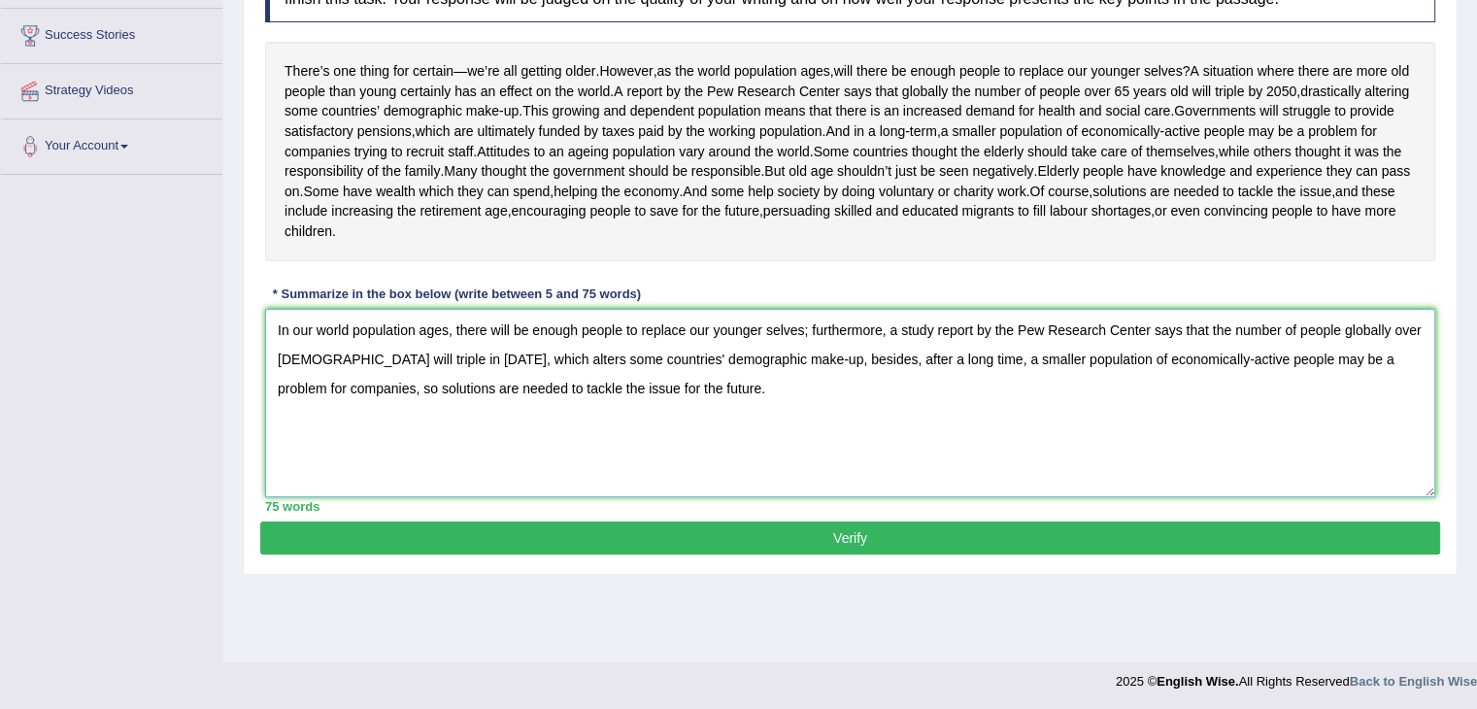
type textarea "In our world population ages, there will be enough people to replace our younge…"
click at [875, 555] on button "Verify" at bounding box center [850, 538] width 1180 height 33
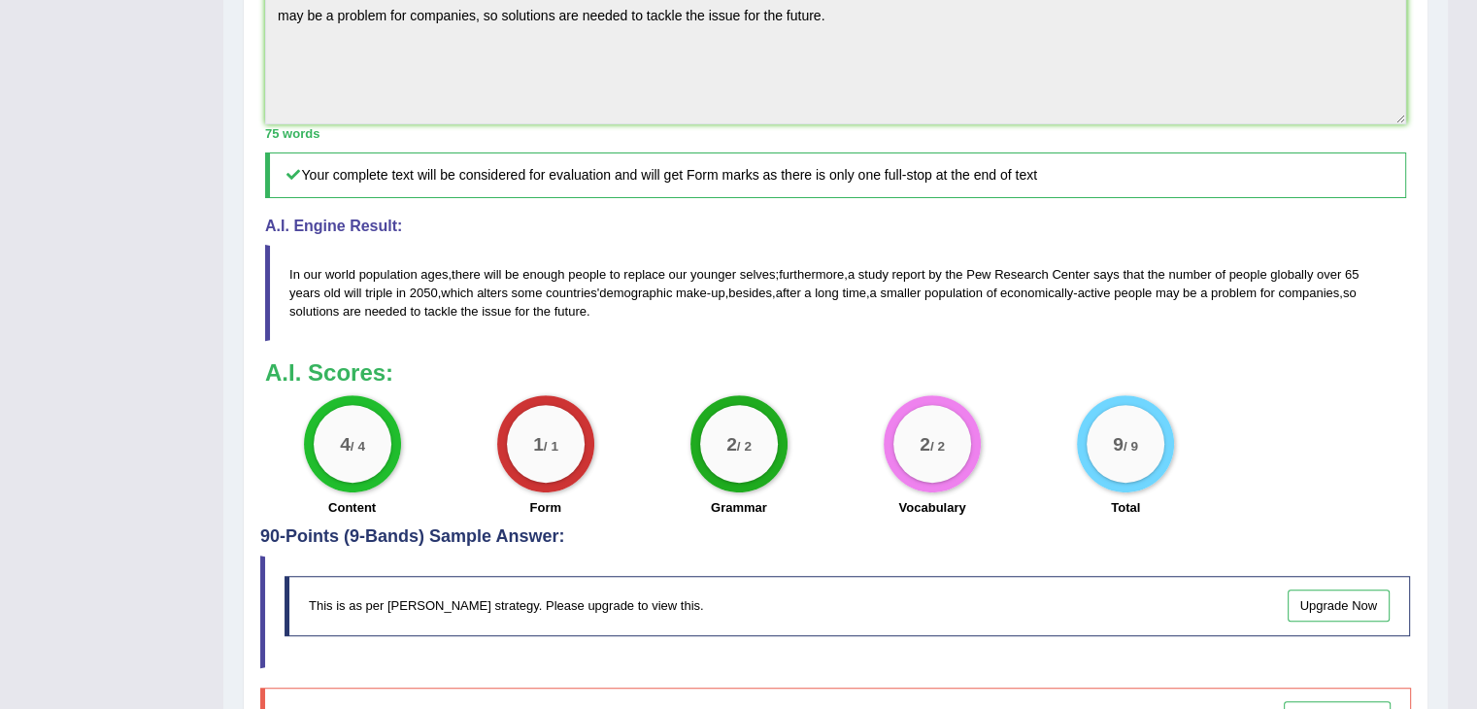
scroll to position [0, 0]
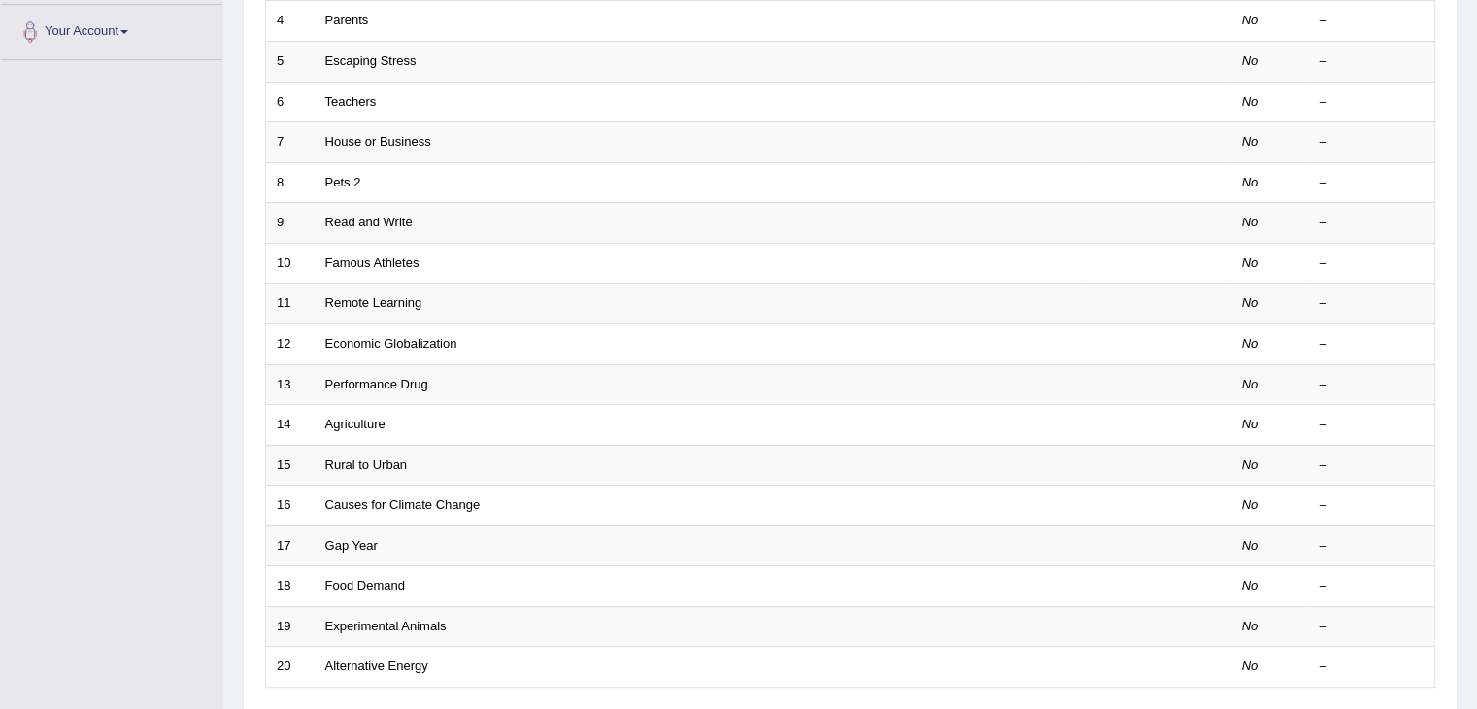
scroll to position [571, 0]
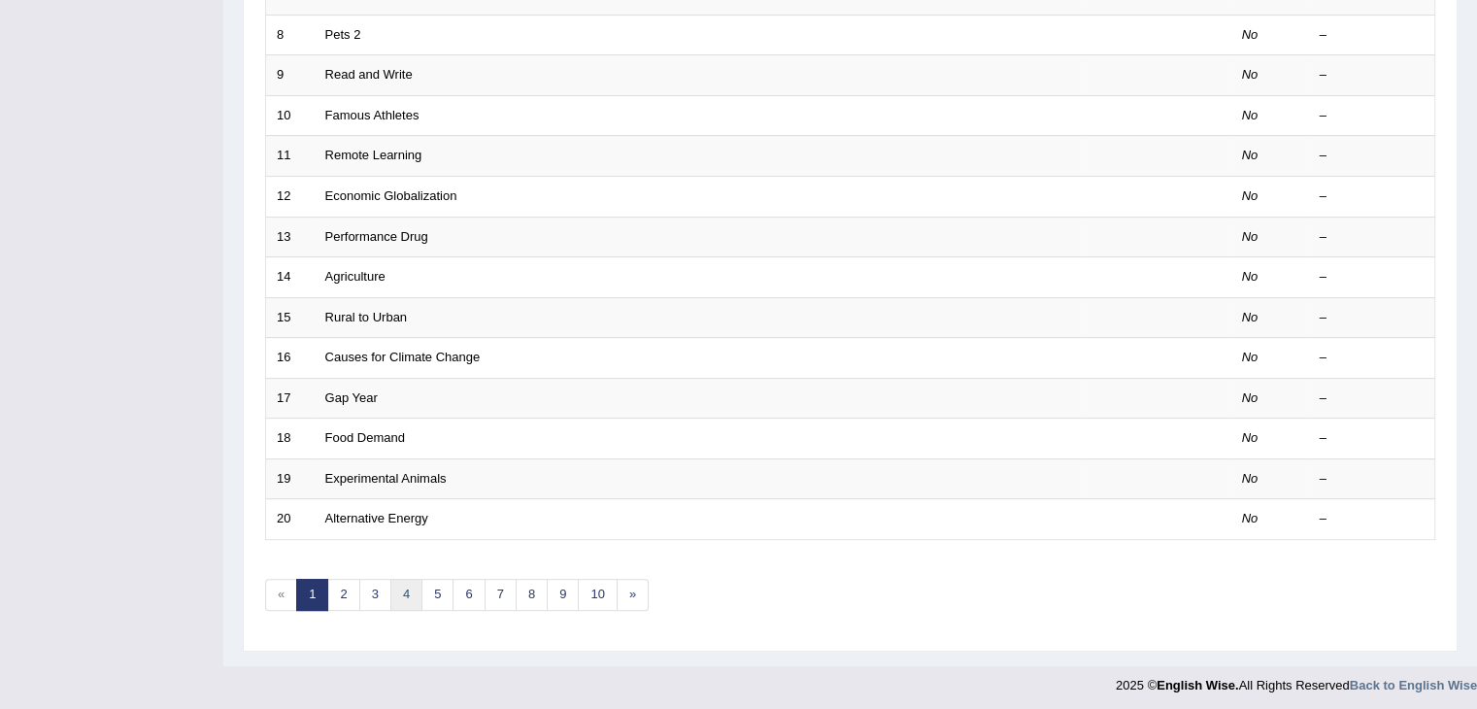
click at [412, 591] on link "4" at bounding box center [406, 595] width 32 height 32
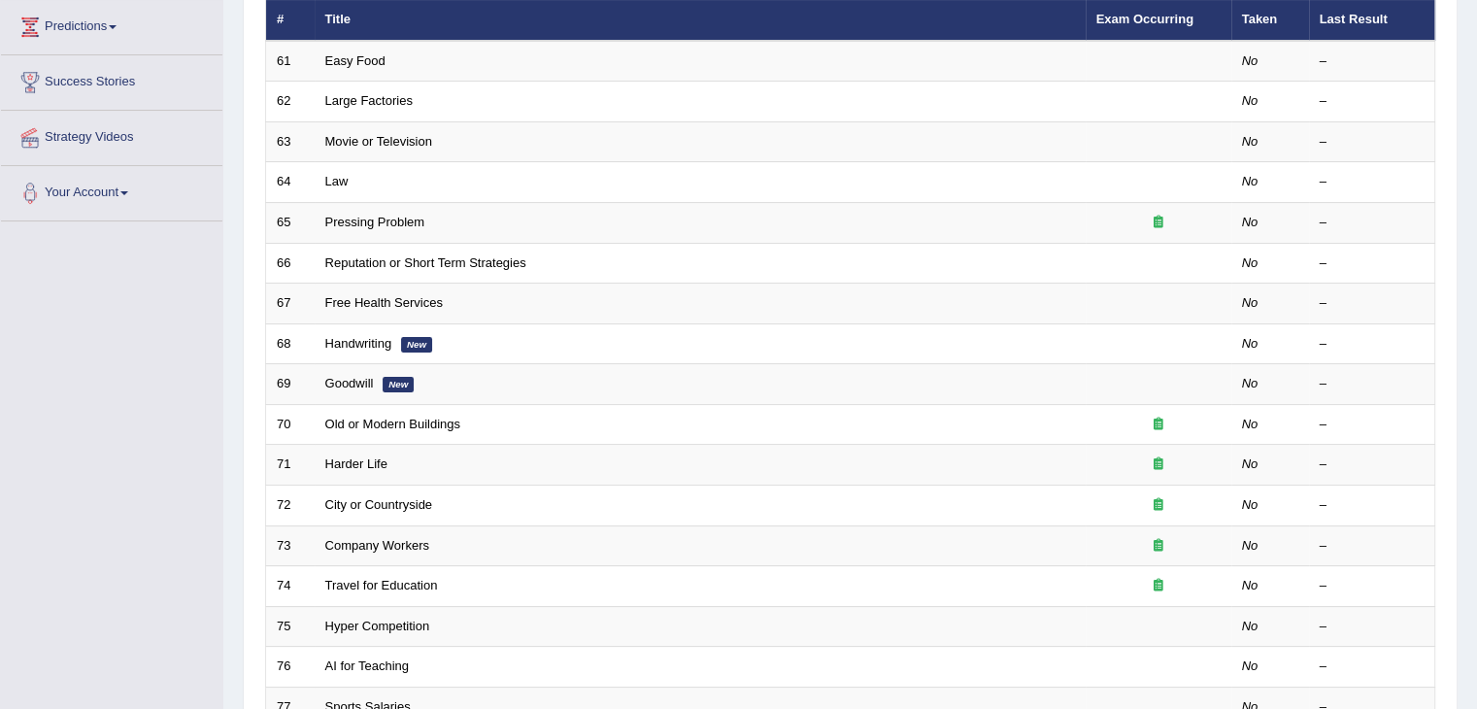
scroll to position [571, 0]
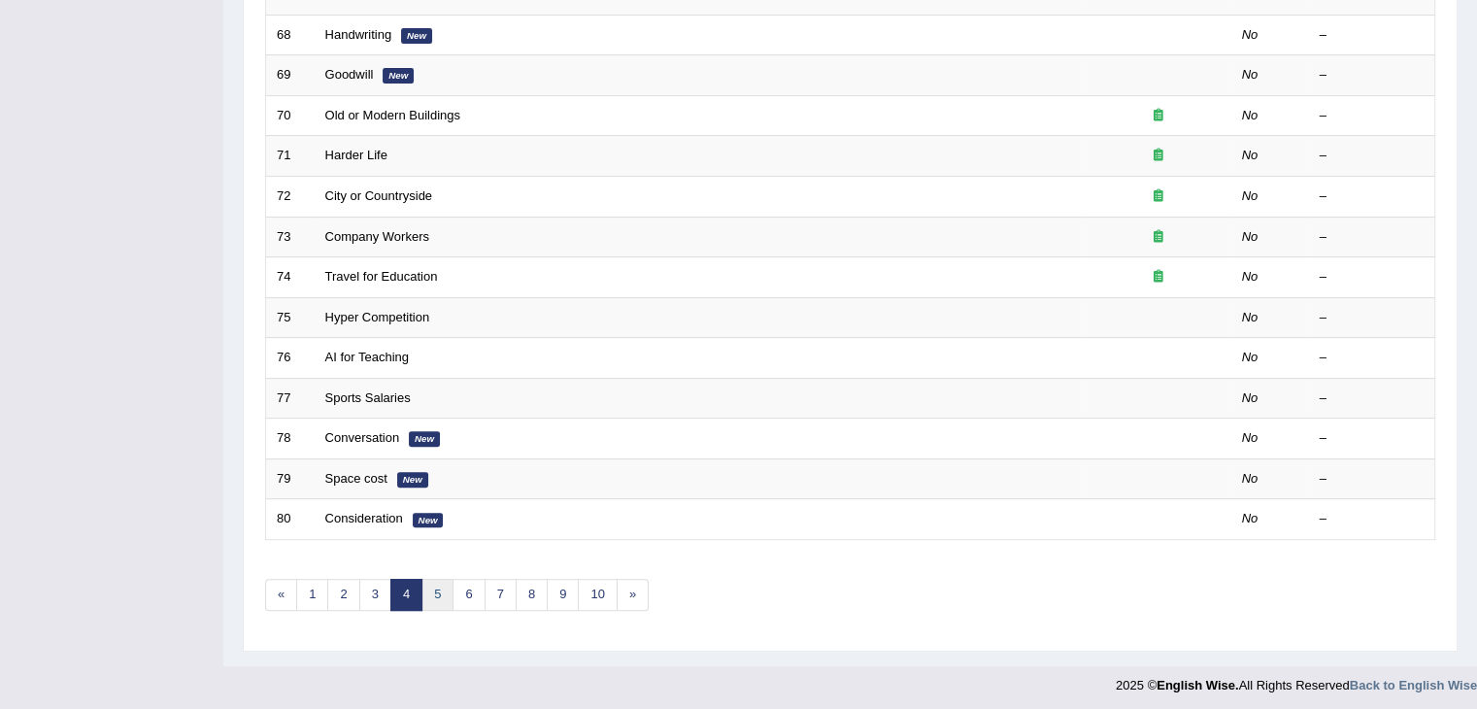
click at [424, 592] on link "5" at bounding box center [438, 595] width 32 height 32
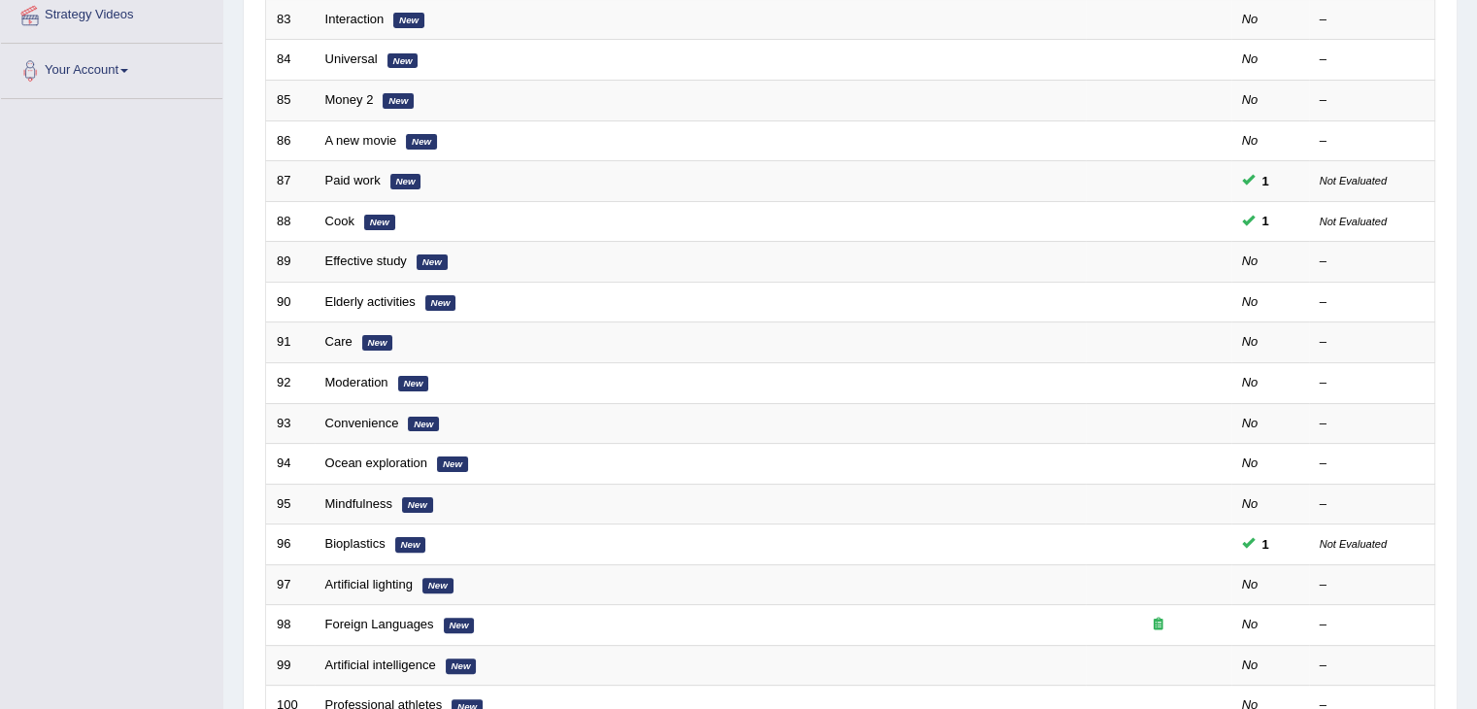
scroll to position [558, 0]
